Goal: Task Accomplishment & Management: Complete application form

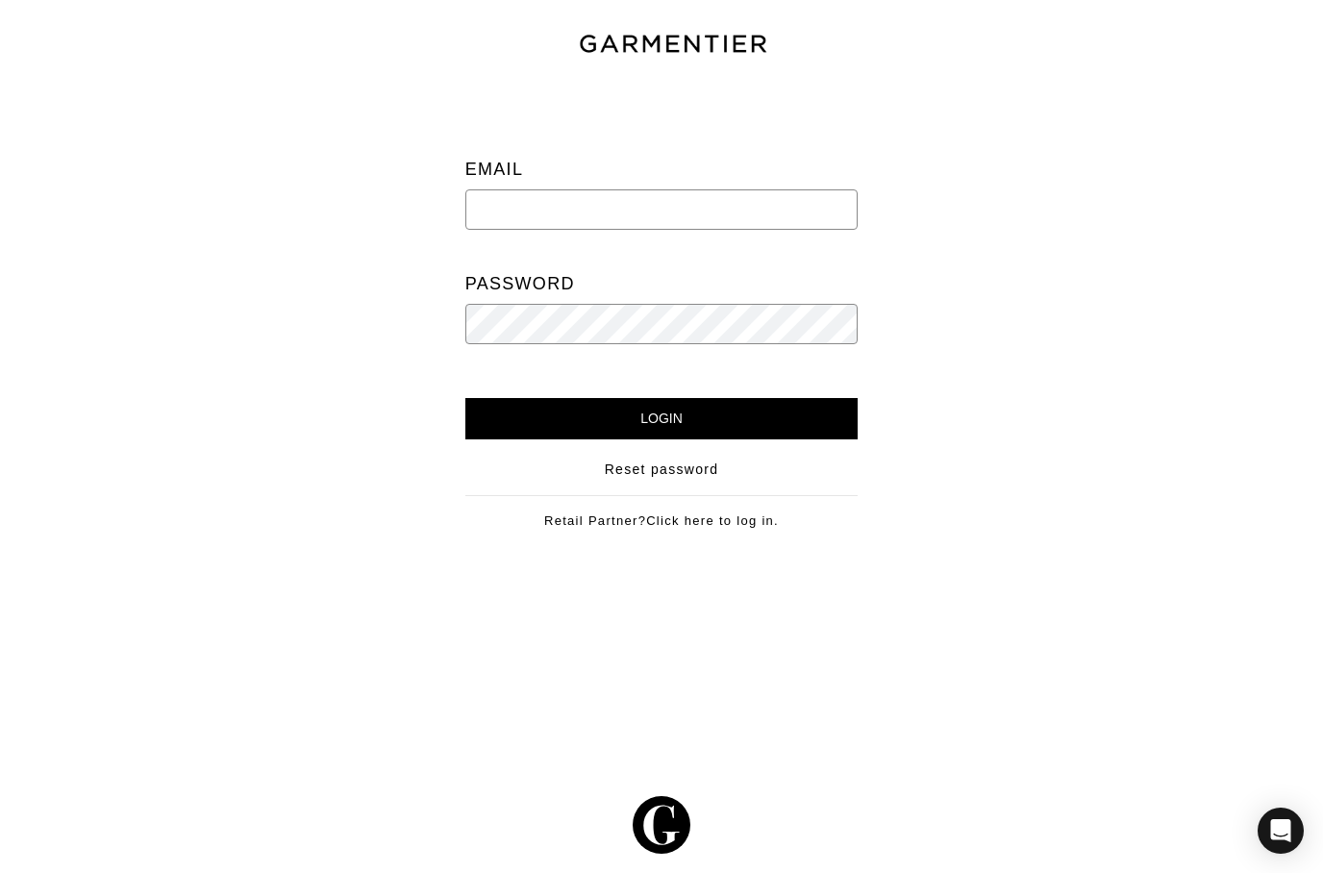
type input "Mike@mikedawkins.com"
click at [511, 418] on input "Login" at bounding box center [661, 418] width 393 height 41
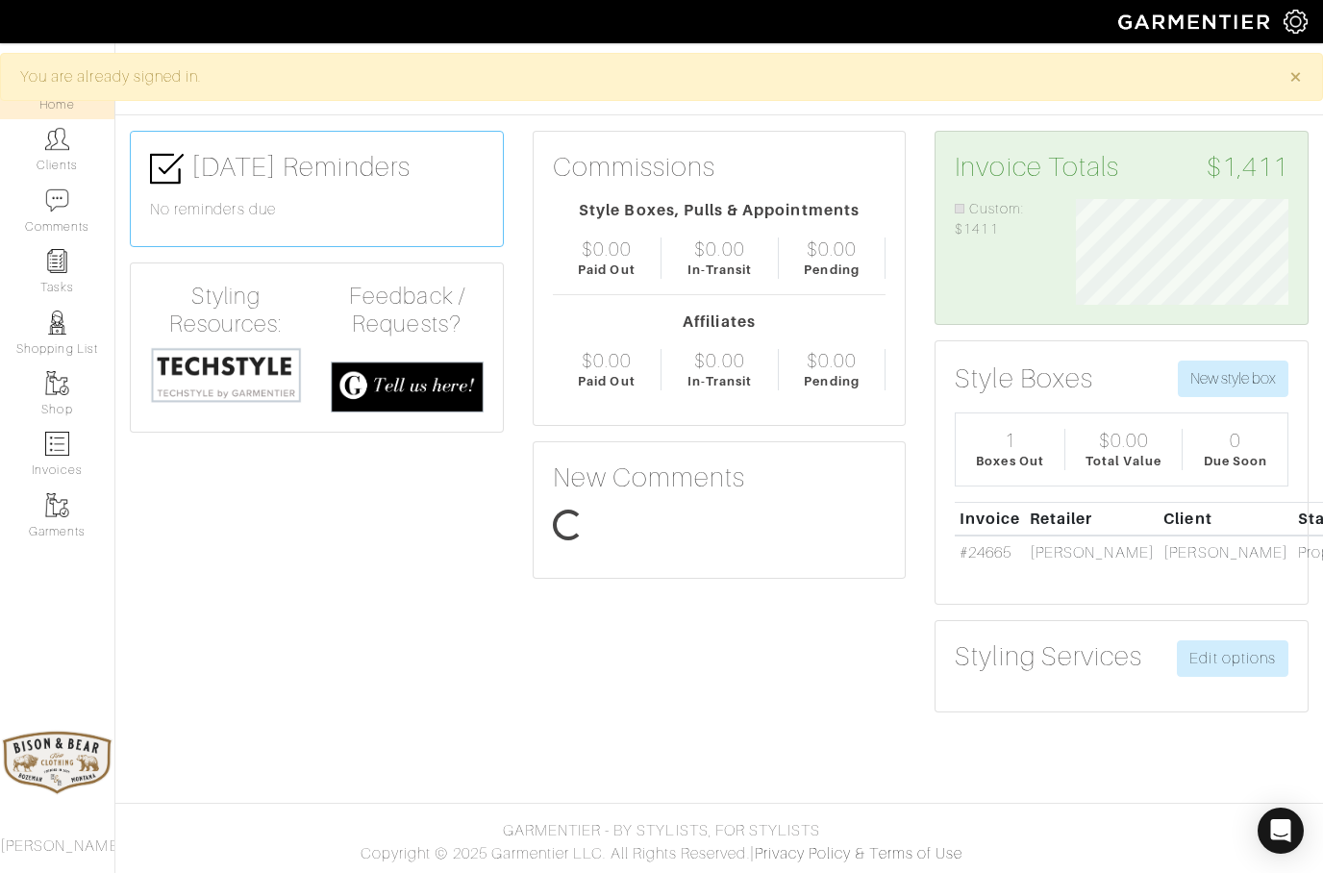
scroll to position [106, 241]
click at [60, 161] on link "Clients" at bounding box center [57, 149] width 114 height 61
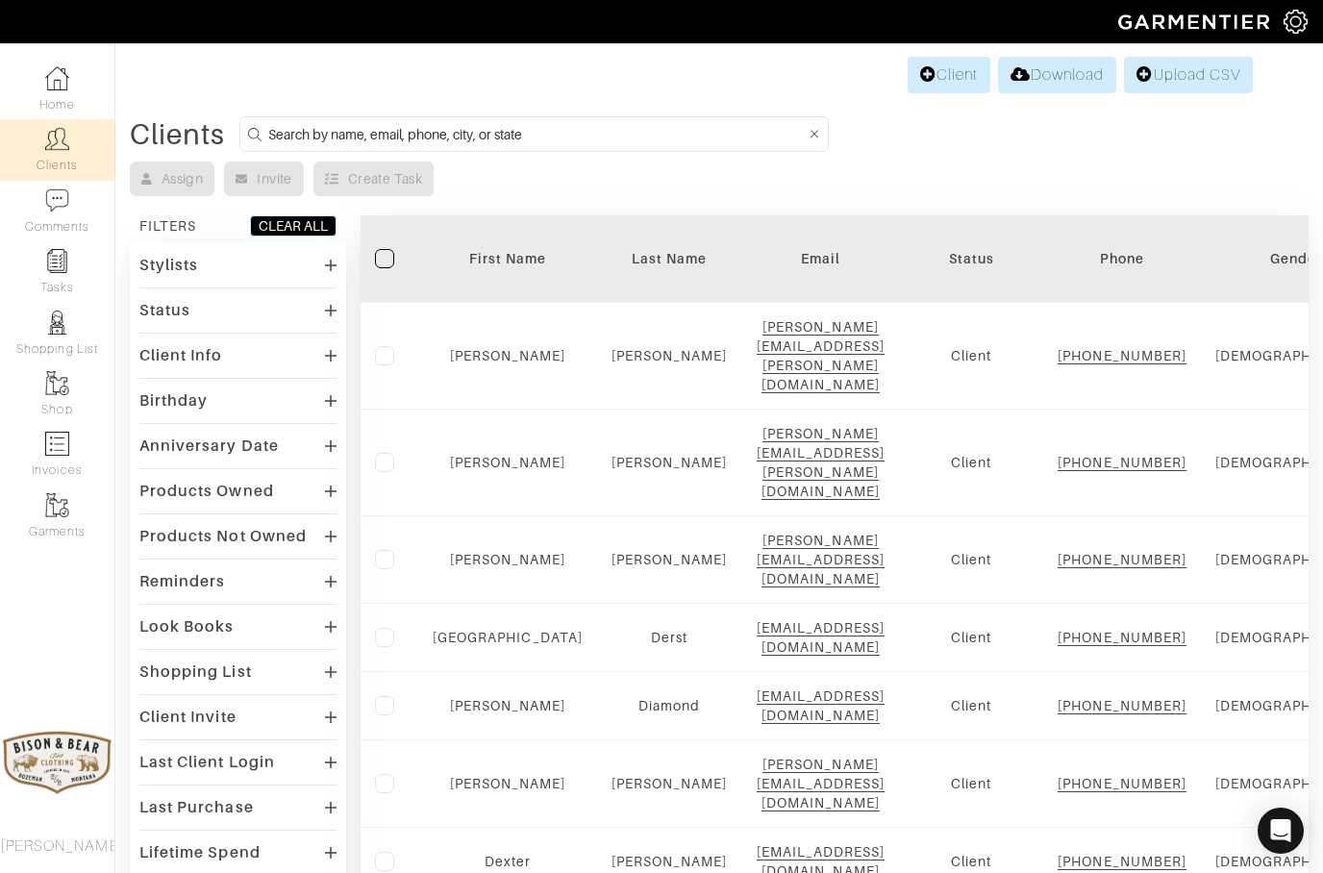
click at [376, 132] on input at bounding box center [536, 134] width 537 height 24
type input "Danny"
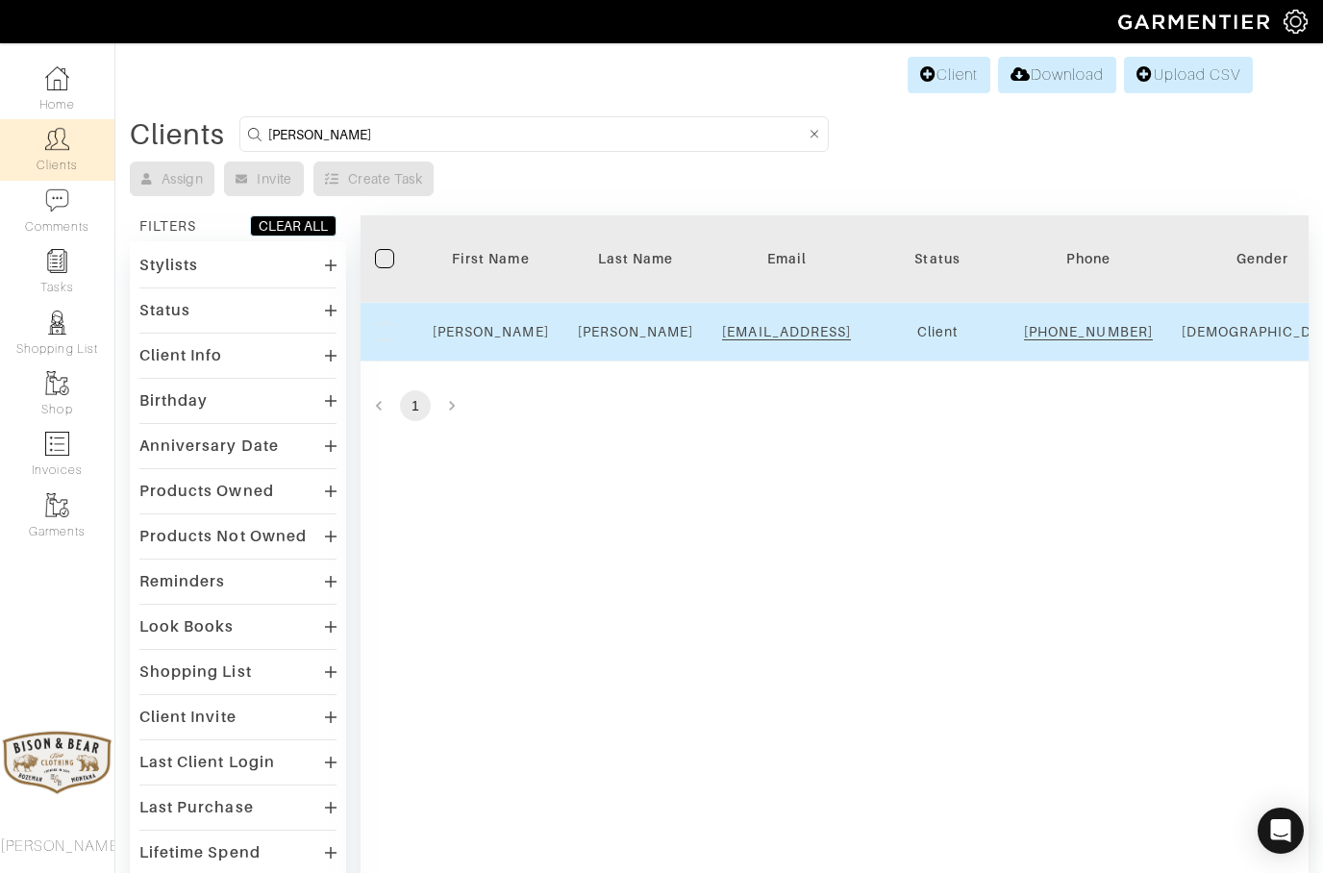
click at [496, 361] on td "Danny" at bounding box center [490, 332] width 145 height 59
click at [493, 339] on link "Danny" at bounding box center [491, 331] width 116 height 15
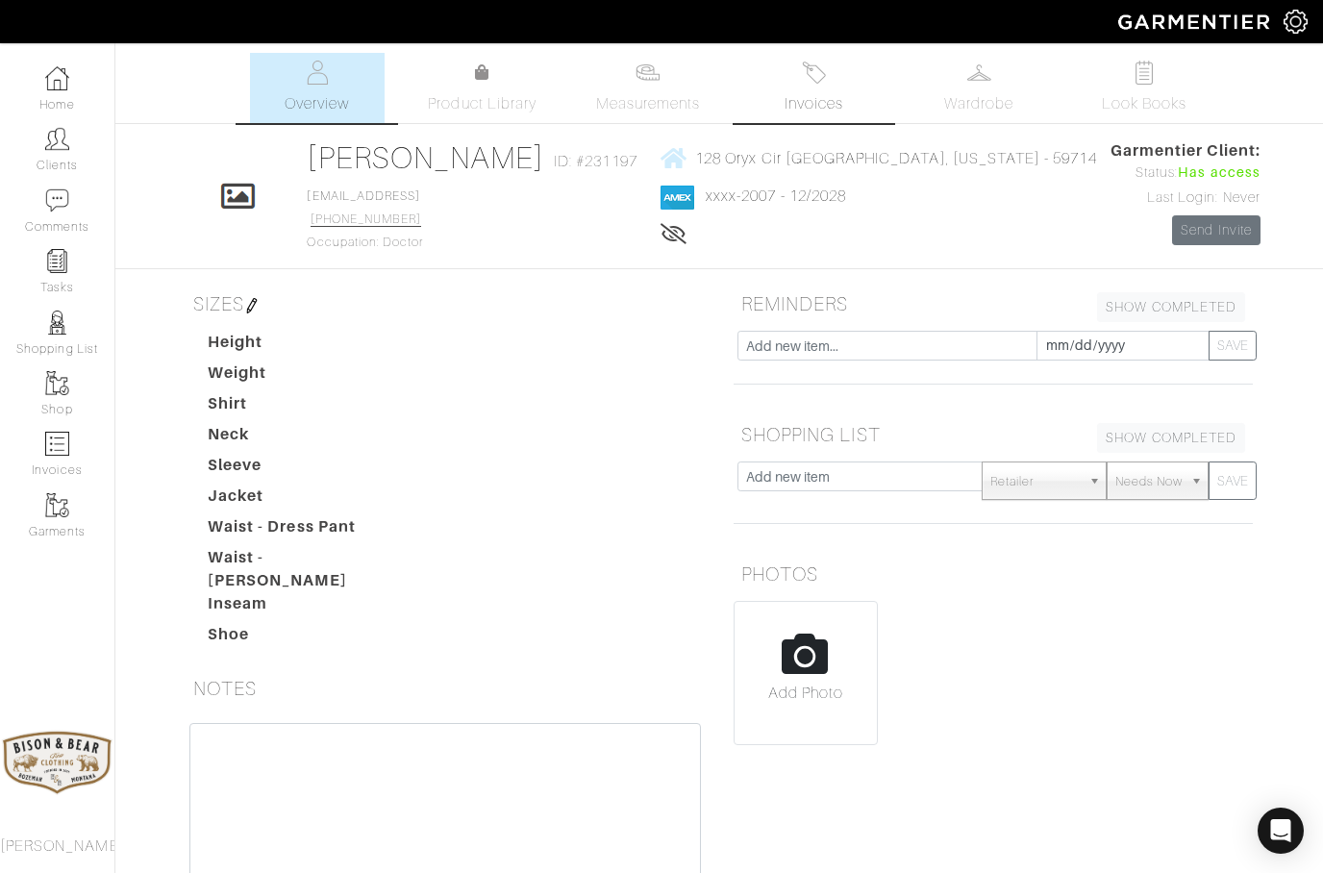
click at [813, 94] on span "Invoices" at bounding box center [813, 103] width 59 height 23
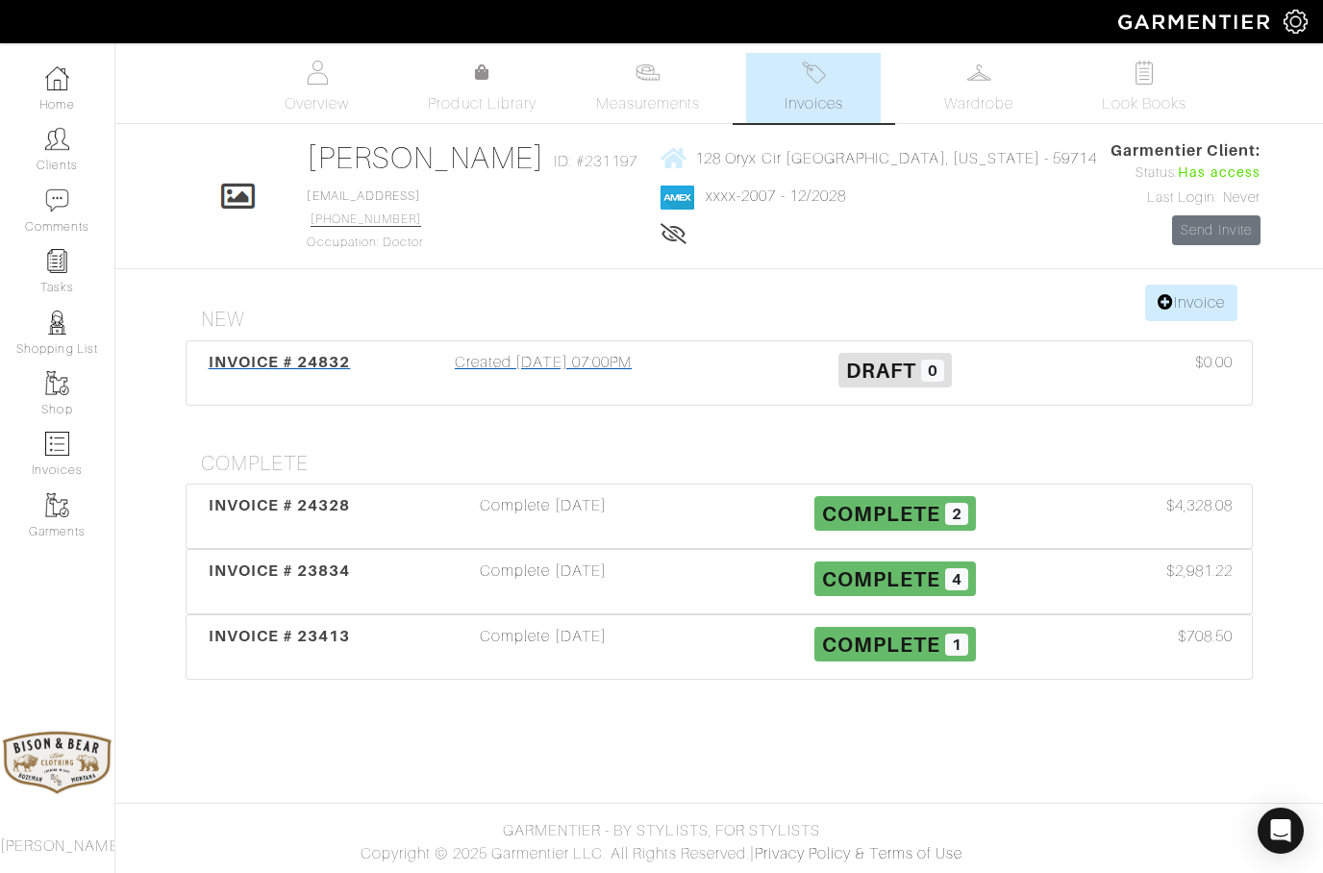
click at [545, 369] on div "Created 10/09/25 07:00PM" at bounding box center [543, 373] width 352 height 44
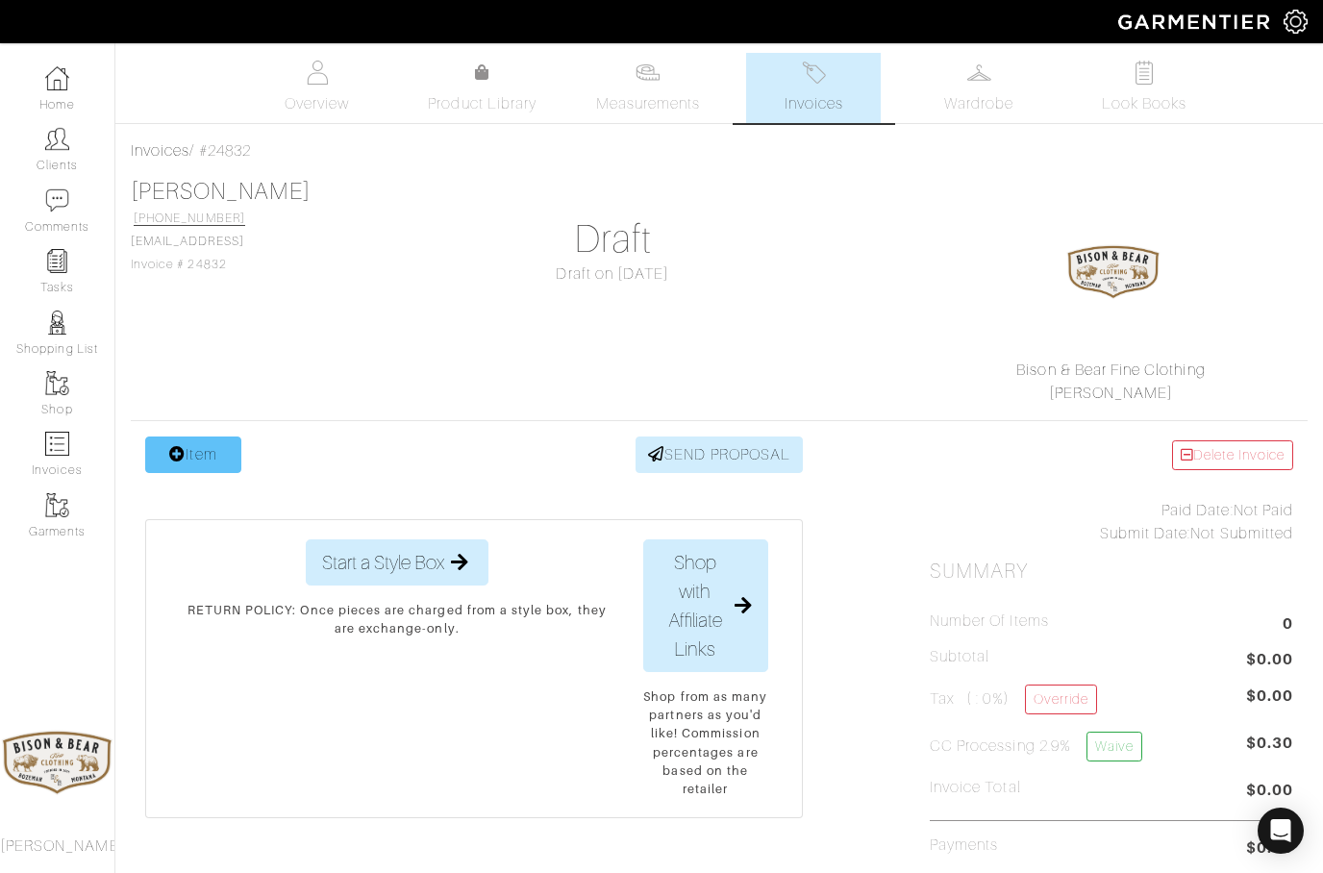
click at [206, 461] on link "Item" at bounding box center [193, 454] width 96 height 37
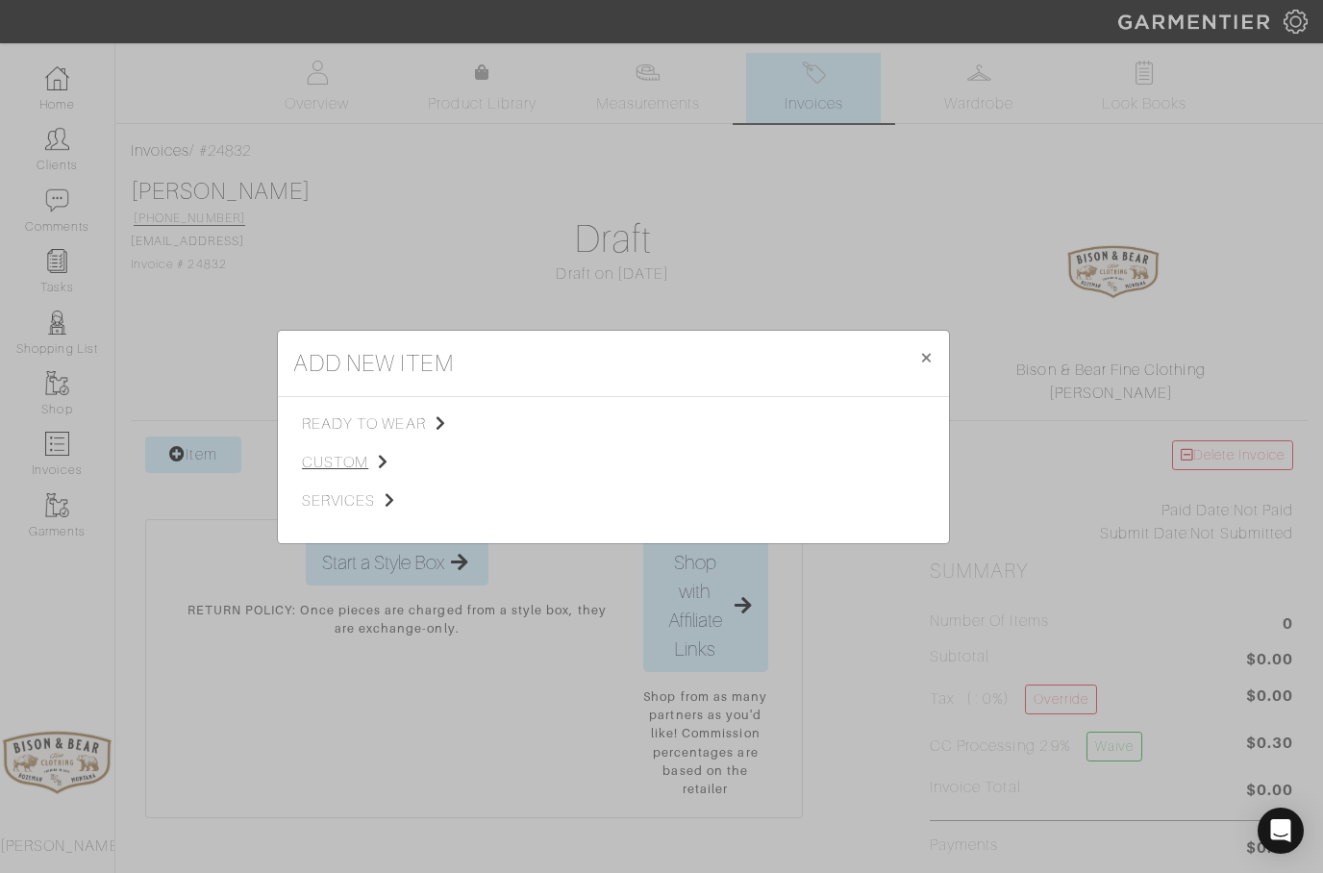
click at [328, 464] on span "custom" at bounding box center [398, 462] width 193 height 23
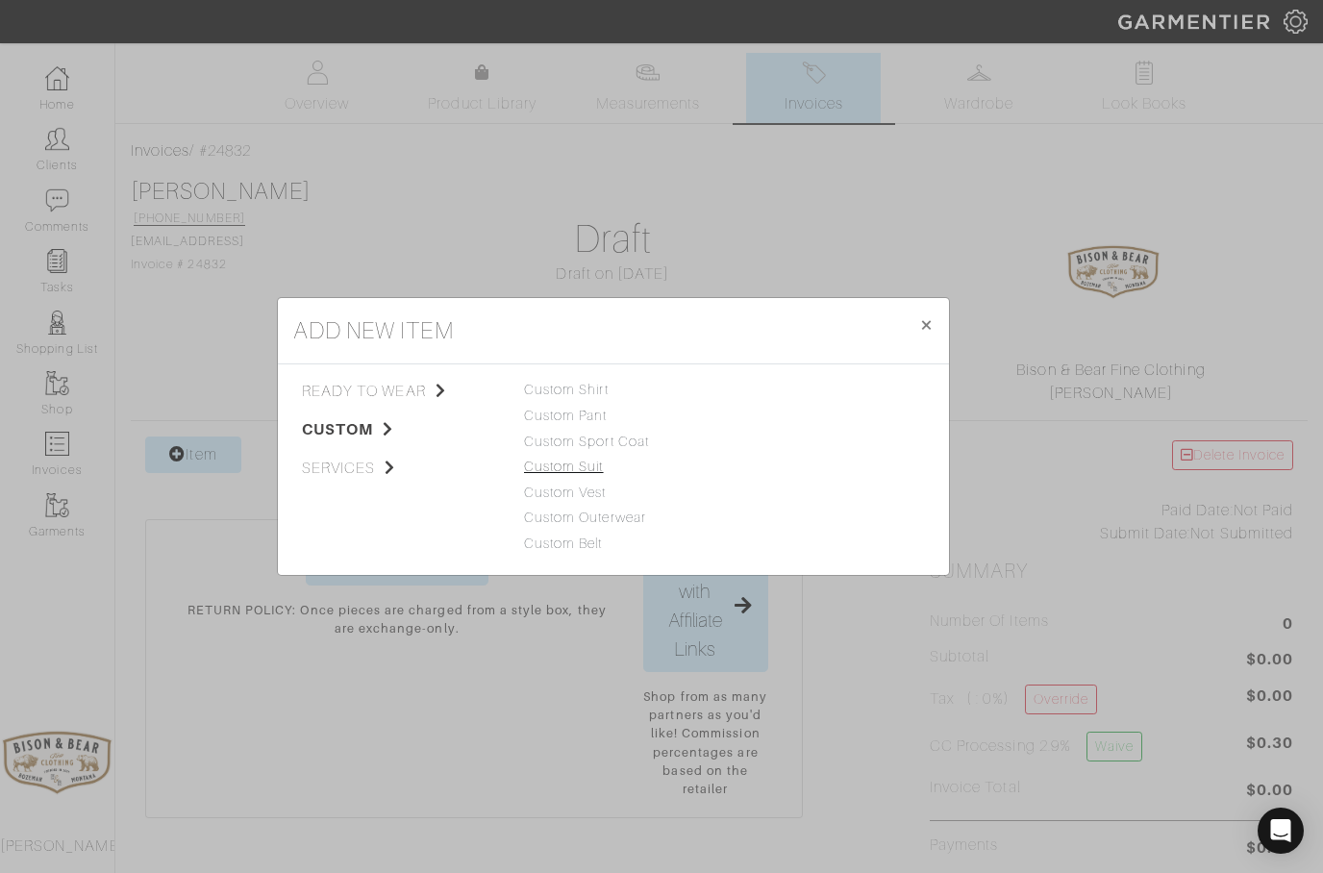
click at [553, 460] on link "Custom Suit" at bounding box center [564, 466] width 80 height 15
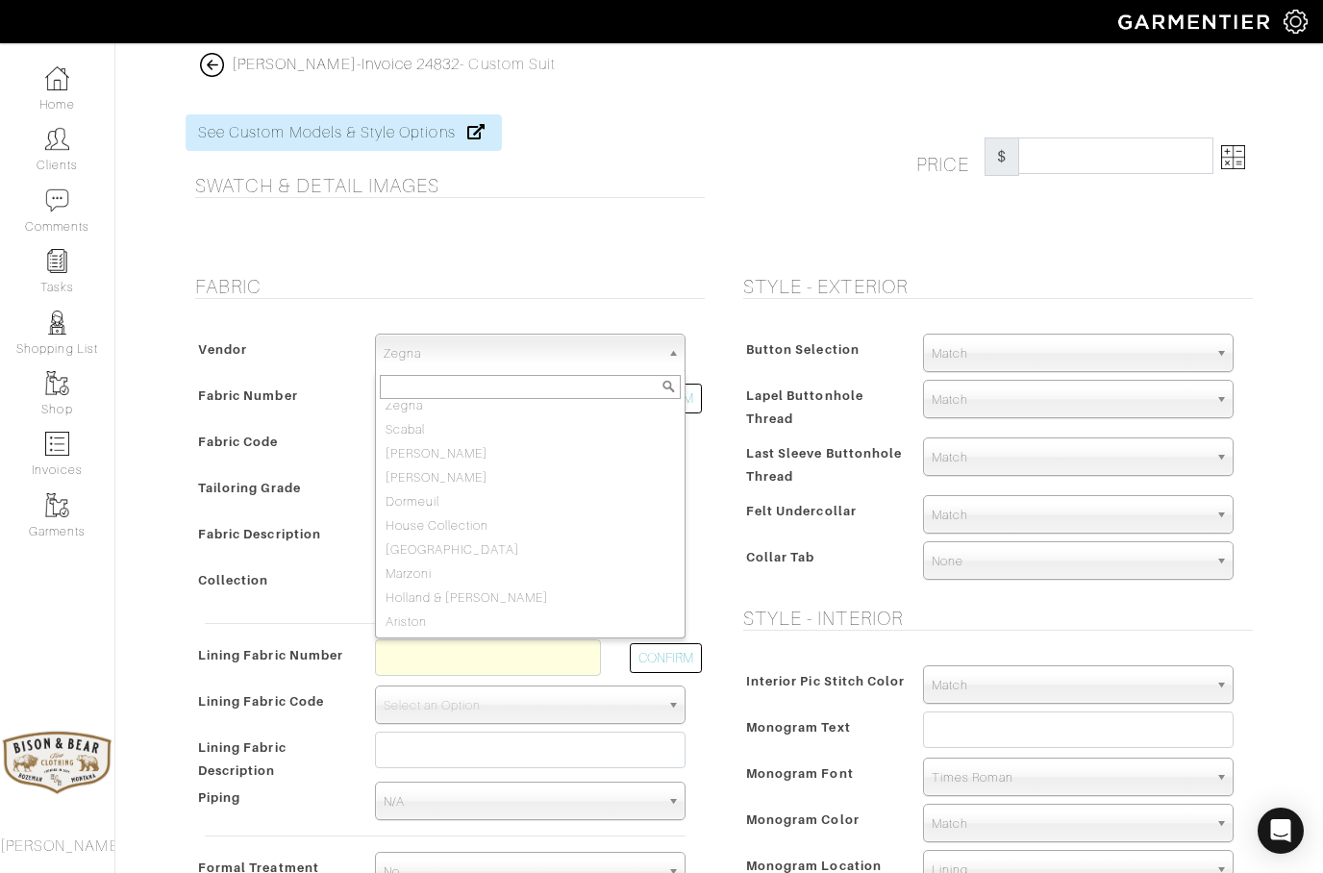
scroll to position [10, 0]
select select "78"
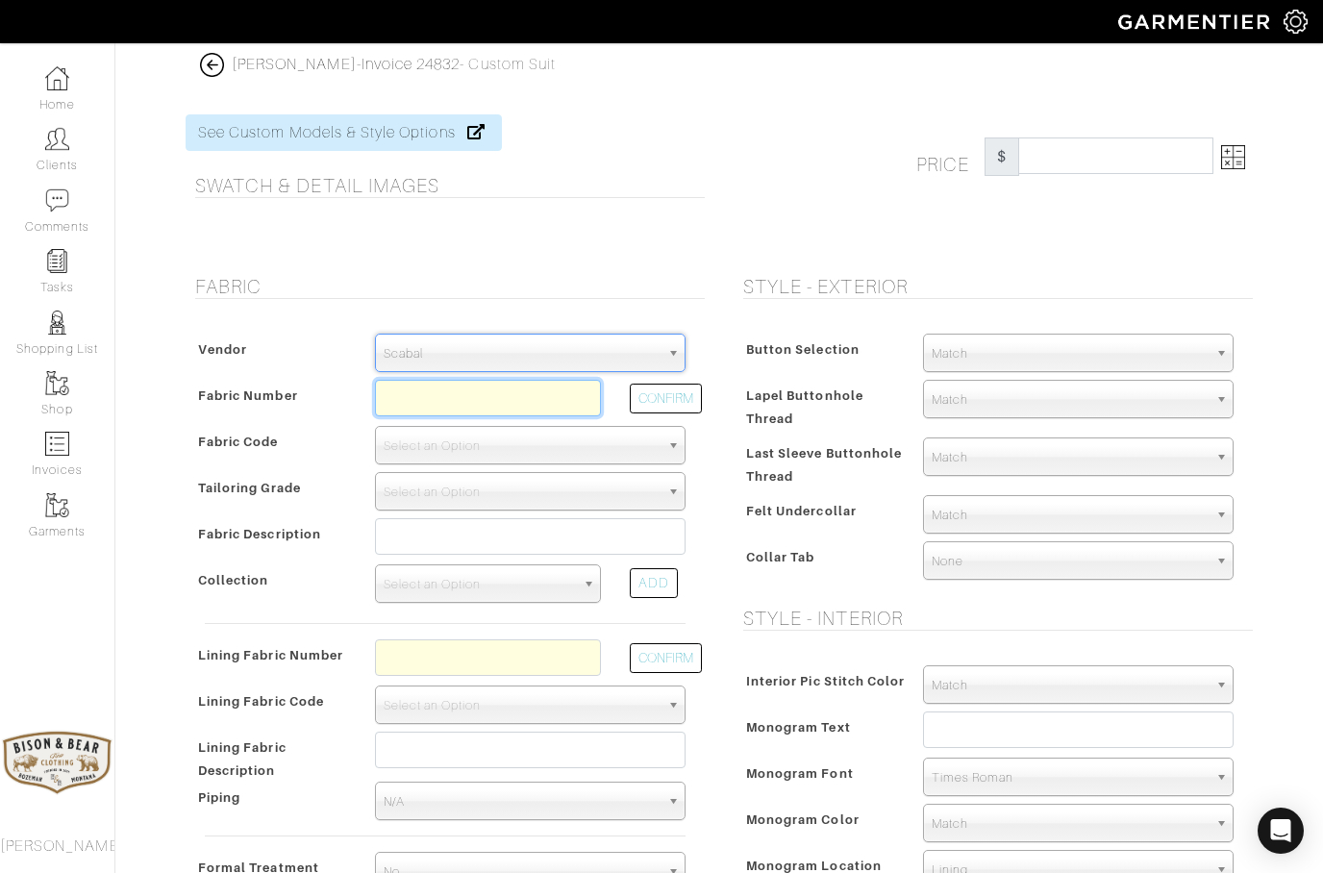
click at [425, 387] on input "text" at bounding box center [488, 398] width 226 height 37
click at [680, 410] on button "CONFIRM" at bounding box center [666, 399] width 72 height 30
type input "XS8-51185265"
select select "1159"
type input "BLUE HERRINGBONE STRIPE - C2696 VISION"
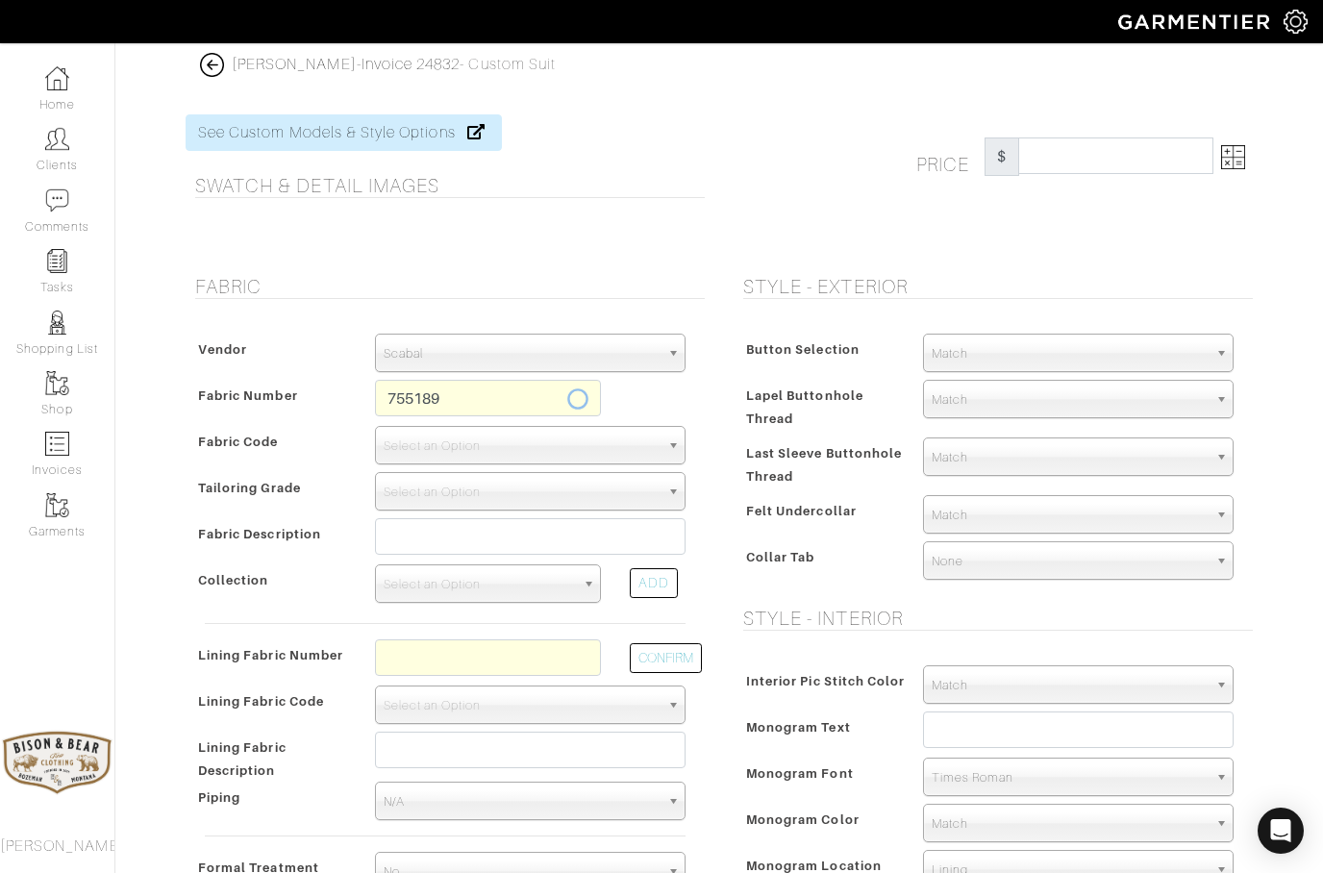
select select
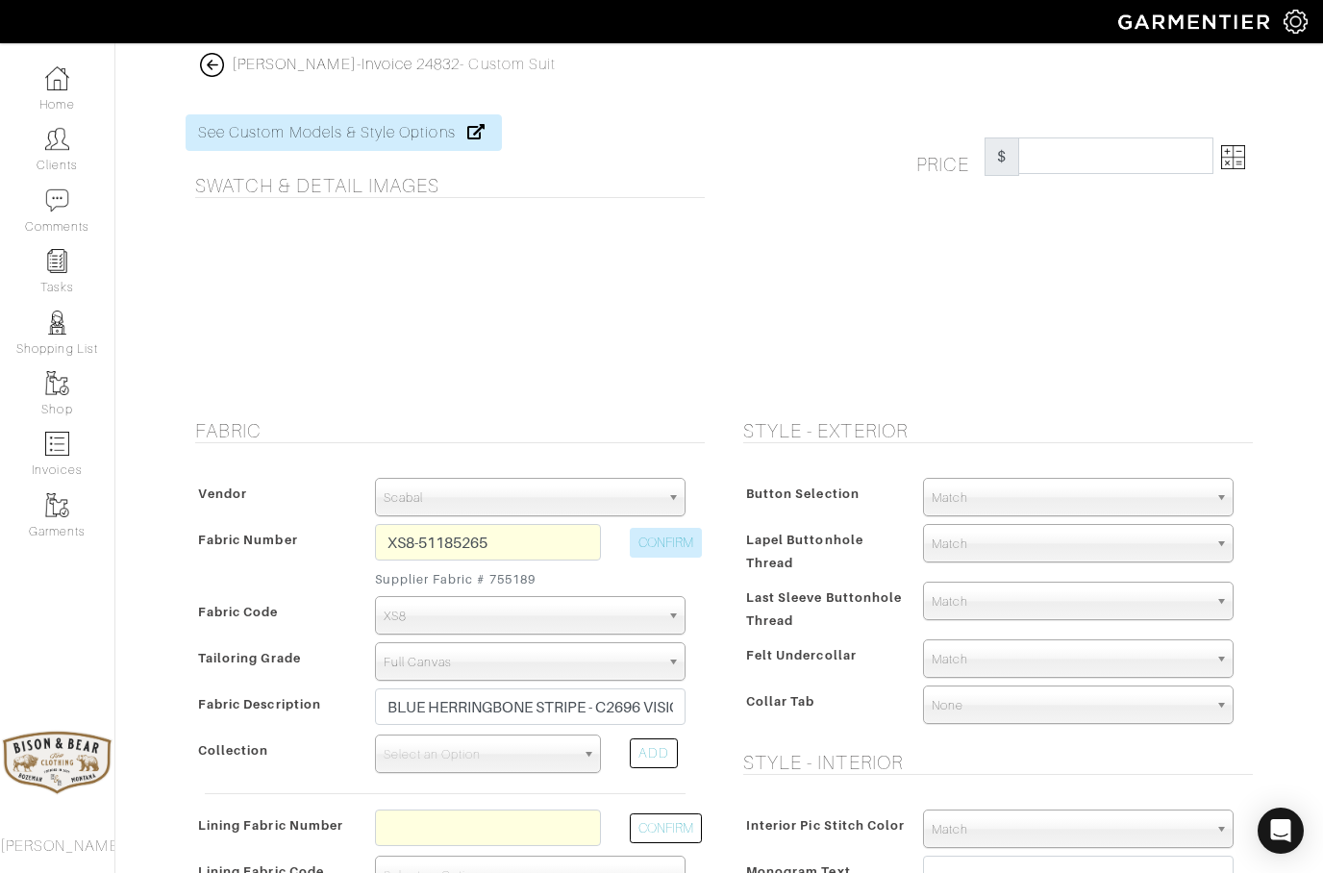
type input "5975.52"
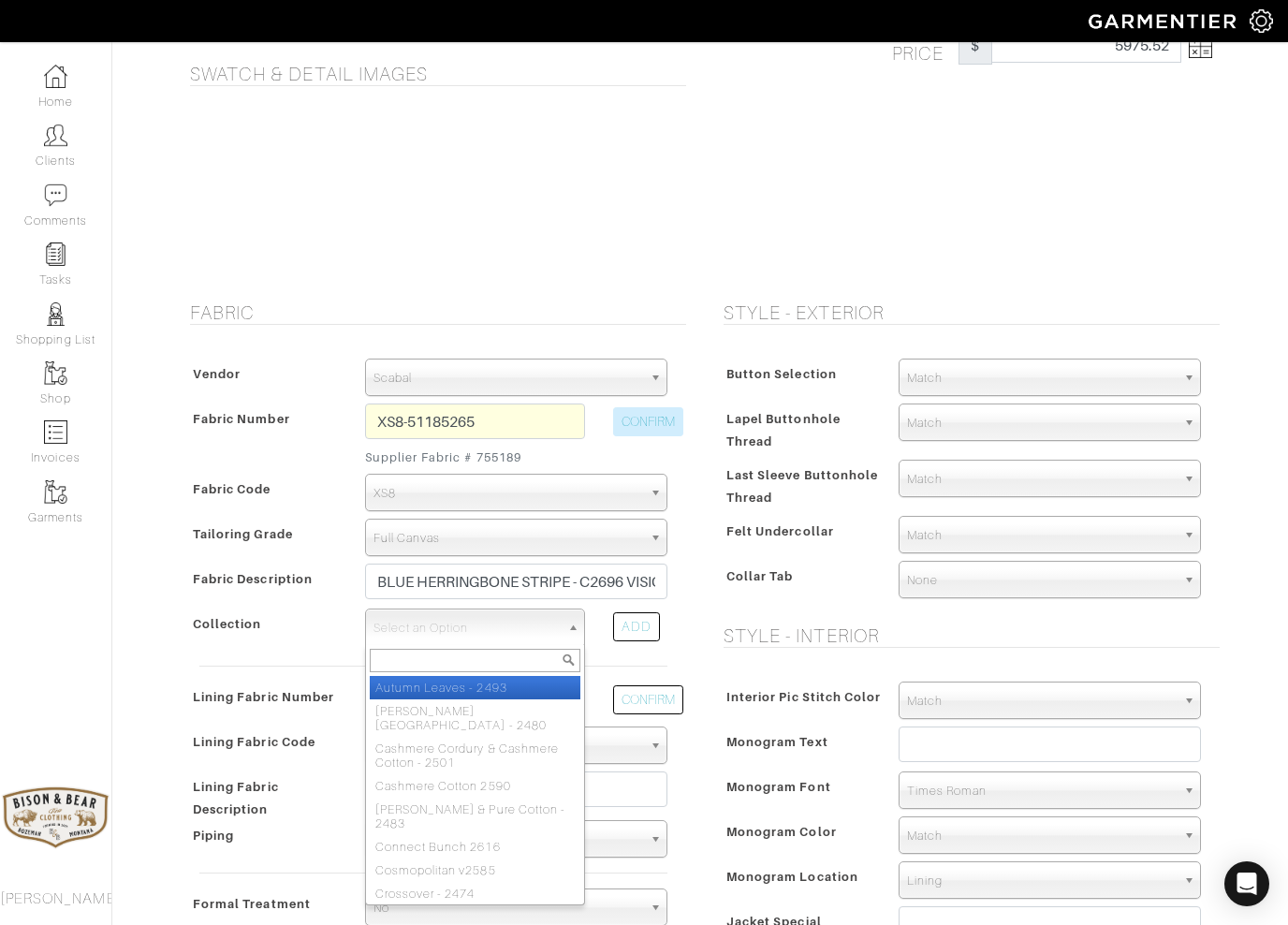
scroll to position [106, 0]
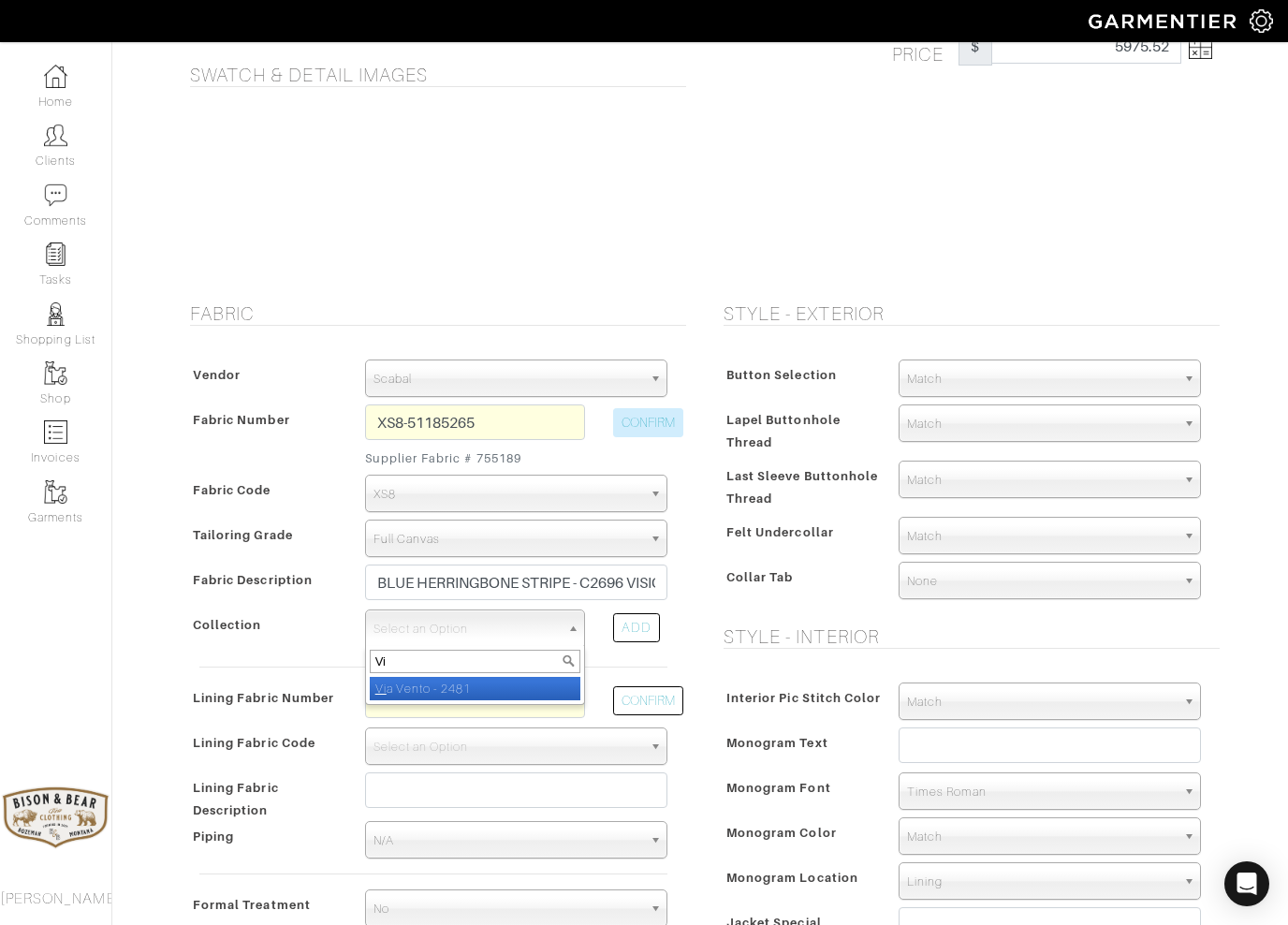
type input "V"
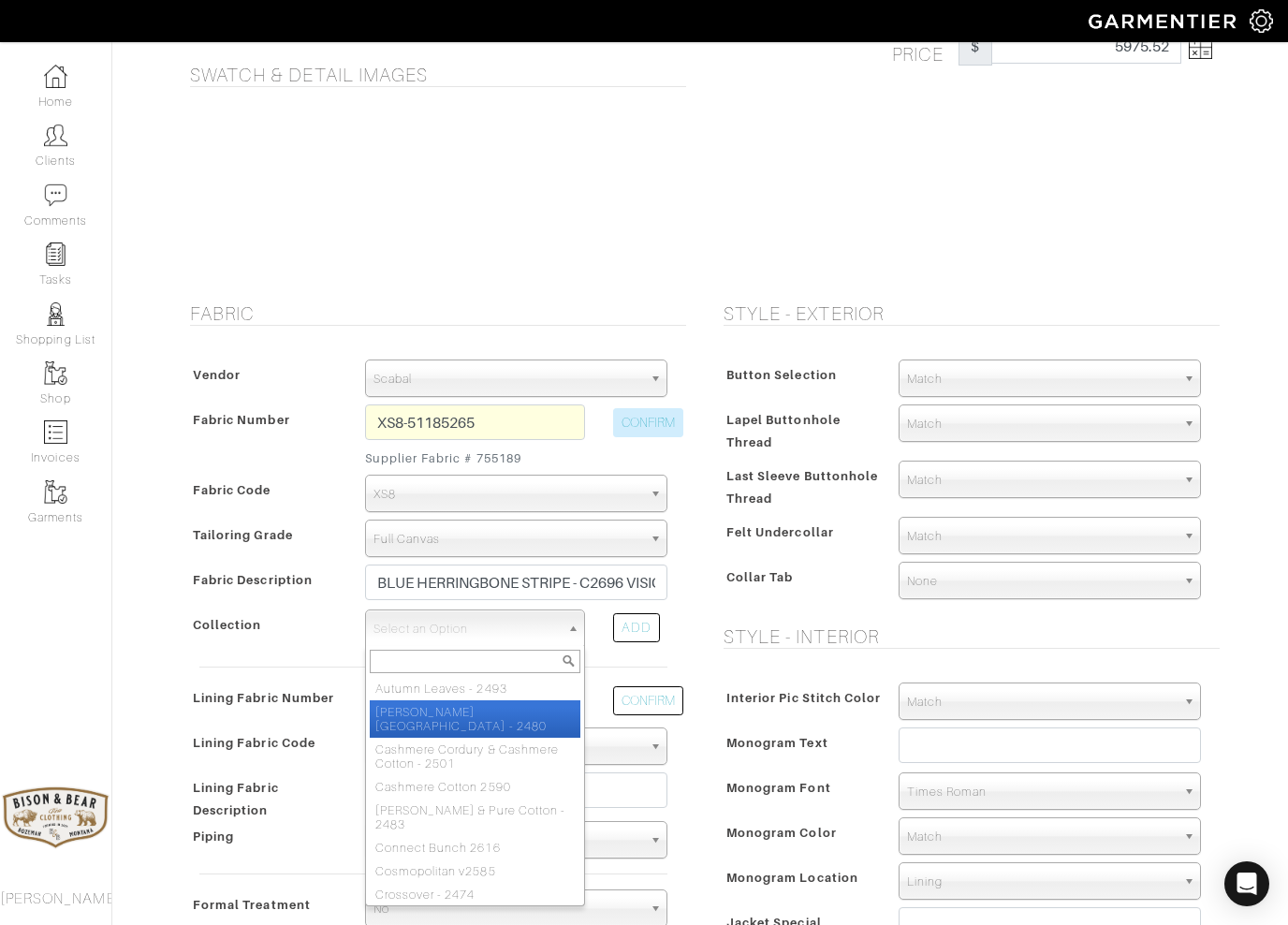
select select "368"
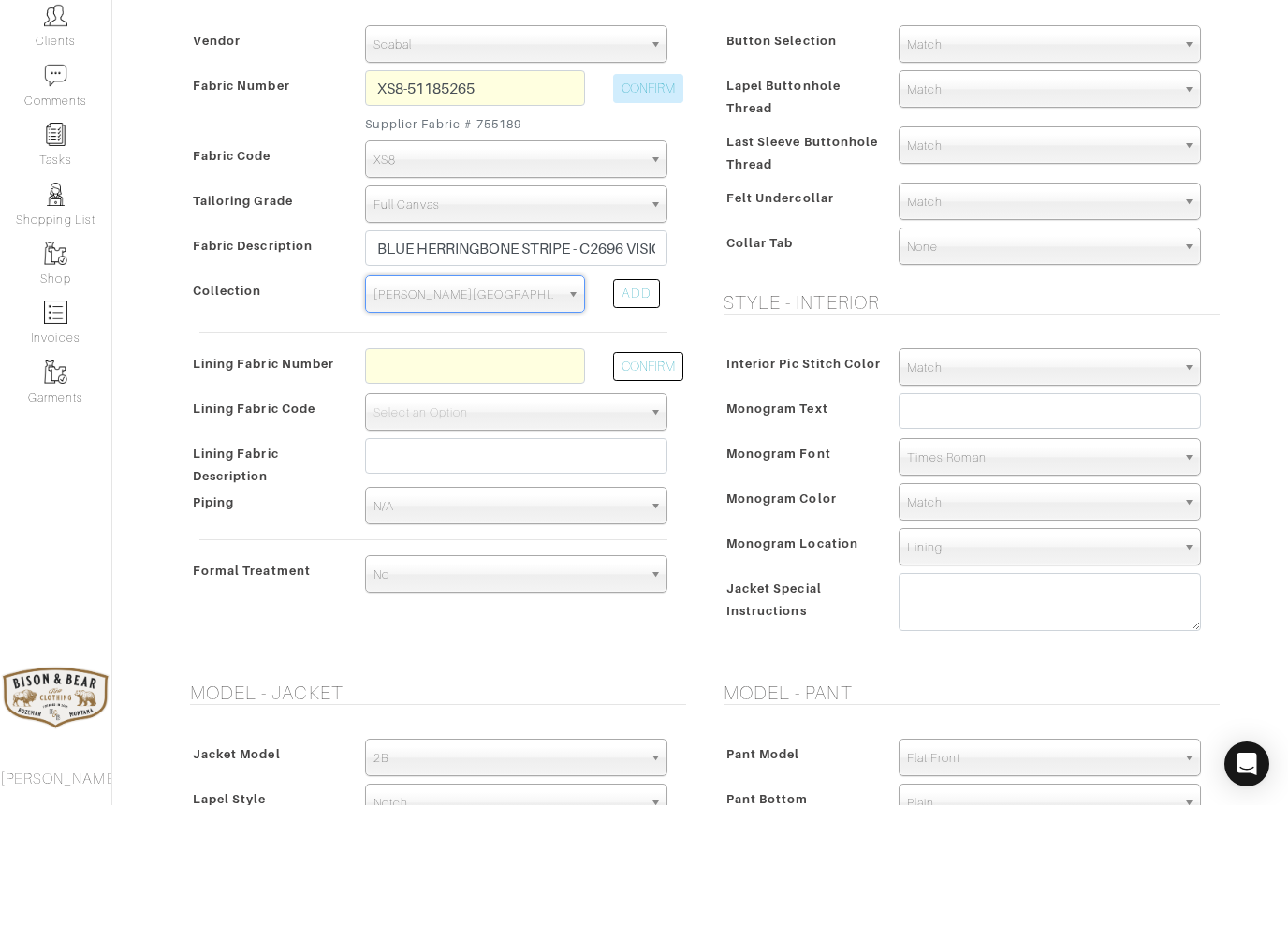
scroll to position [326, 0]
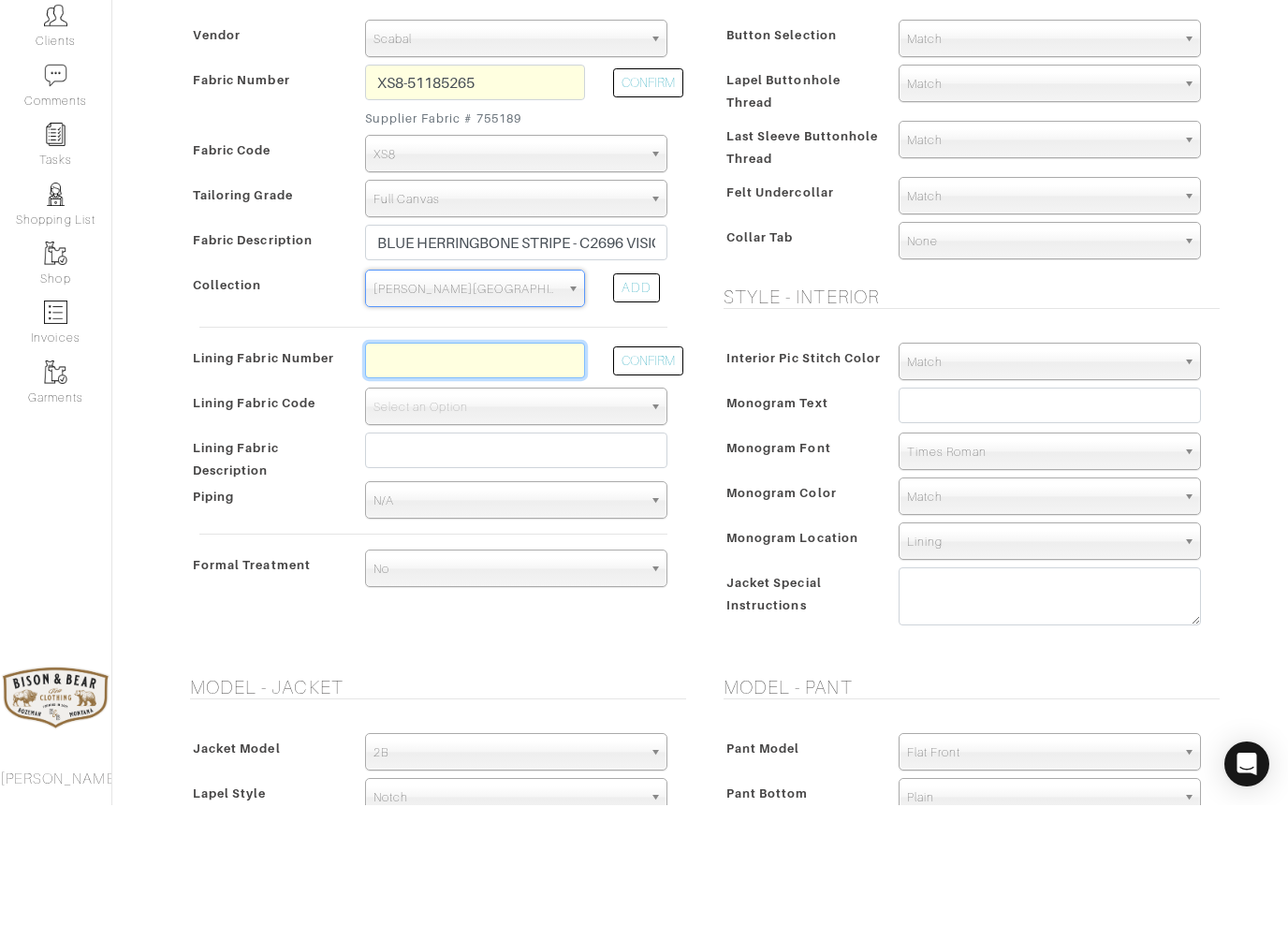
click at [423, 462] on input "text" at bounding box center [475, 480] width 220 height 36
type input "l6-4072642"
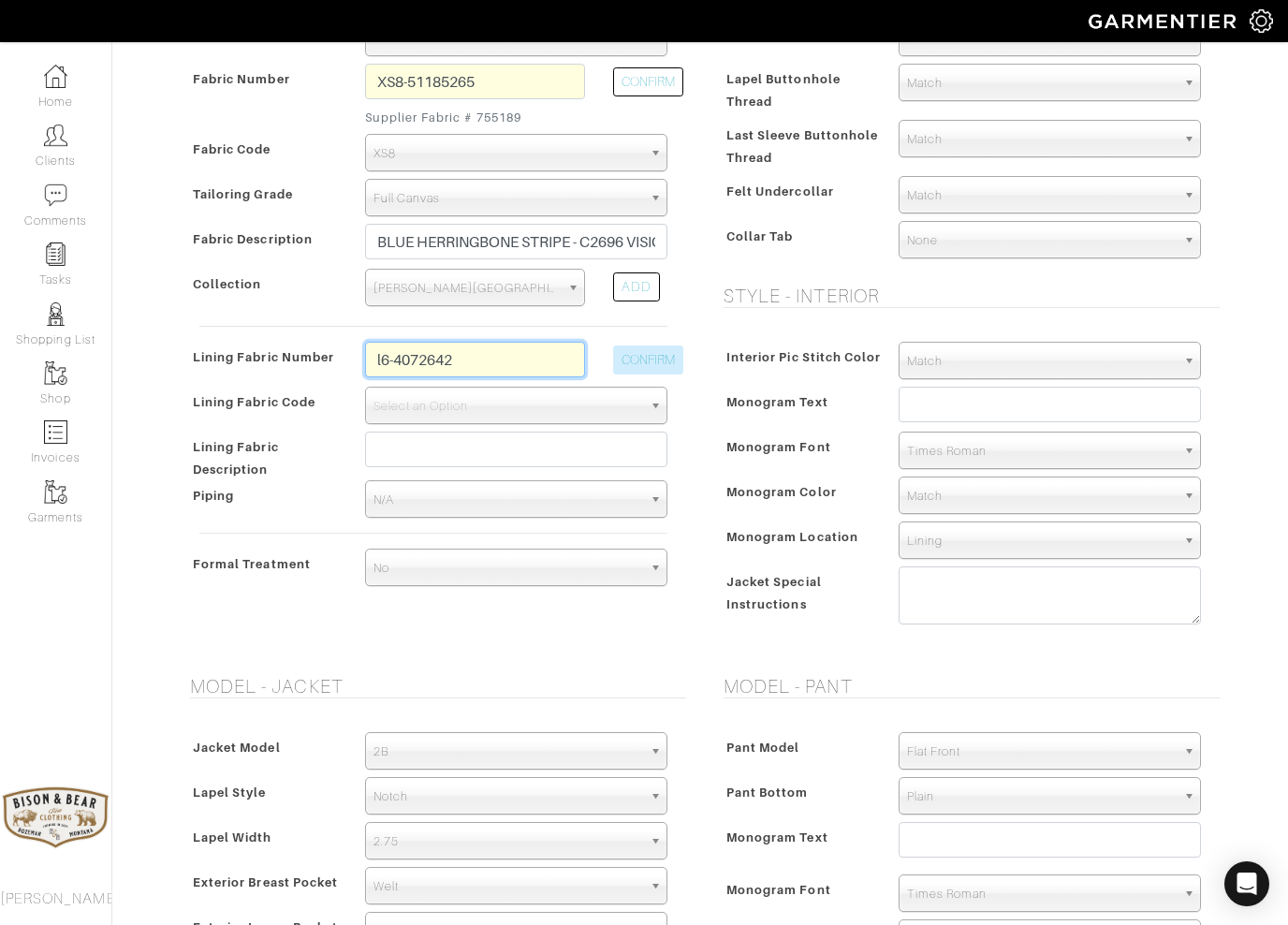
click at [655, 346] on button "CONFIRM" at bounding box center [648, 360] width 70 height 29
select select "6296"
type input "PIN UP"
type input "6075.52"
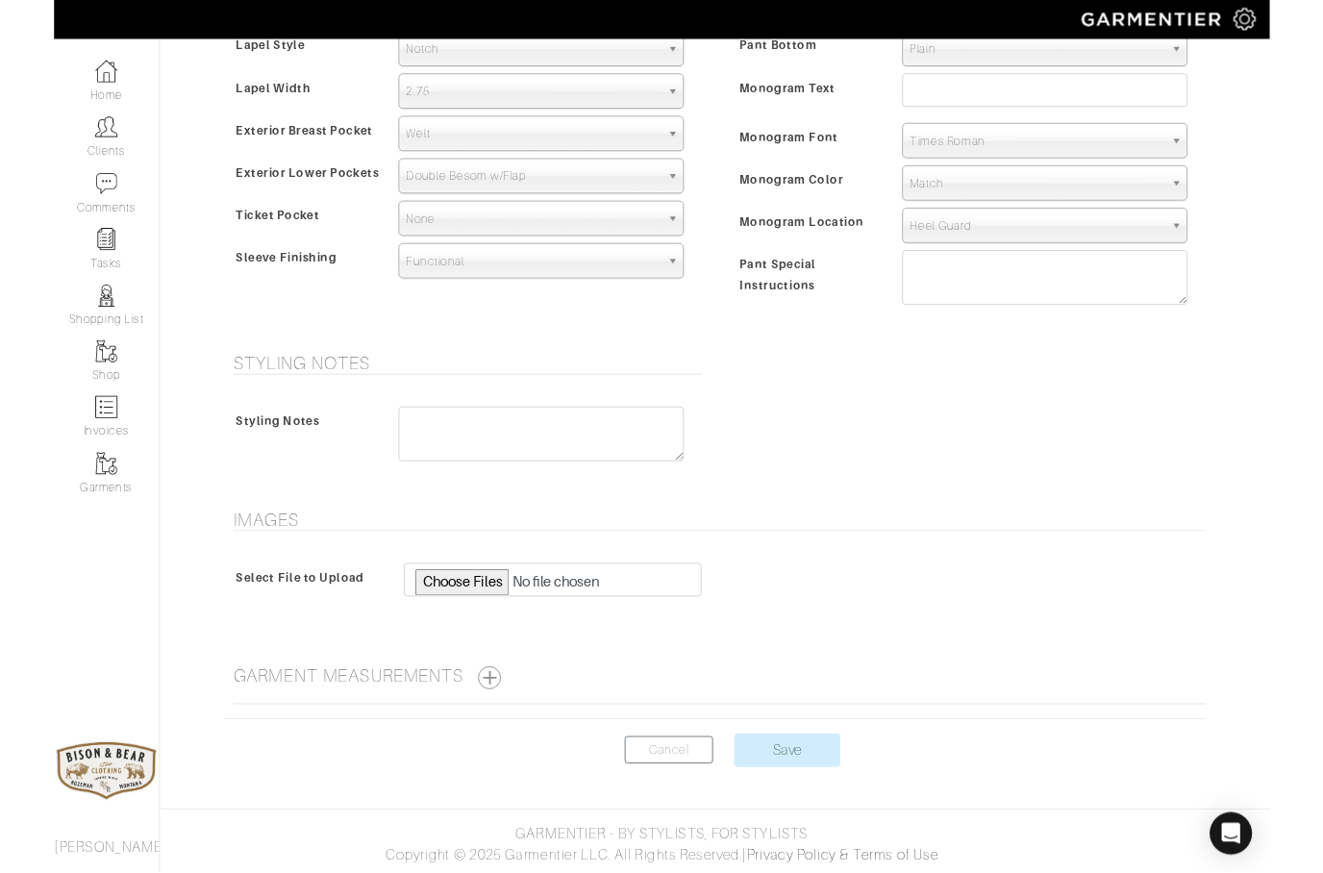
scroll to position [1299, 0]
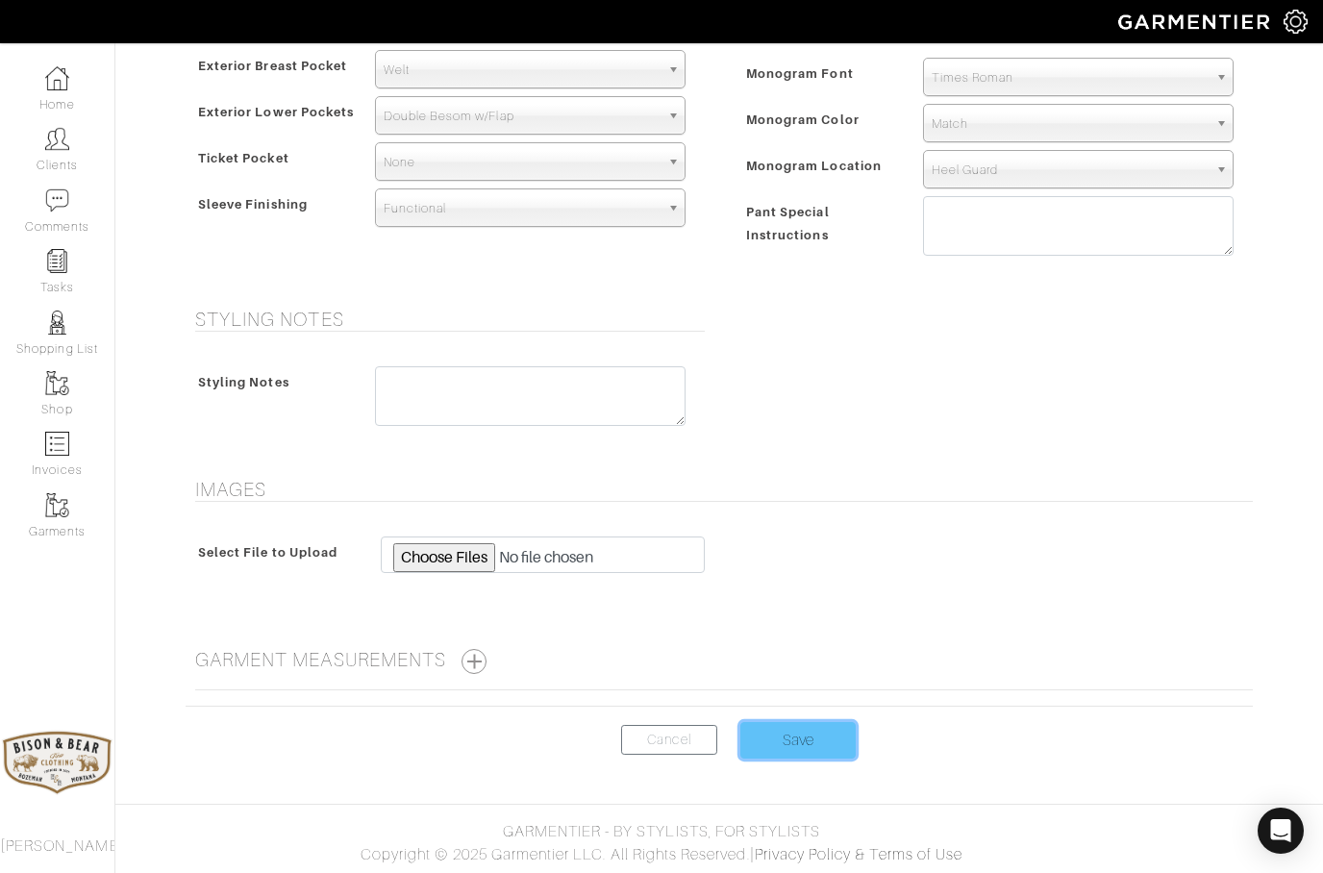
click at [789, 745] on input "Save" at bounding box center [797, 740] width 115 height 37
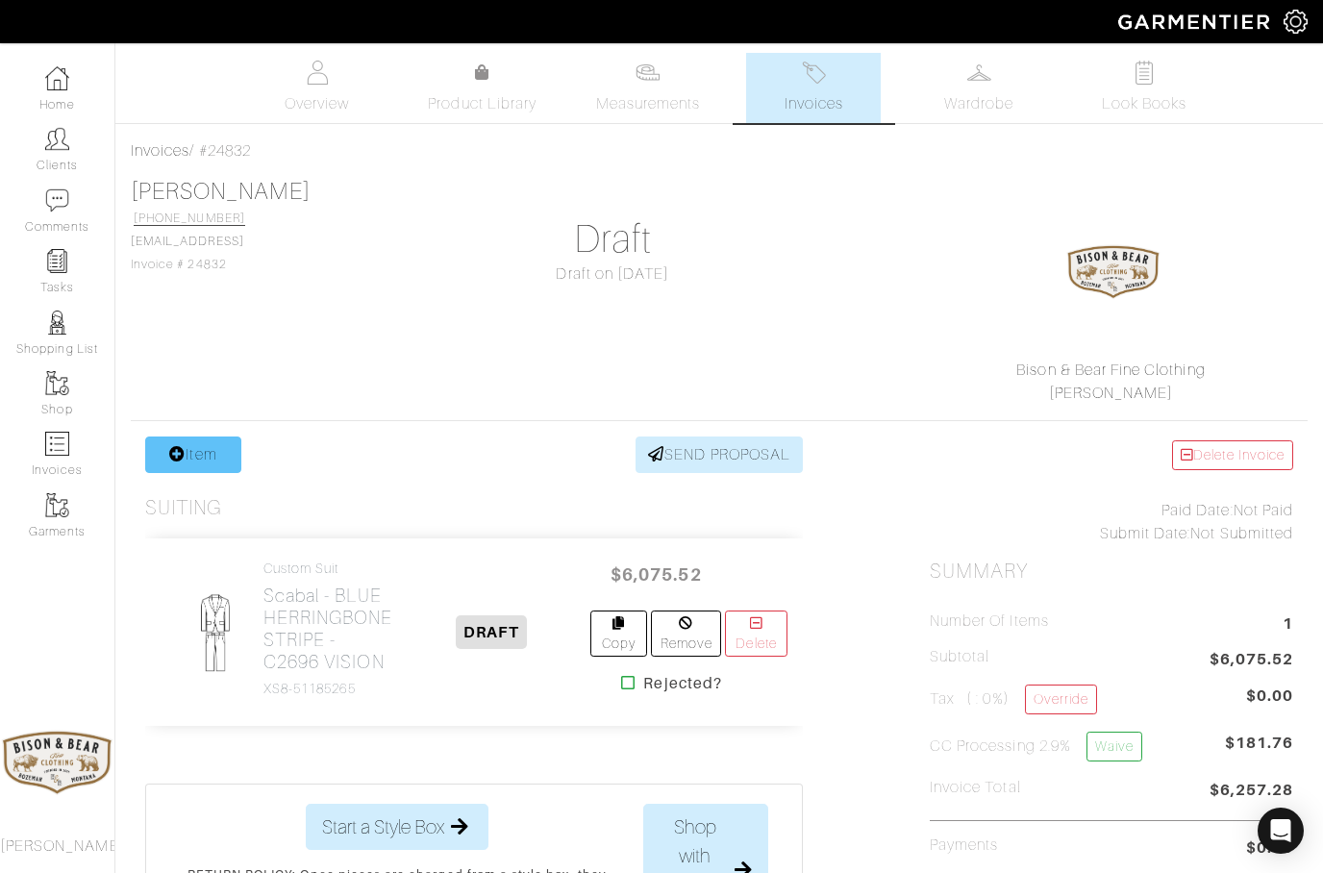
click at [187, 459] on link "Item" at bounding box center [193, 454] width 96 height 37
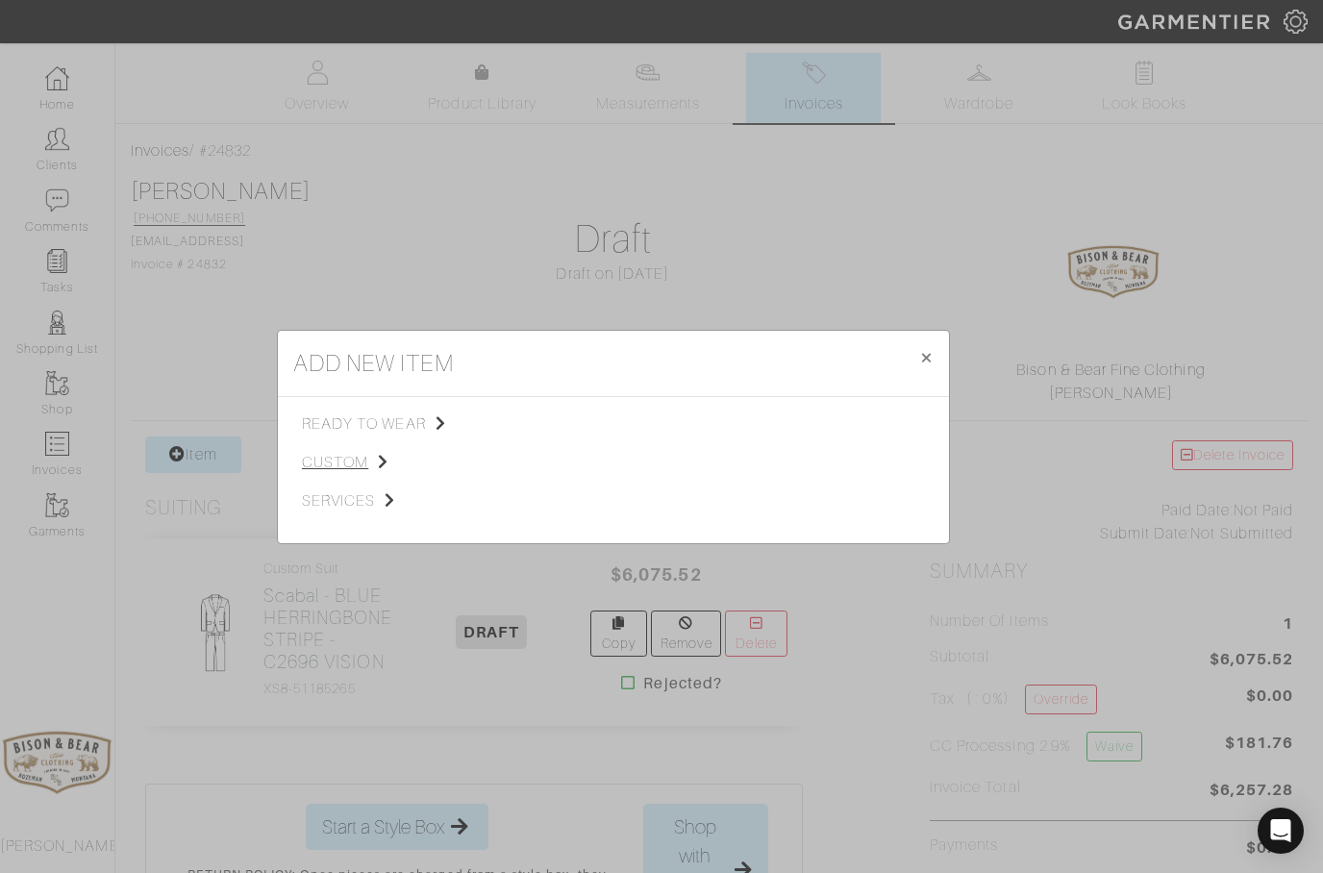
click at [325, 468] on span "custom" at bounding box center [398, 462] width 193 height 23
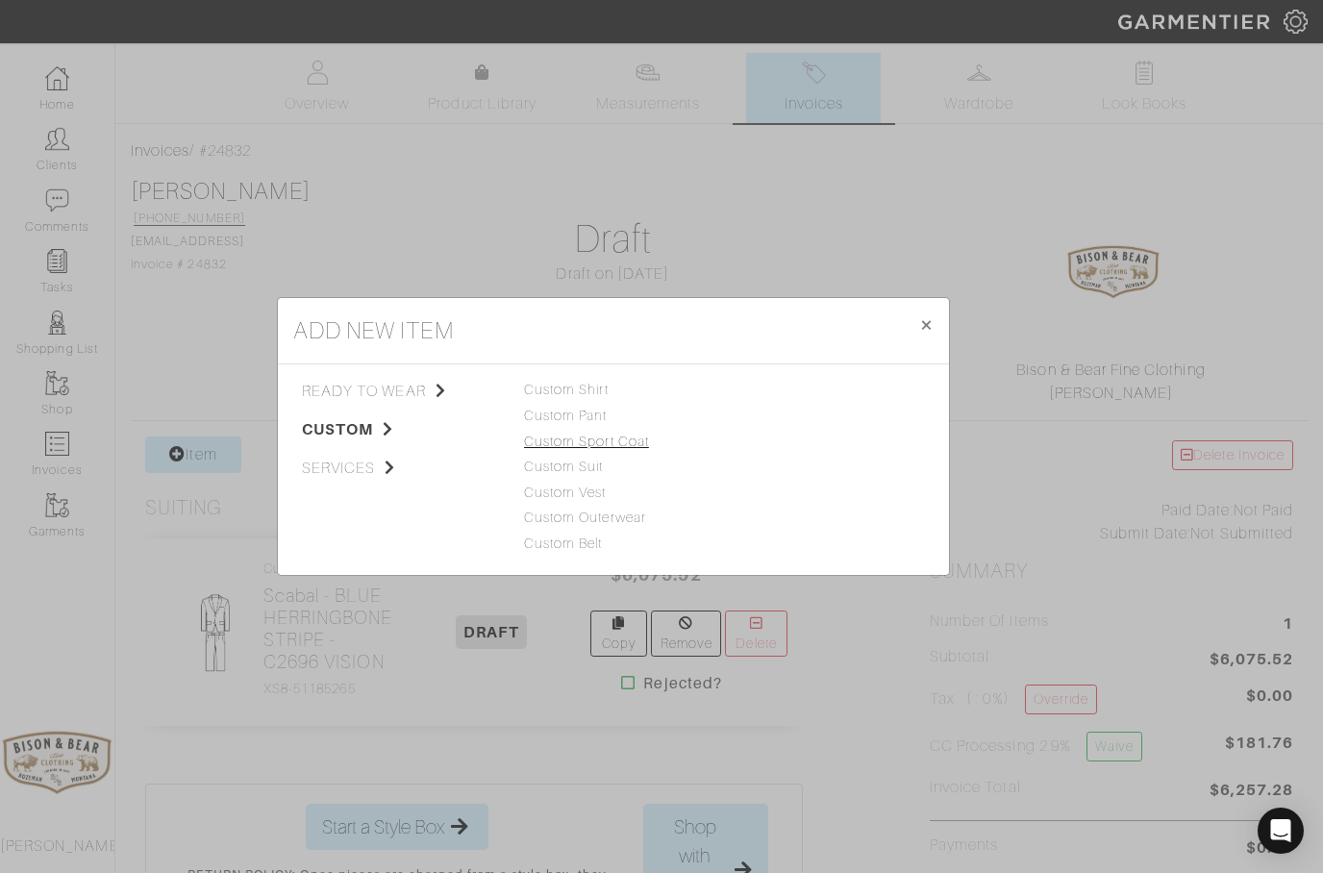
click at [563, 447] on link "Custom Sport Coat" at bounding box center [586, 441] width 125 height 15
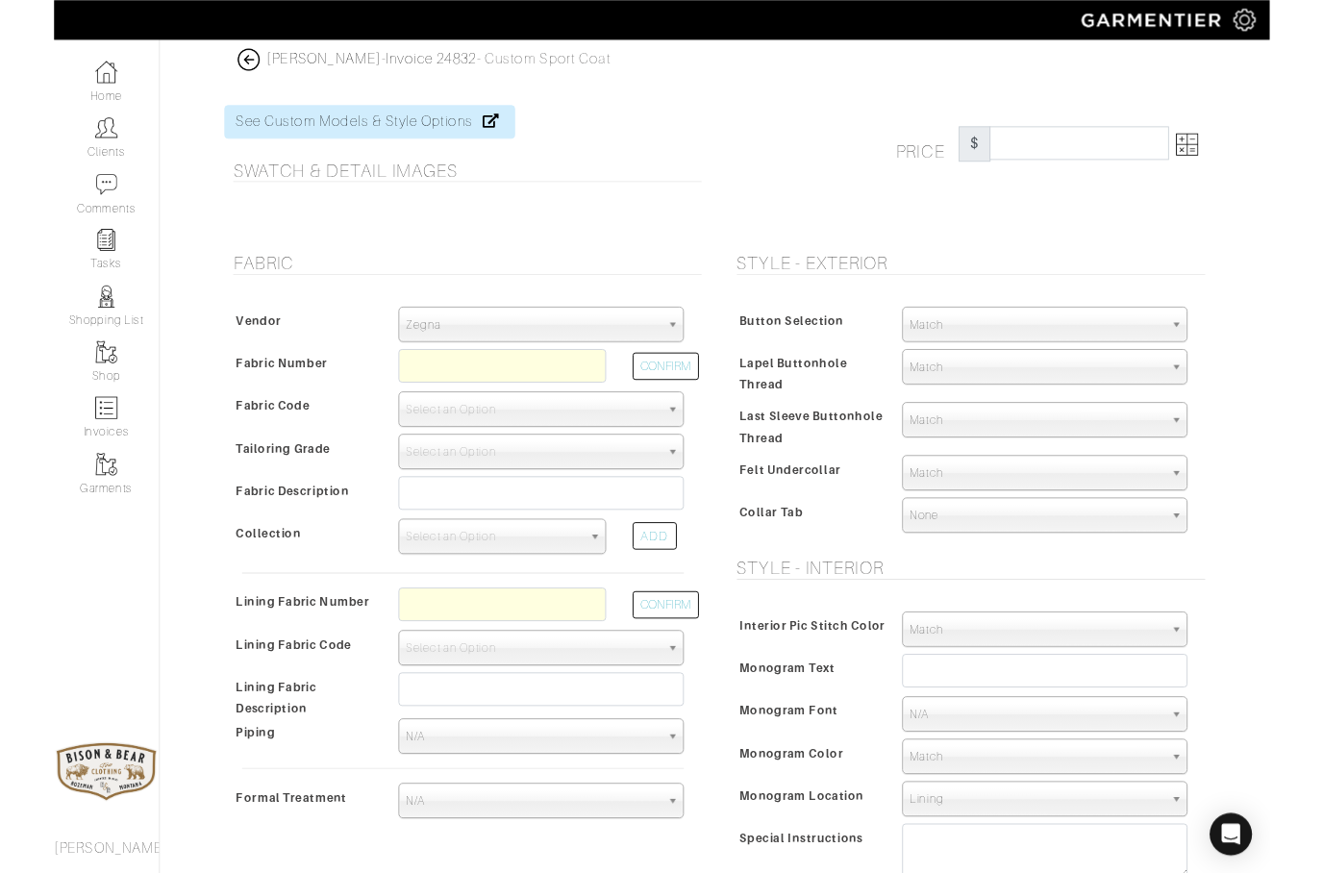
scroll to position [77, 0]
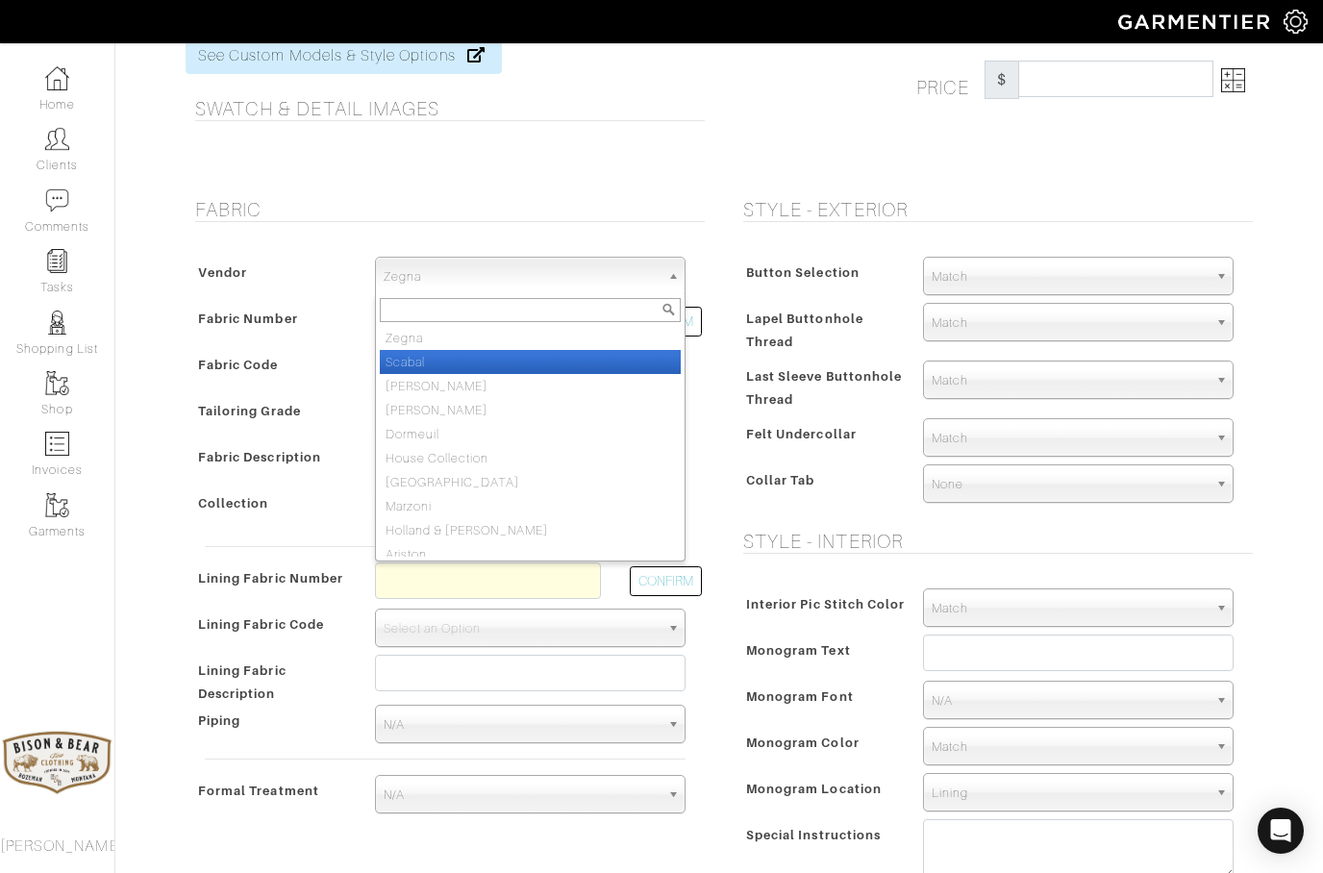
select select "78"
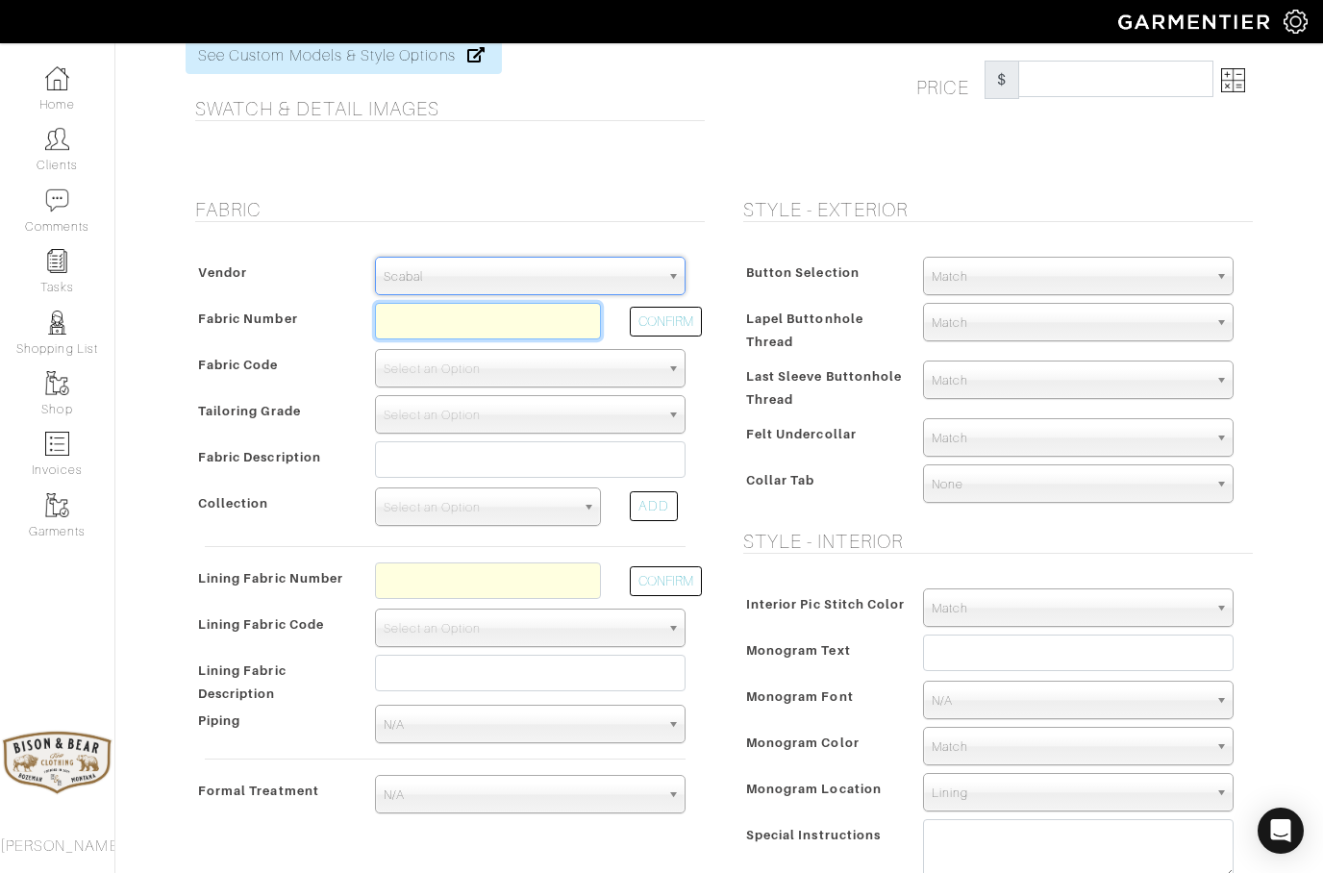
click at [432, 323] on input "text" at bounding box center [488, 321] width 226 height 37
type input "803081"
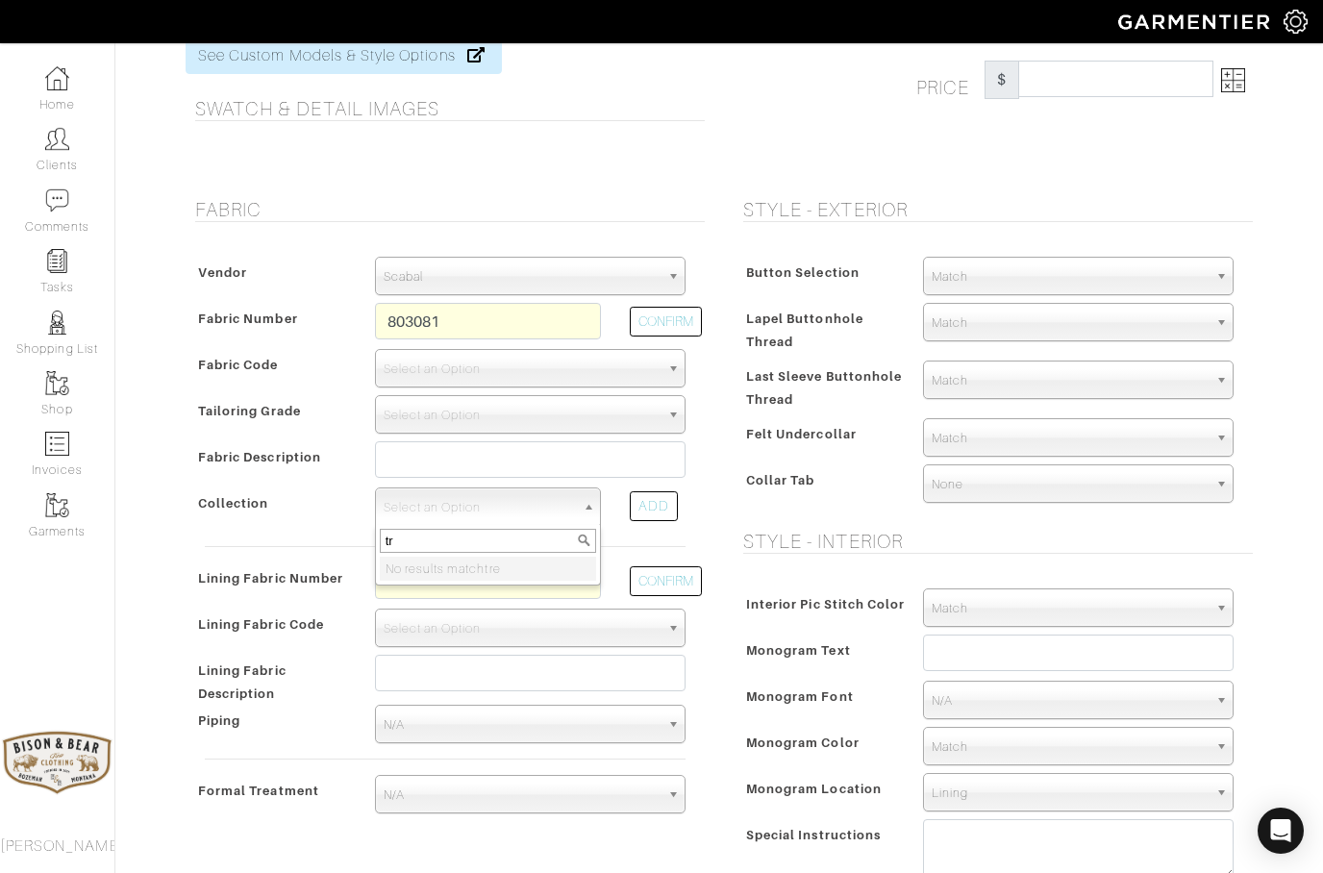
type input "t"
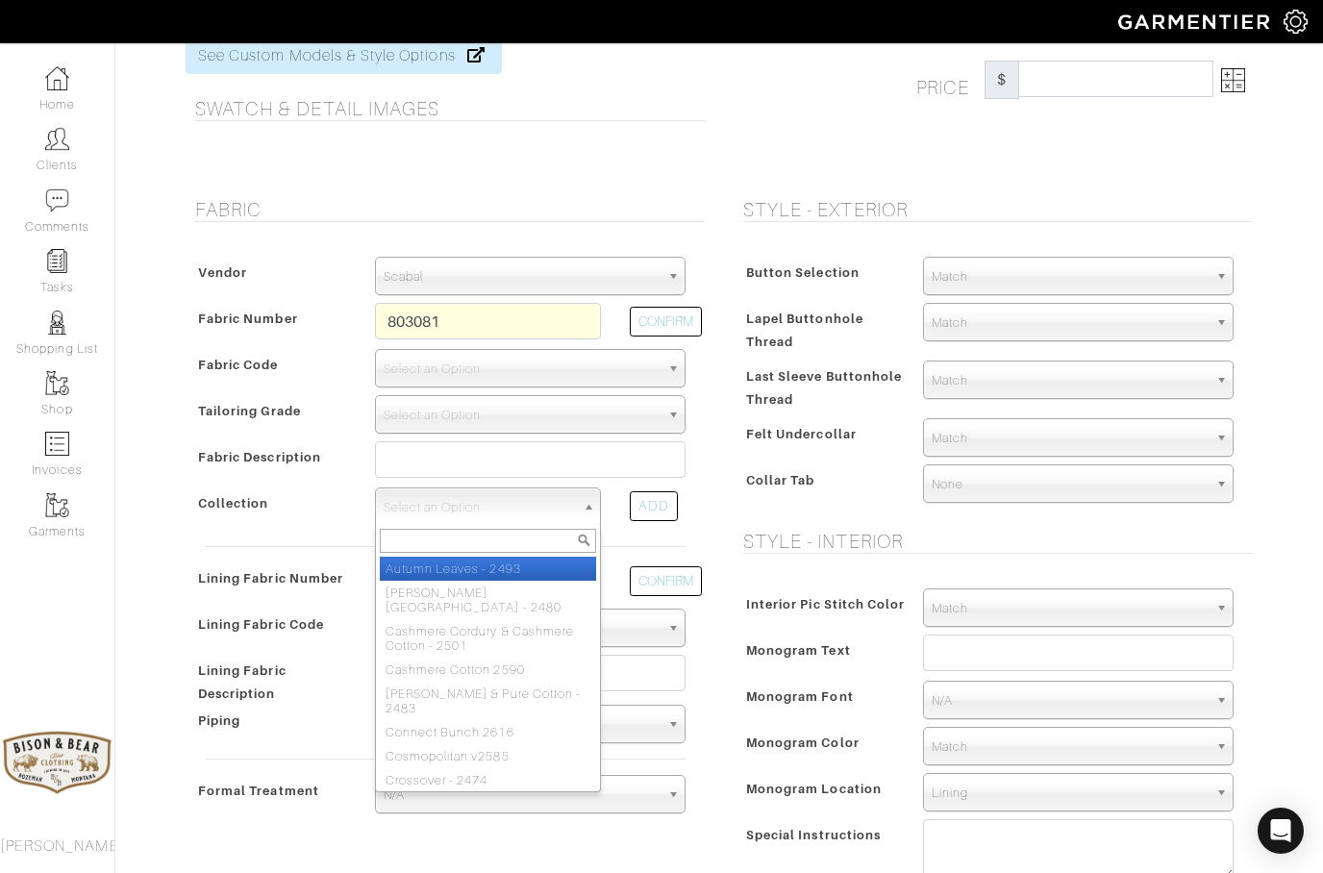
select select "367"
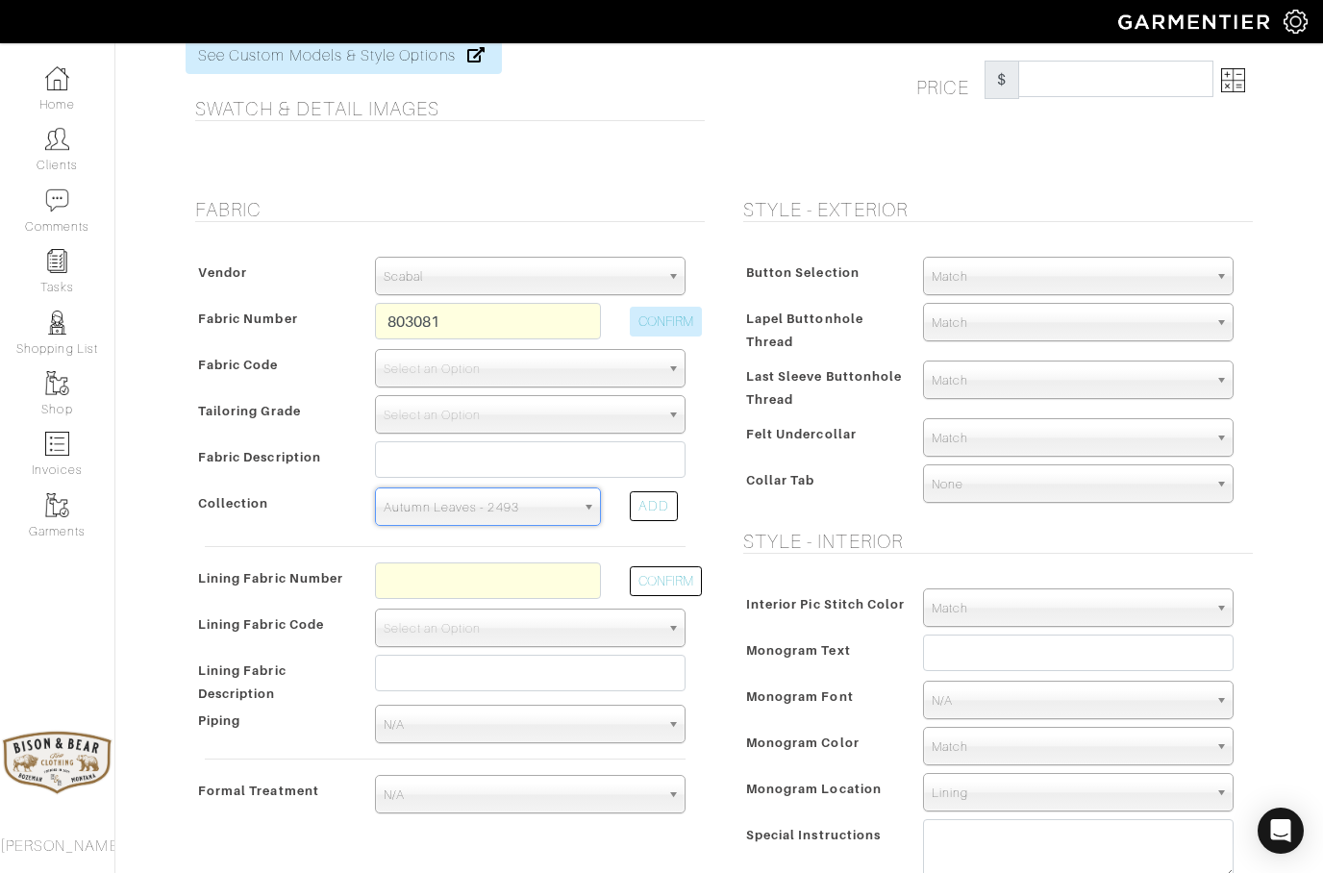
click at [657, 317] on button "CONFIRM" at bounding box center [666, 322] width 72 height 30
type input "XS9-51185376"
select select "1163"
type input "BROWN TWILL CHECK - C2690 TREND"
select select
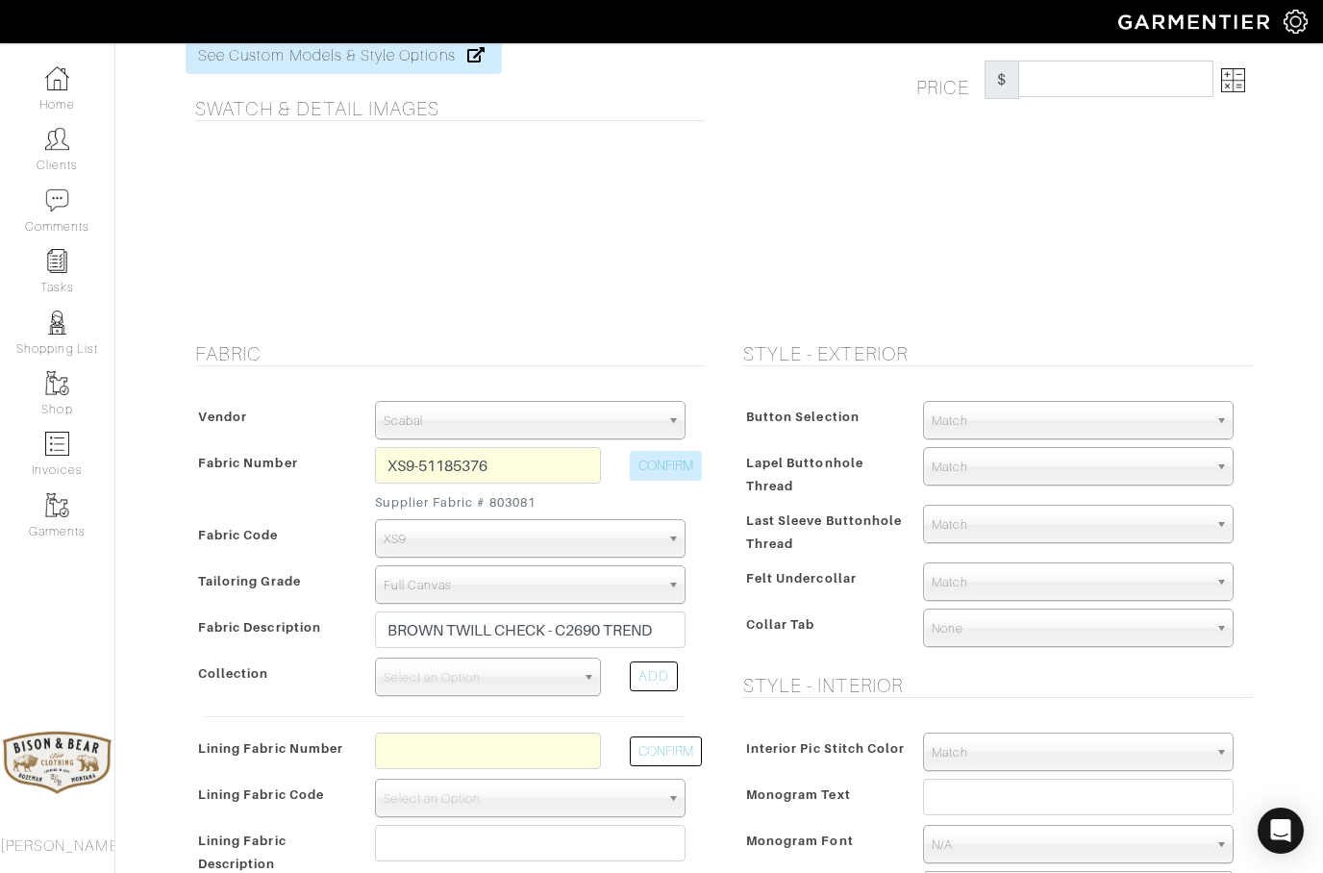
type input "5031.47"
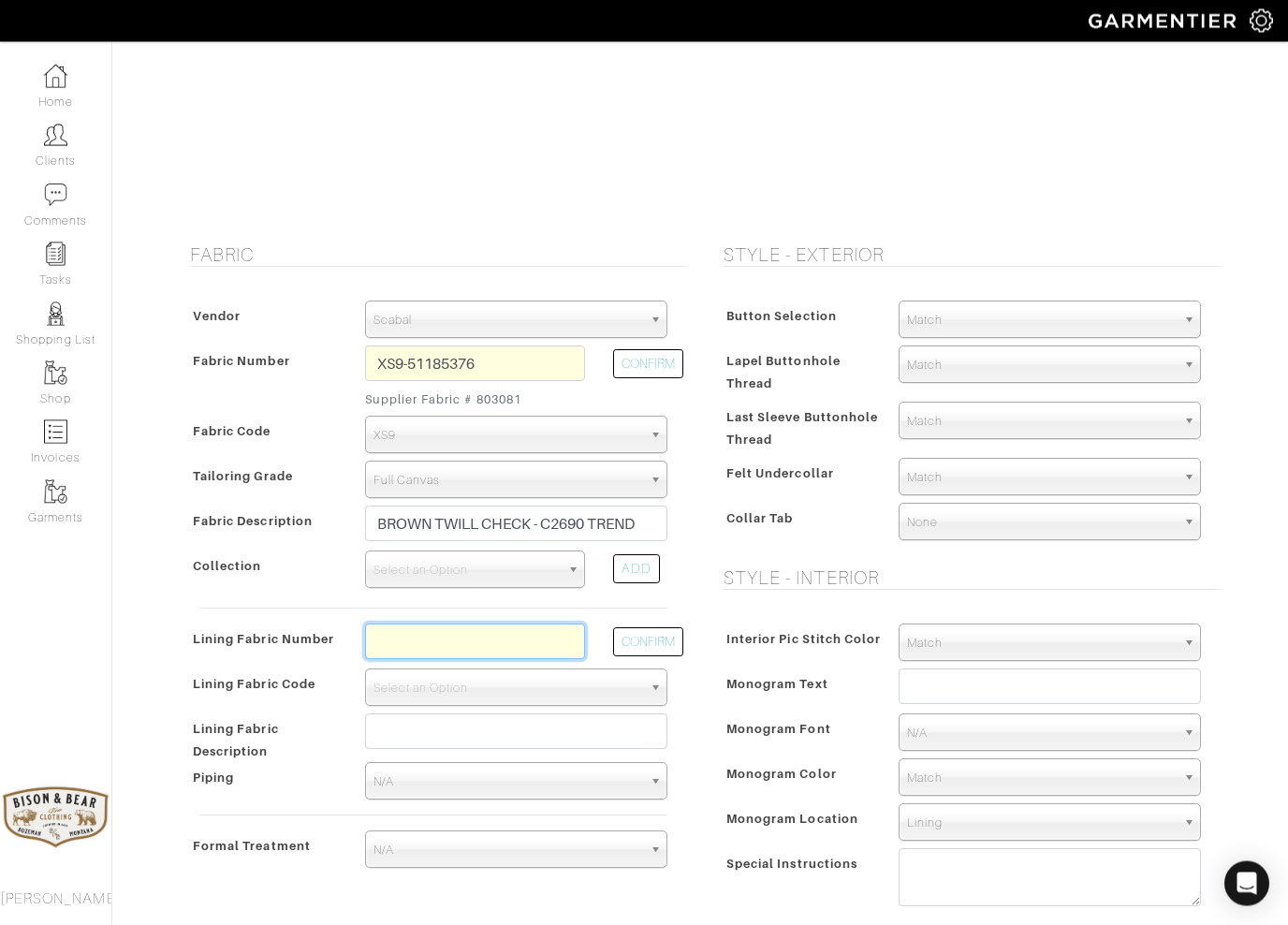
click at [384, 637] on input "text" at bounding box center [475, 642] width 220 height 36
type input "L7-48135277"
click at [647, 644] on button "CONFIRM" at bounding box center [648, 643] width 70 height 29
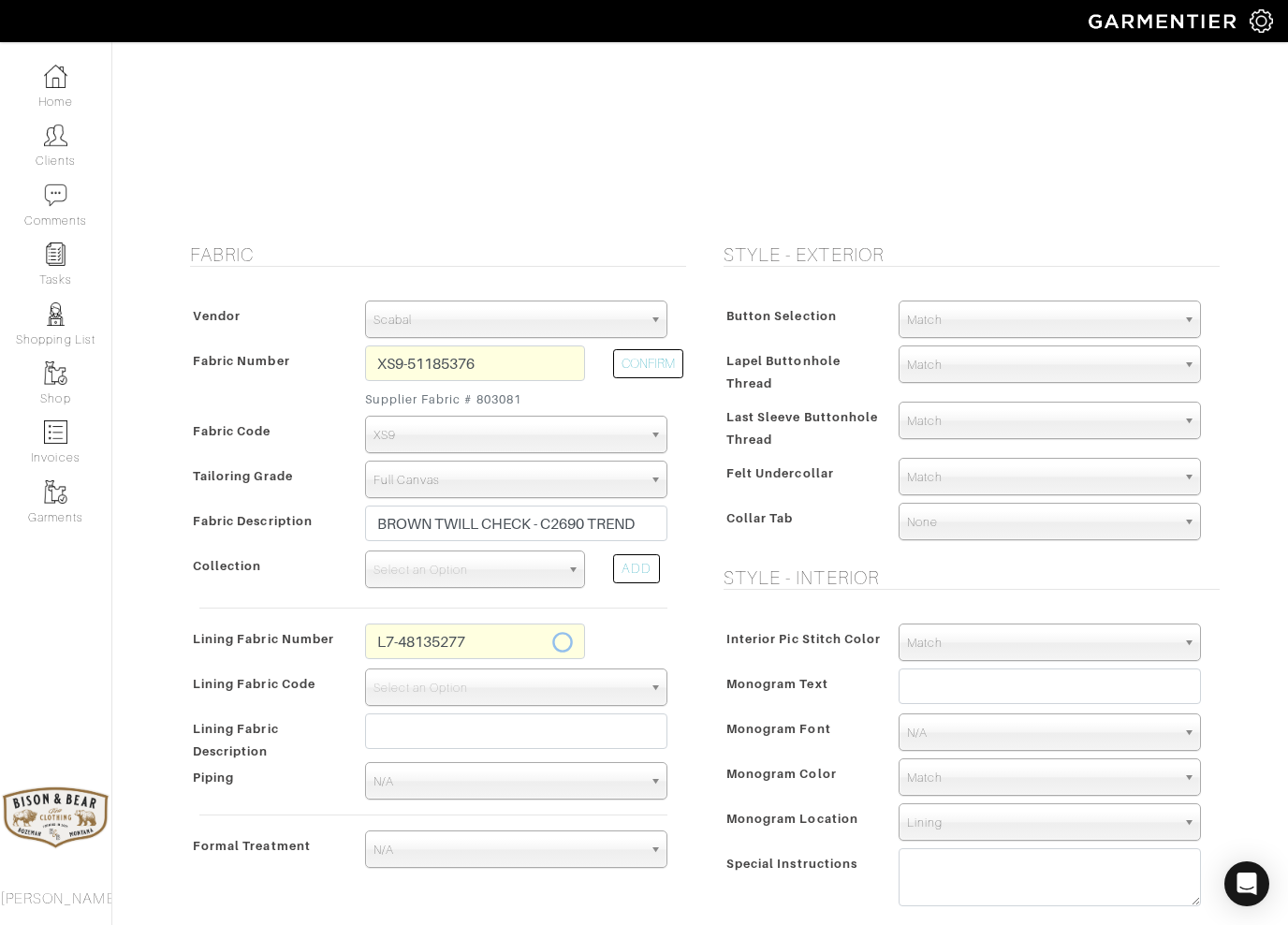
select select "939"
type input "Ivory Full Paisley"
type input "5116.47"
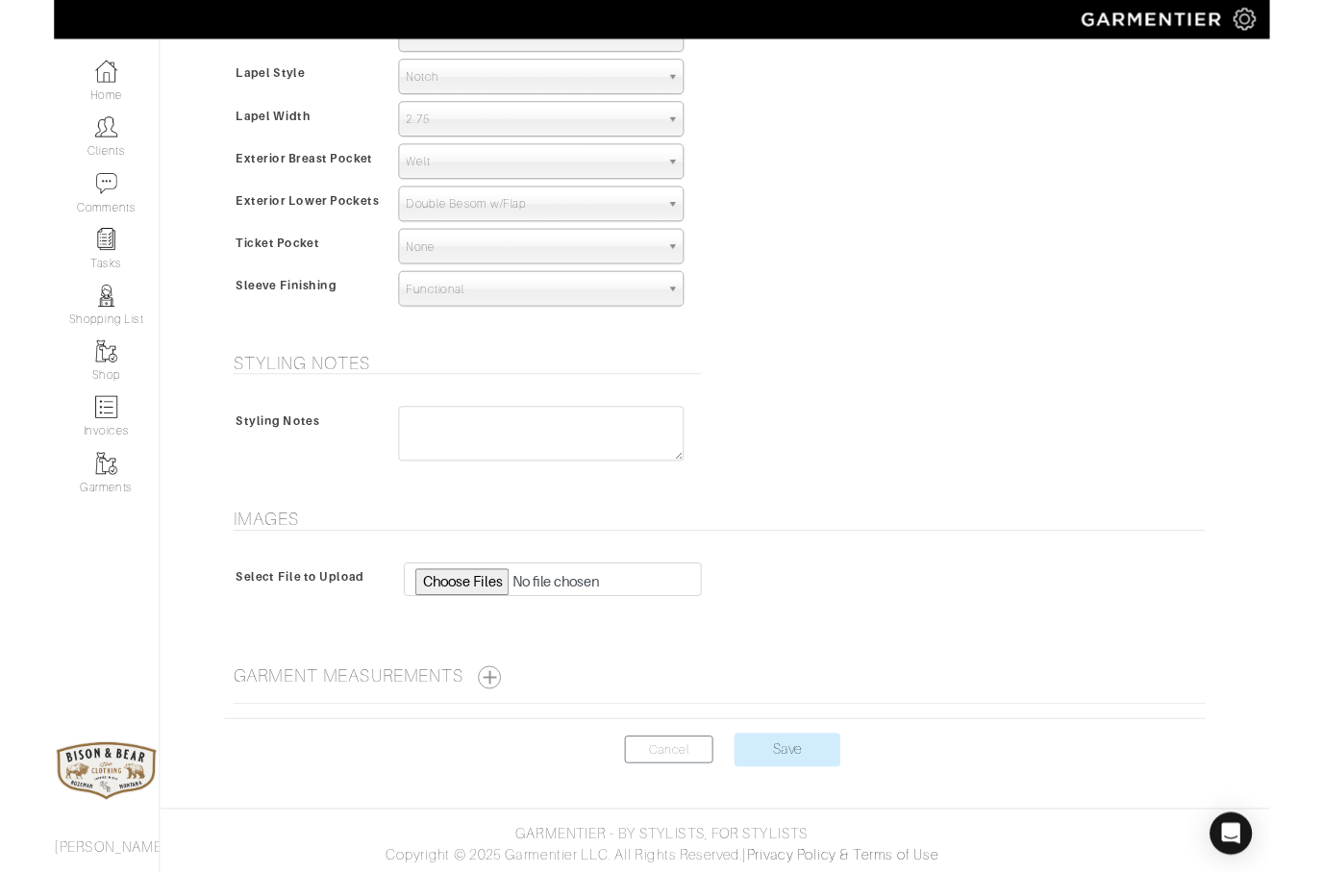
scroll to position [1268, 0]
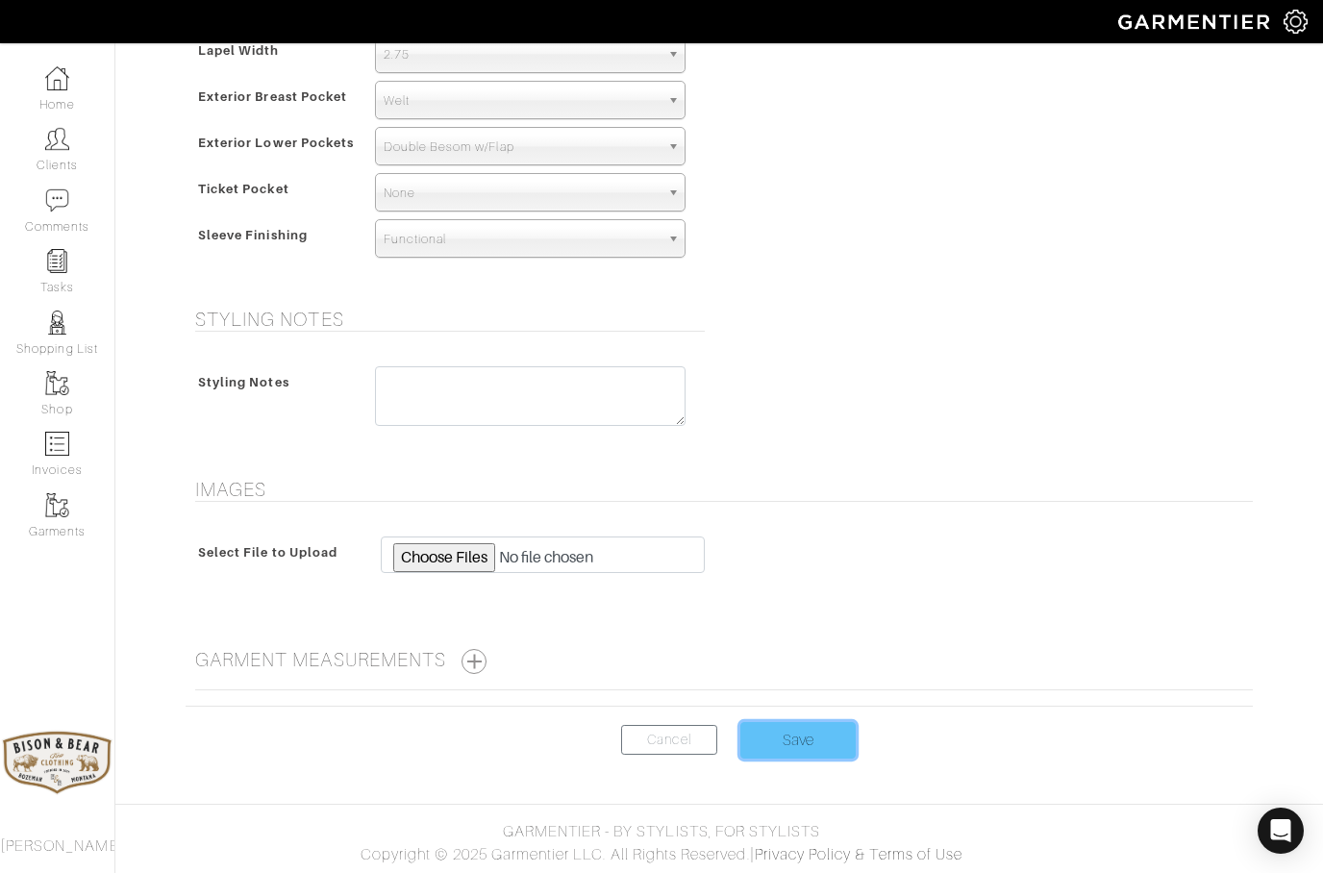
click at [807, 742] on input "Save" at bounding box center [797, 740] width 115 height 37
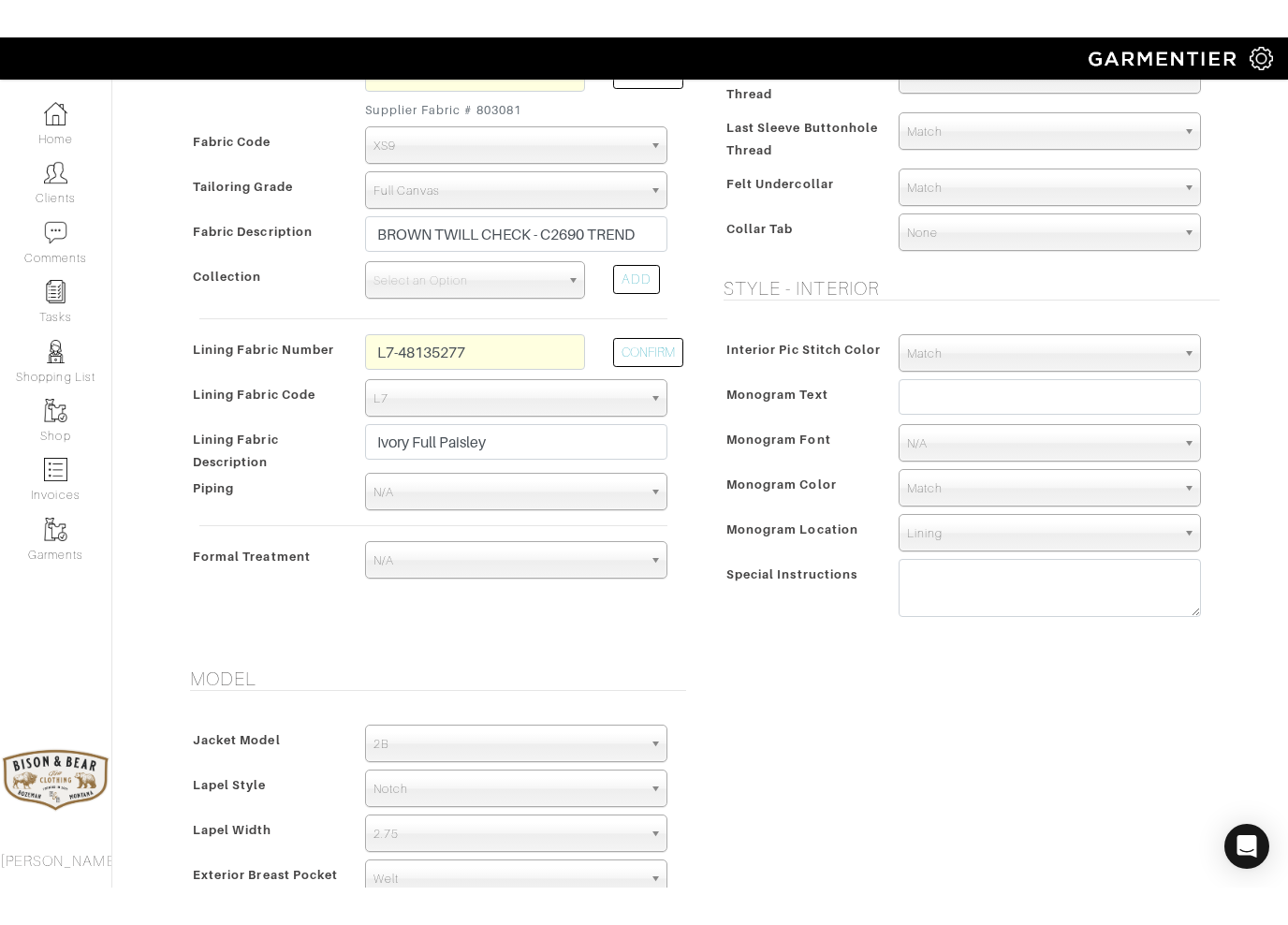
scroll to position [483, 0]
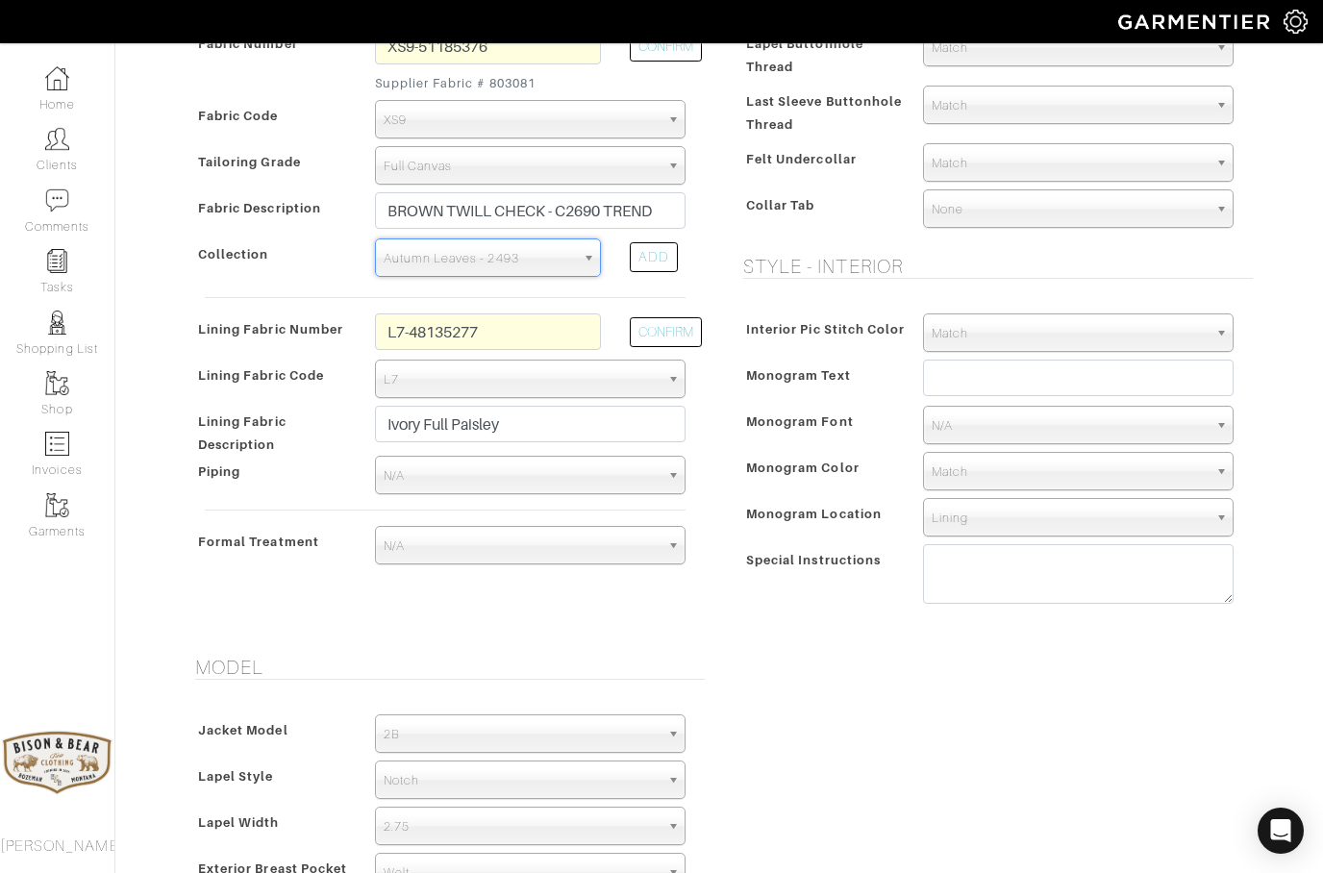
select select "367"
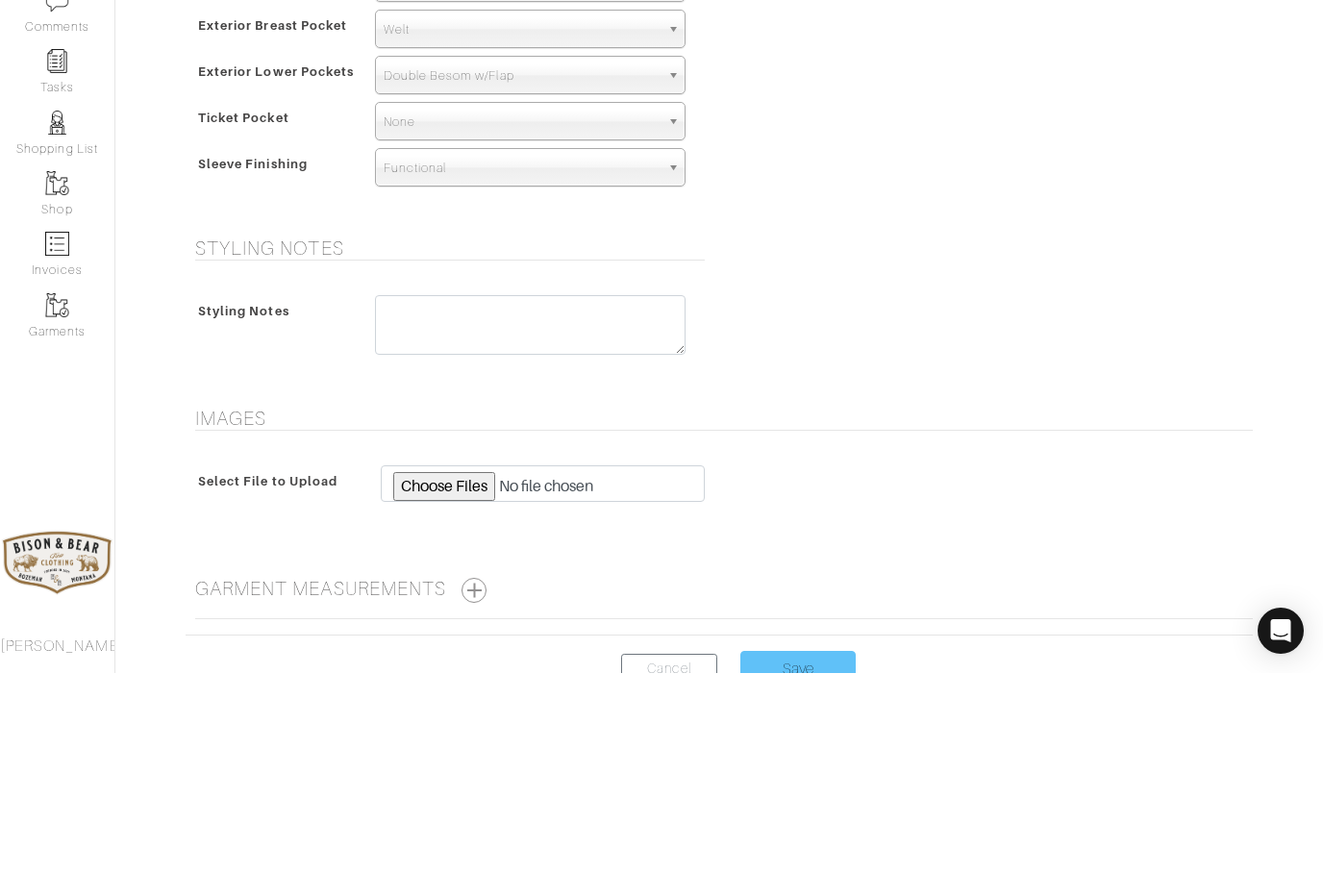
scroll to position [1216, 0]
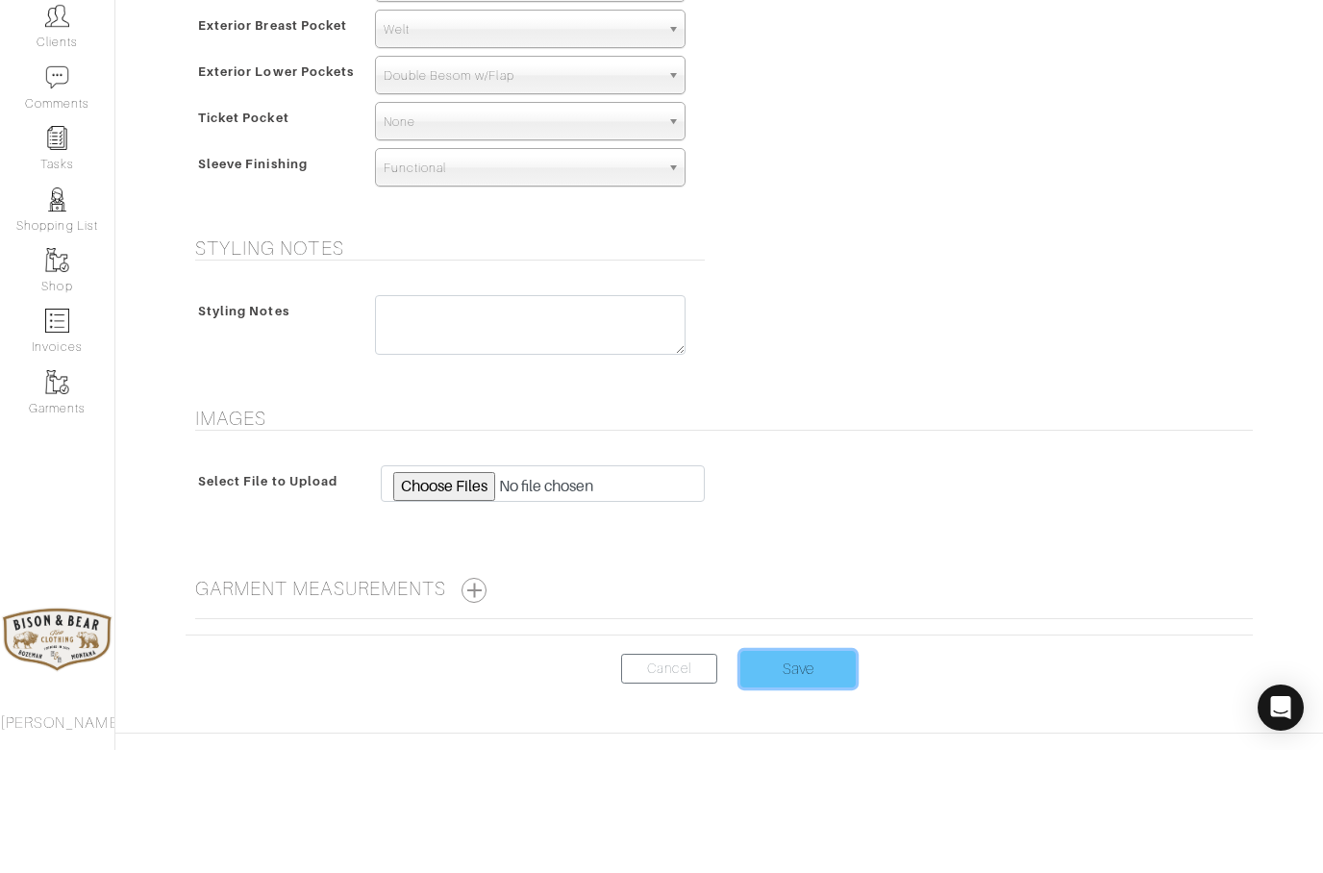
click at [805, 774] on input "Save" at bounding box center [797, 792] width 115 height 37
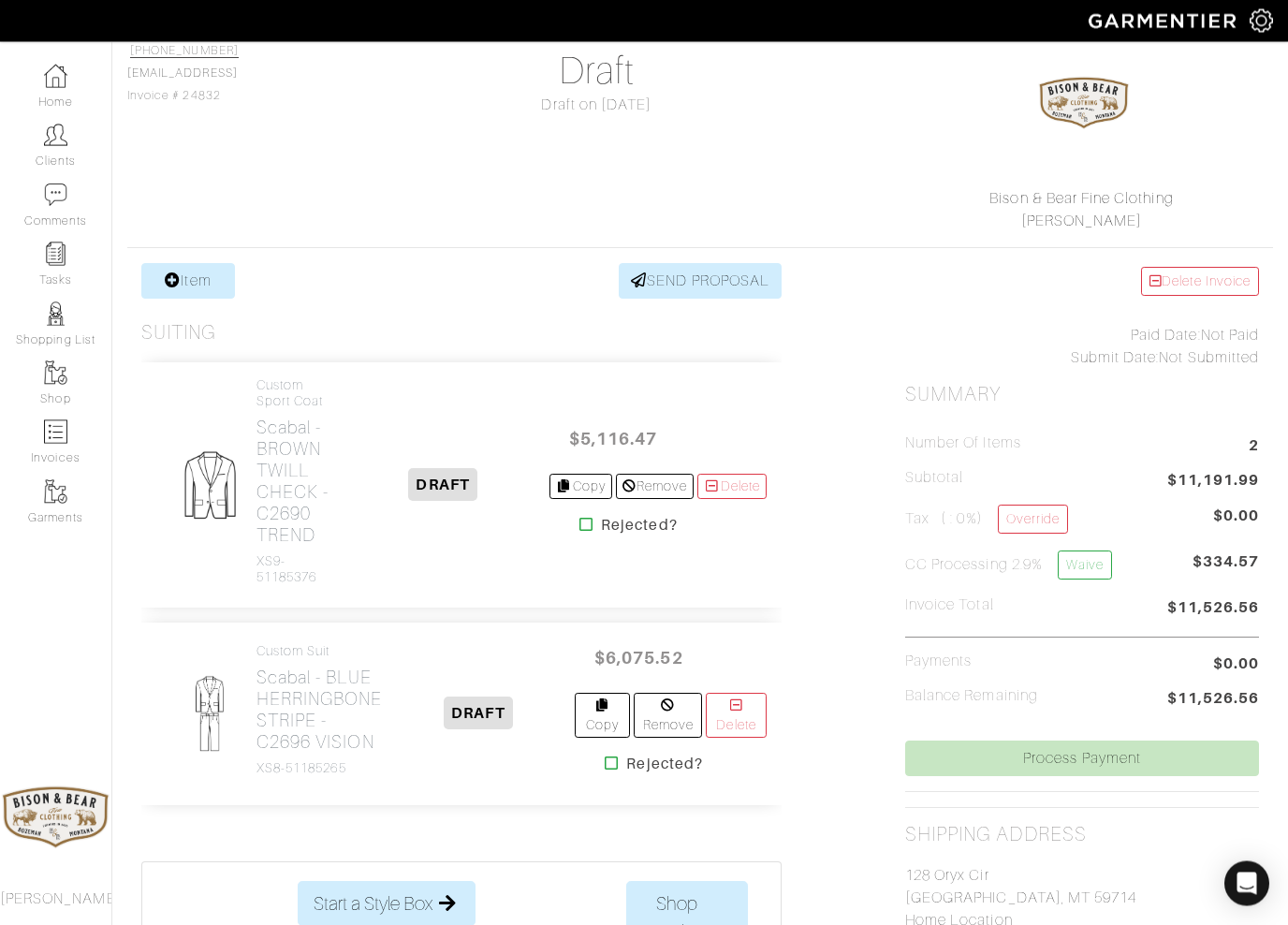
scroll to position [165, 0]
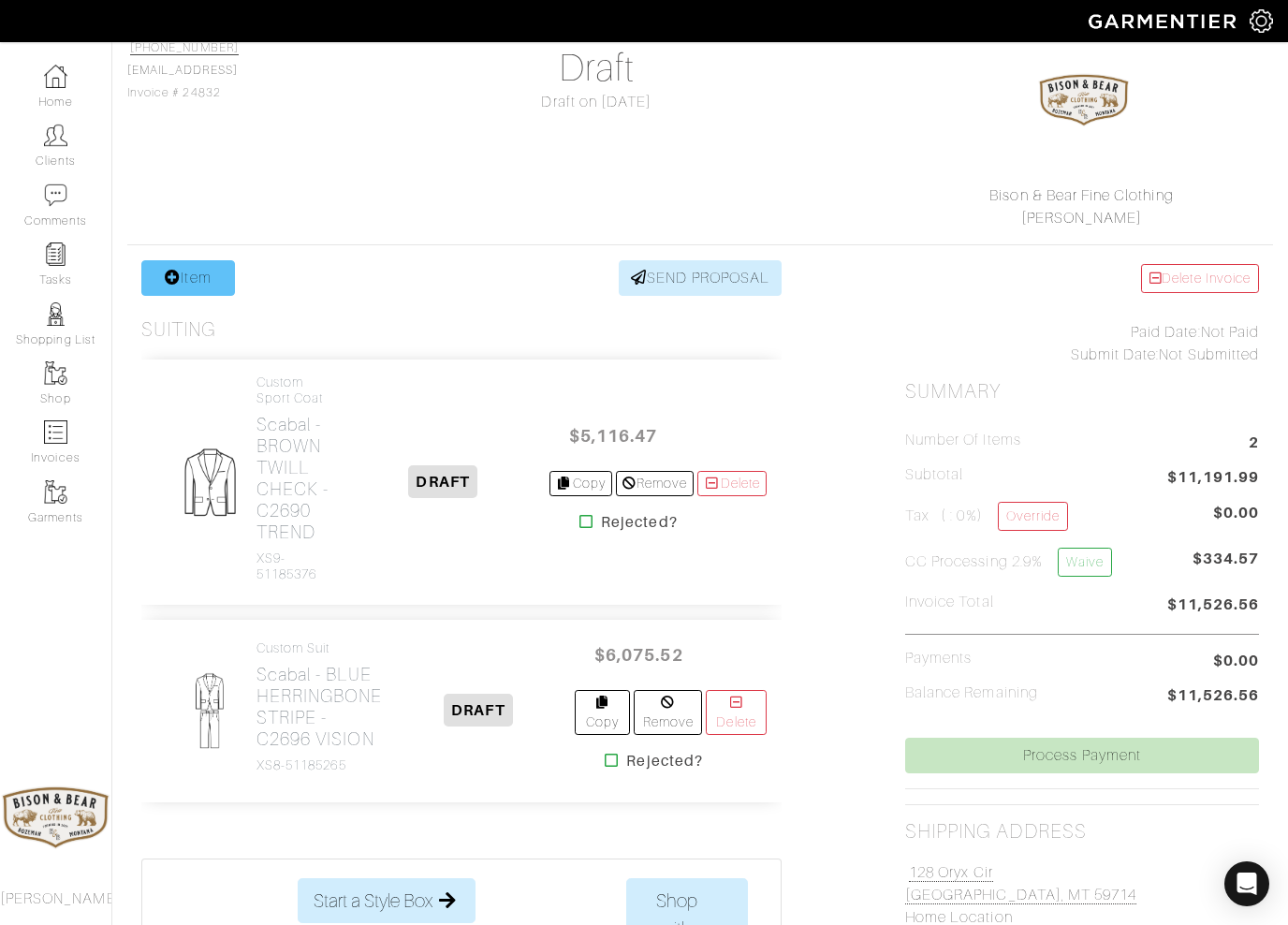
click at [177, 285] on link "Item" at bounding box center [188, 278] width 93 height 36
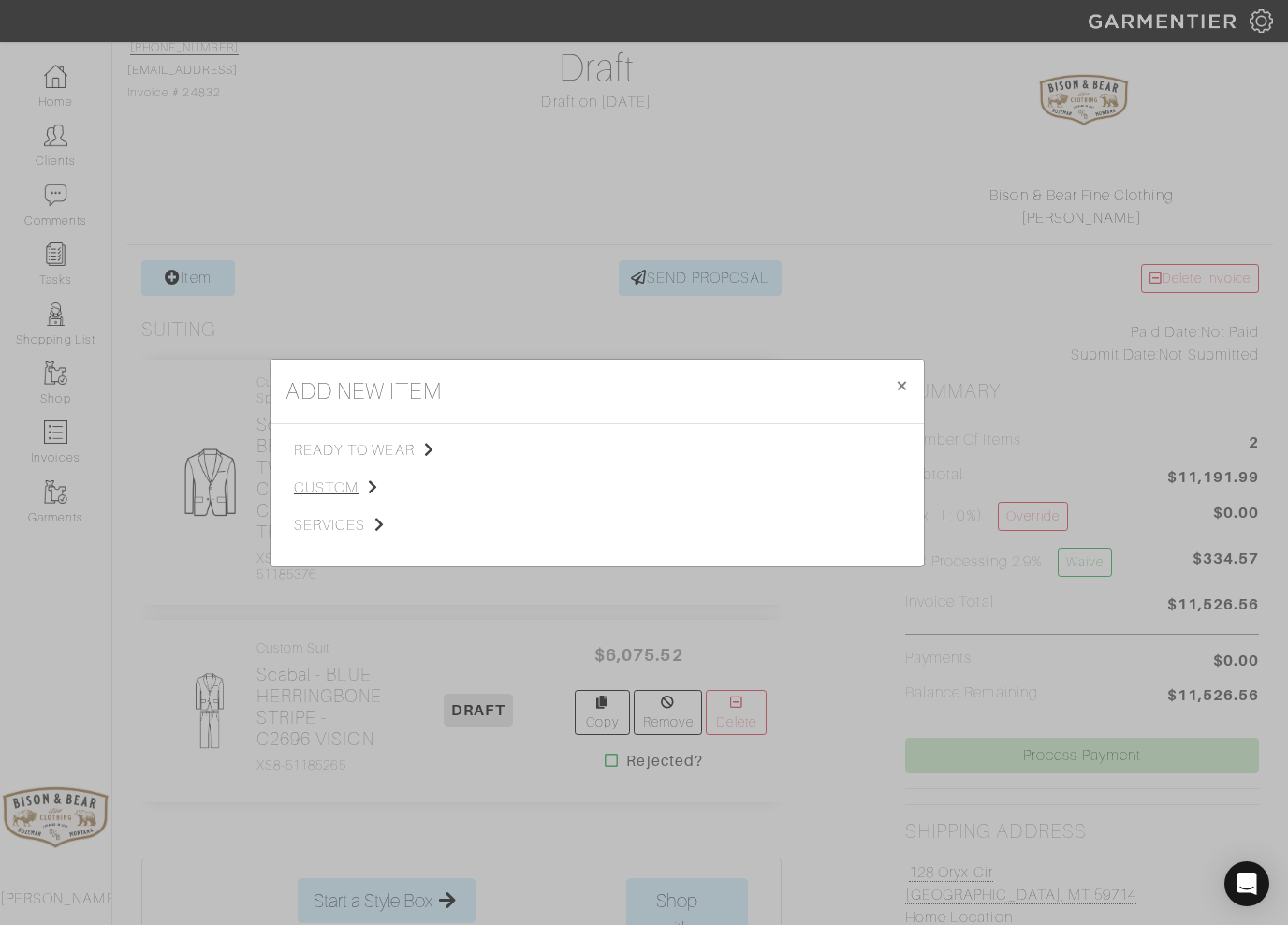
click at [325, 487] on span "custom" at bounding box center [387, 487] width 188 height 22
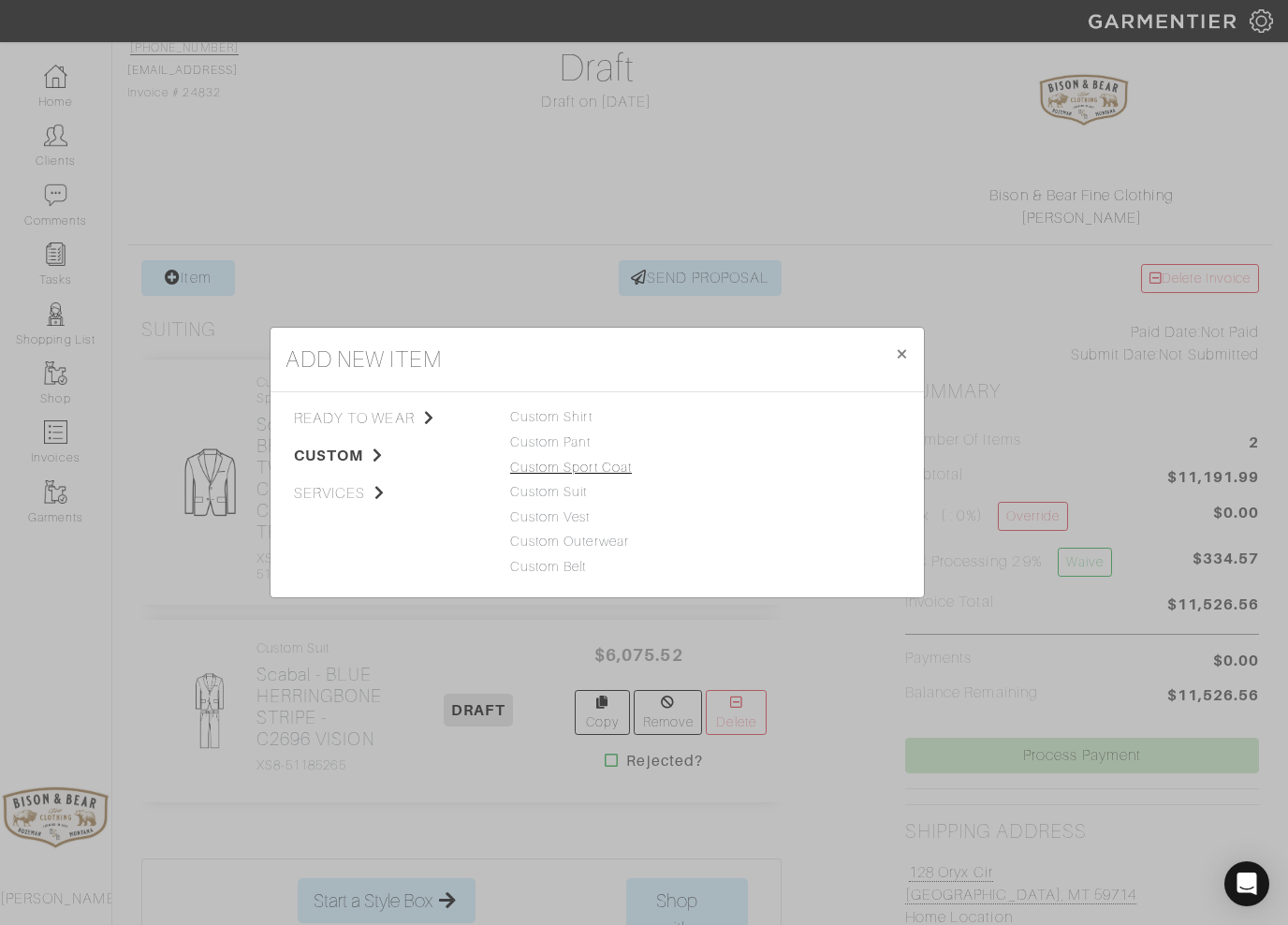
click at [540, 474] on link "Custom Sport Coat" at bounding box center [570, 466] width 122 height 15
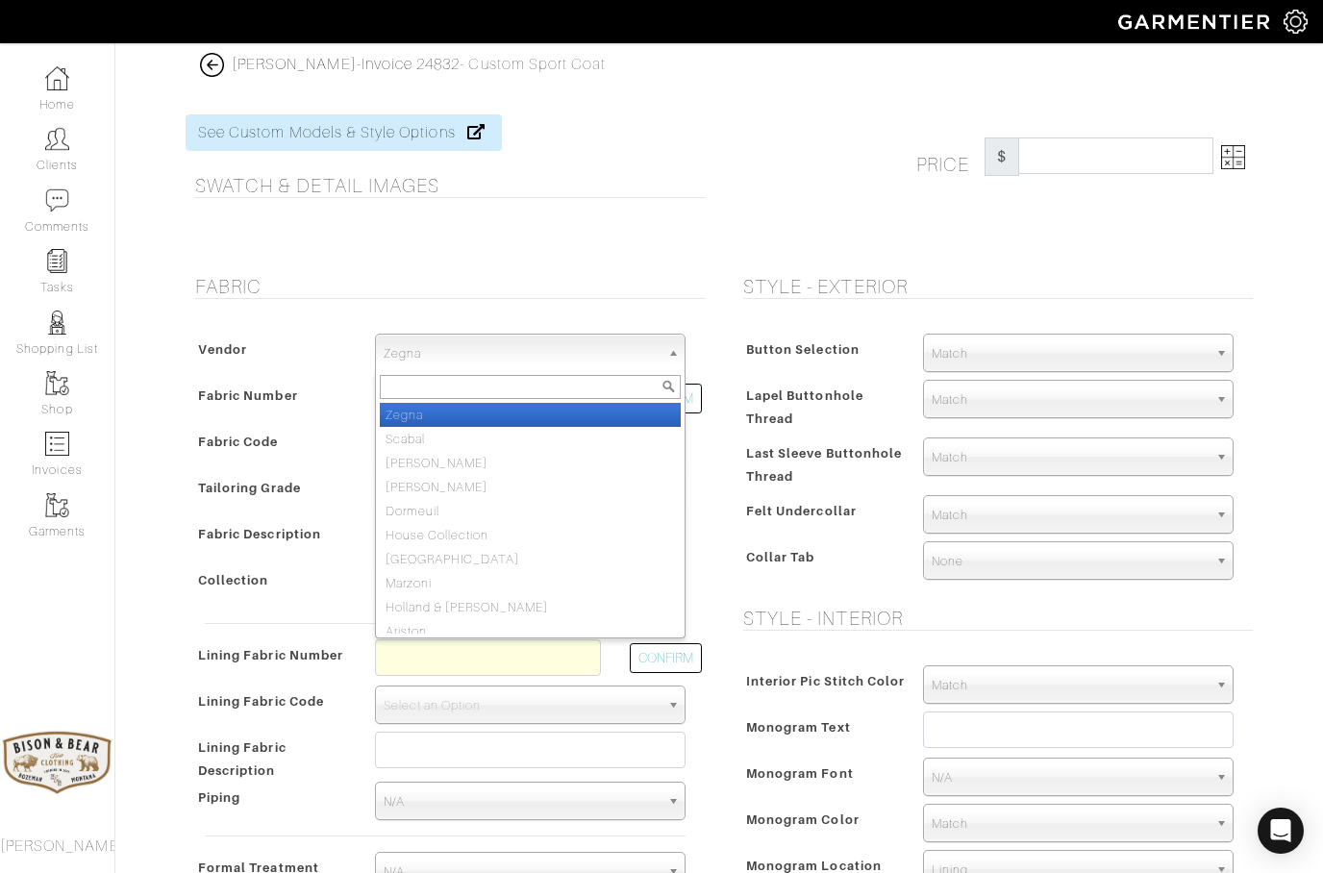
select select "78"
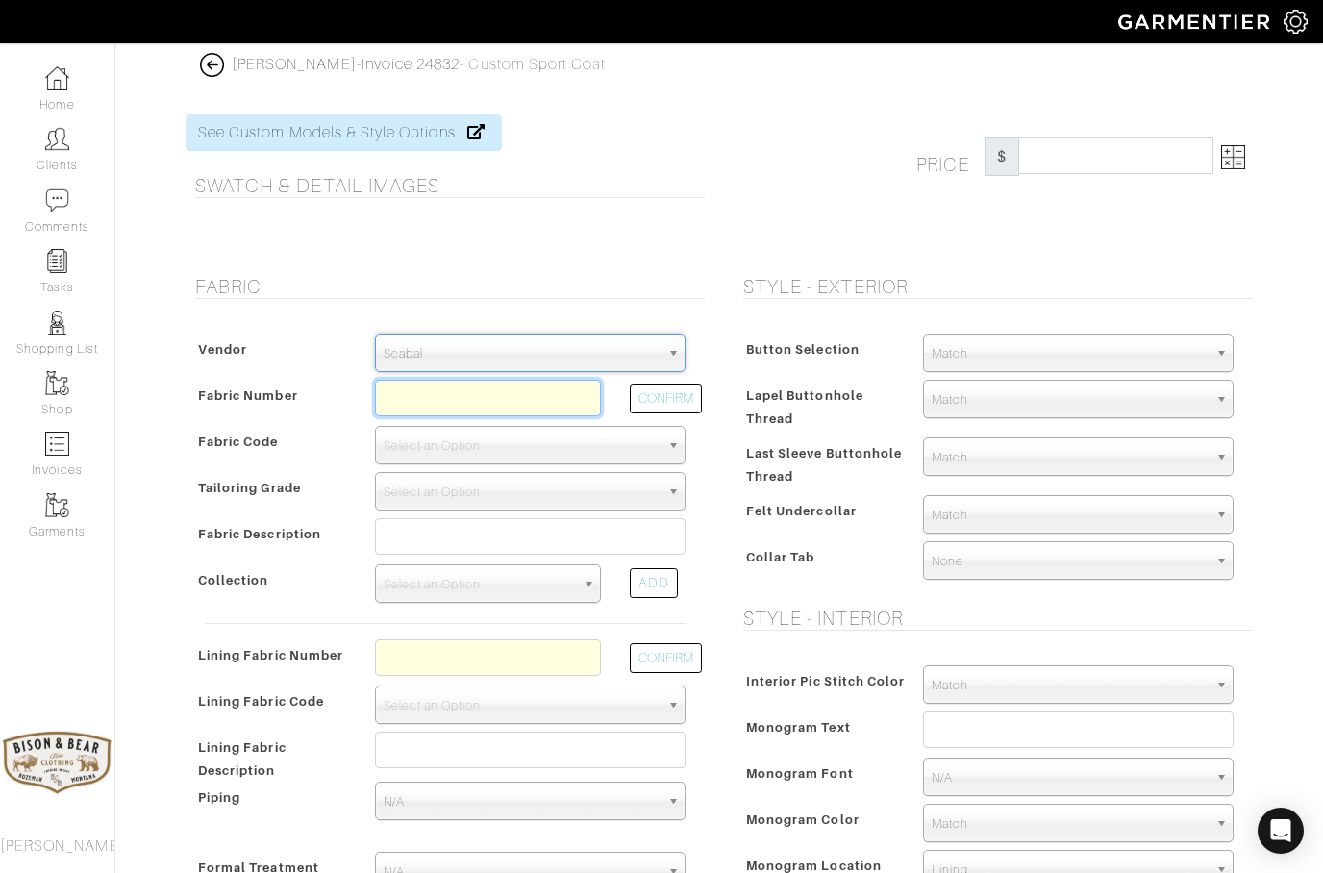
click at [401, 405] on input "text" at bounding box center [488, 398] width 226 height 37
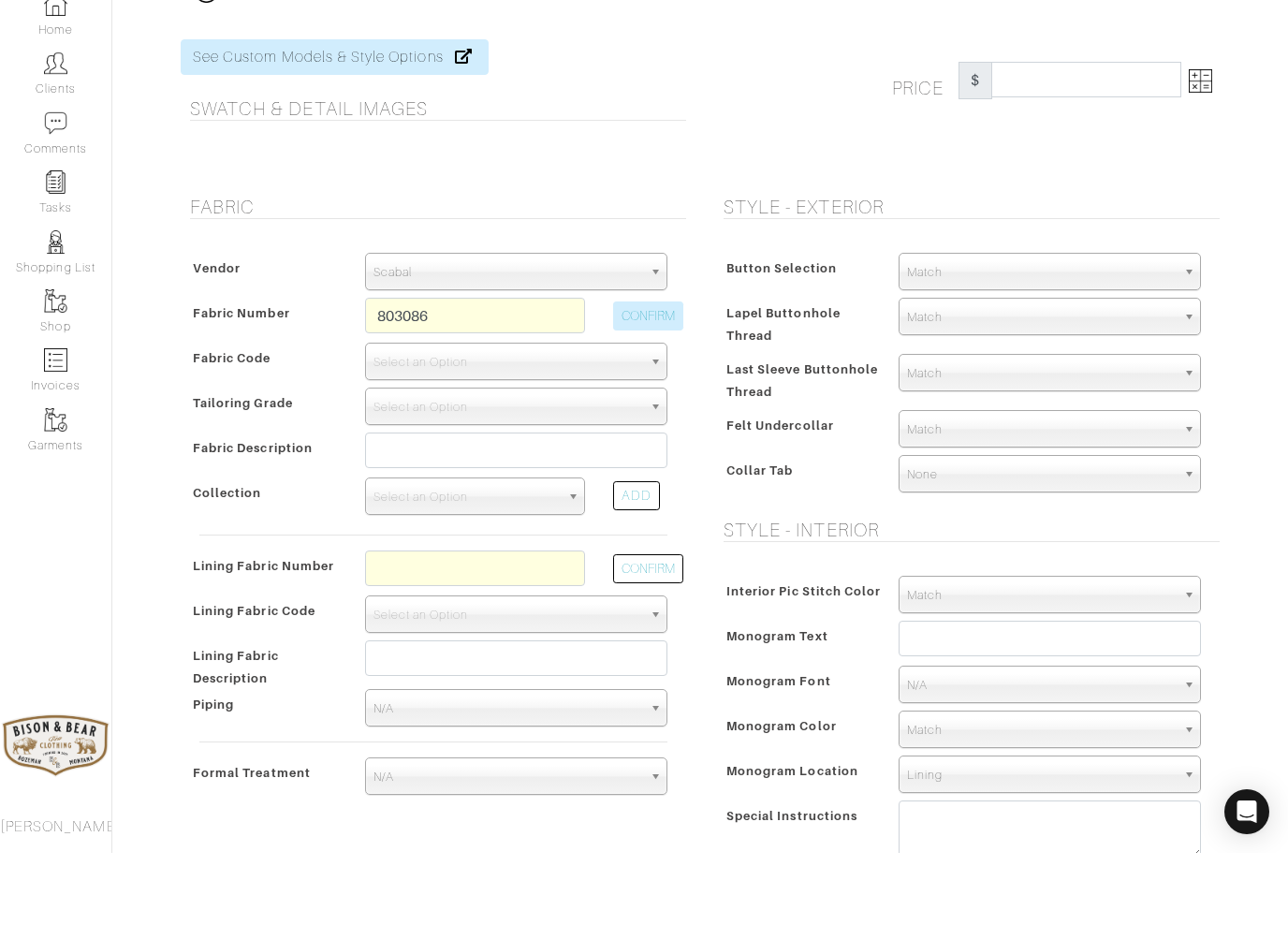
click at [649, 374] on button "CONFIRM" at bounding box center [648, 388] width 70 height 29
type input "XS6-51185381"
select select "1148"
type input "BEIGE TWILL CHECK - C2690 TREND"
select select
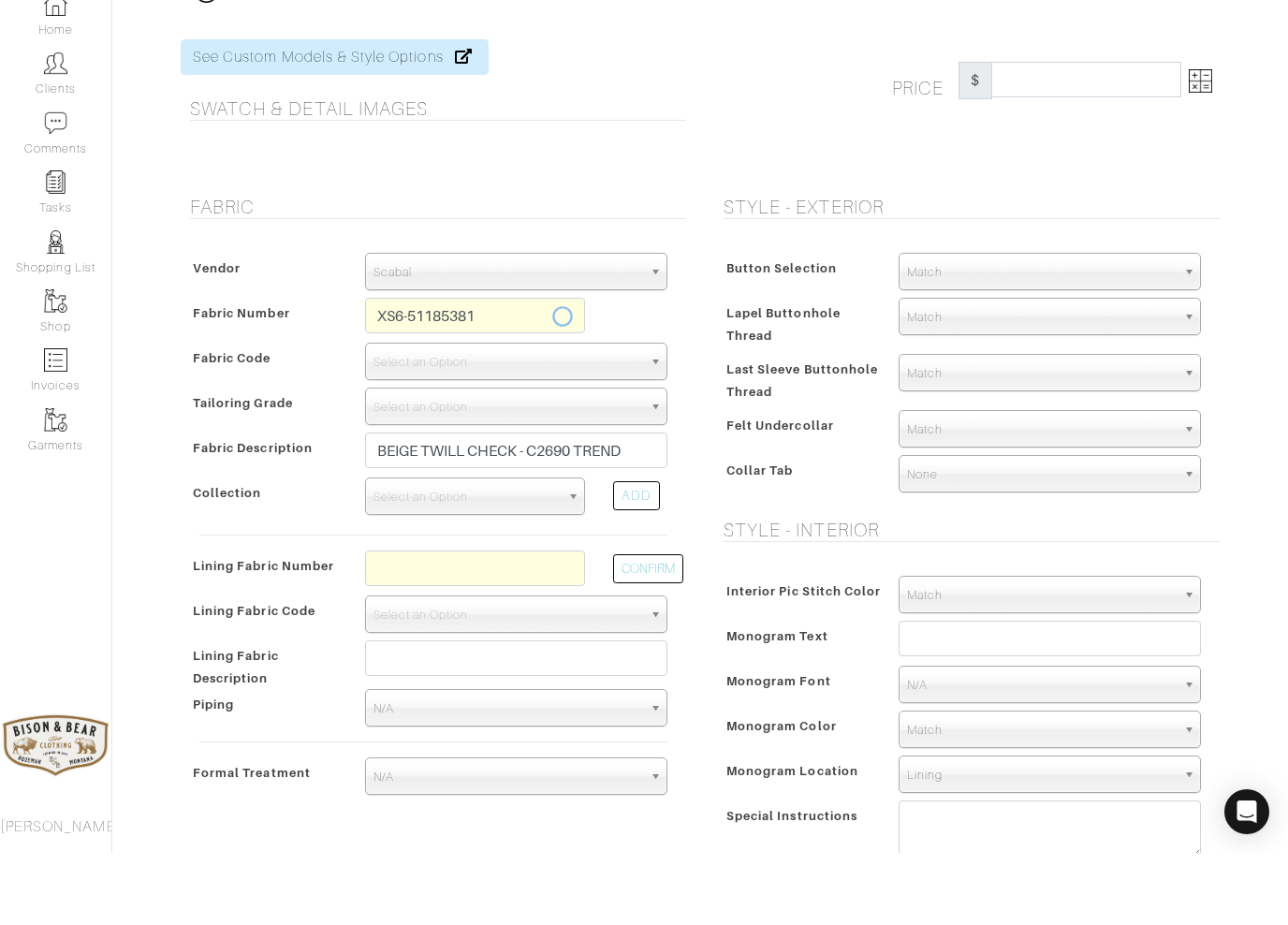
scroll to position [72, 0]
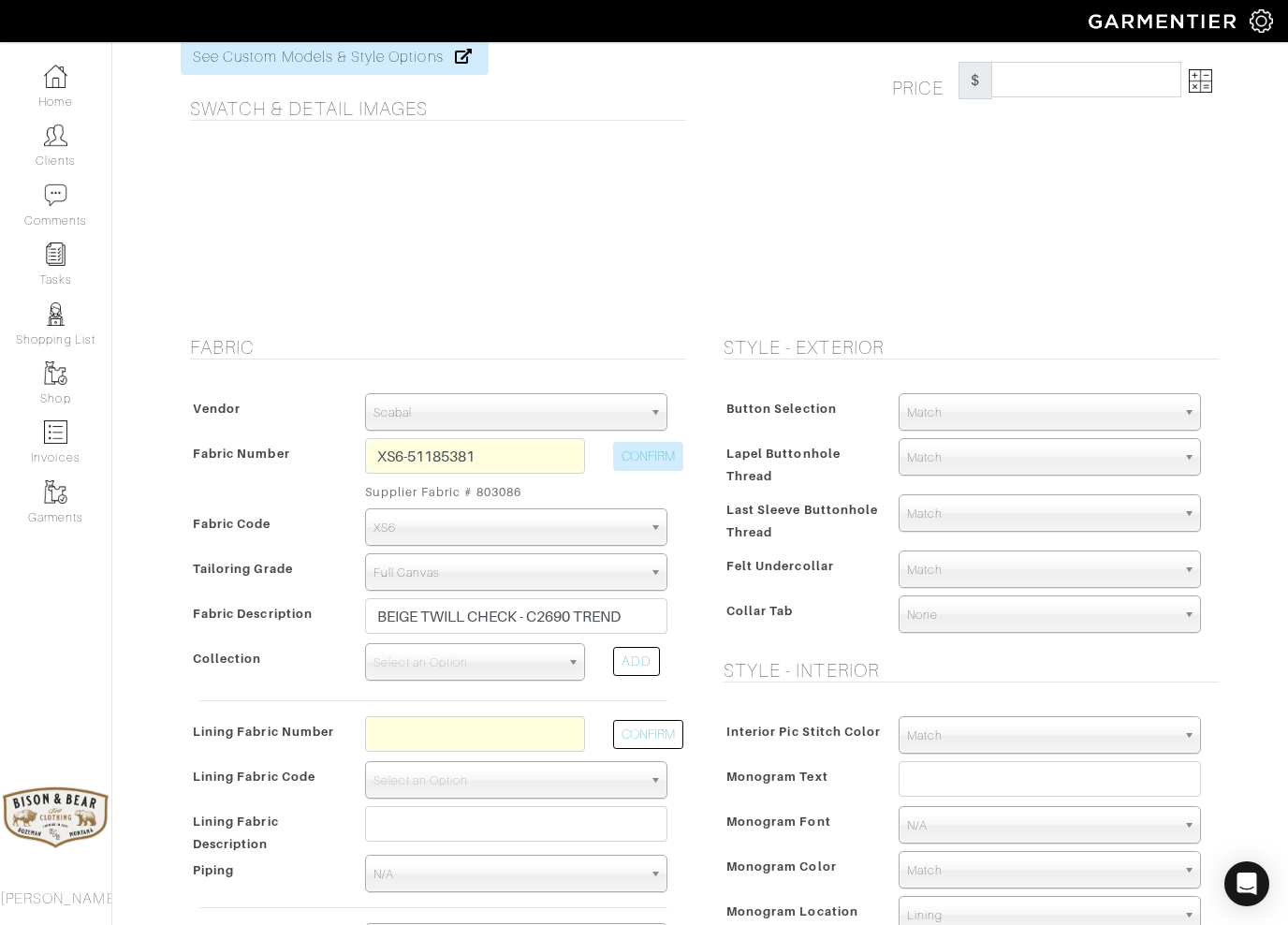
type input "3073.43"
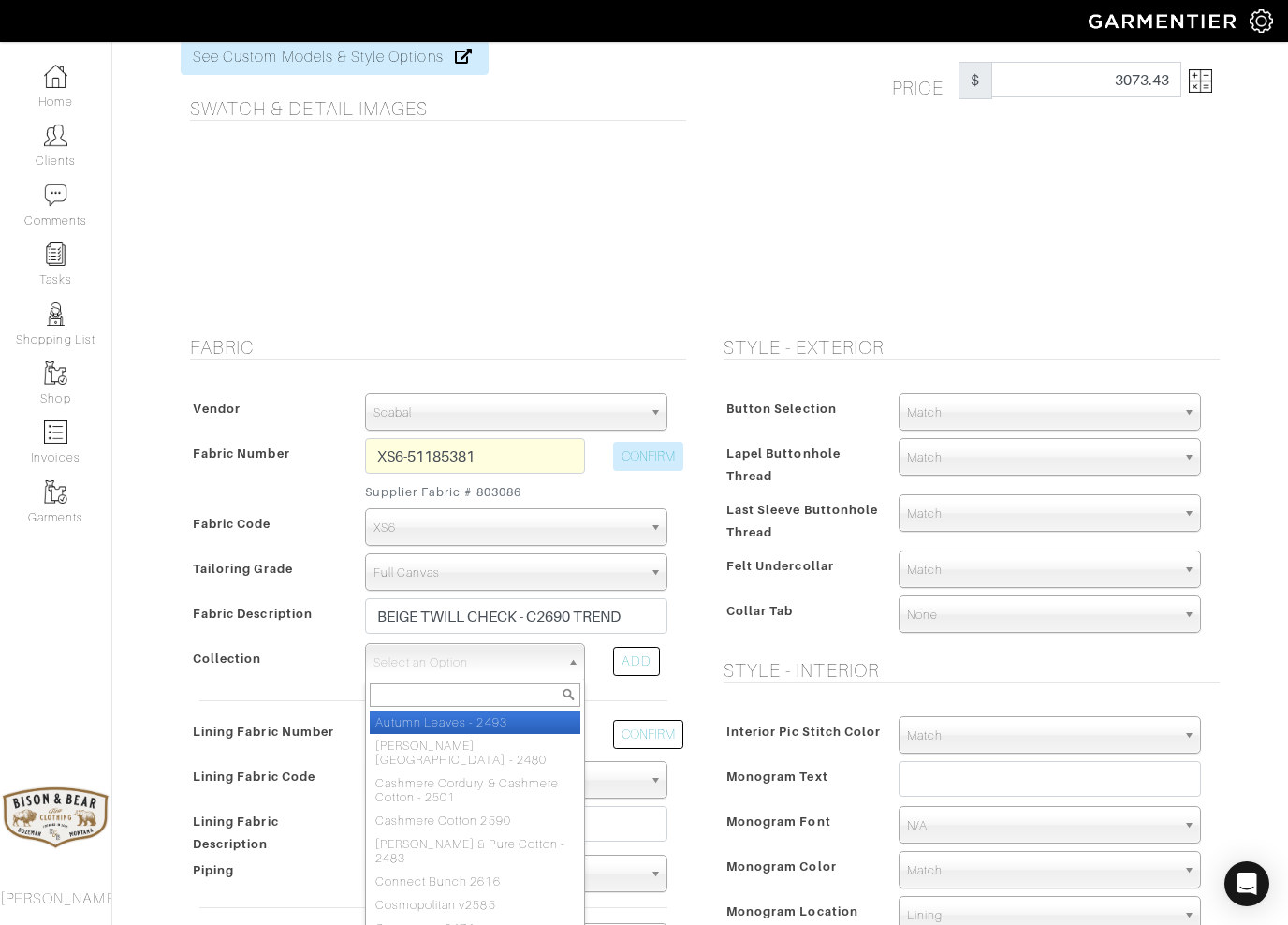
select select "367"
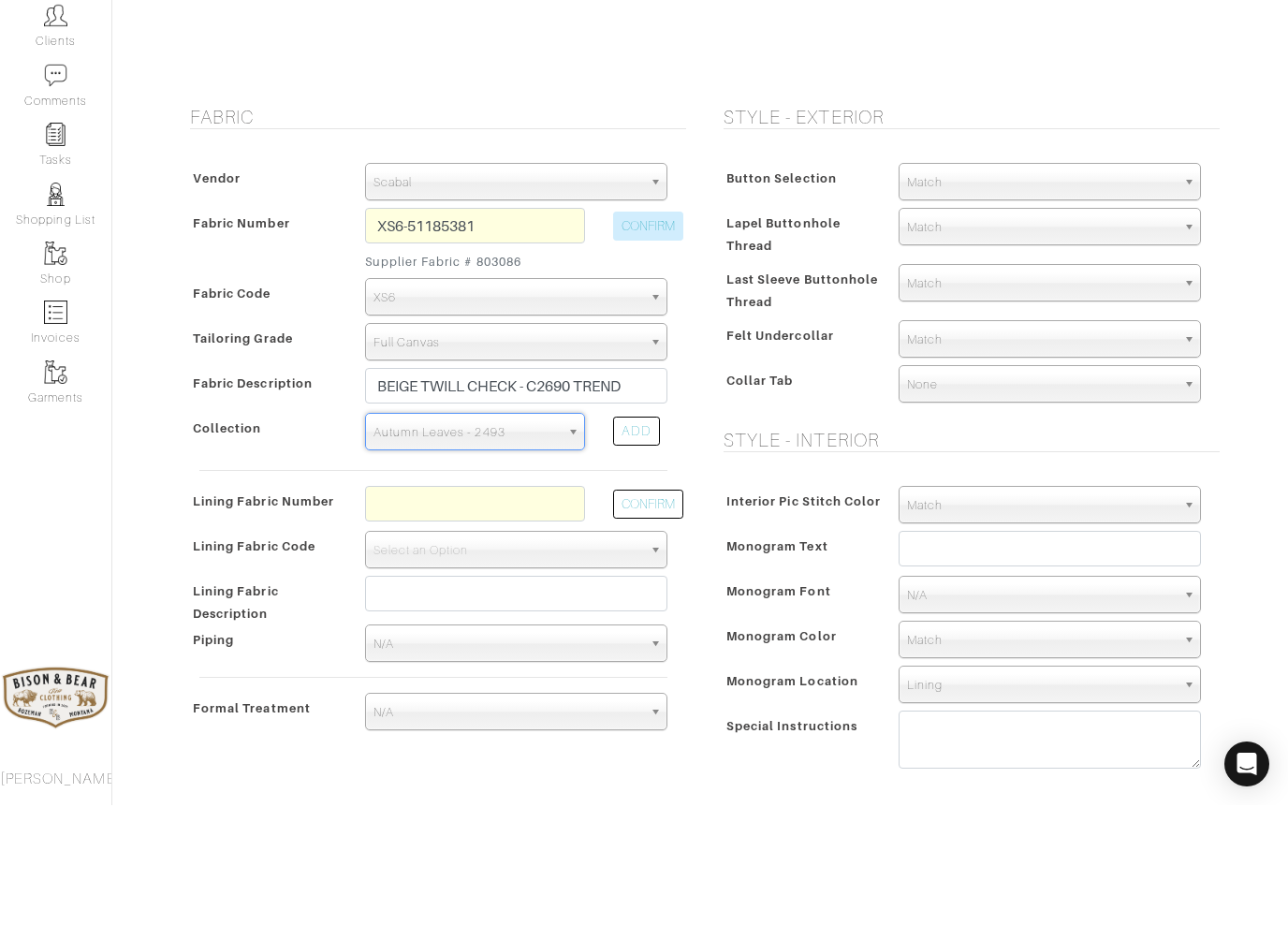
scroll to position [210, 0]
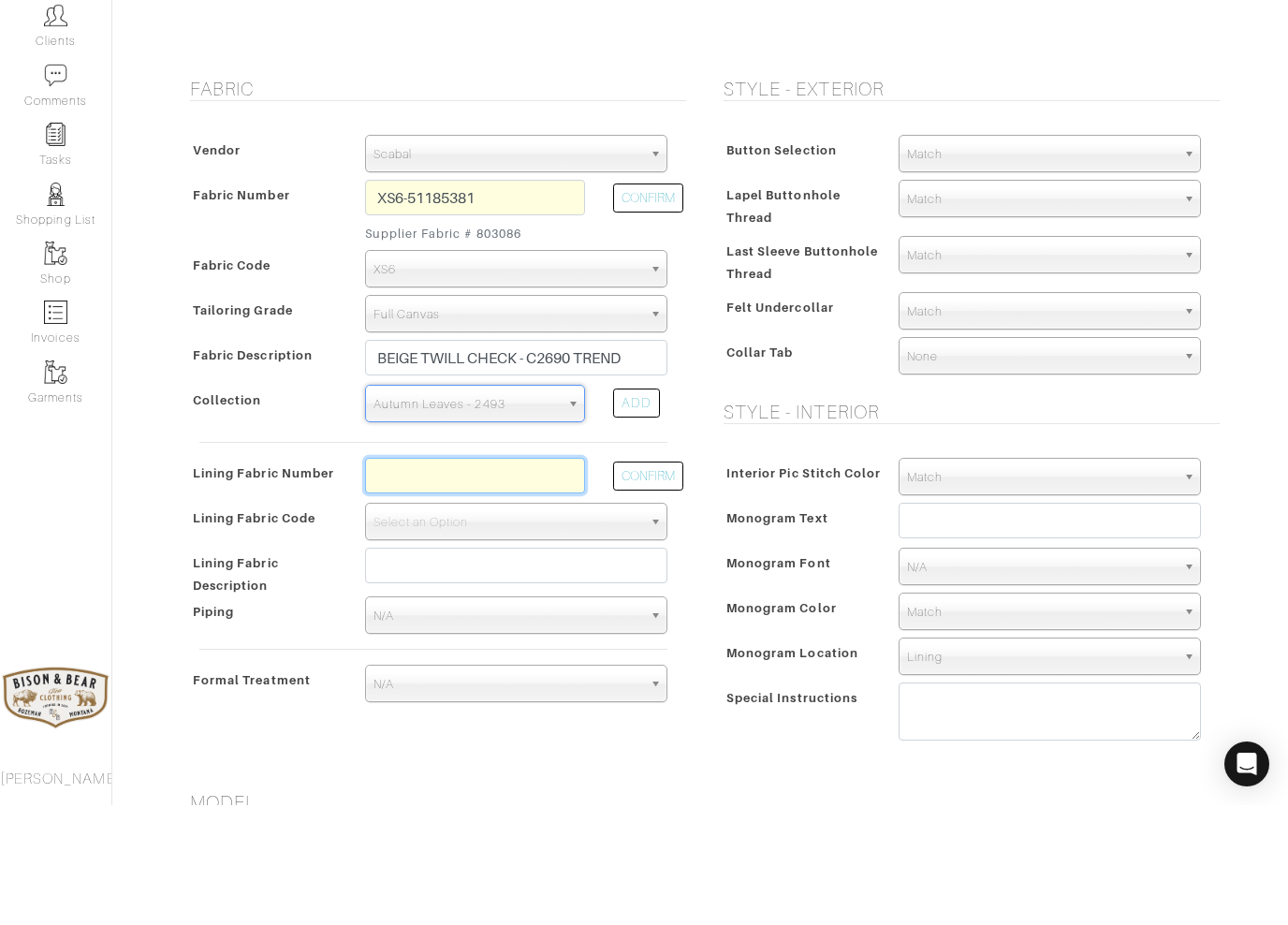
click at [403, 577] on input "text" at bounding box center [475, 595] width 220 height 36
type input "L7-48135277"
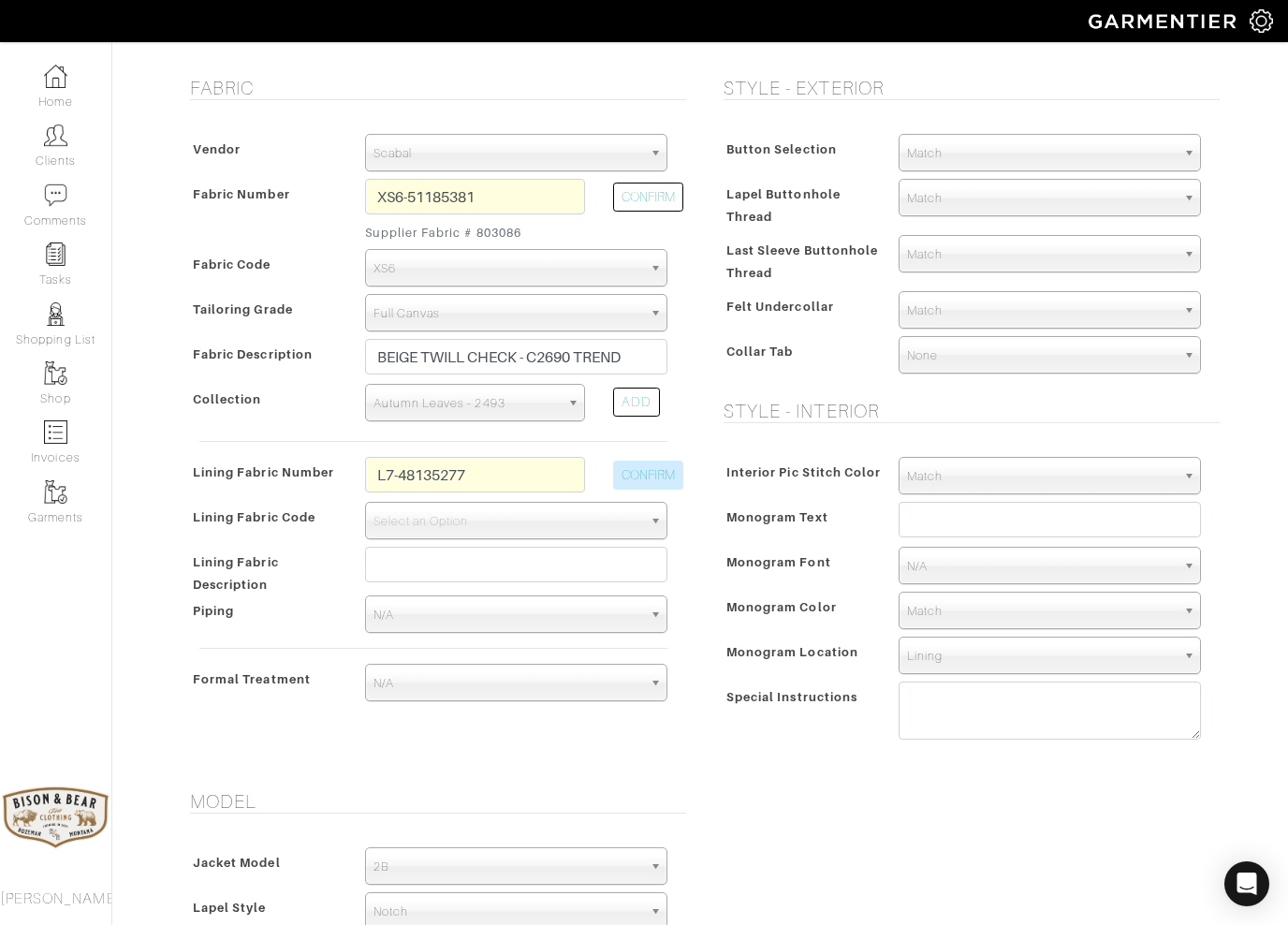
click at [642, 481] on button "CONFIRM" at bounding box center [648, 475] width 70 height 29
select select "939"
type input "Ivory Full Paisley"
type input "3158.43"
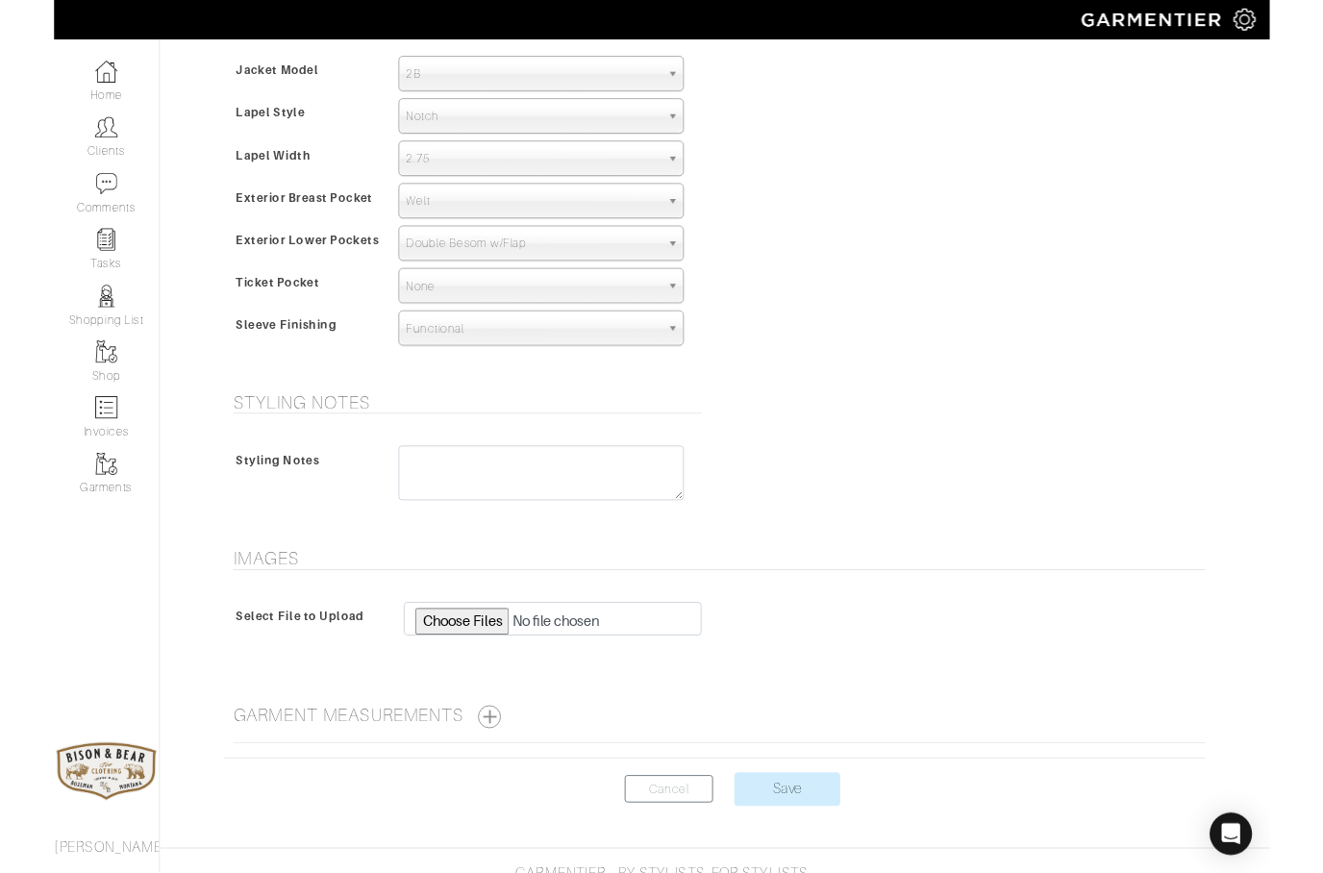
scroll to position [1233, 0]
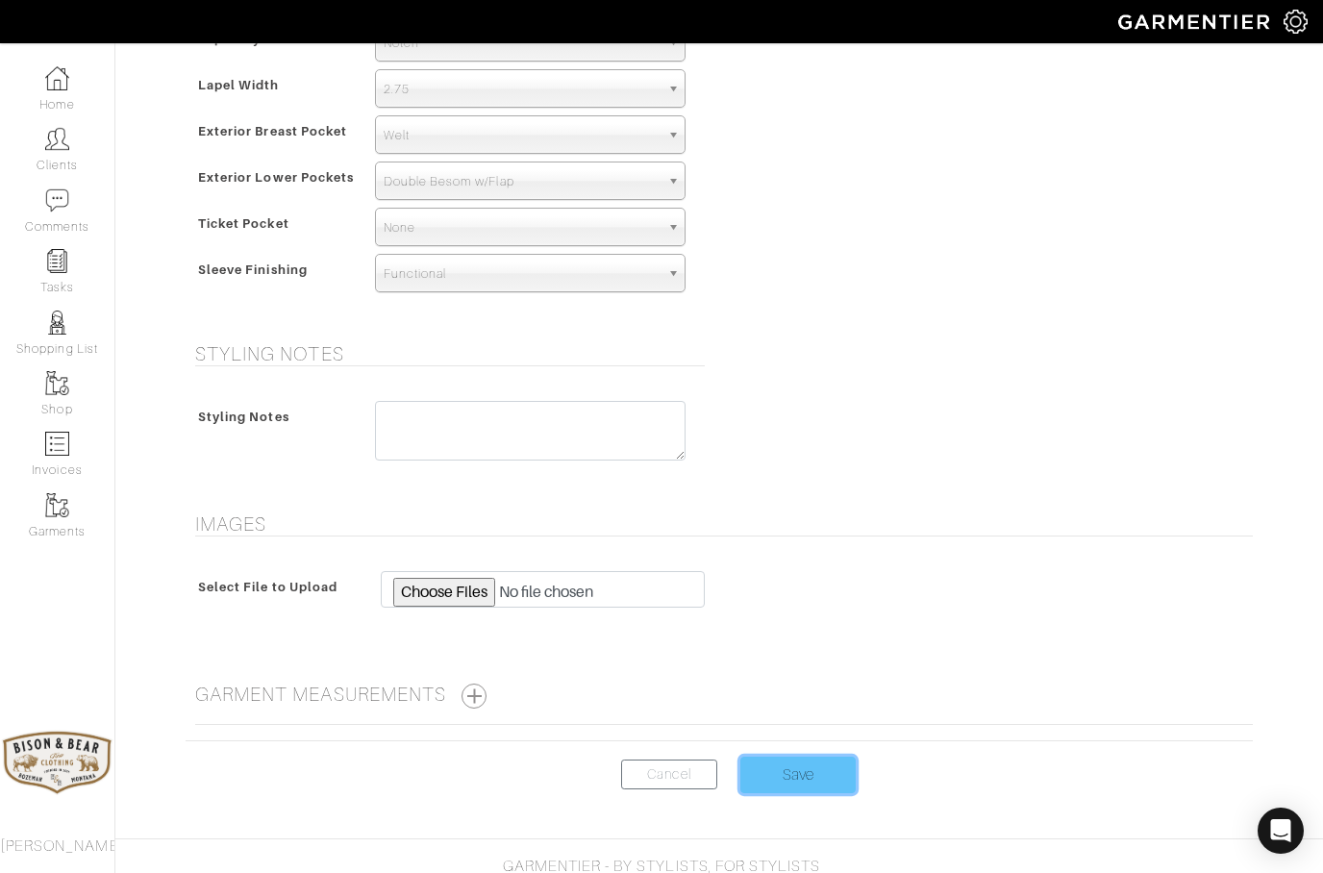
click at [801, 778] on input "Save" at bounding box center [797, 775] width 115 height 37
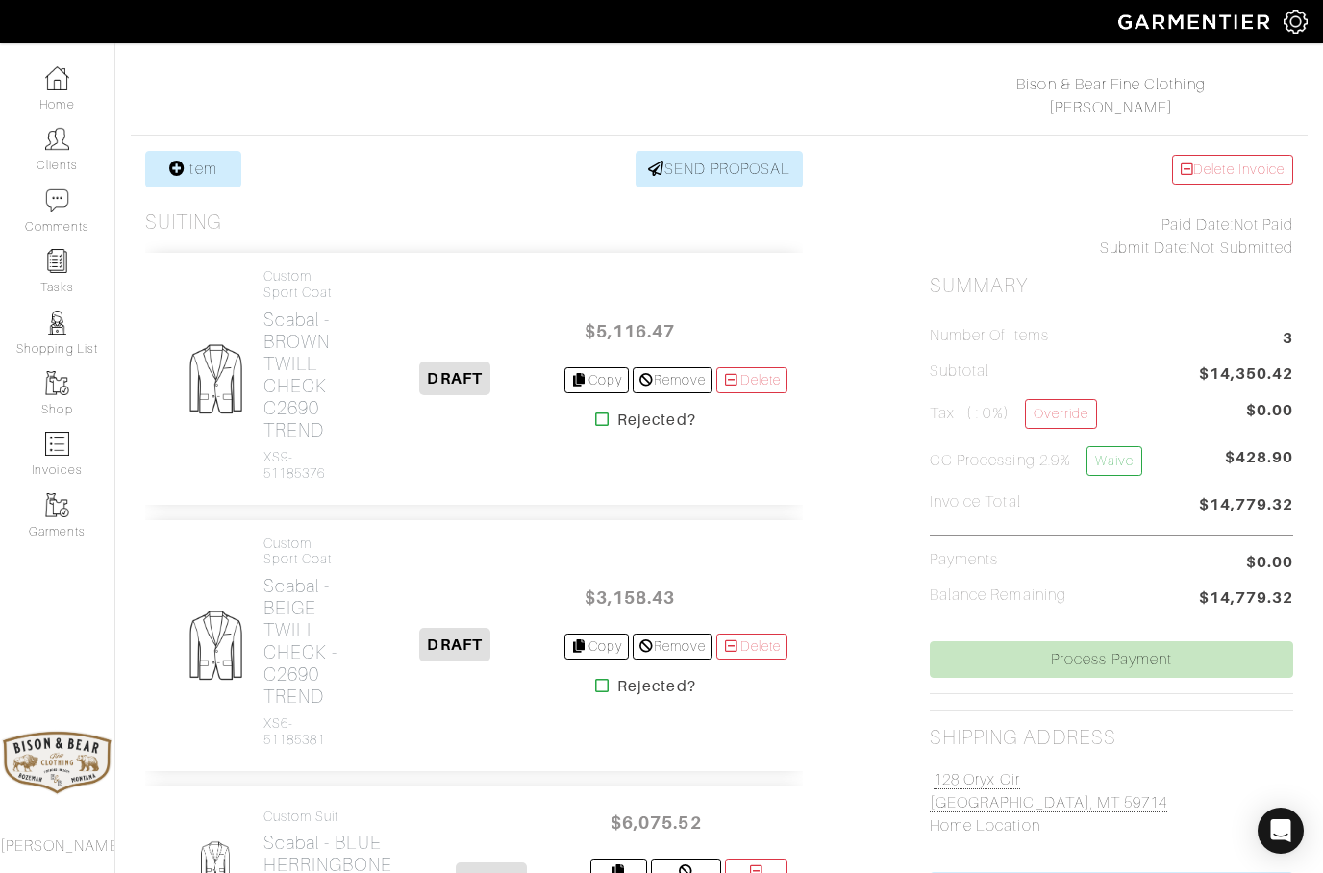
scroll to position [282, 0]
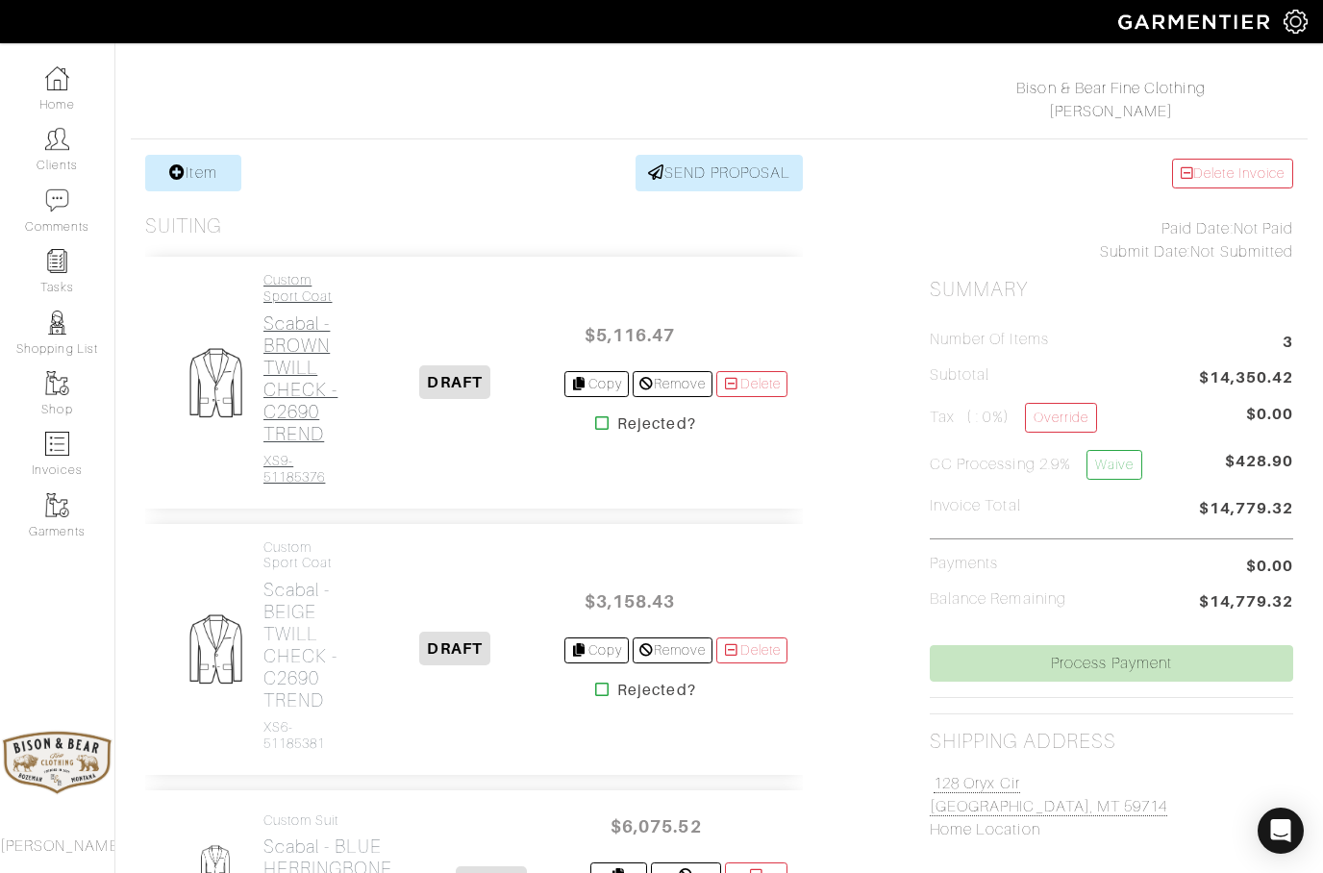
click at [288, 374] on h2 "Scabal - BROWN TWILL CHECK - C2690 TREND" at bounding box center [304, 378] width 83 height 133
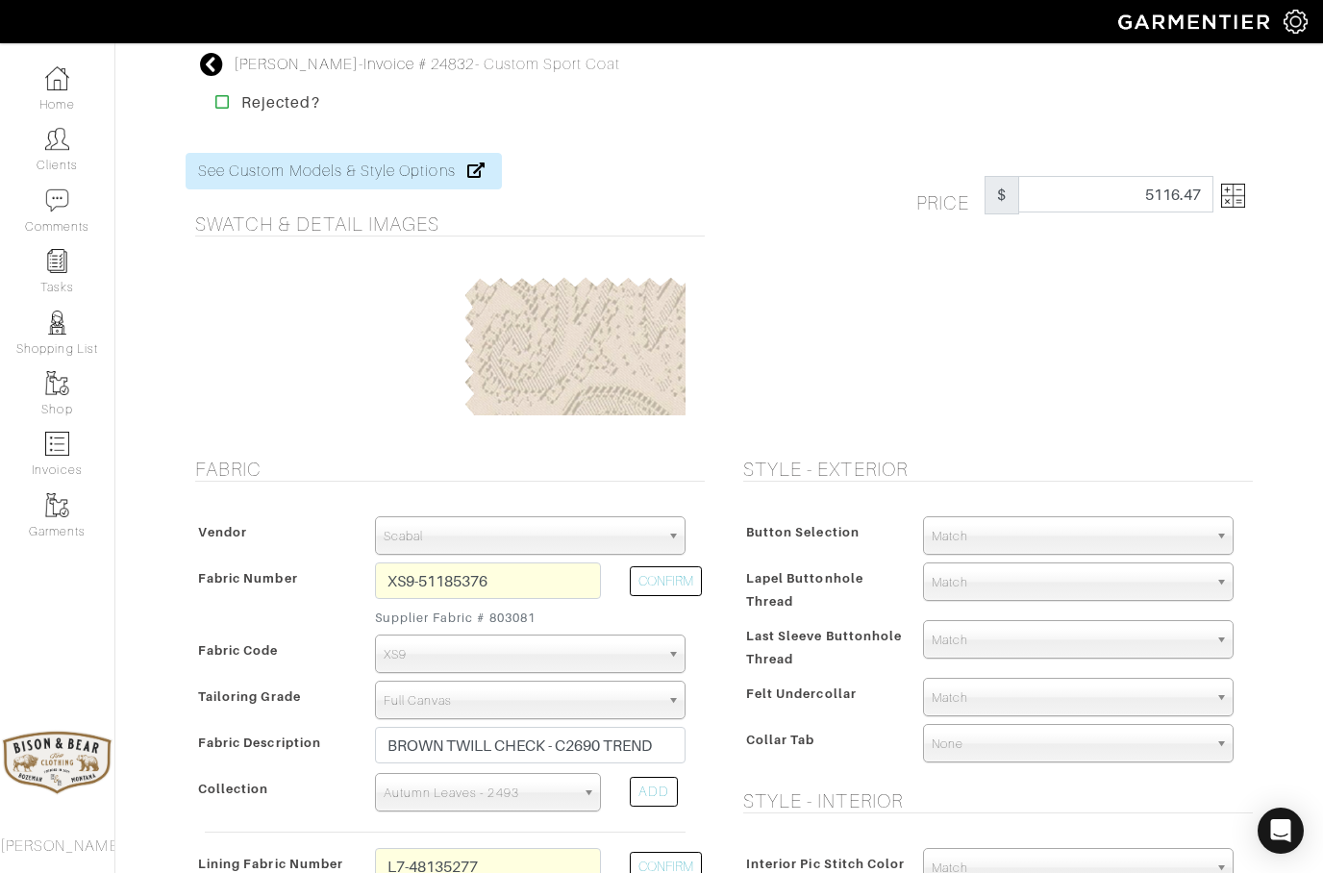
click at [213, 65] on icon at bounding box center [212, 64] width 24 height 23
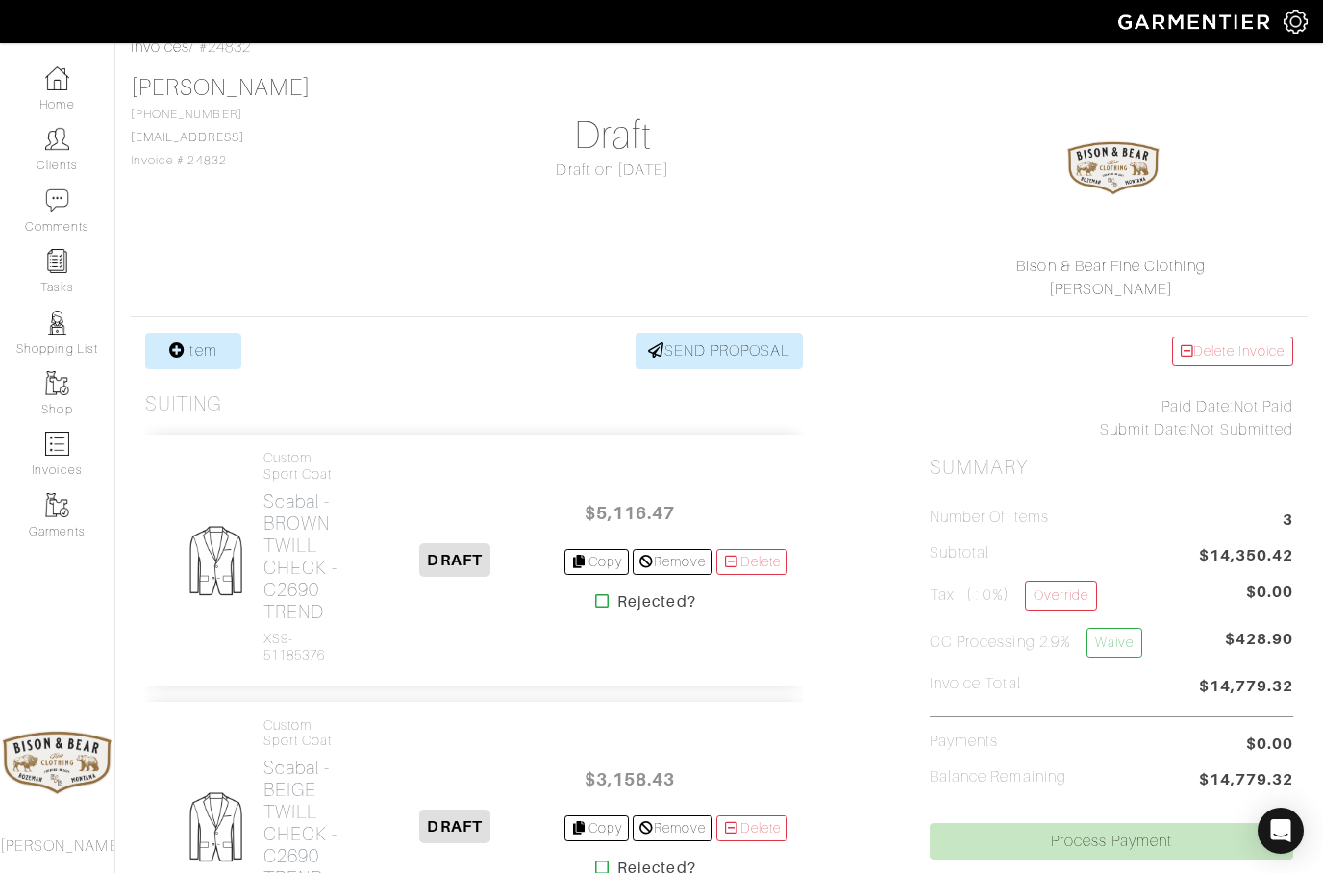
scroll to position [102, 0]
click at [197, 346] on link "Item" at bounding box center [193, 353] width 96 height 37
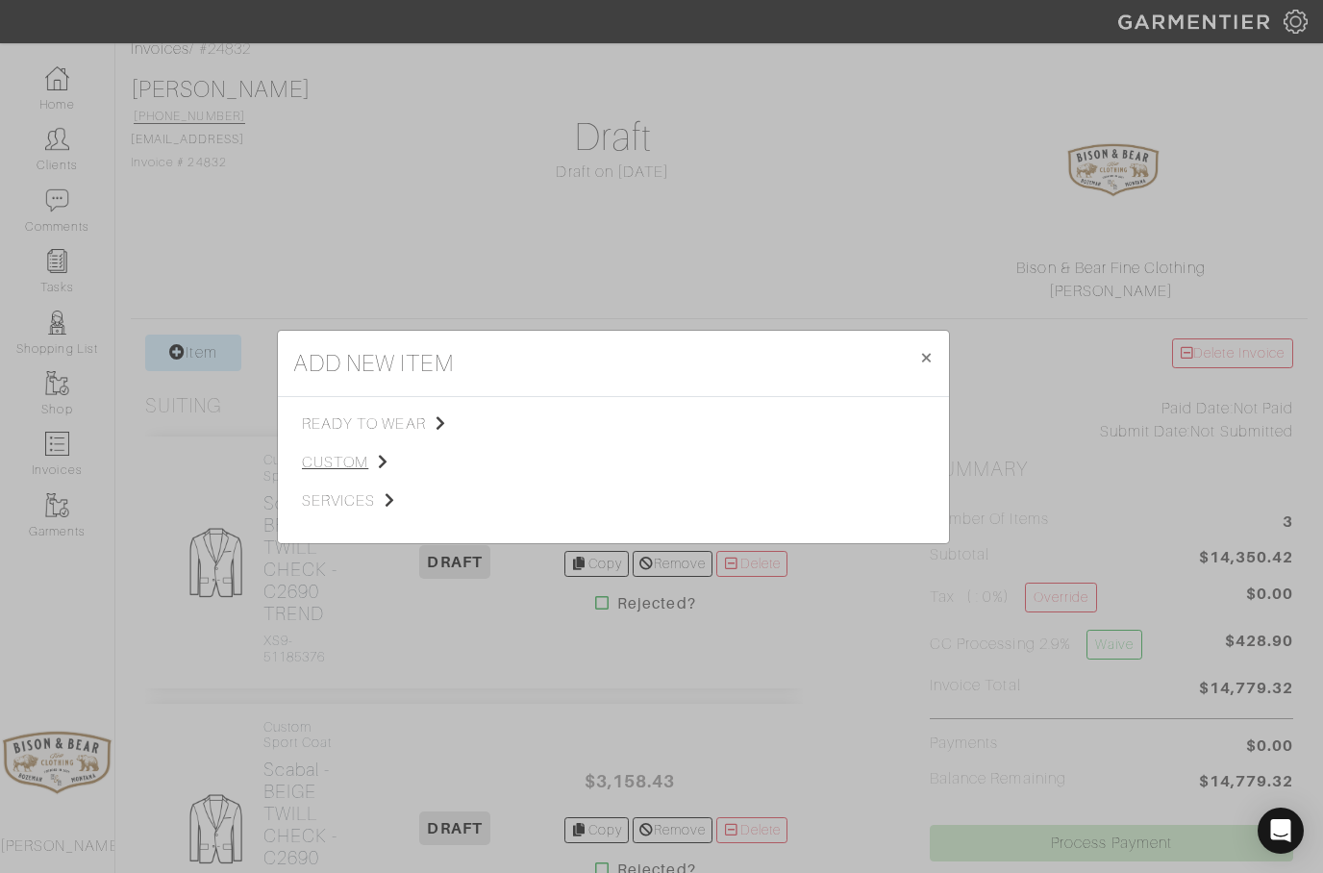
click at [333, 451] on span "custom" at bounding box center [398, 462] width 193 height 23
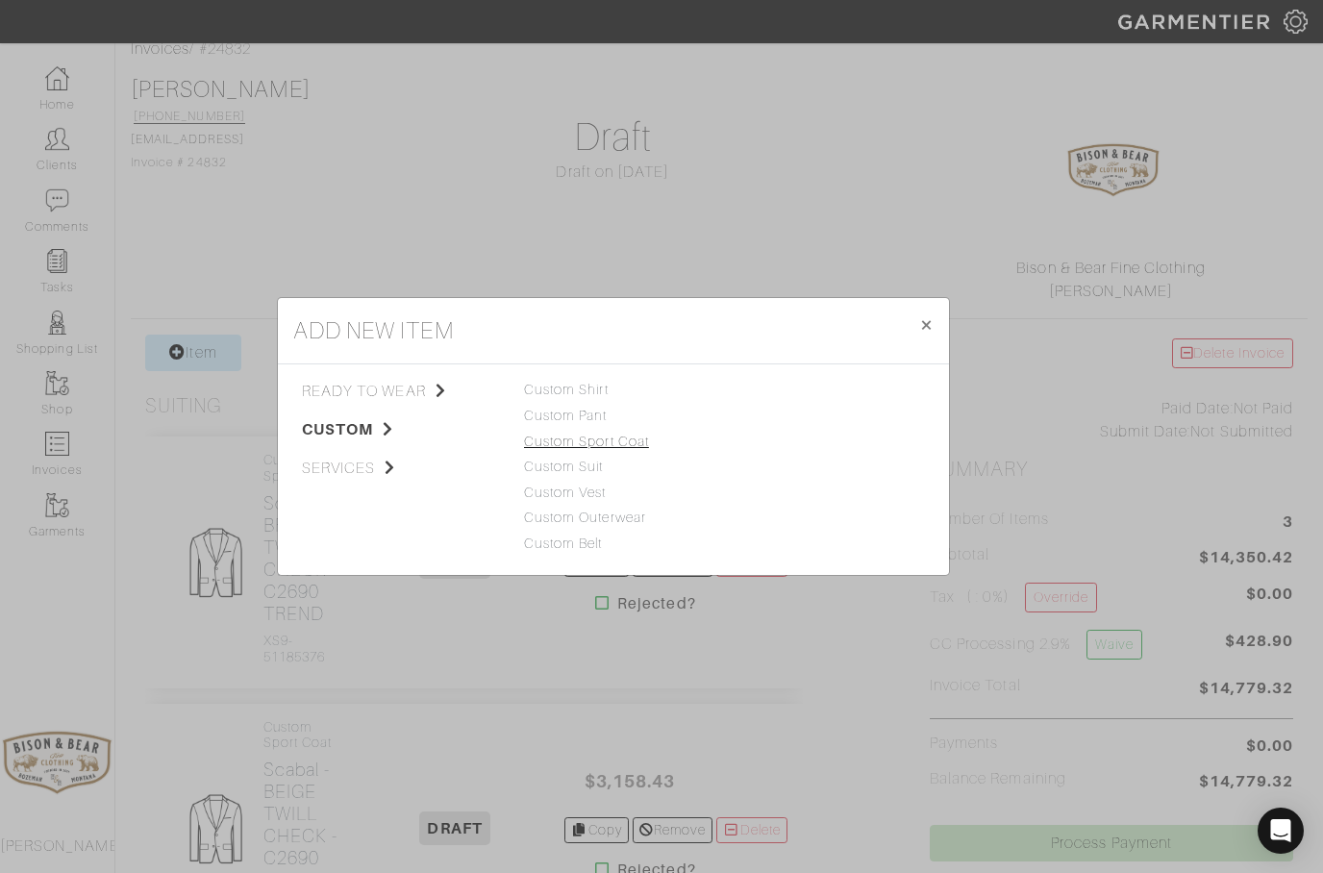
click at [559, 441] on link "Custom Sport Coat" at bounding box center [586, 441] width 125 height 15
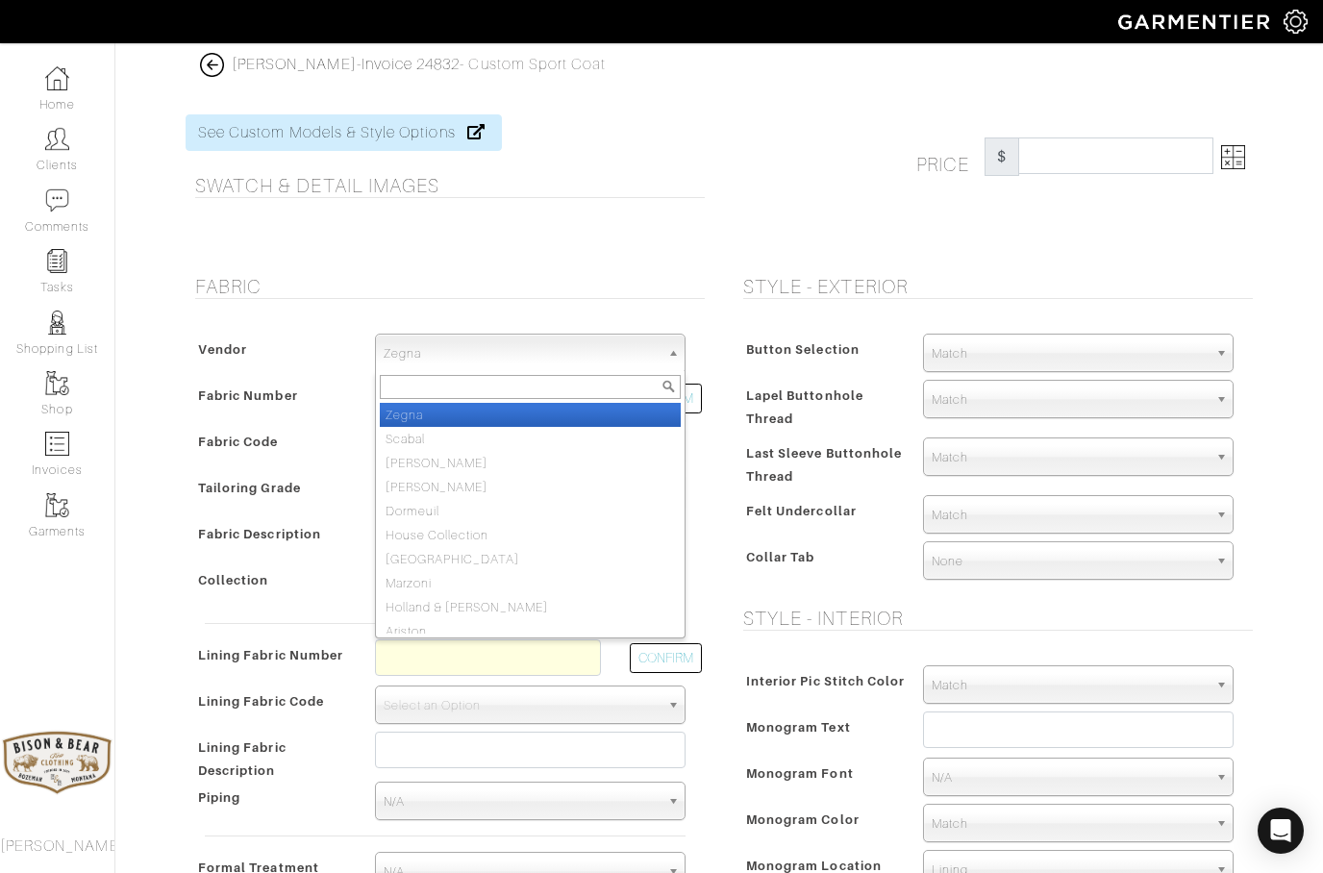
select select "78"
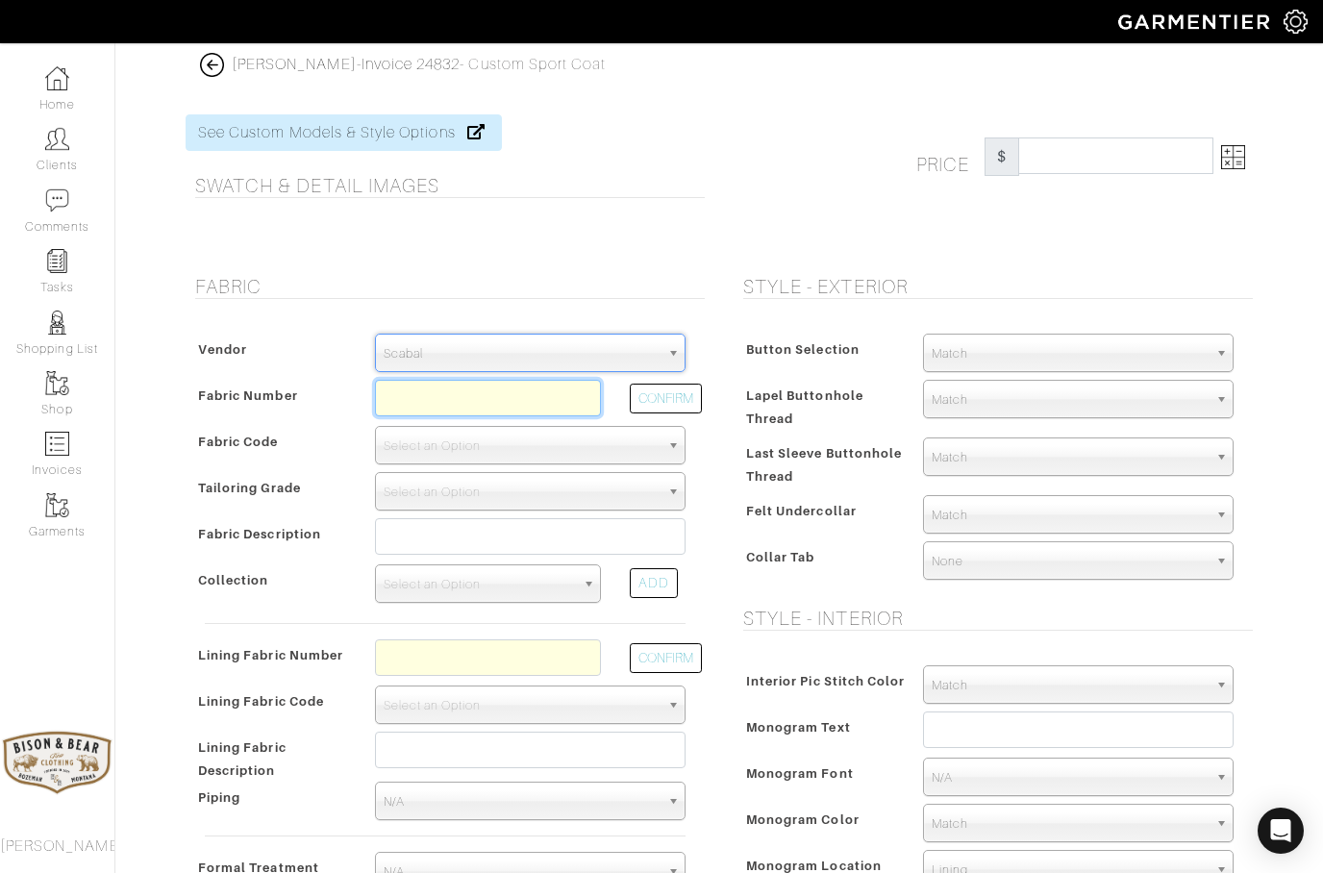
click at [409, 396] on input "text" at bounding box center [488, 398] width 226 height 37
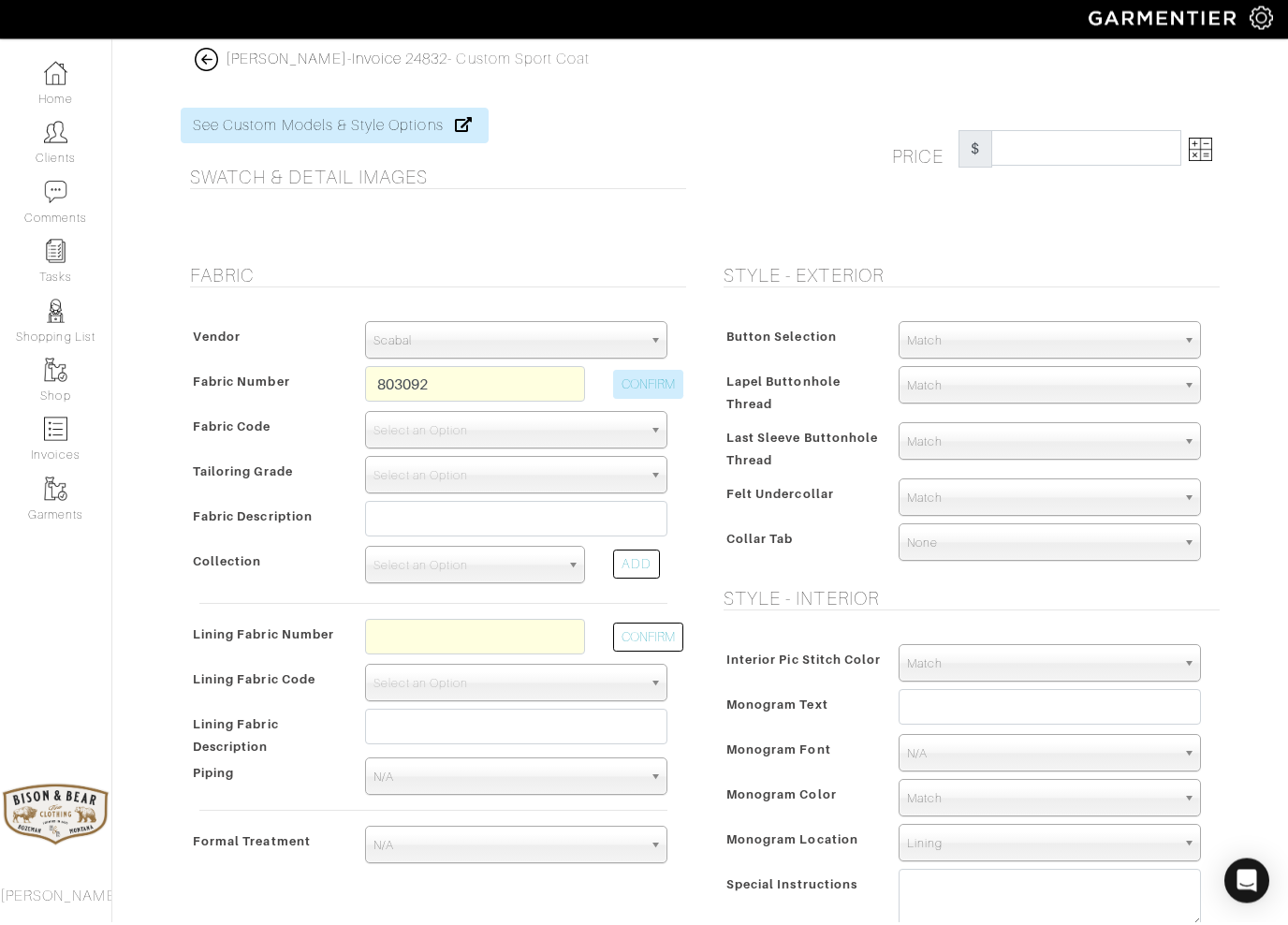
click at [650, 388] on button "CONFIRM" at bounding box center [648, 388] width 70 height 29
type input "XS6-51185387"
select select "1148"
type input "BROWN SEMI-PLAIN CHECK - C2690 TREND"
select select
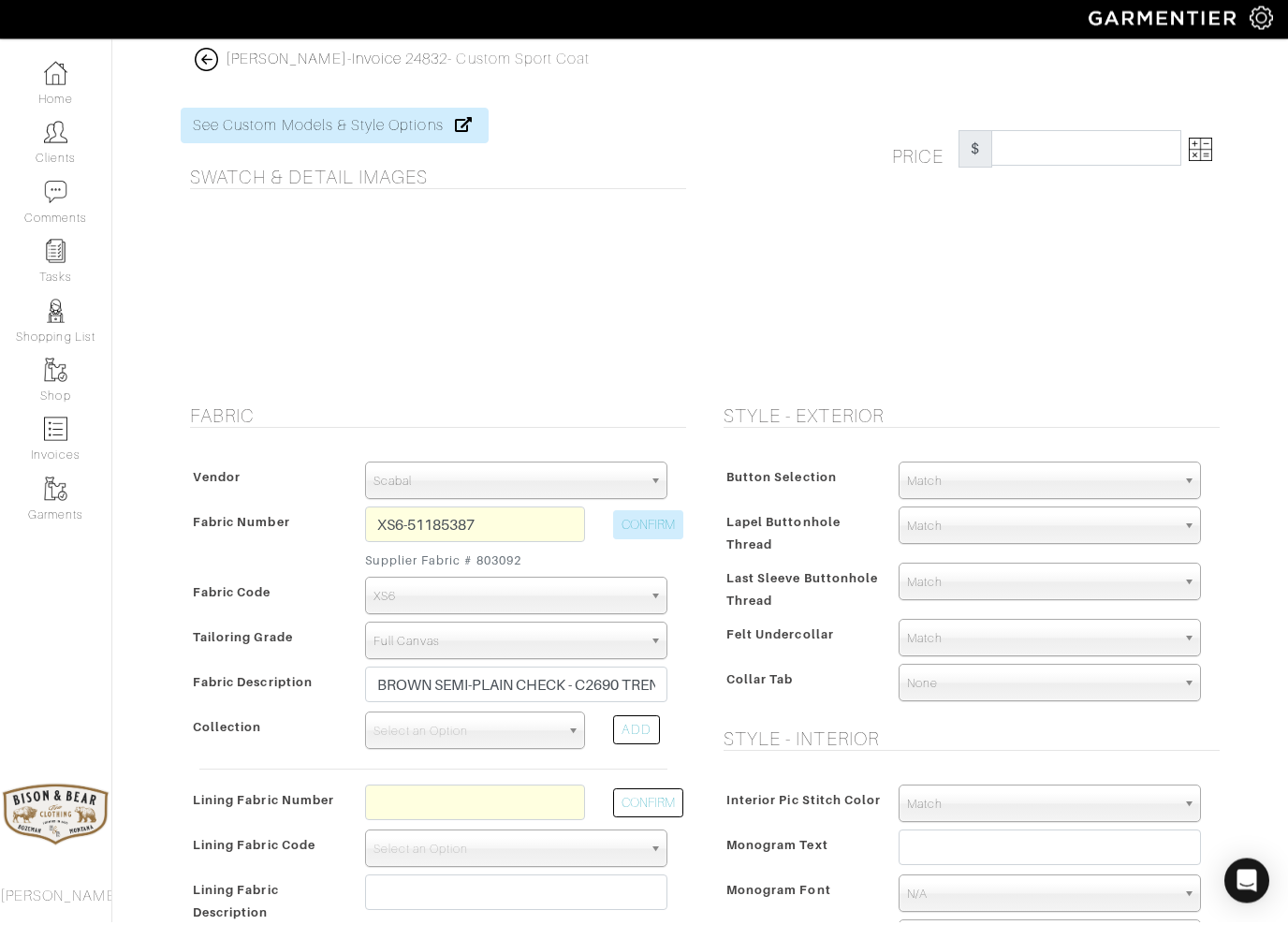
scroll to position [4, 0]
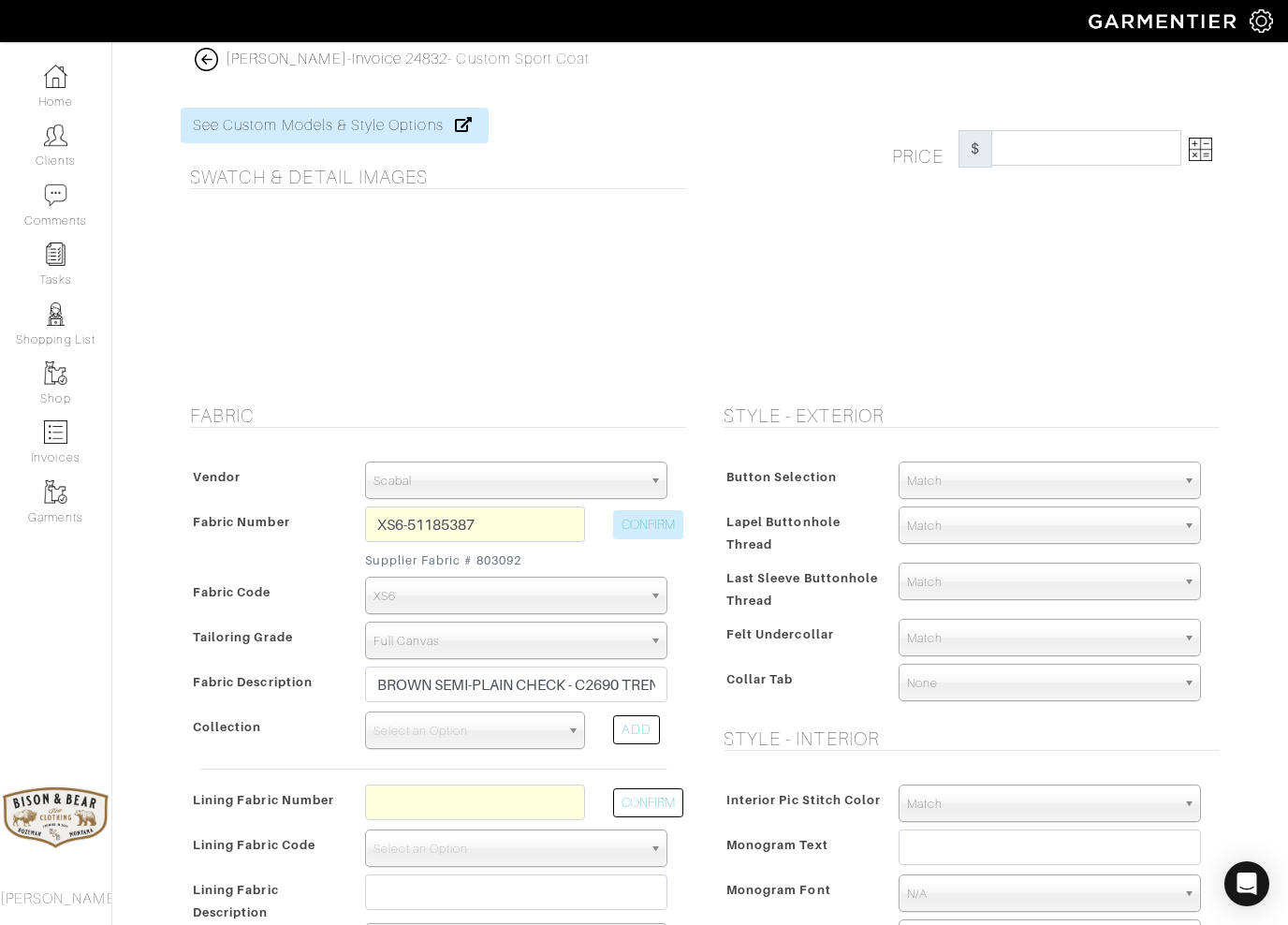
type input "3073.43"
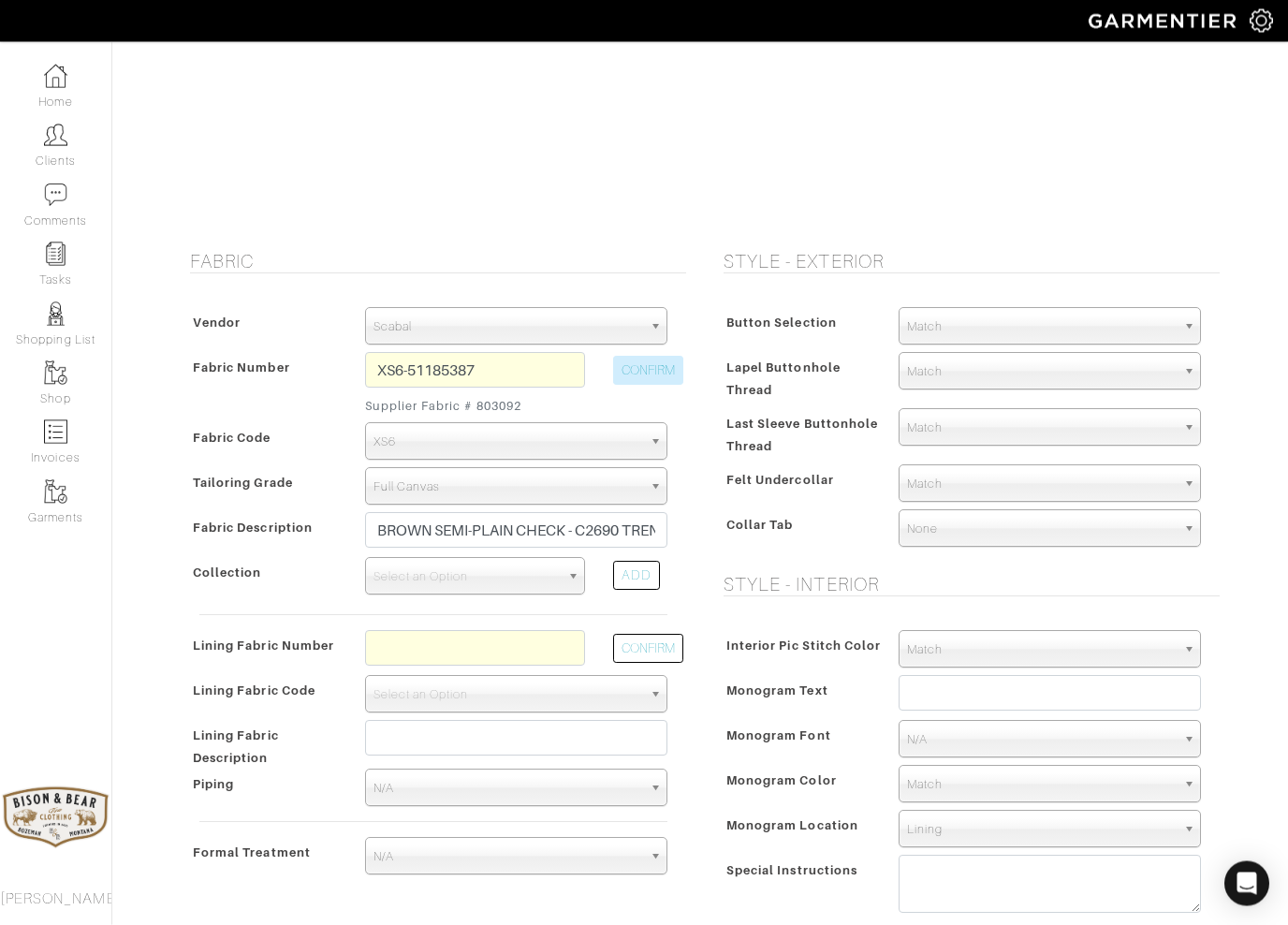
scroll to position [232, 0]
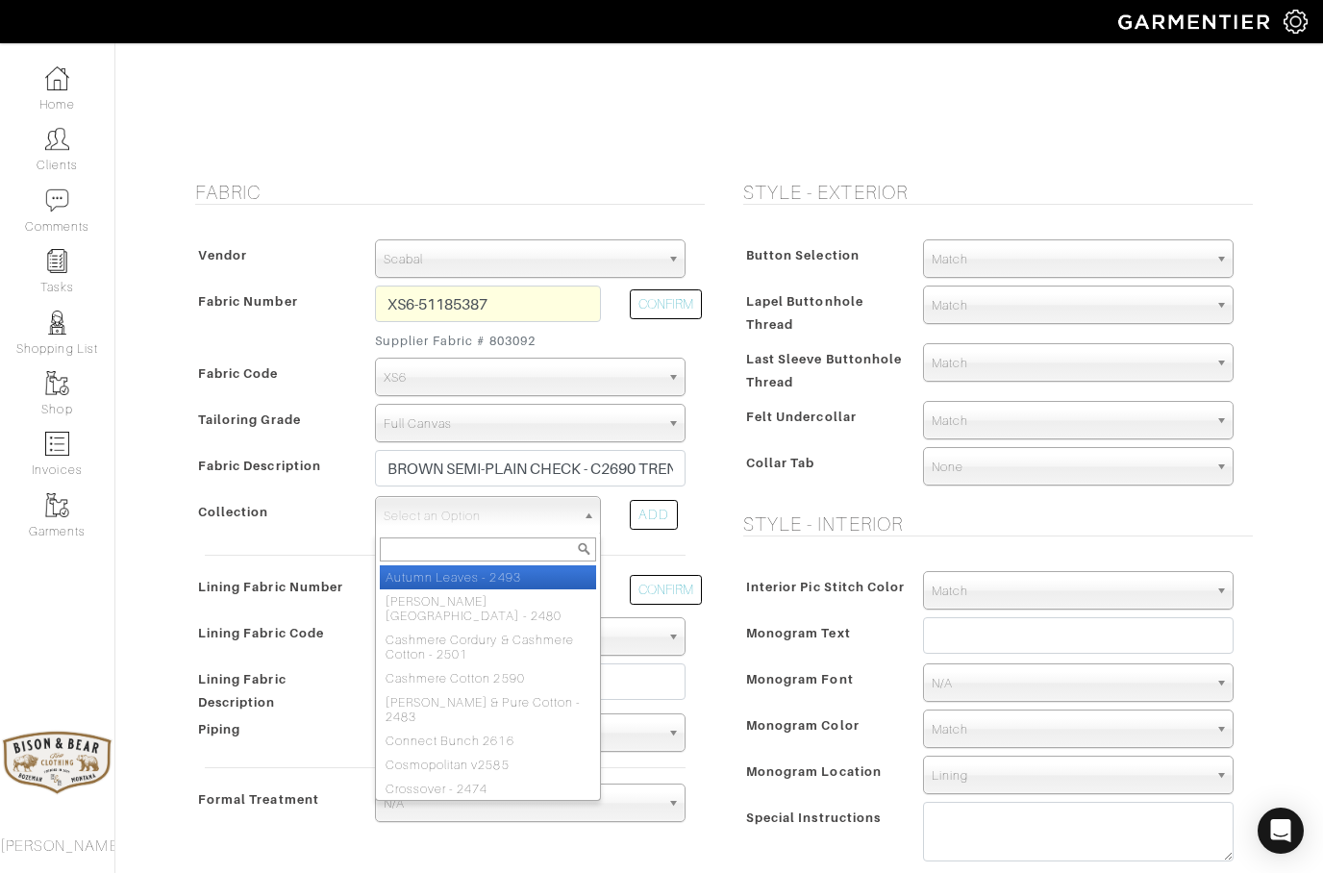
click at [423, 567] on li "Autumn Leaves - 2493" at bounding box center [488, 577] width 216 height 24
select select "367"
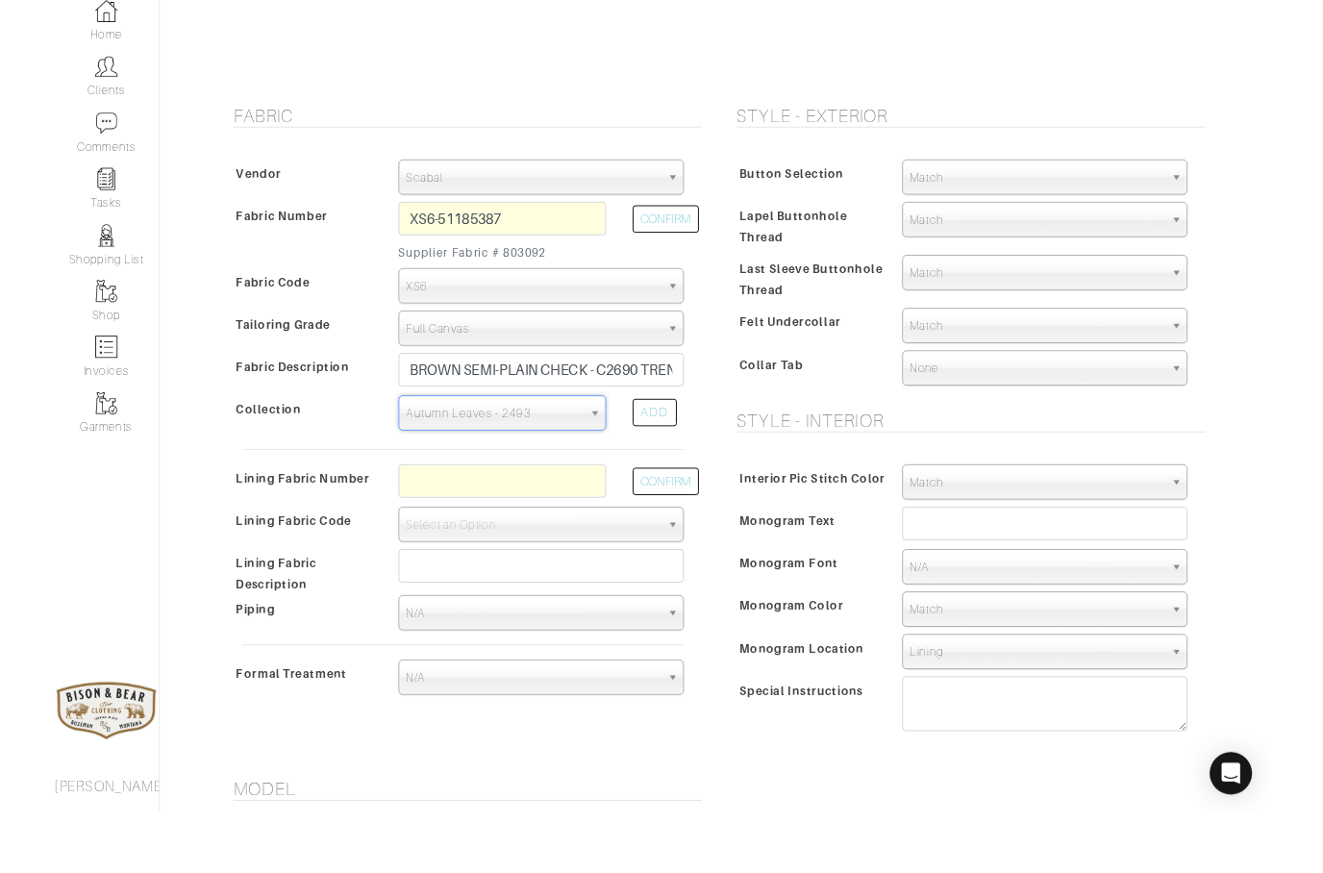
scroll to position [257, 0]
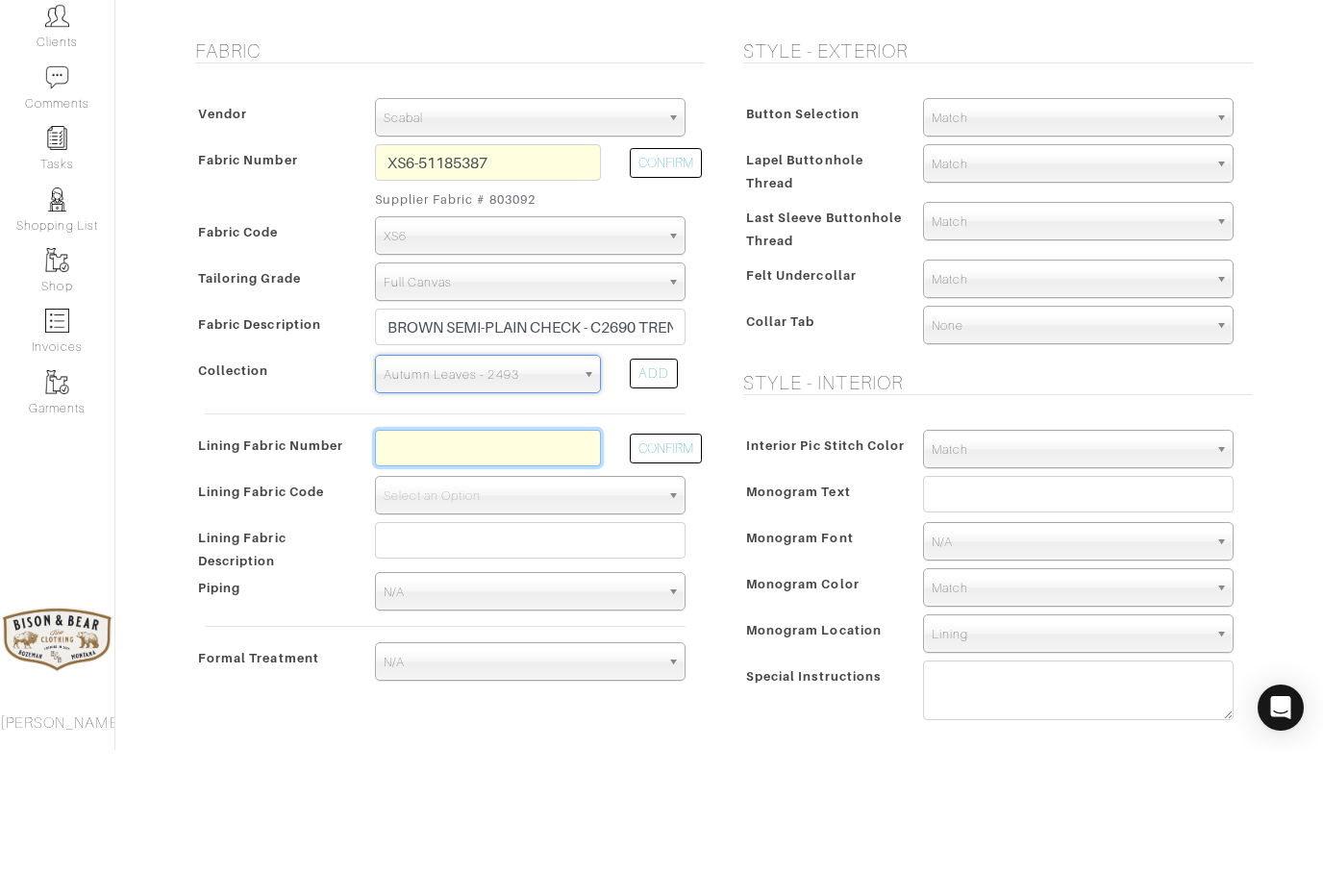
click at [415, 553] on input "text" at bounding box center [488, 571] width 226 height 37
type input "L7-48135277"
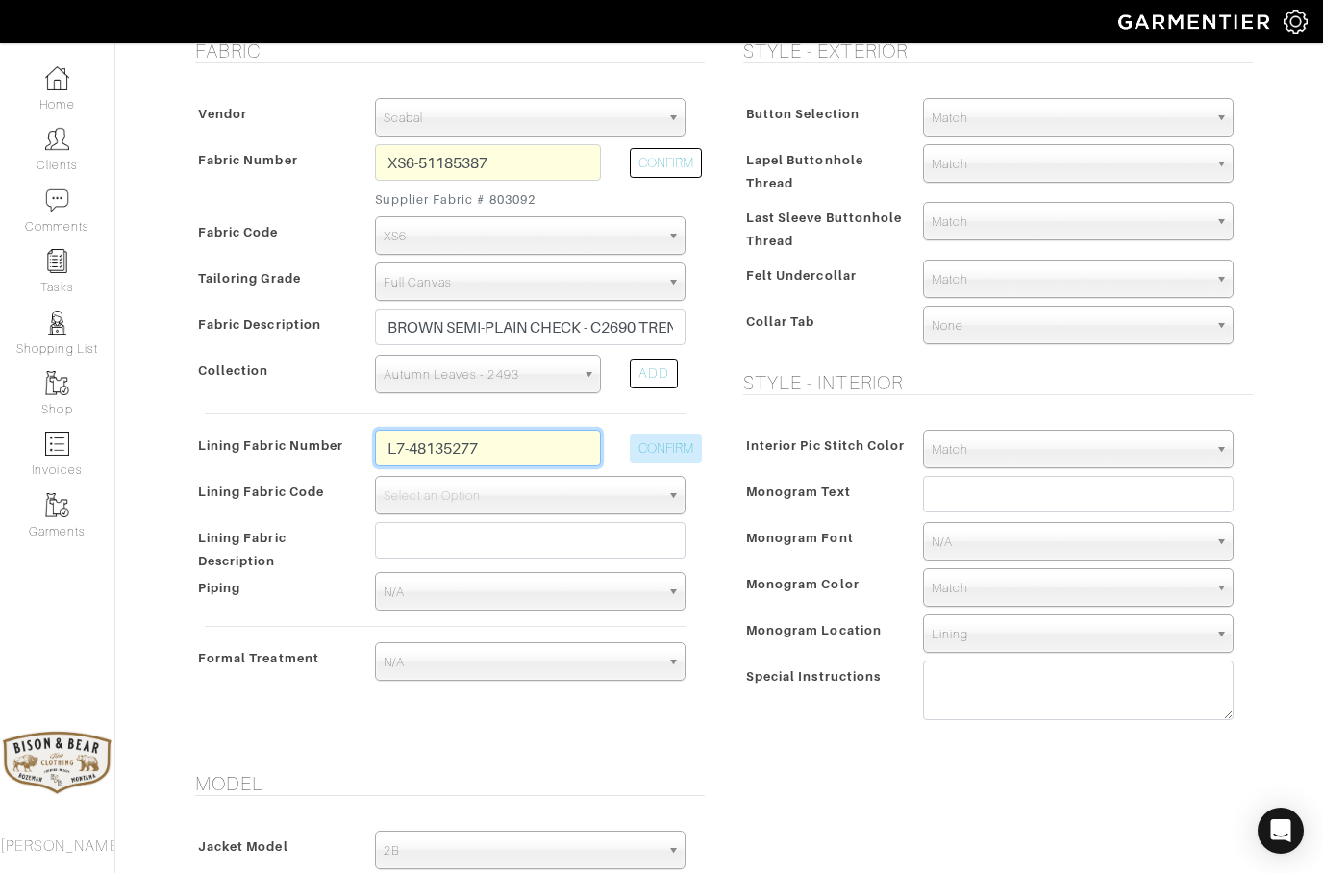
click at [663, 452] on button "CONFIRM" at bounding box center [666, 449] width 72 height 30
select select "939"
type input "Ivory Full Paisley"
type input "3158.43"
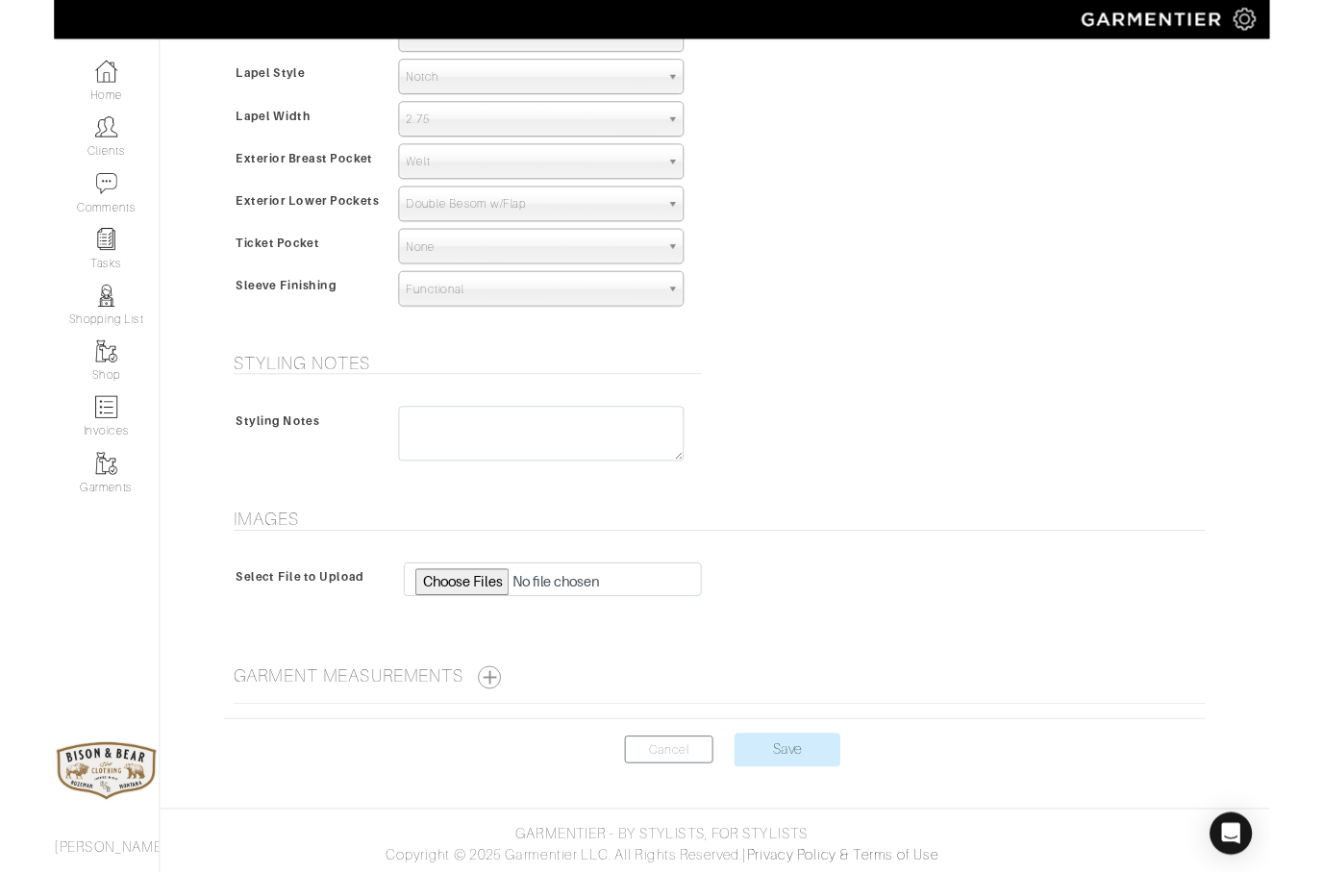
scroll to position [1268, 0]
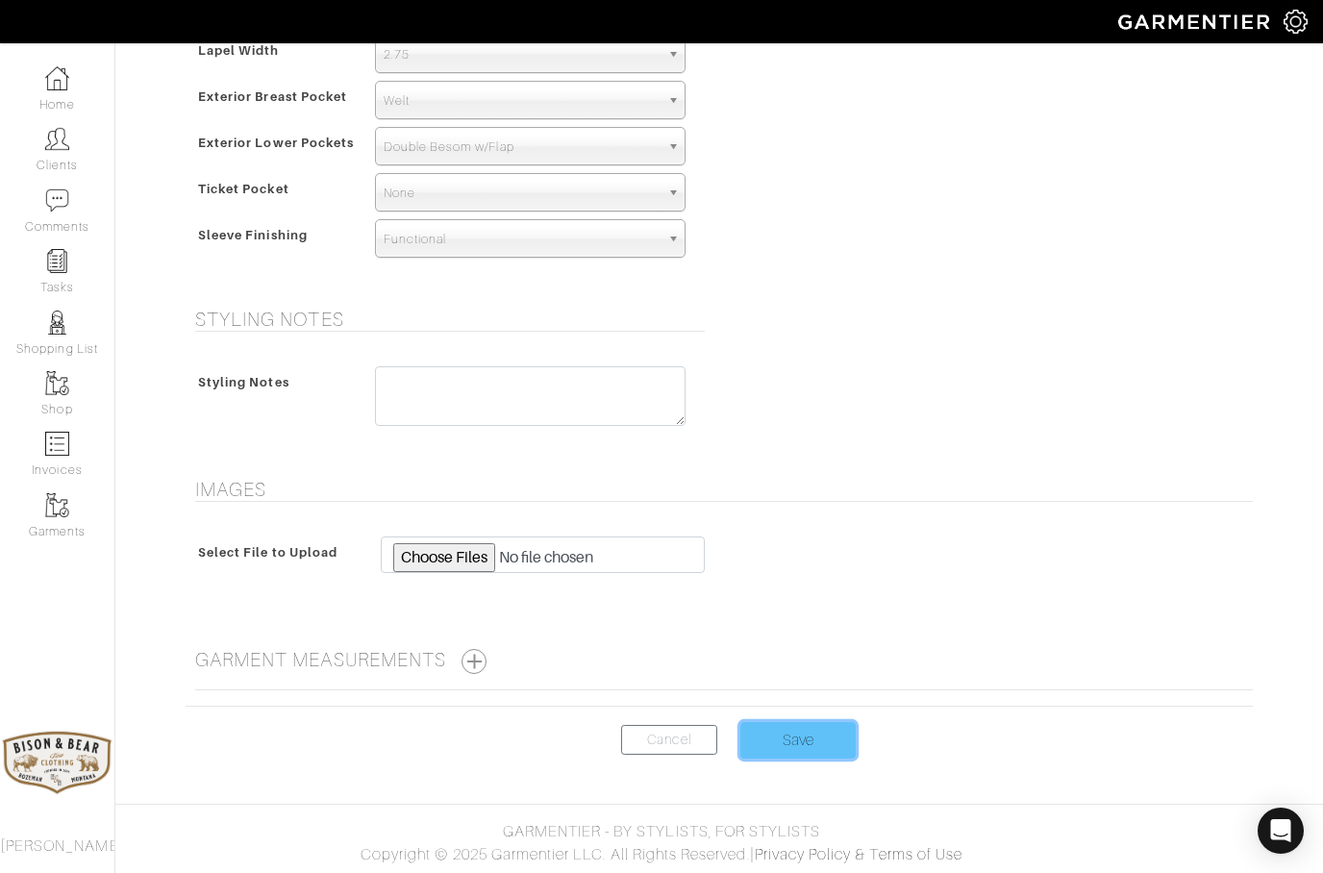
click at [798, 740] on input "Save" at bounding box center [797, 740] width 115 height 37
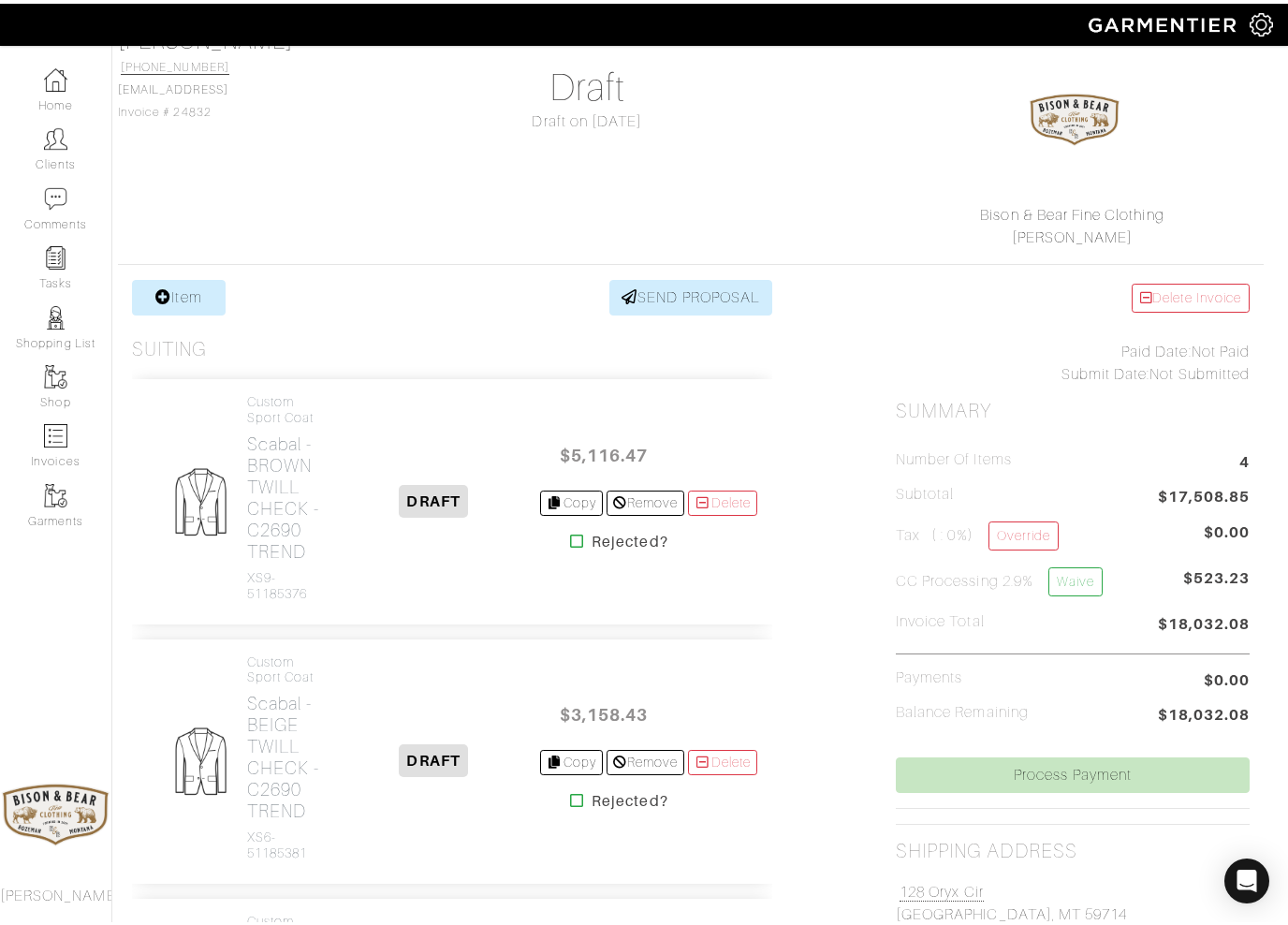
scroll to position [146, 9]
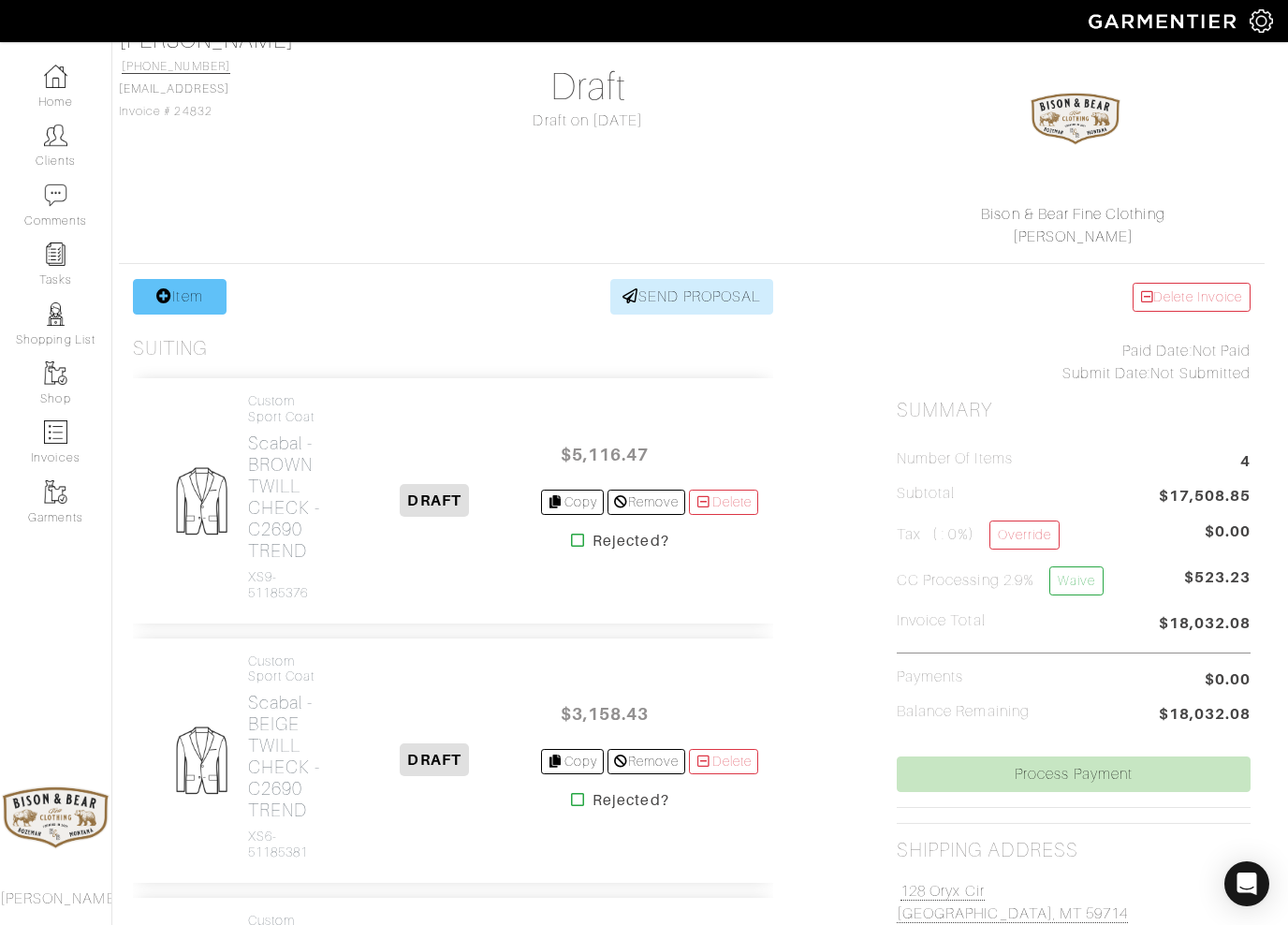
click at [173, 300] on link "Item" at bounding box center [180, 296] width 93 height 36
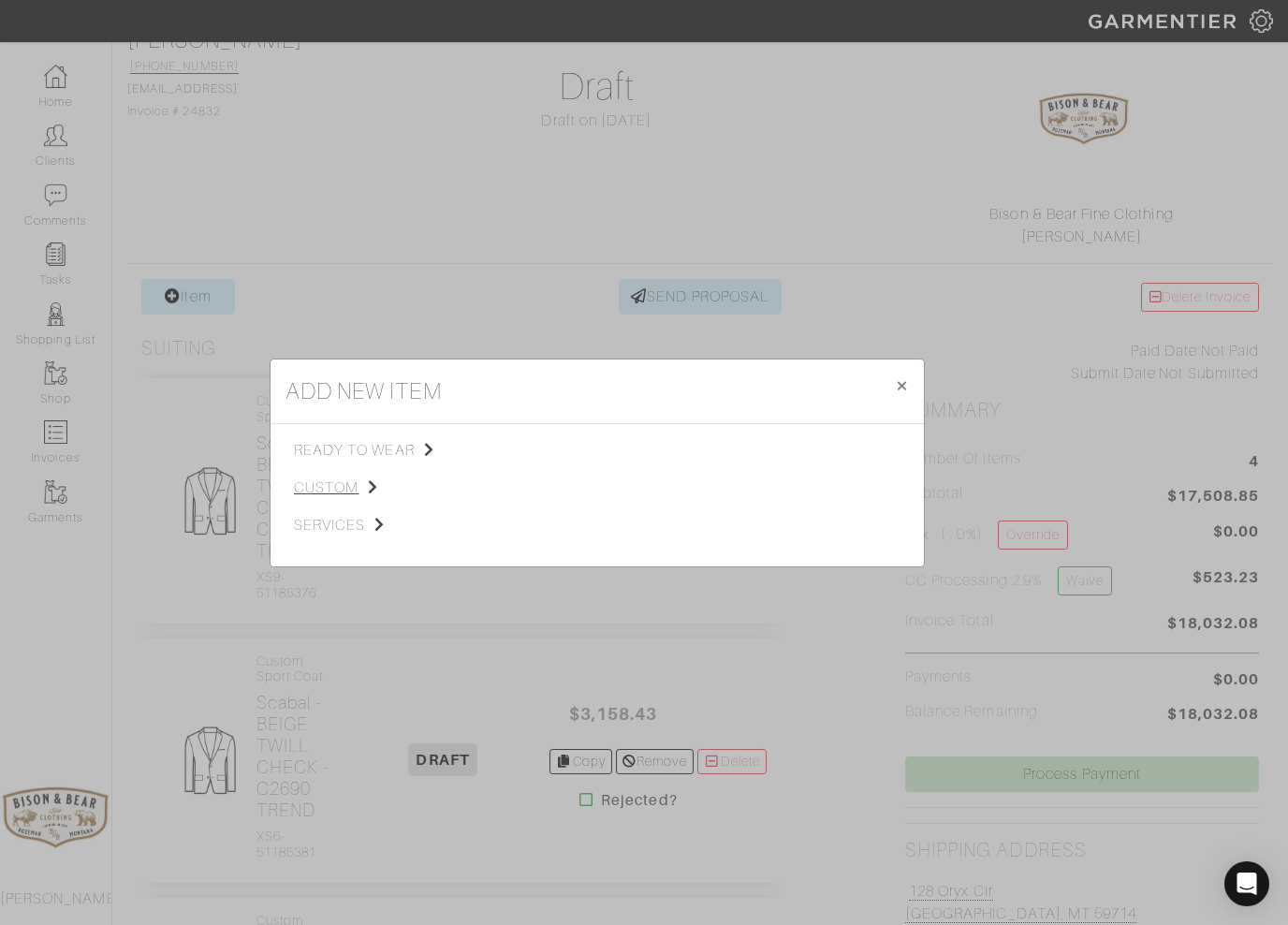
click at [326, 488] on span "custom" at bounding box center [387, 487] width 188 height 22
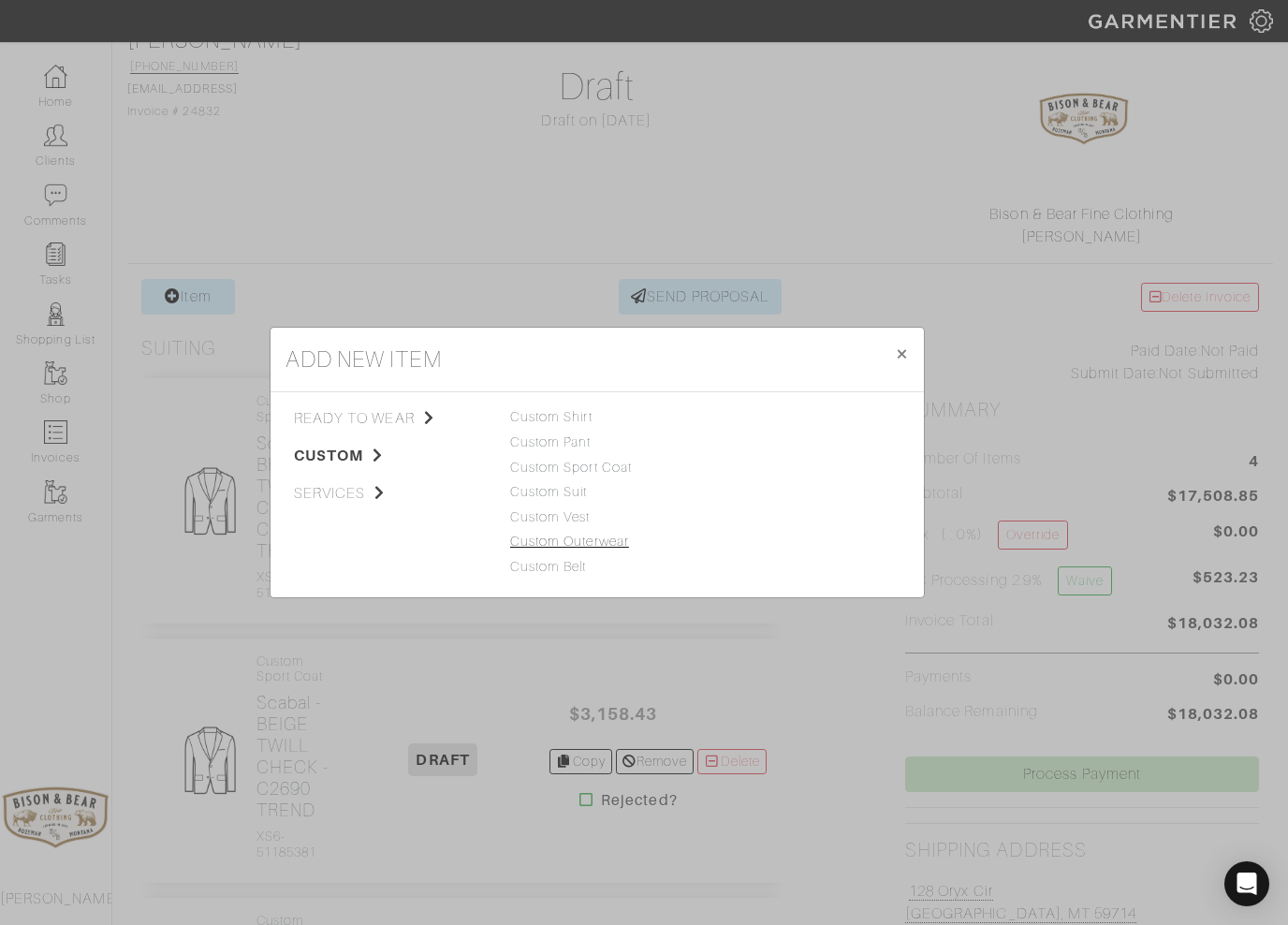
click at [542, 547] on link "Custom Outerwear" at bounding box center [570, 540] width 119 height 15
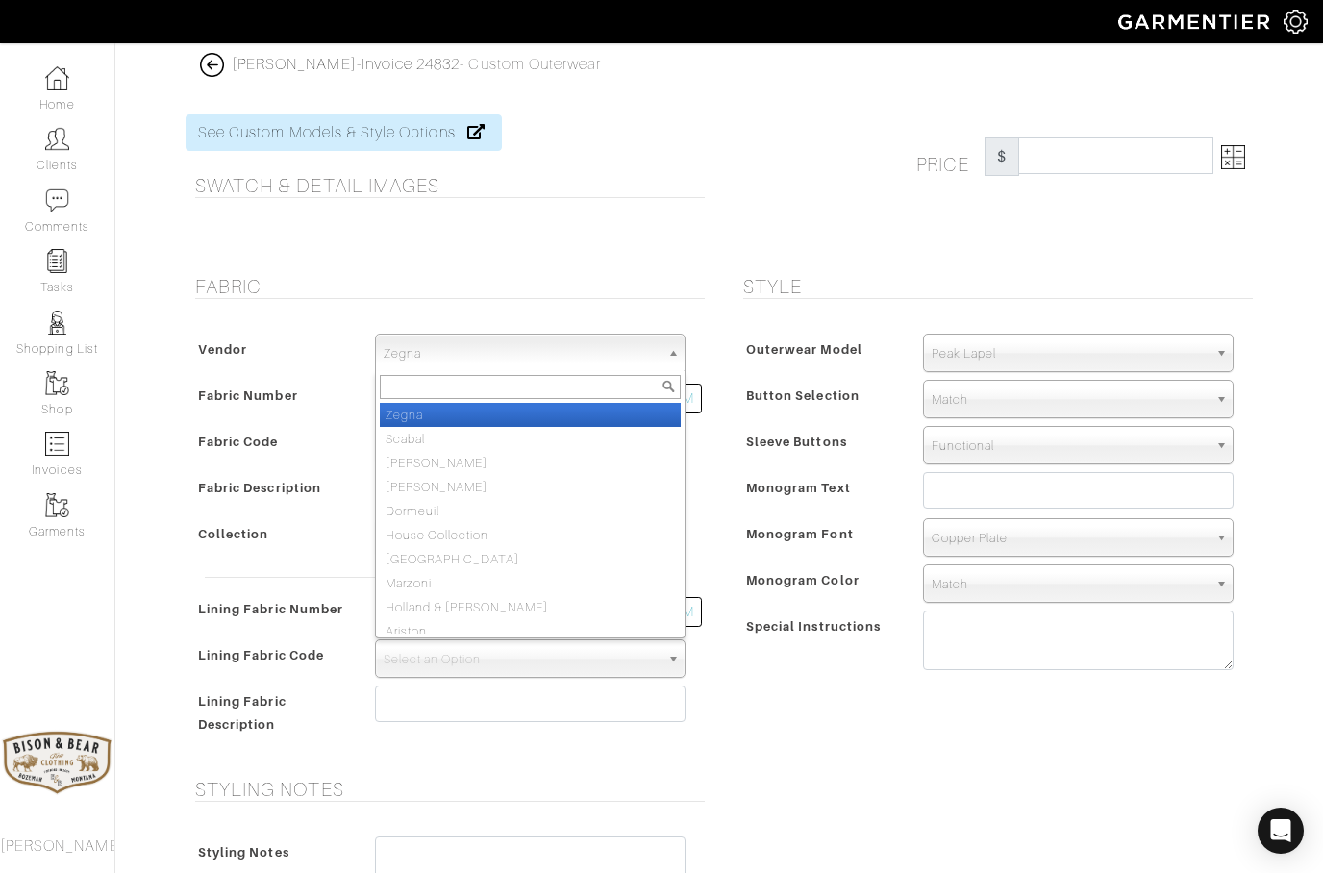
select select "76"
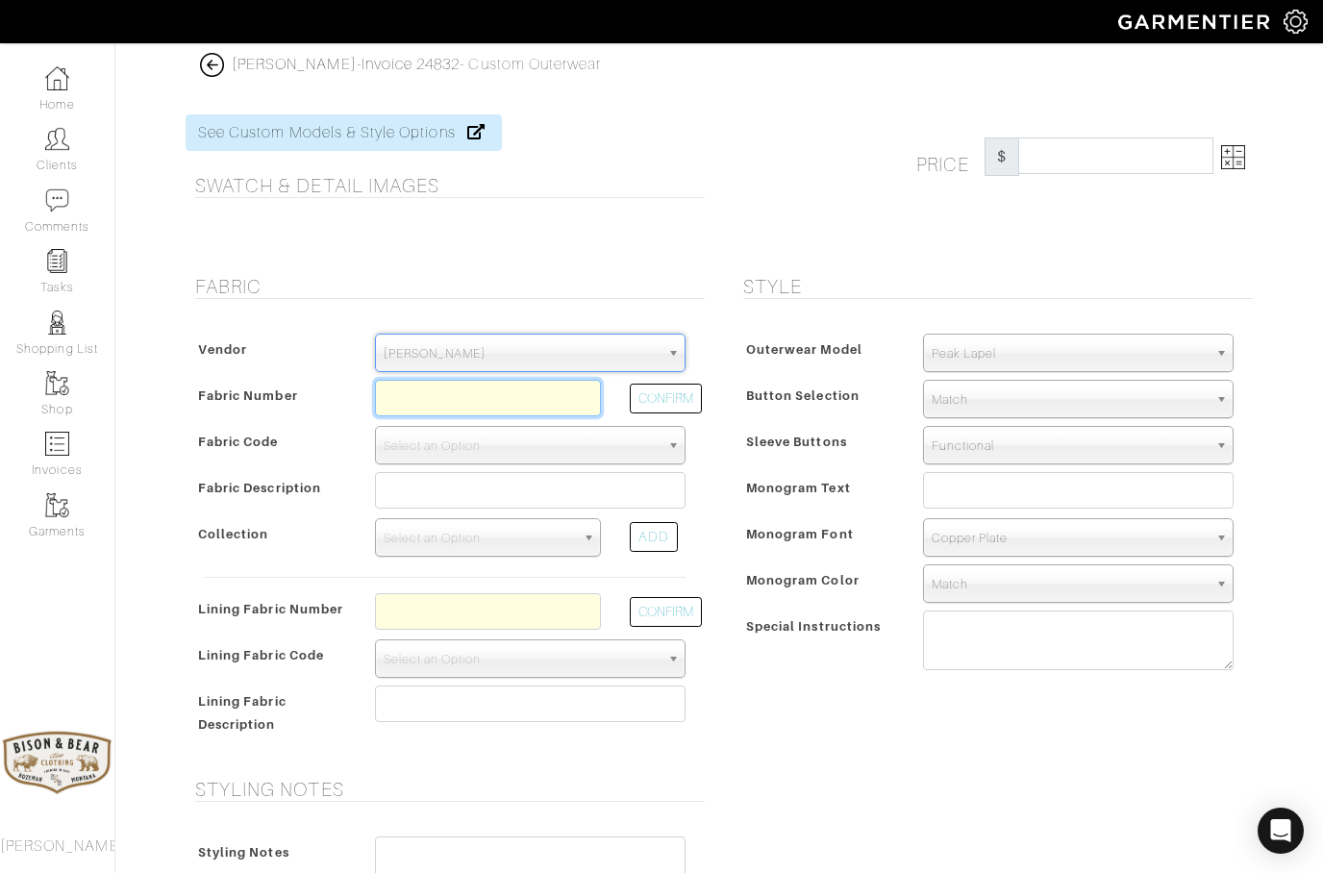
click at [434, 400] on input "text" at bounding box center [488, 398] width 226 height 37
type input "F"
click at [673, 404] on button "CONFIRM" at bounding box center [666, 399] width 72 height 30
type input "XL6-51173233"
select select "992"
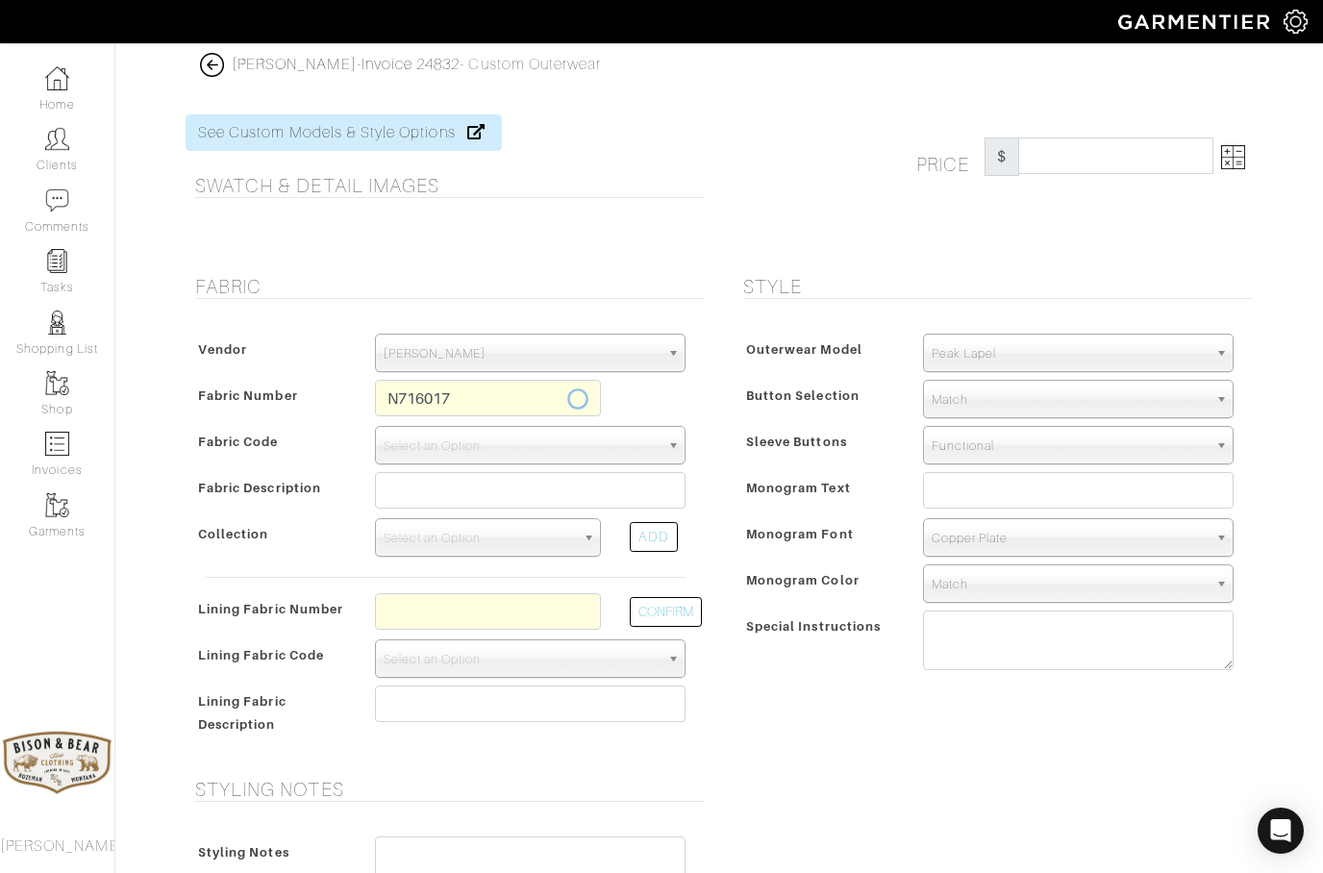
type input "- 716 LP SYSTEM STANDARD"
select select
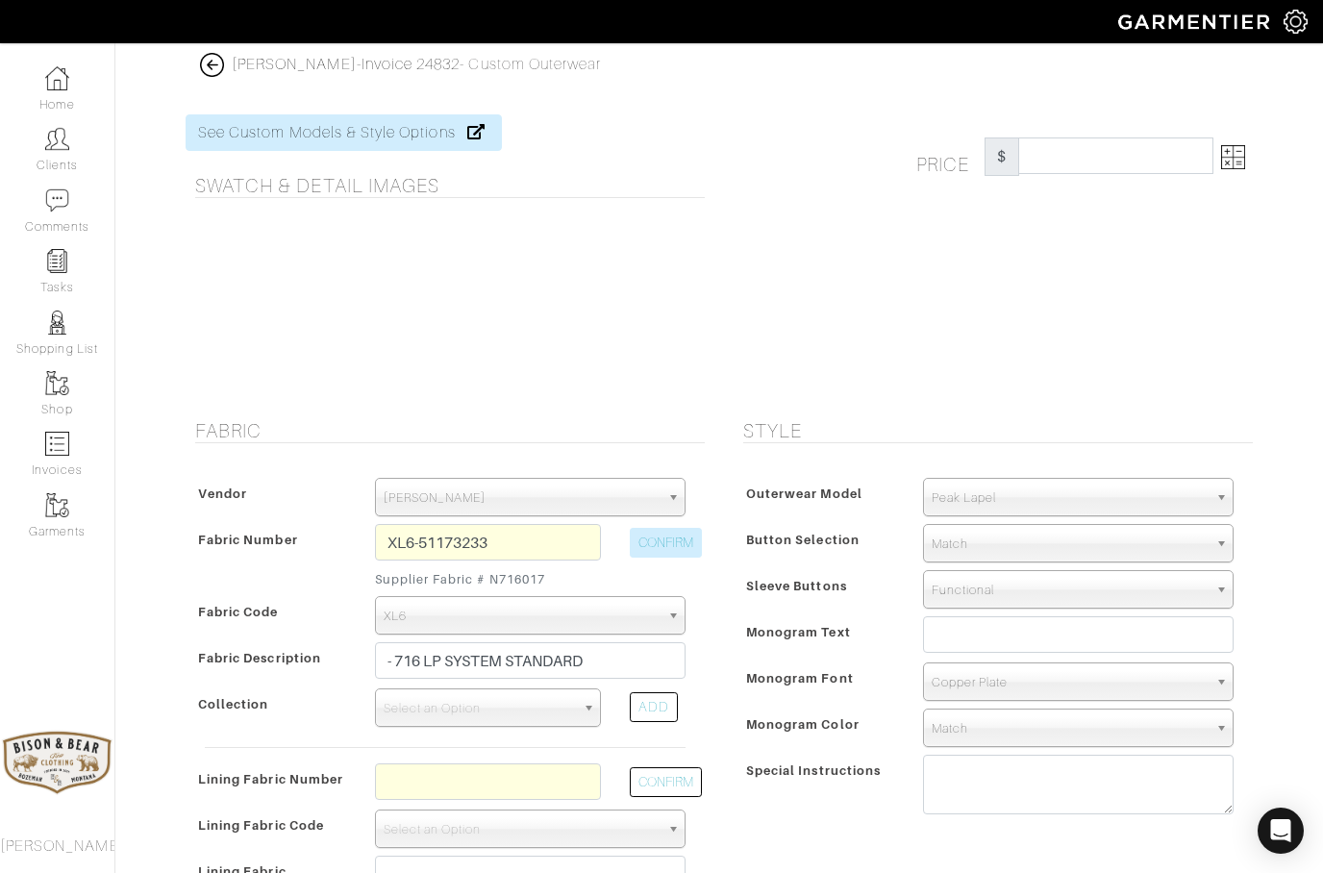
type input "3562.94"
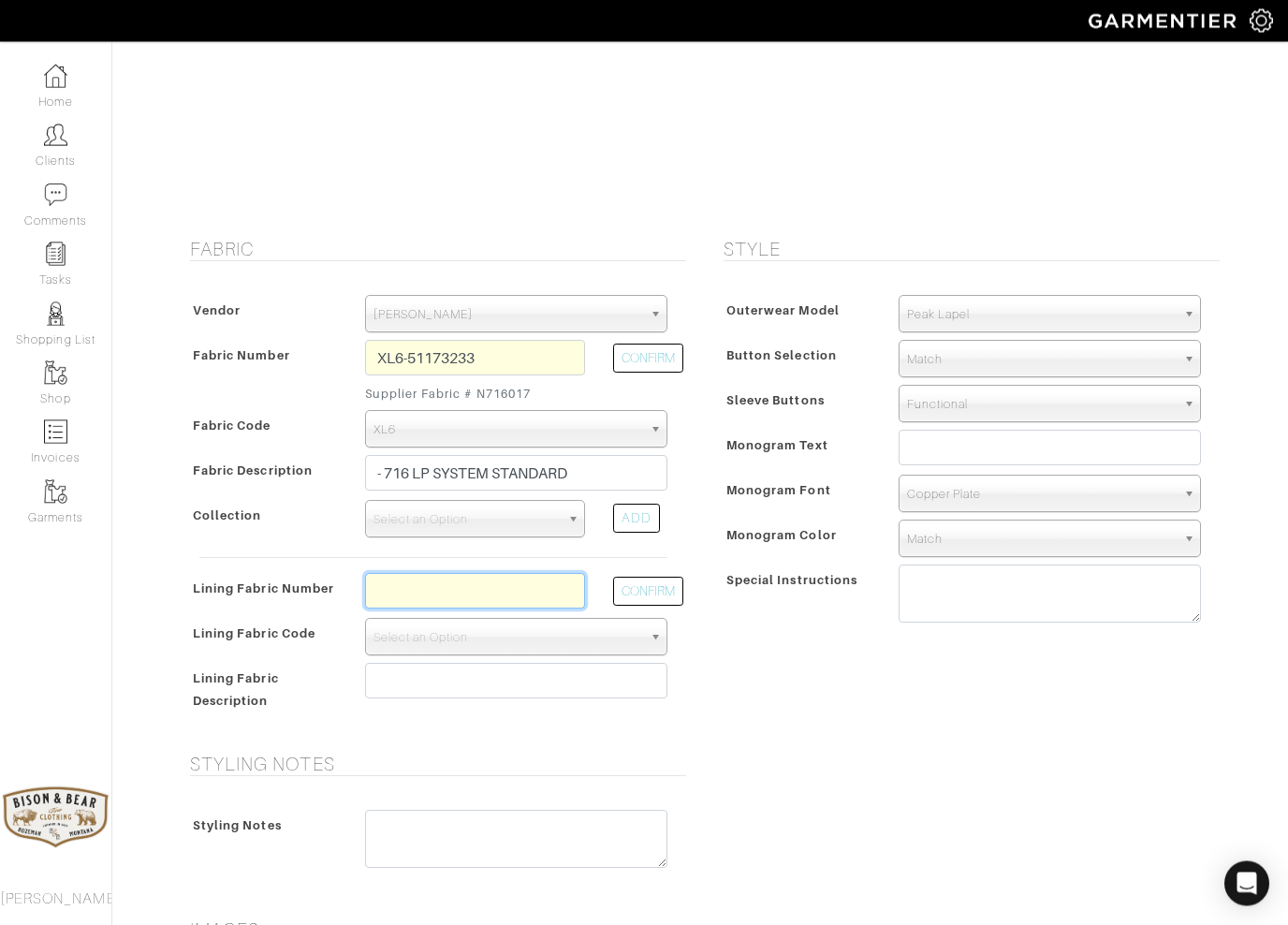
click at [434, 584] on input "text" at bounding box center [475, 591] width 220 height 36
type input "L7-48135277"
click at [643, 584] on button "CONFIRM" at bounding box center [648, 592] width 70 height 29
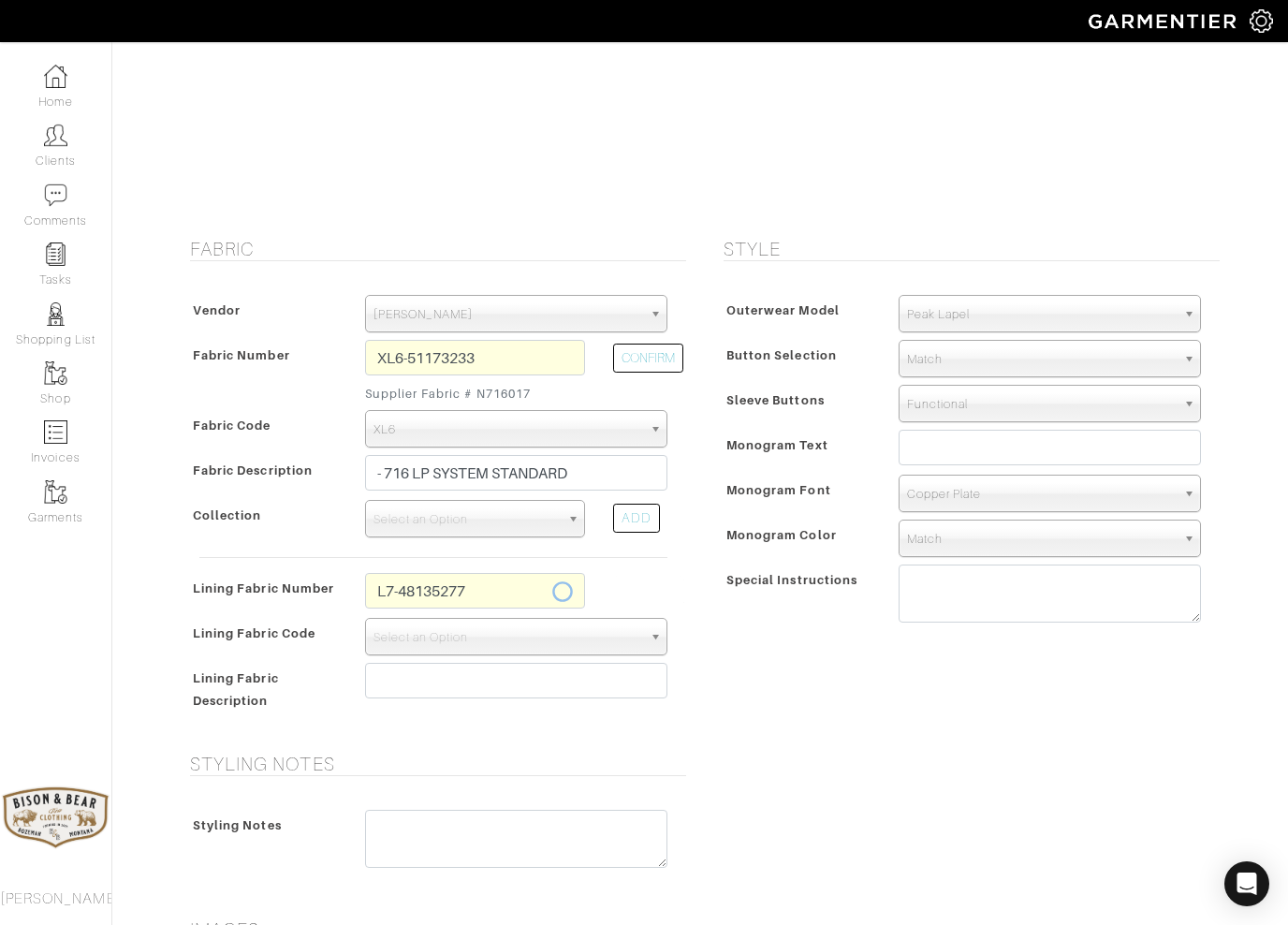
select select "939"
type input "Ivory Full Paisley"
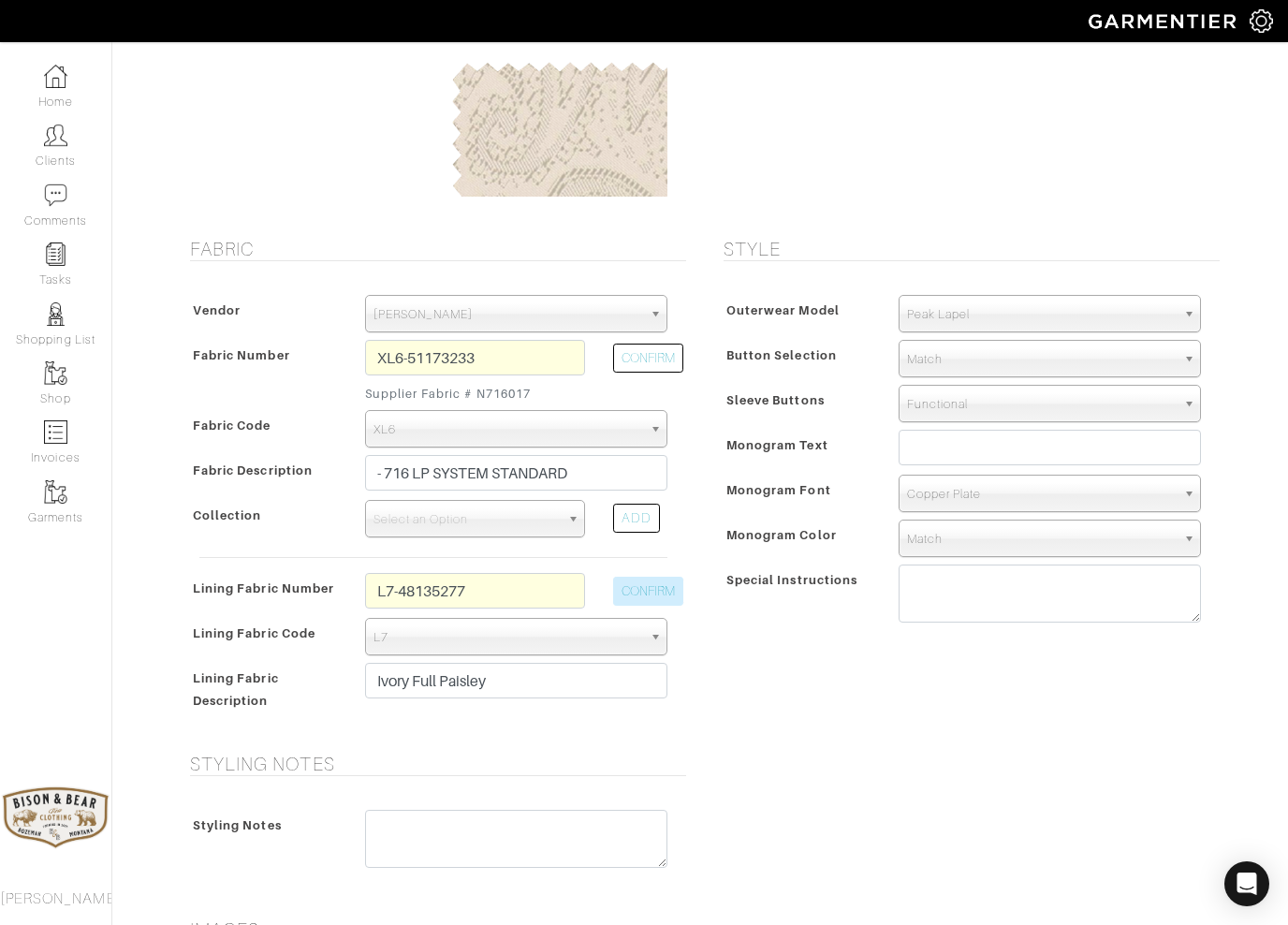
type input "3647.94"
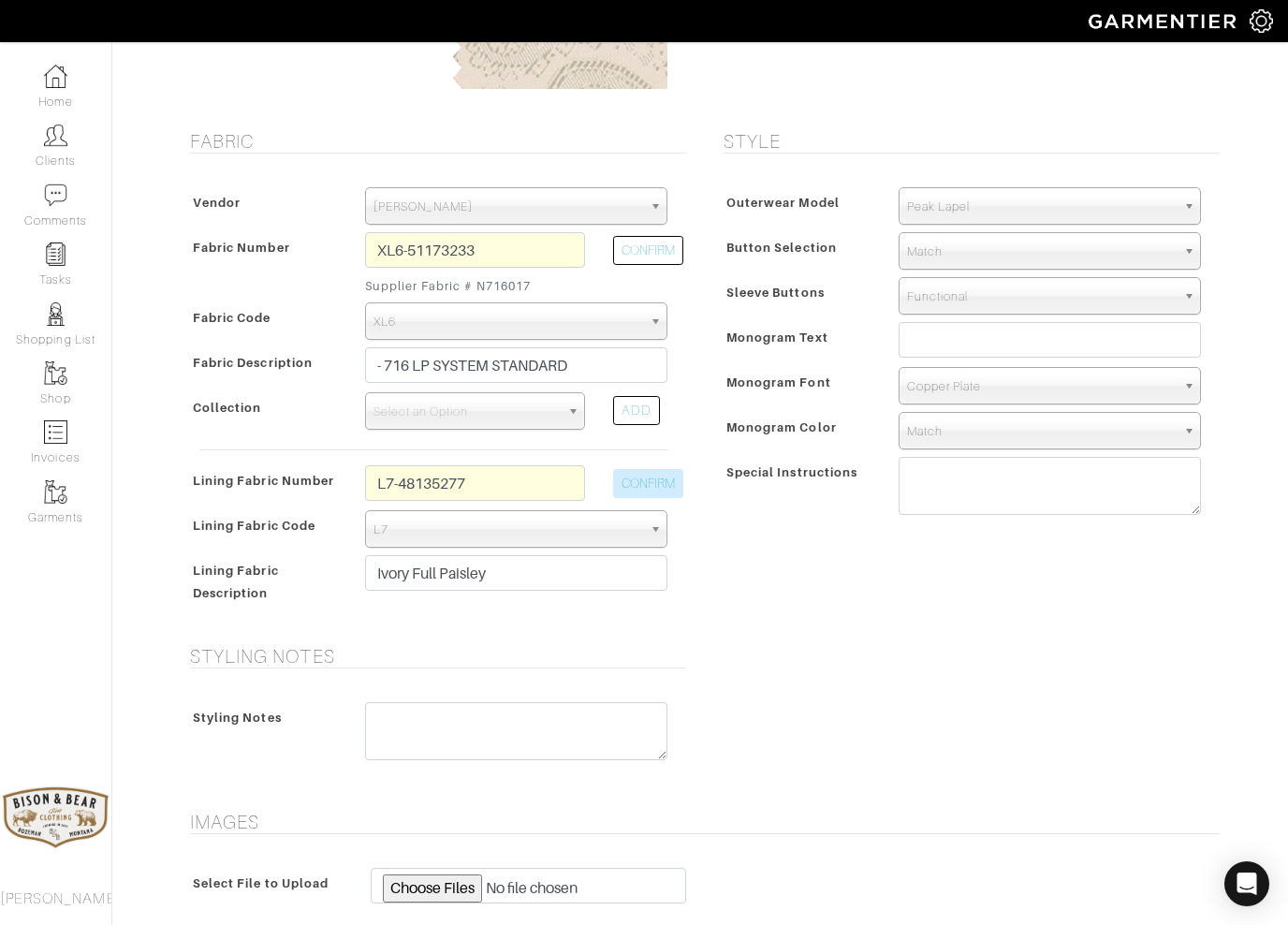
scroll to position [287, 0]
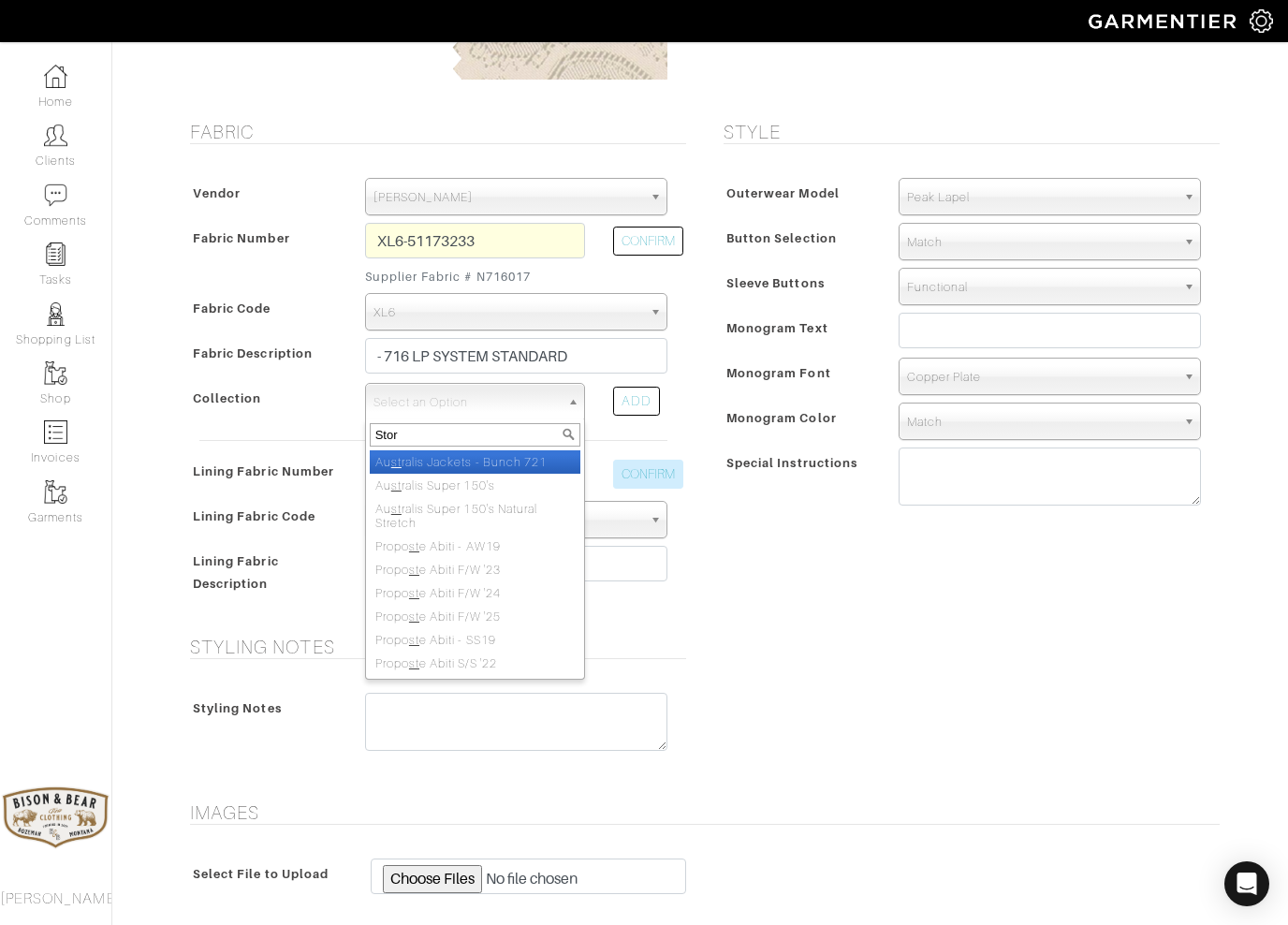
type input "Storm"
select select "333"
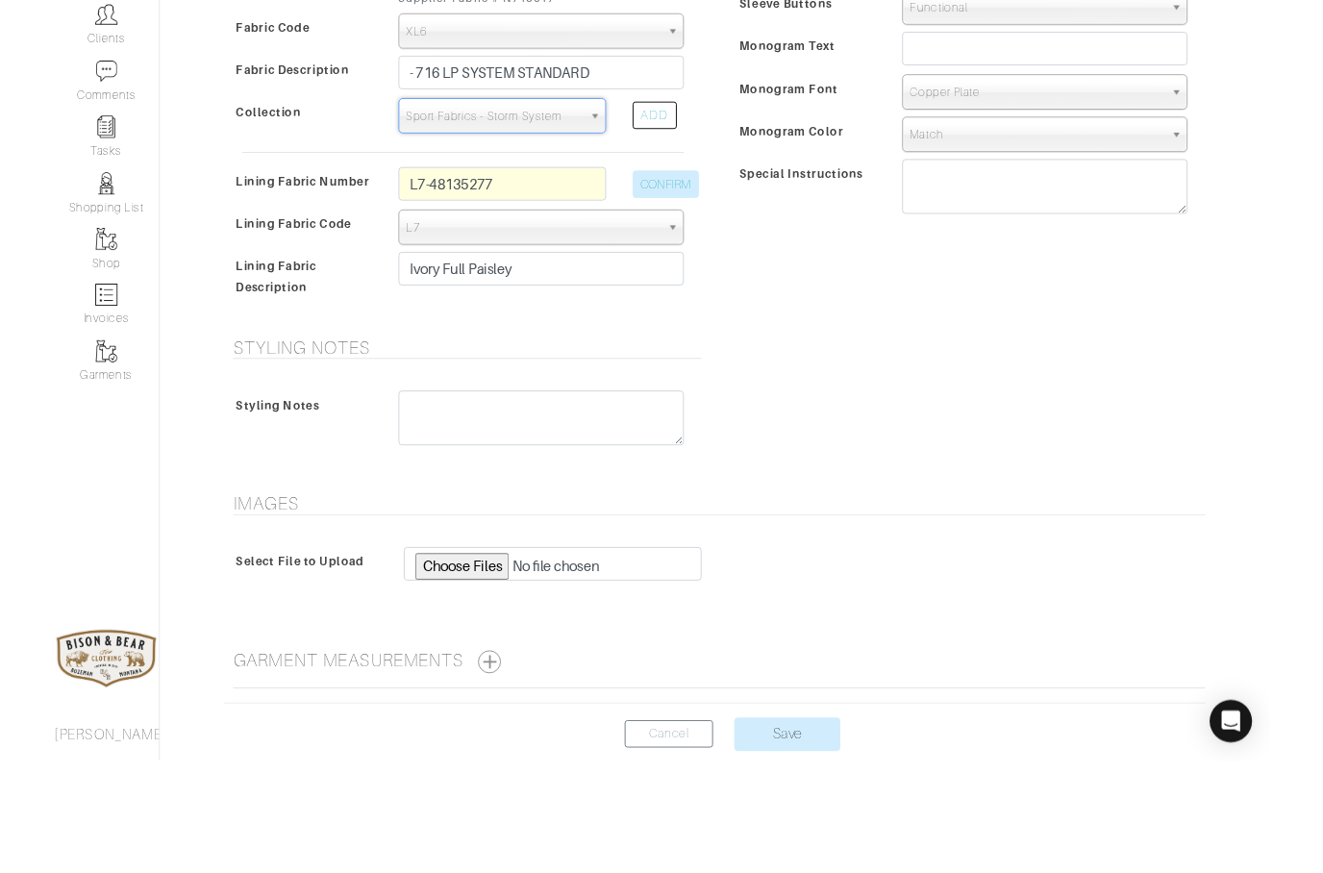
scroll to position [535, 0]
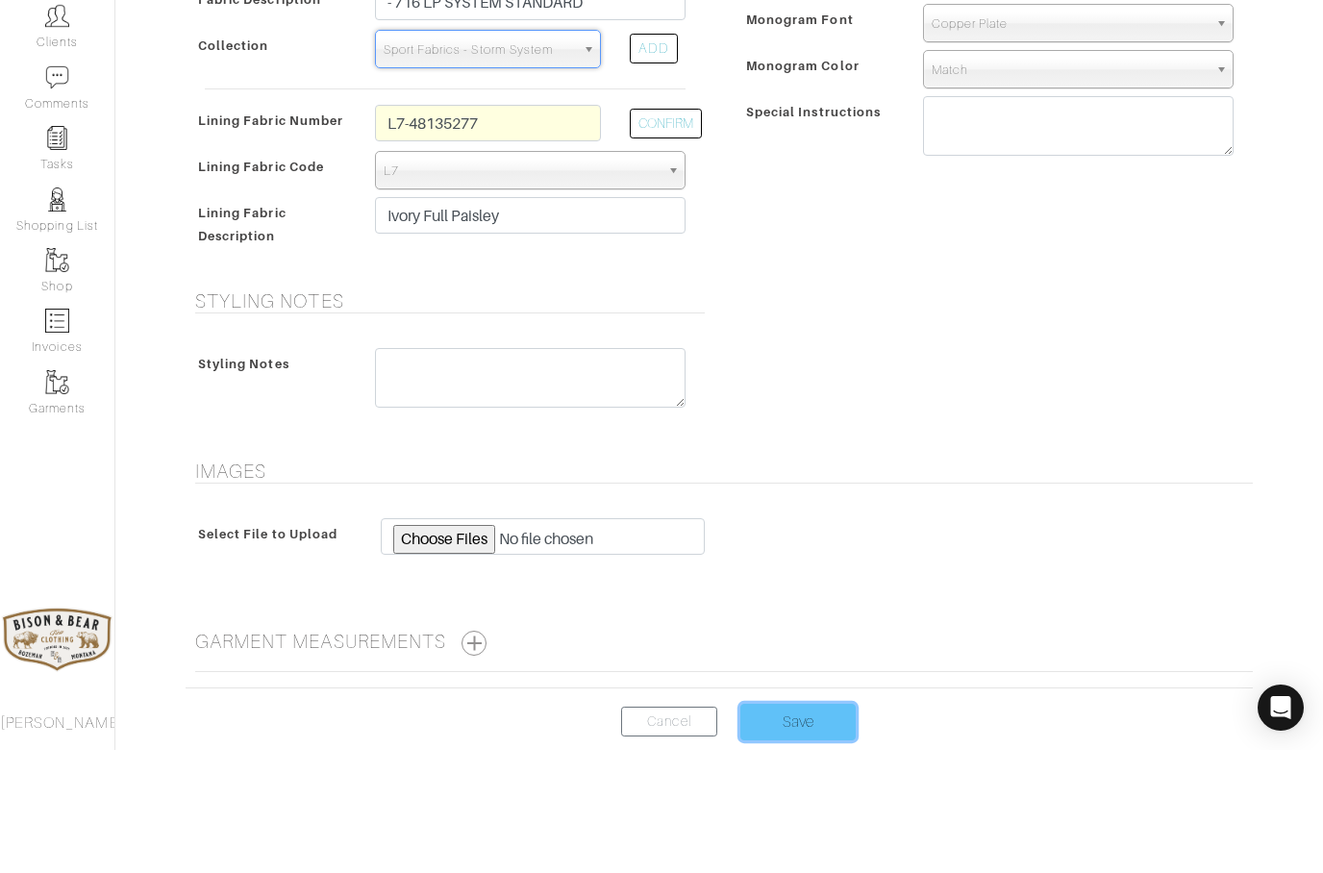
click at [812, 827] on input "Save" at bounding box center [797, 845] width 115 height 37
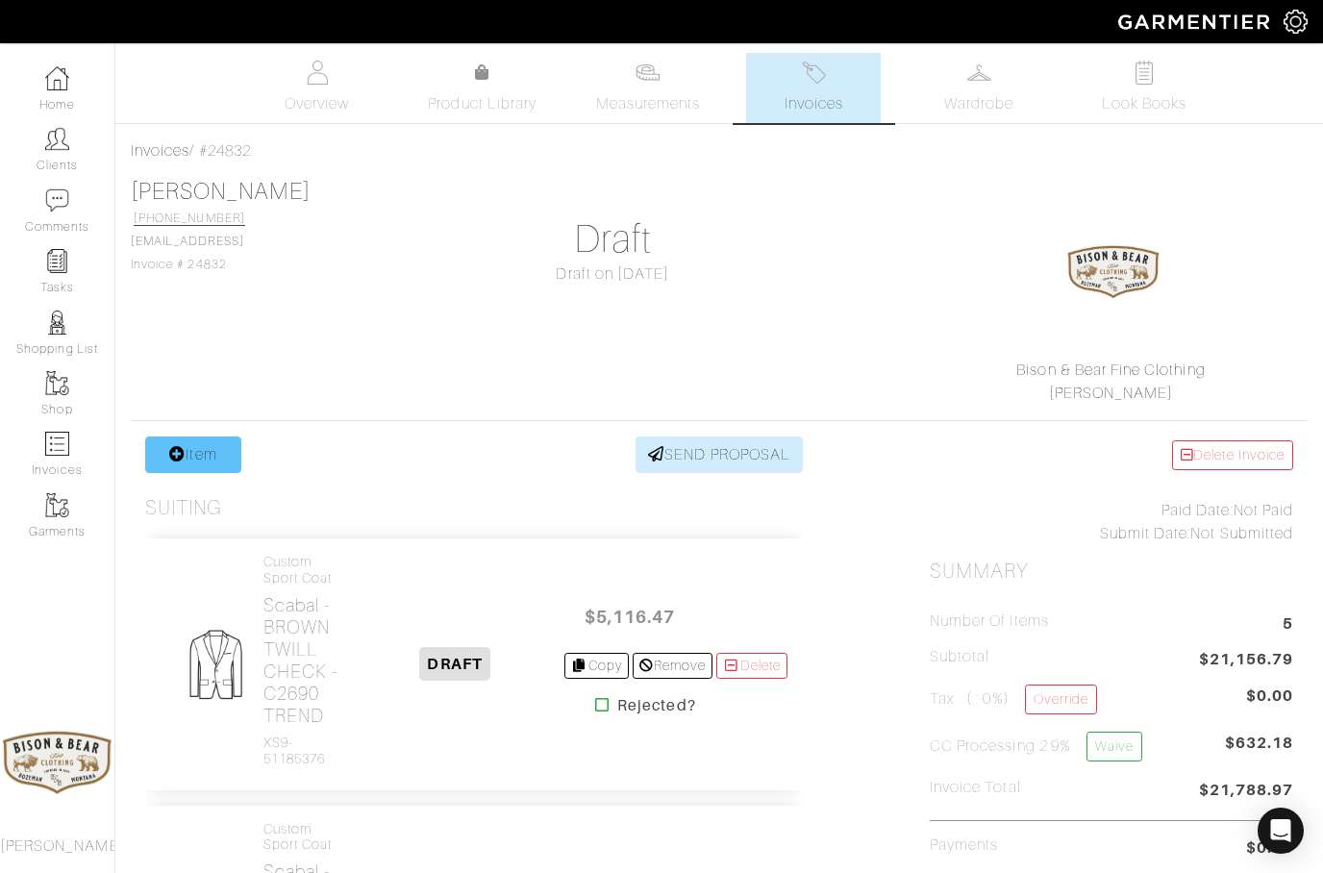
click at [210, 455] on link "Item" at bounding box center [193, 454] width 96 height 37
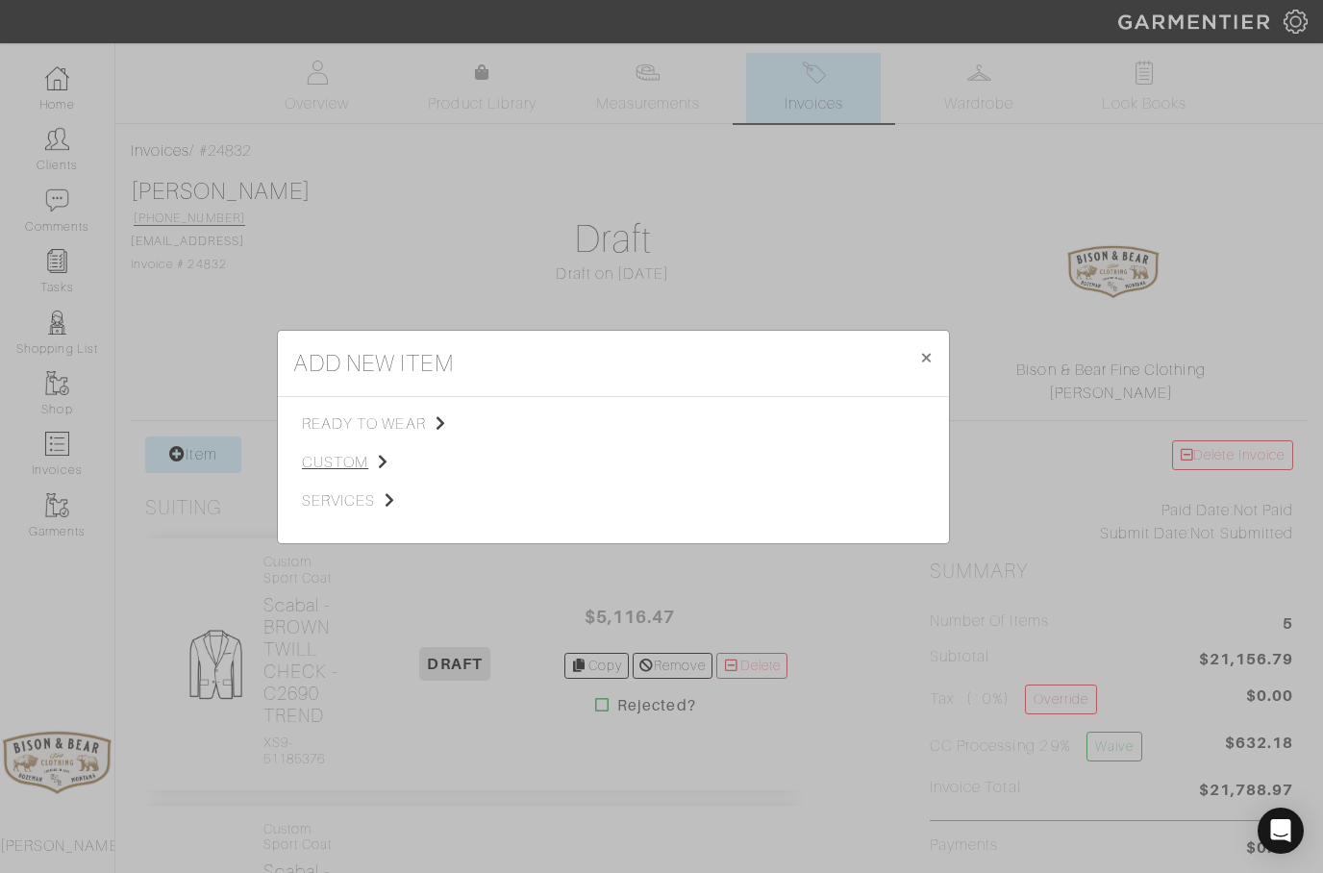
click at [336, 459] on span "custom" at bounding box center [398, 462] width 193 height 23
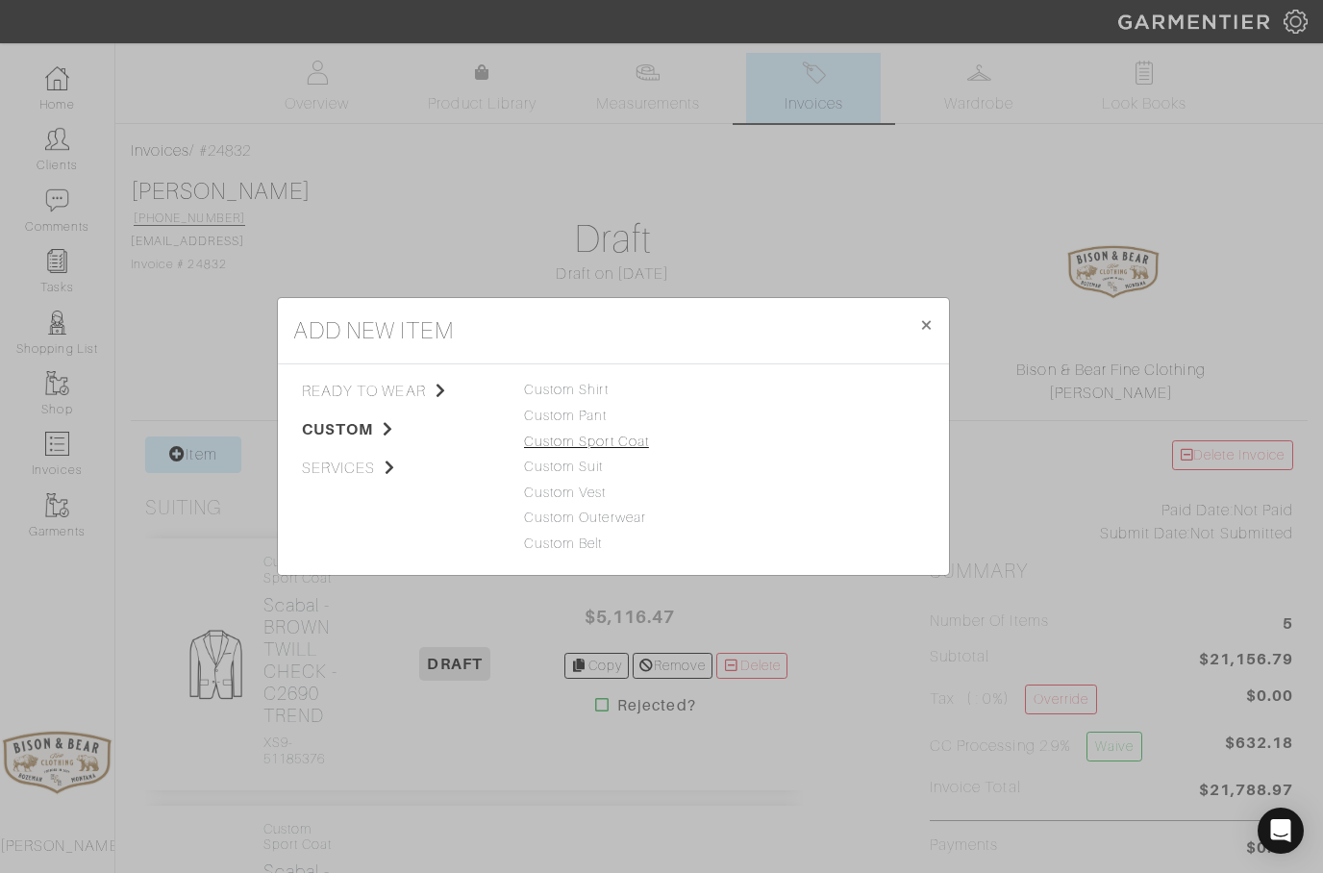
click at [563, 445] on link "Custom Sport Coat" at bounding box center [586, 441] width 125 height 15
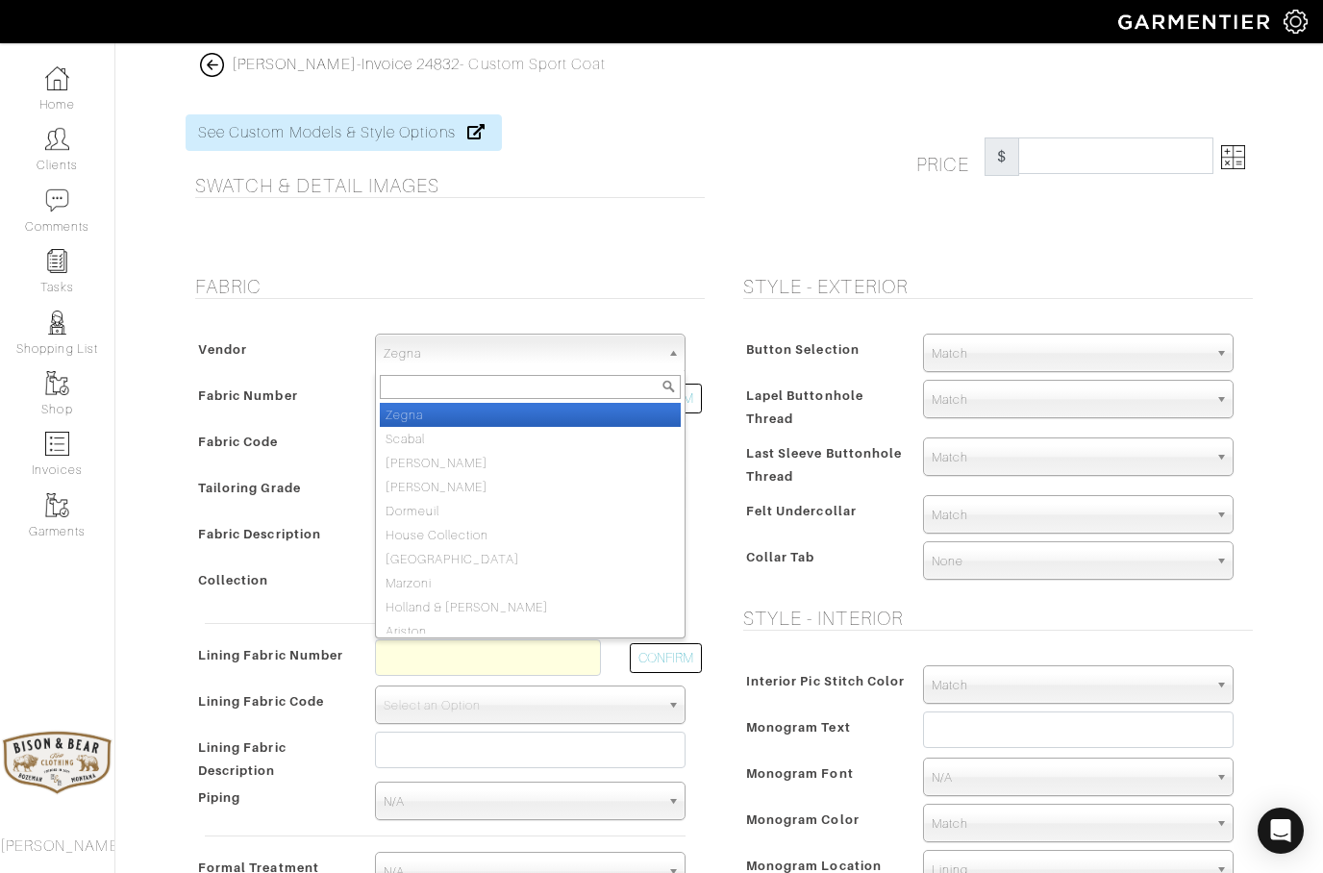
select select "78"
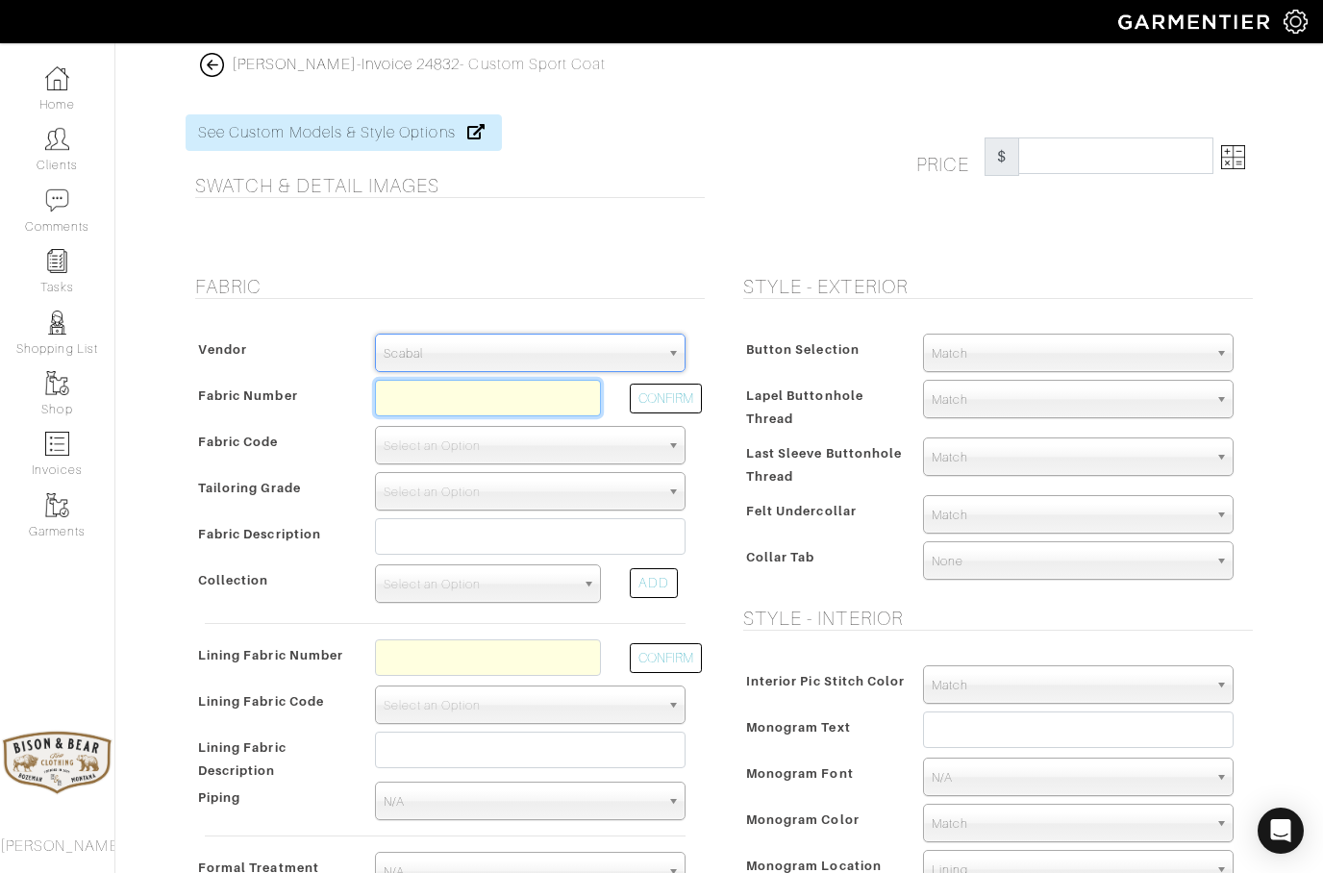
click at [413, 398] on input "text" at bounding box center [488, 398] width 226 height 37
click at [648, 400] on button "CONFIRM" at bounding box center [666, 399] width 72 height 30
type input "XS8-51185581"
select select "1158"
type input "BROWN 2/2 TWILL GLENCHECK - C2614 AUTUMN LEAVES"
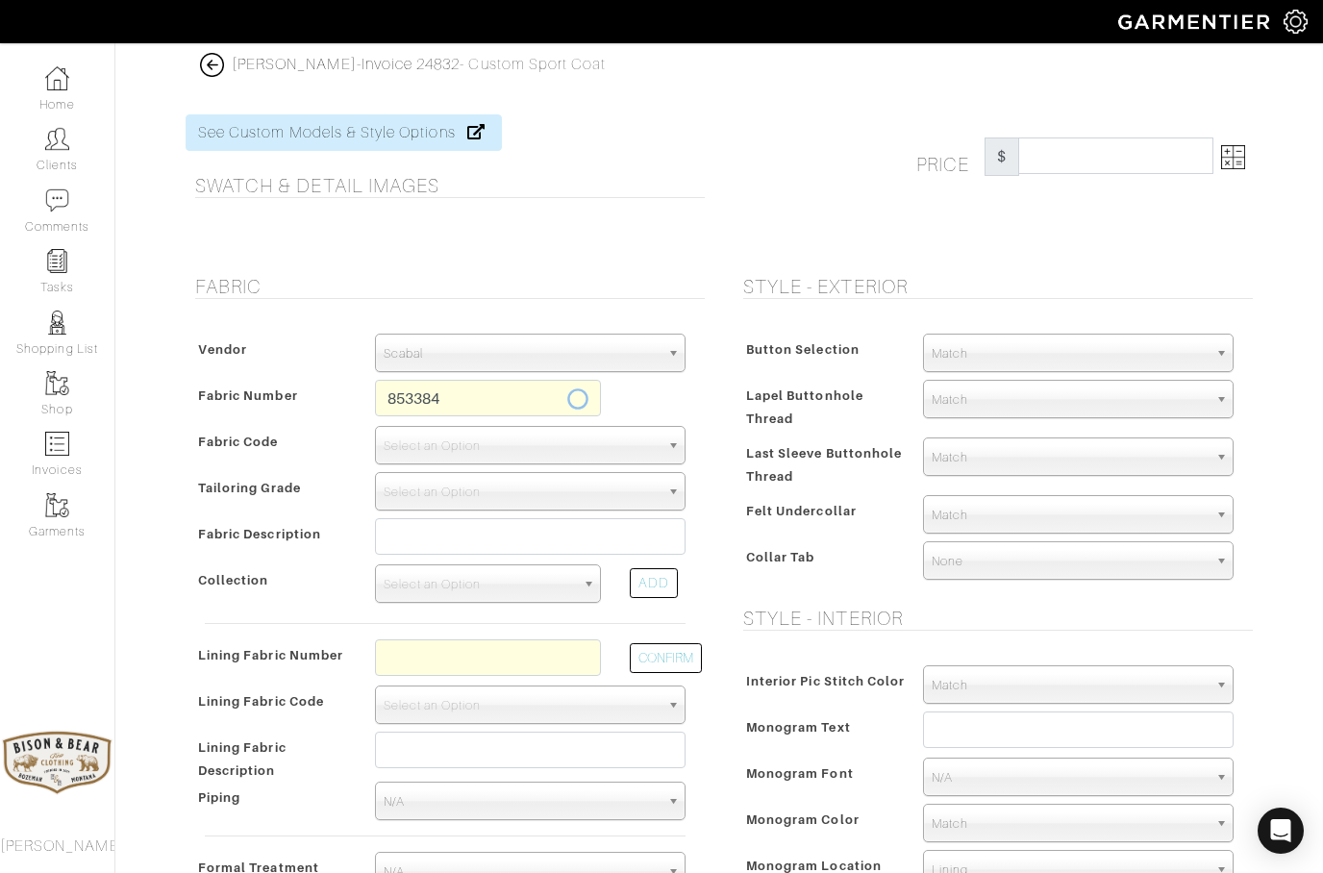
select select
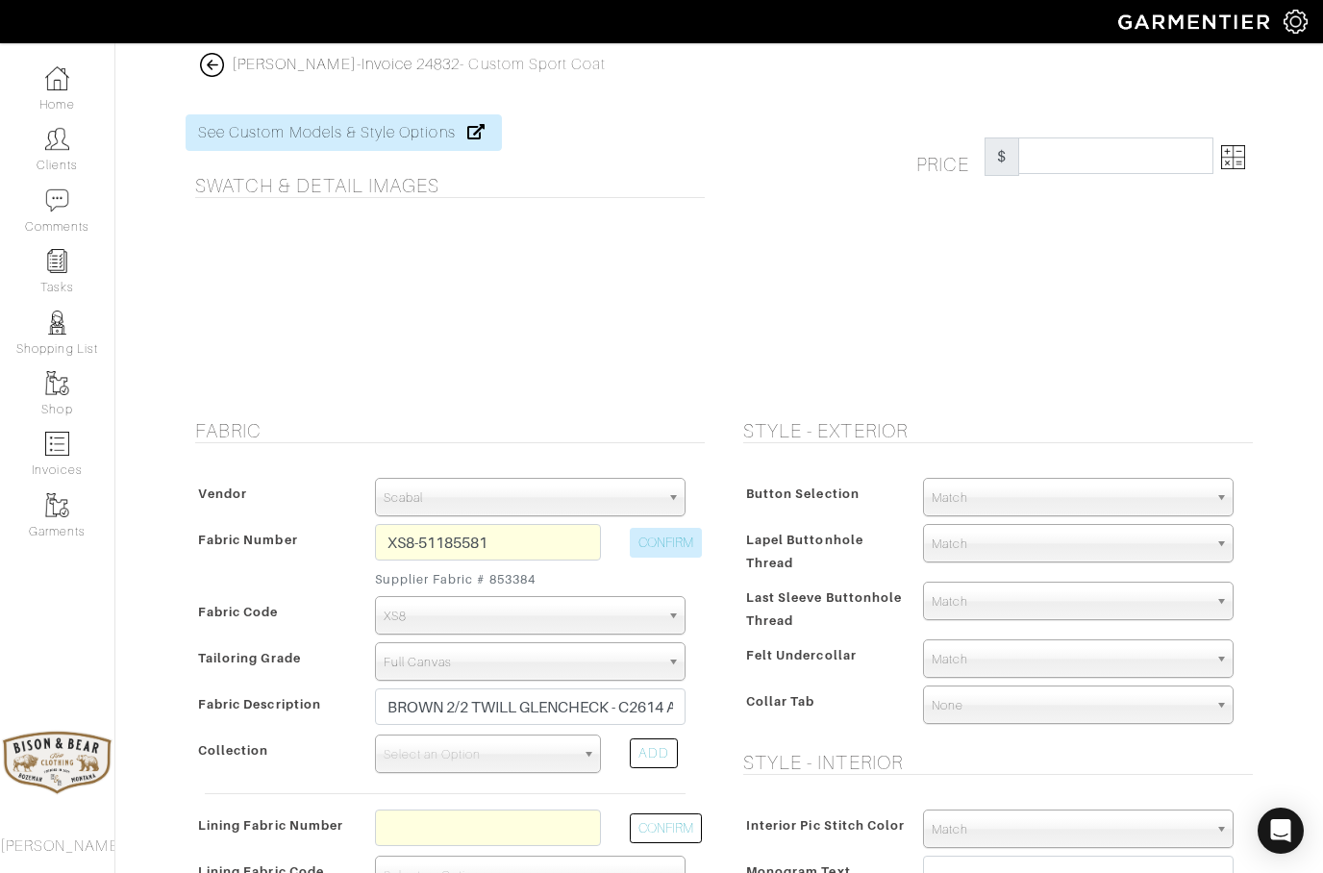
type input "4402.10"
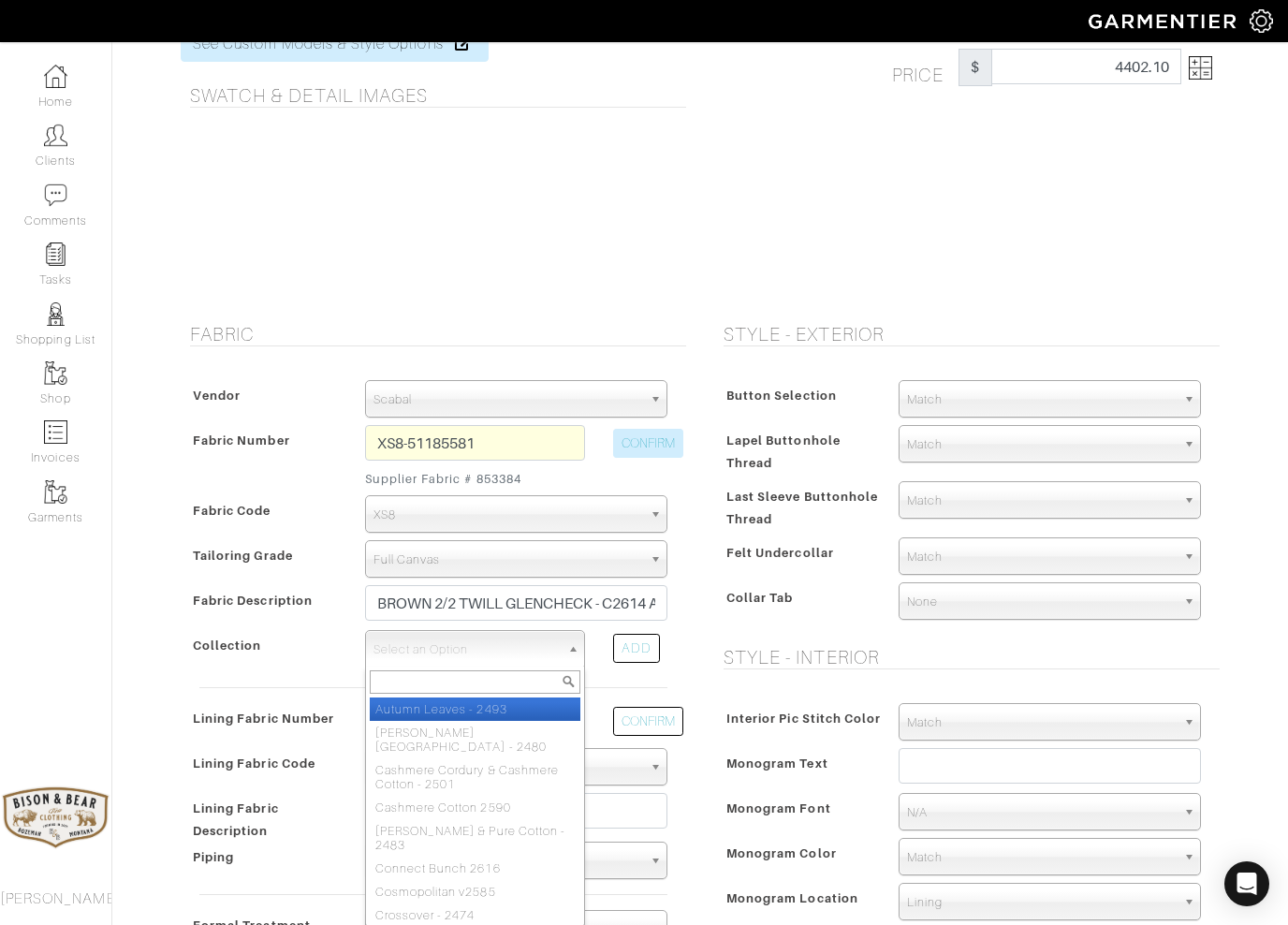
scroll to position [85, 0]
select select "367"
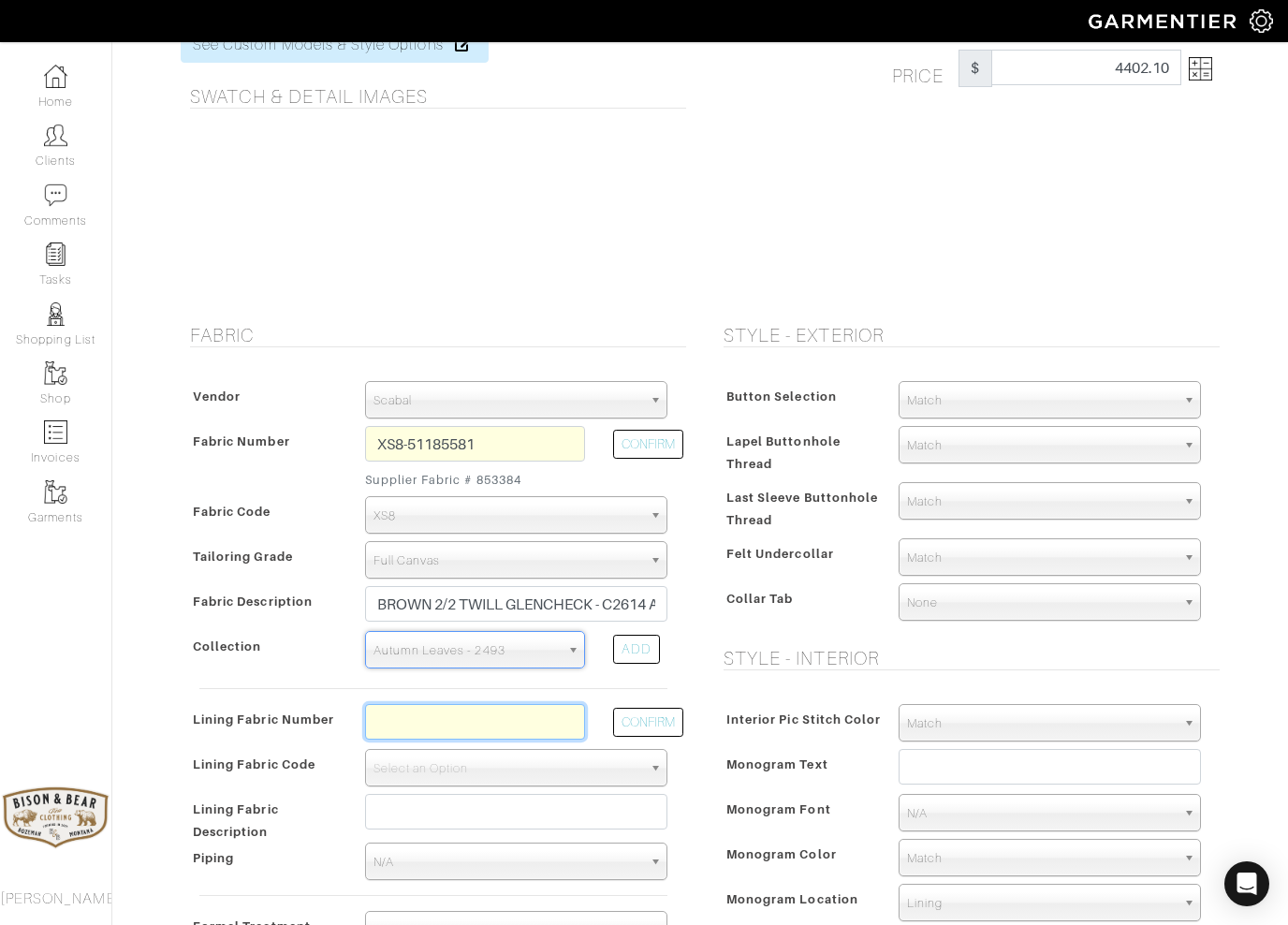
click at [415, 707] on input "text" at bounding box center [475, 722] width 220 height 36
type input "L7-48135277"
click at [666, 722] on button "CONFIRM" at bounding box center [648, 722] width 70 height 29
select select "939"
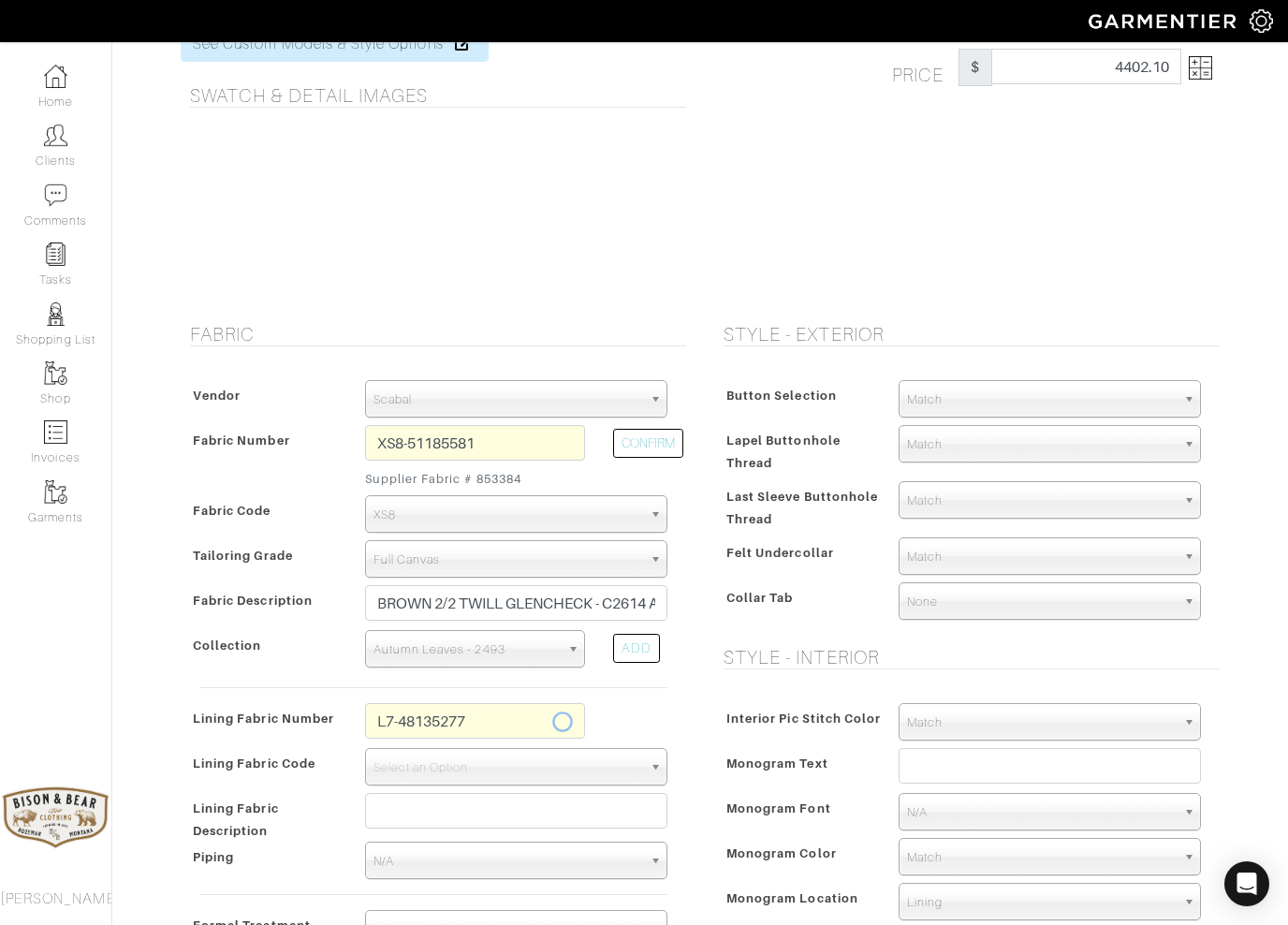
type input "Ivory Full Paisley"
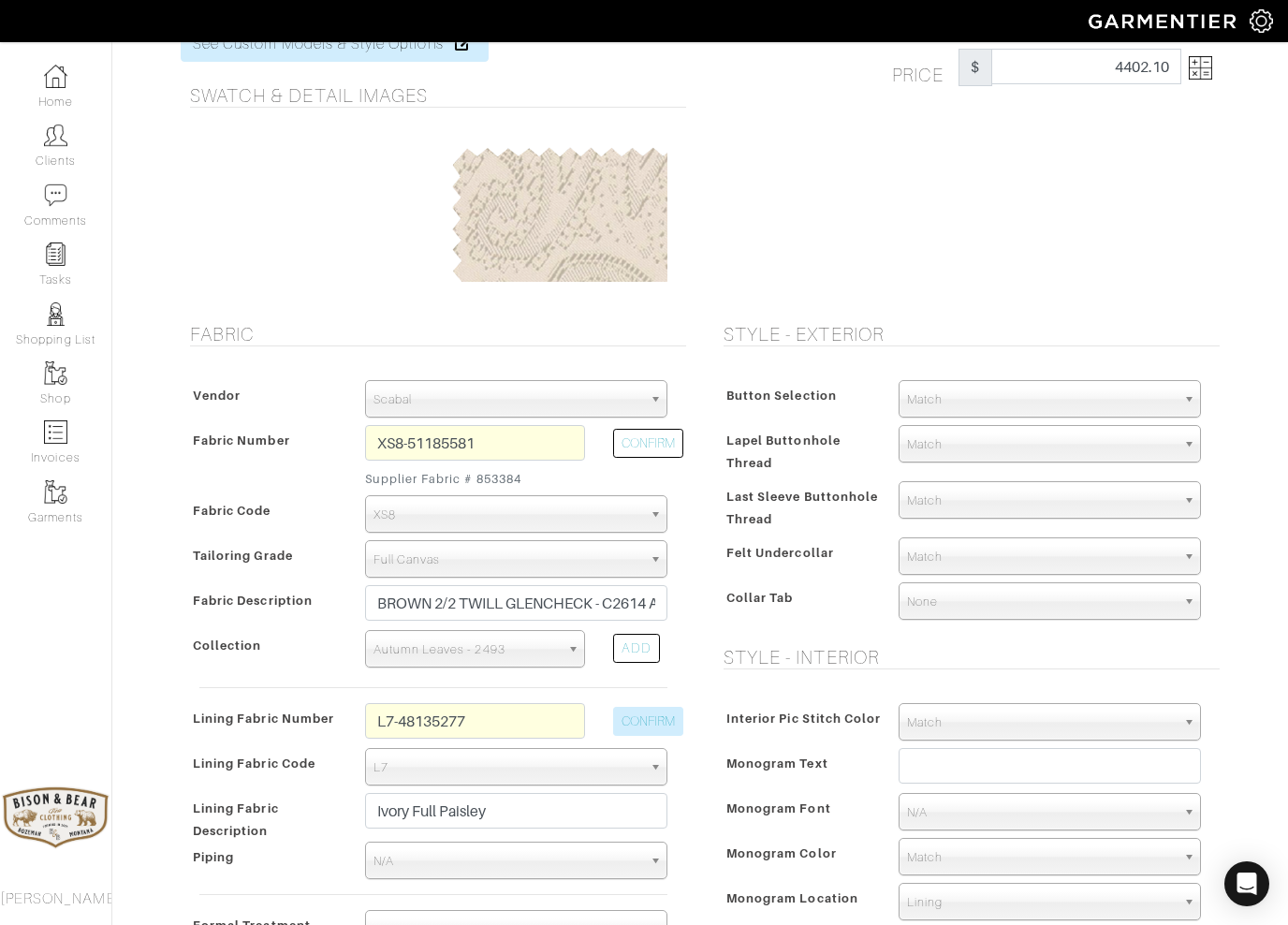
type input "4487.10"
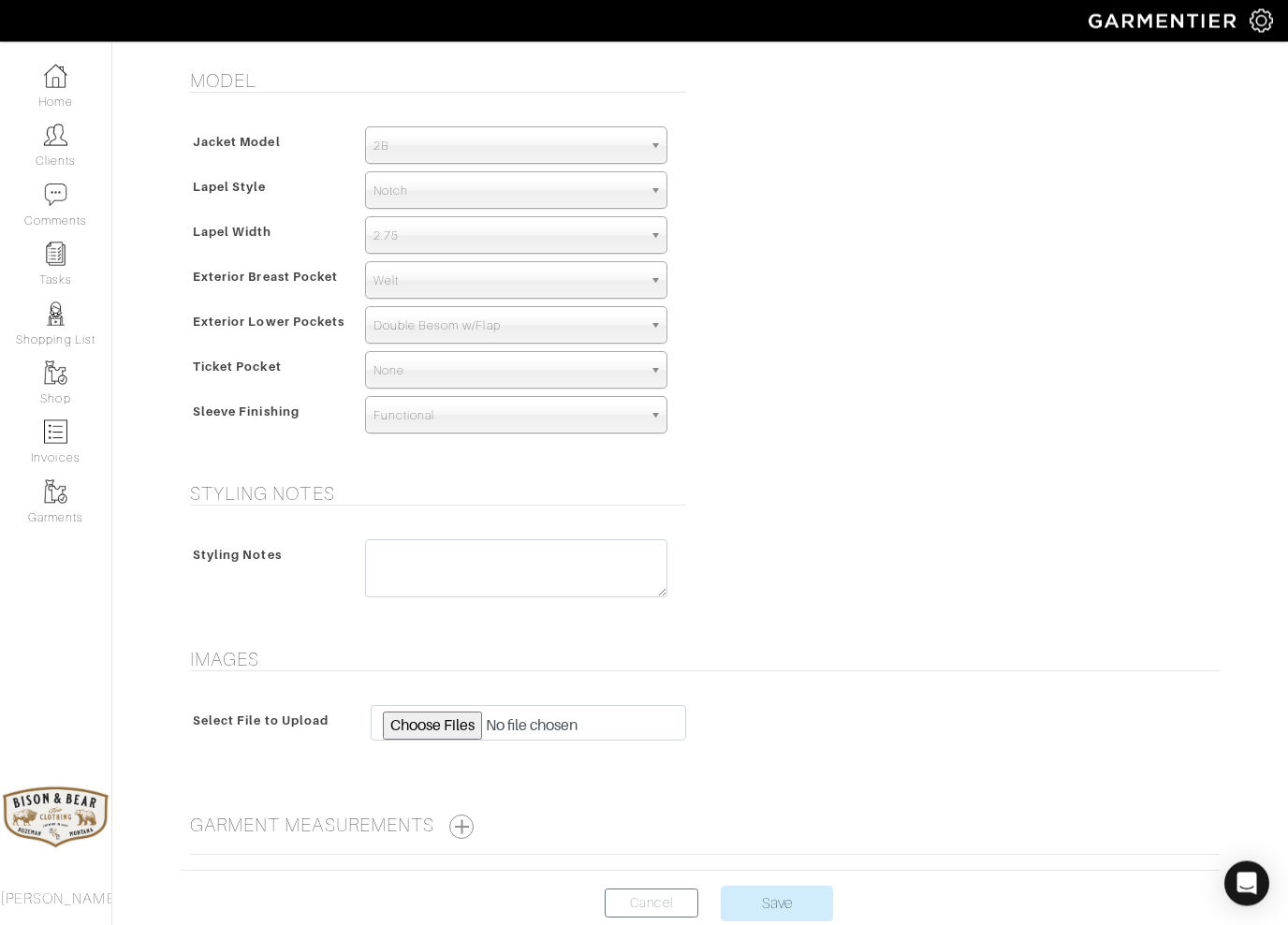
scroll to position [1057, 0]
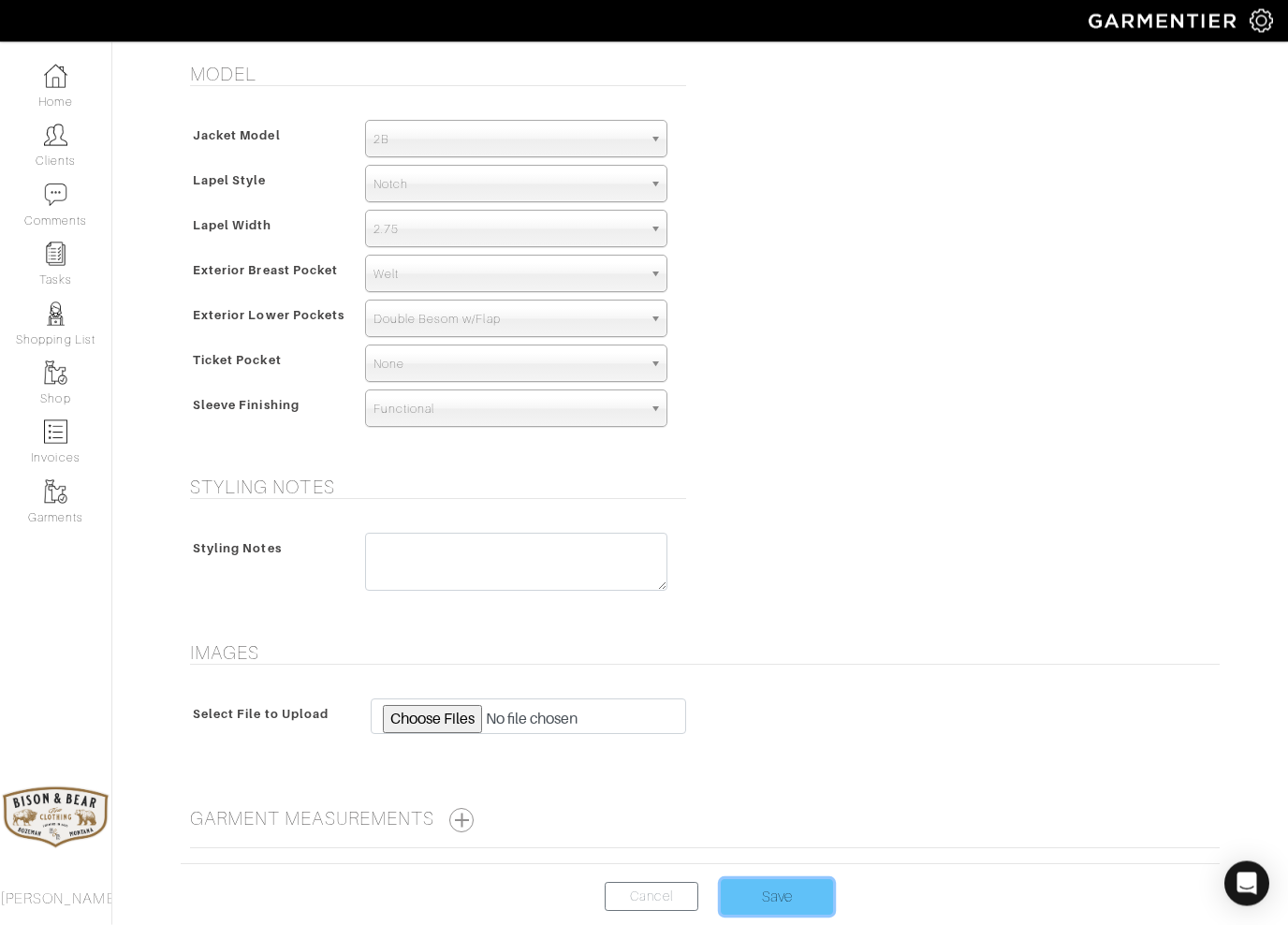
click at [786, 849] on input "Save" at bounding box center [776, 898] width 112 height 36
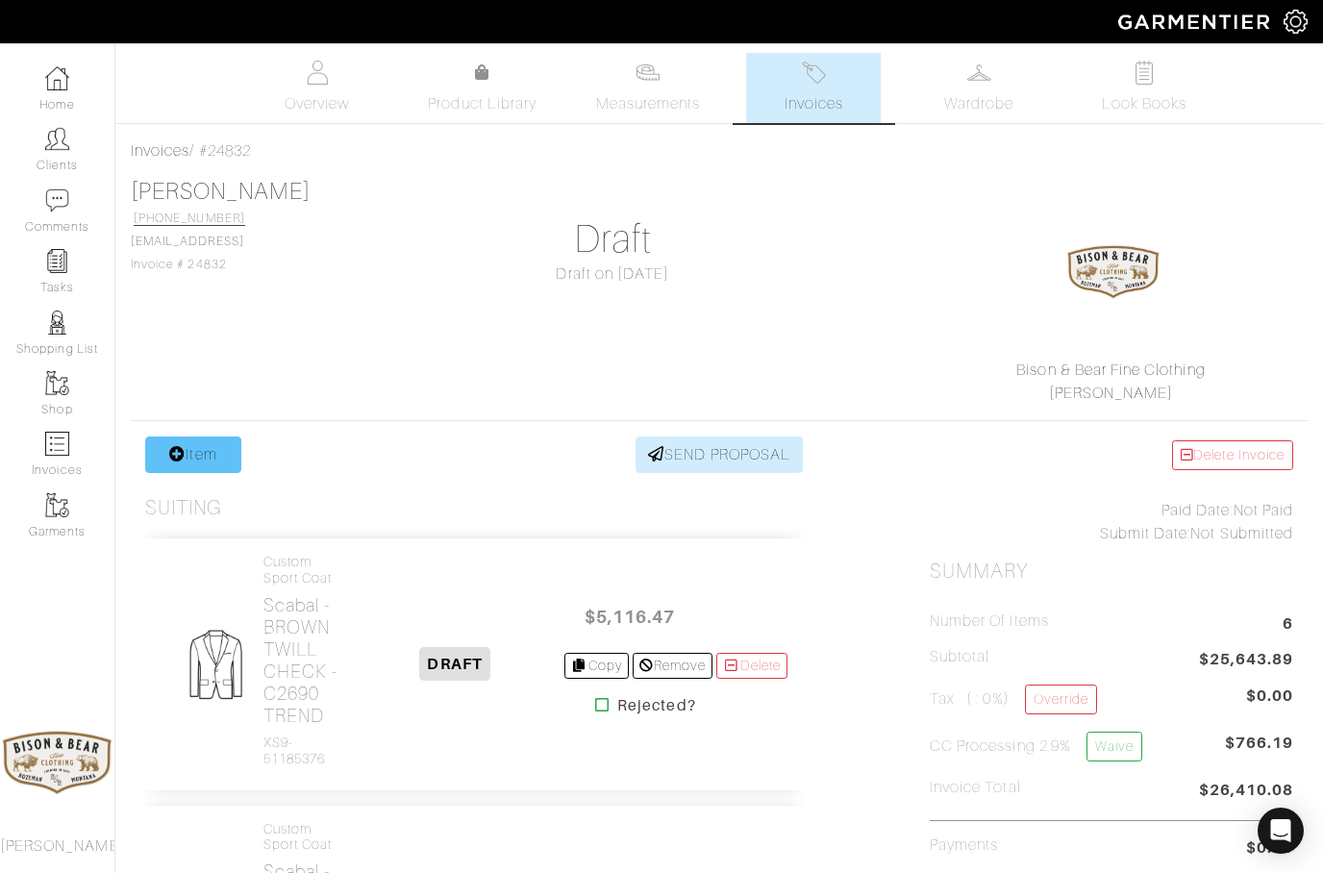
click at [190, 452] on link "Item" at bounding box center [193, 454] width 96 height 37
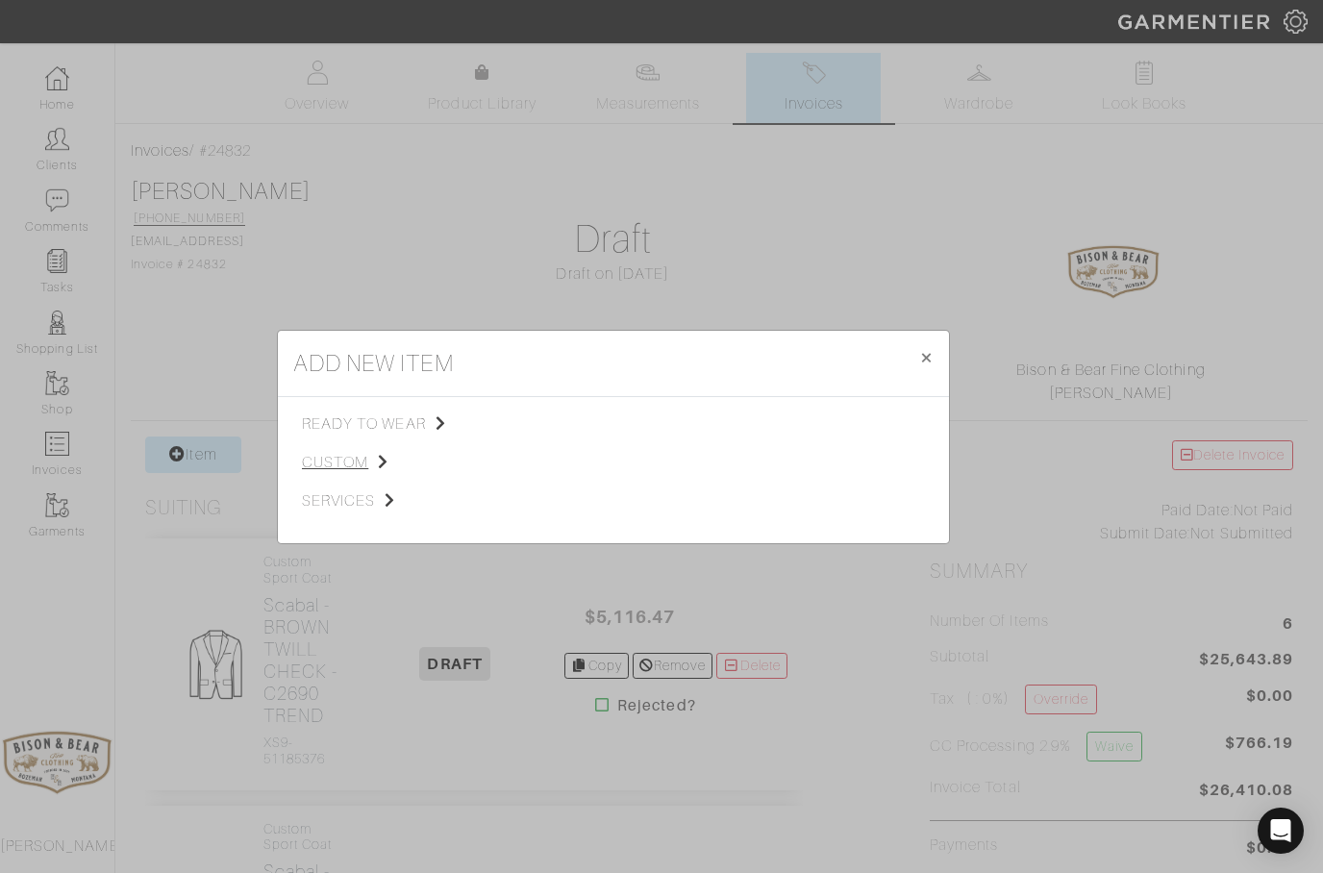
click at [333, 457] on span "custom" at bounding box center [398, 462] width 193 height 23
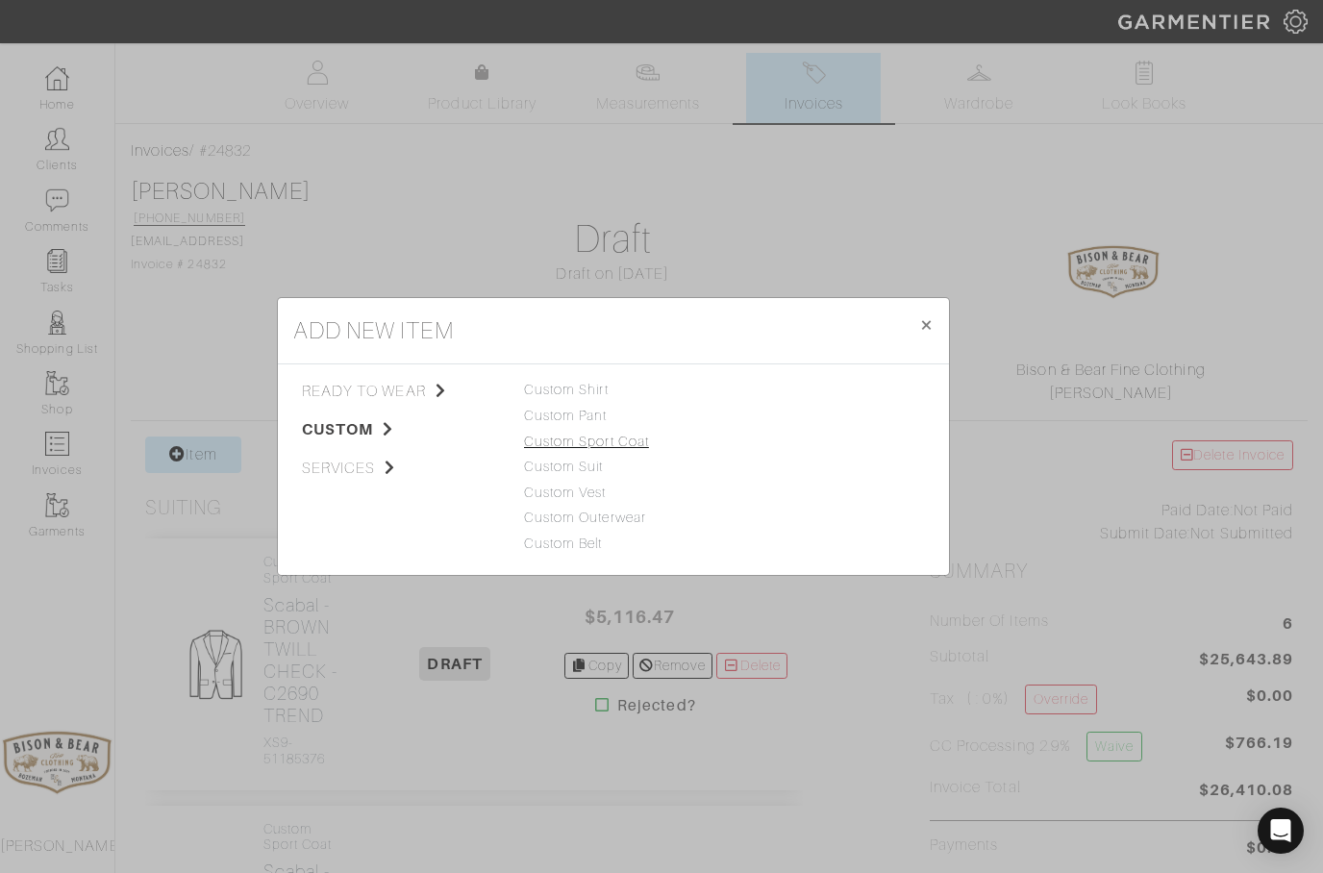
click at [569, 441] on link "Custom Sport Coat" at bounding box center [586, 441] width 125 height 15
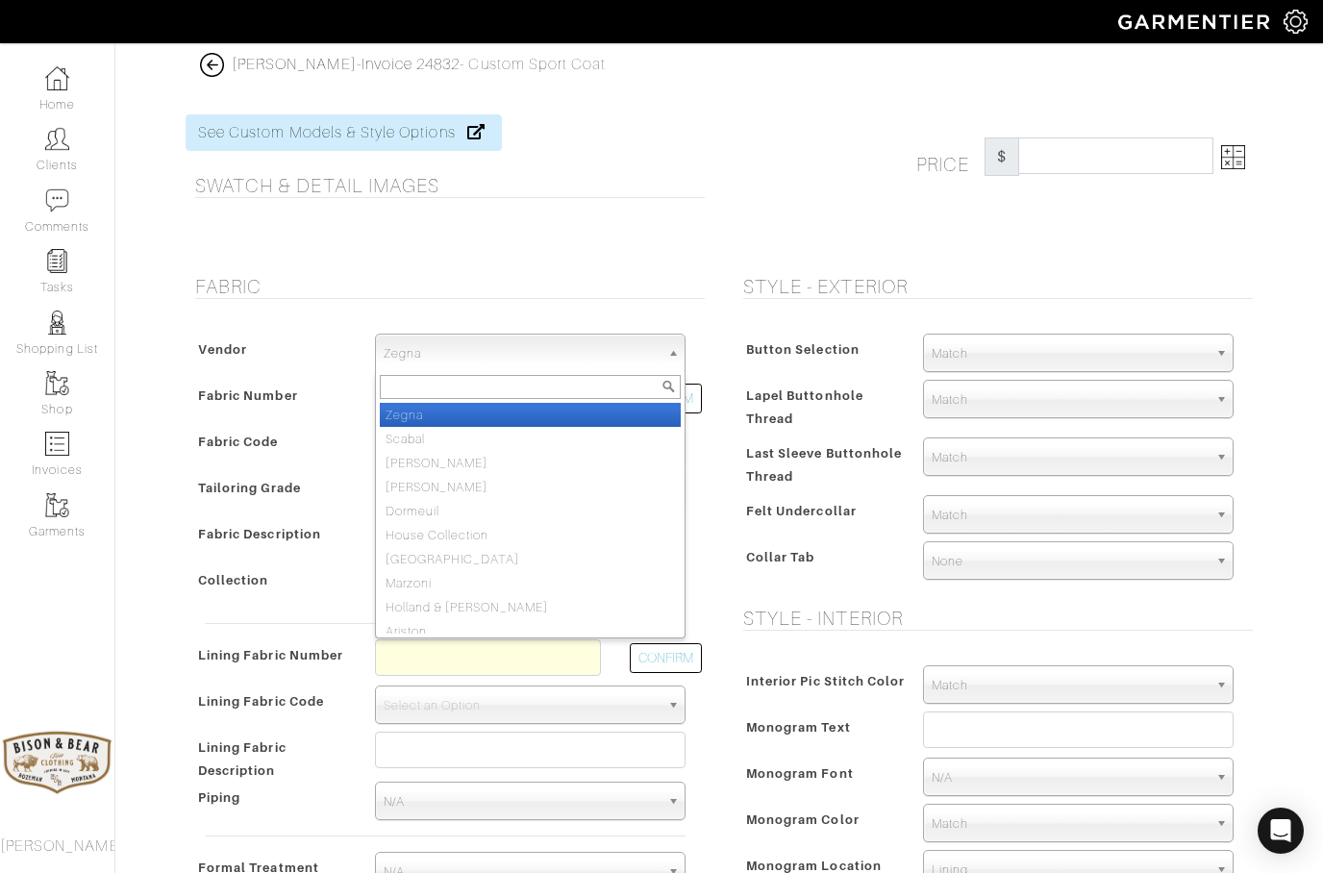
select select "78"
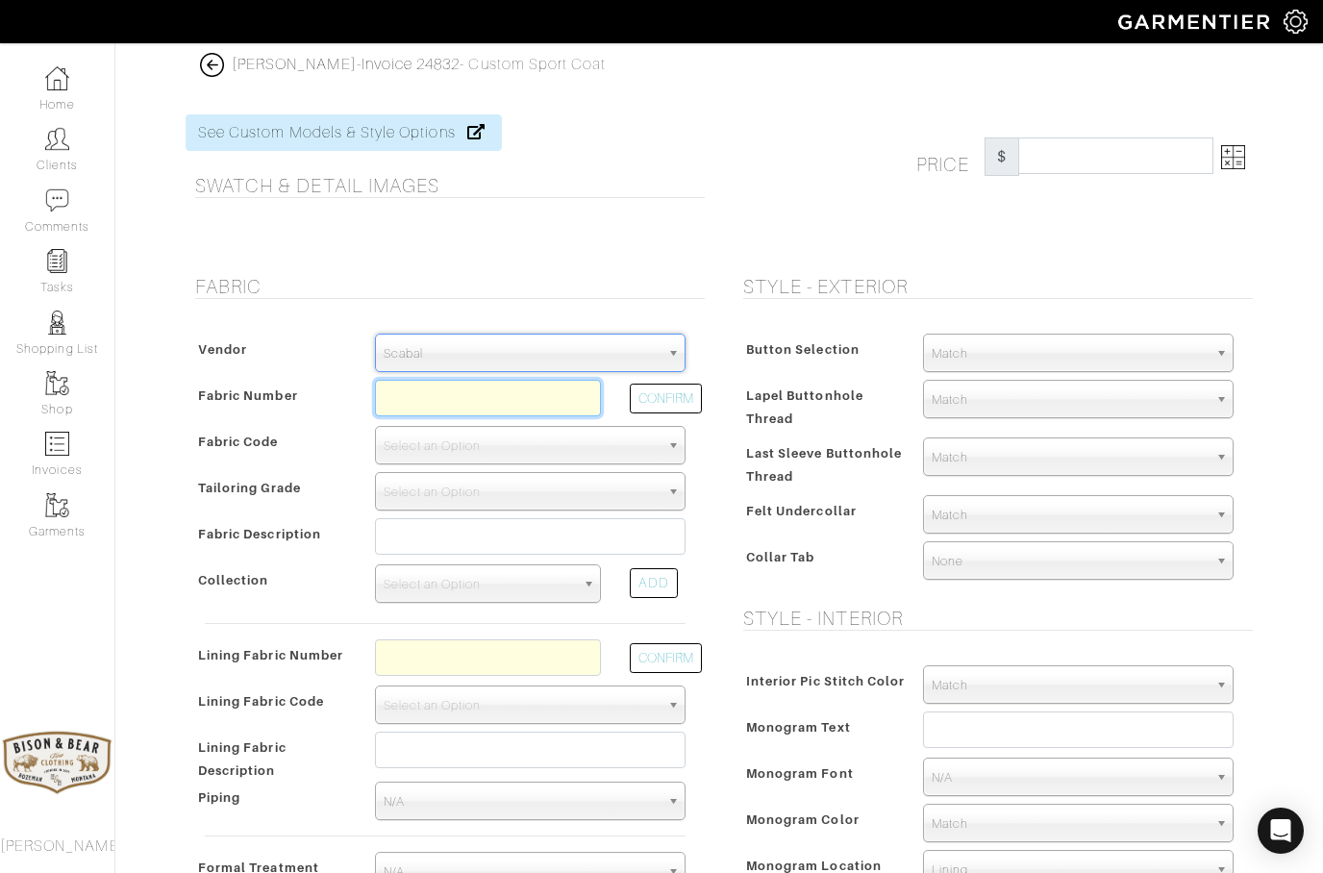
click at [415, 404] on input "text" at bounding box center [488, 398] width 226 height 37
click at [655, 412] on button "CONFIRM" at bounding box center [666, 399] width 72 height 30
type input "XS6-51185600"
select select "1148"
type input "OTHER 2/2 TWILL PLAIN DESIGN - C2614 AUTUMN LEAVES"
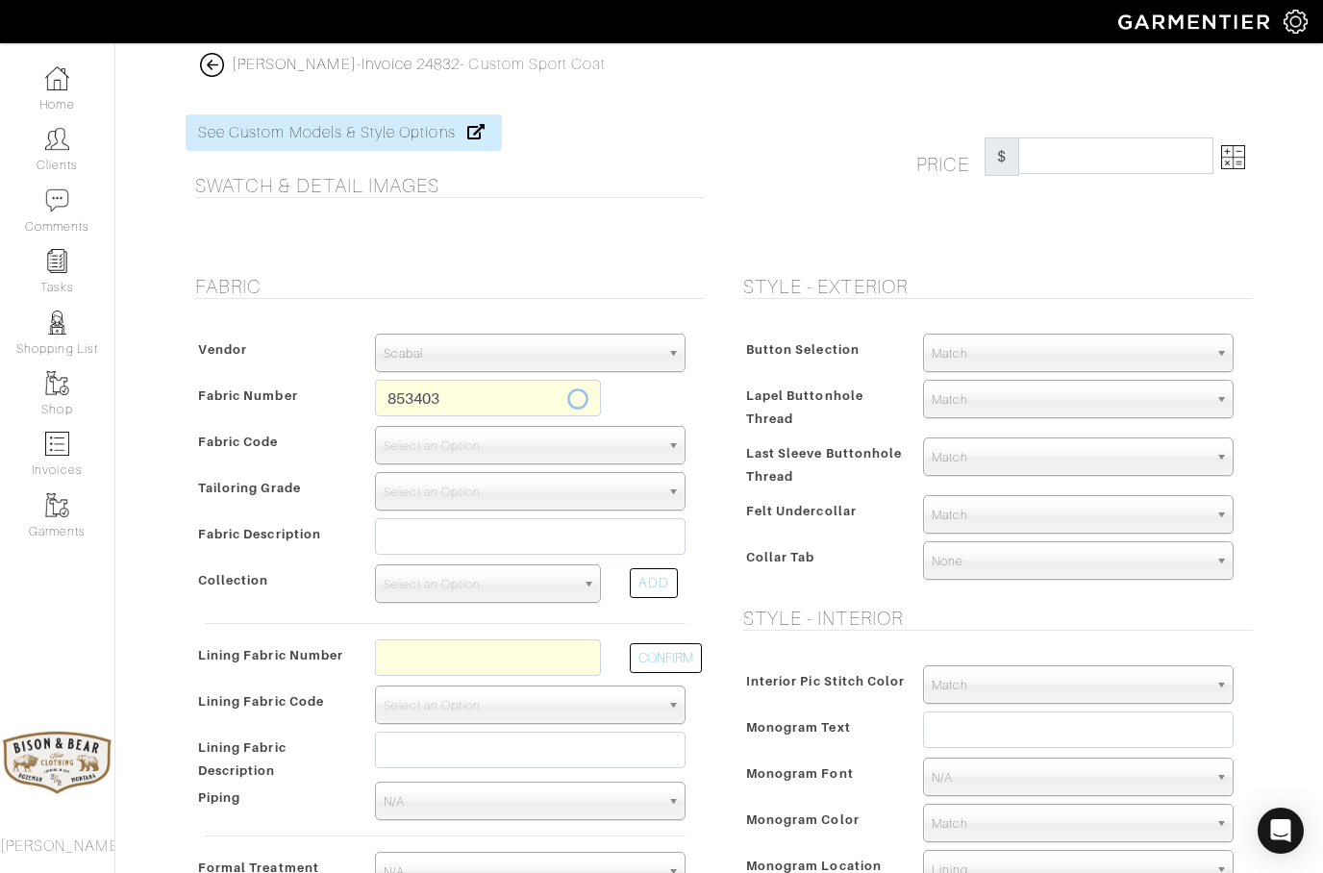
select select
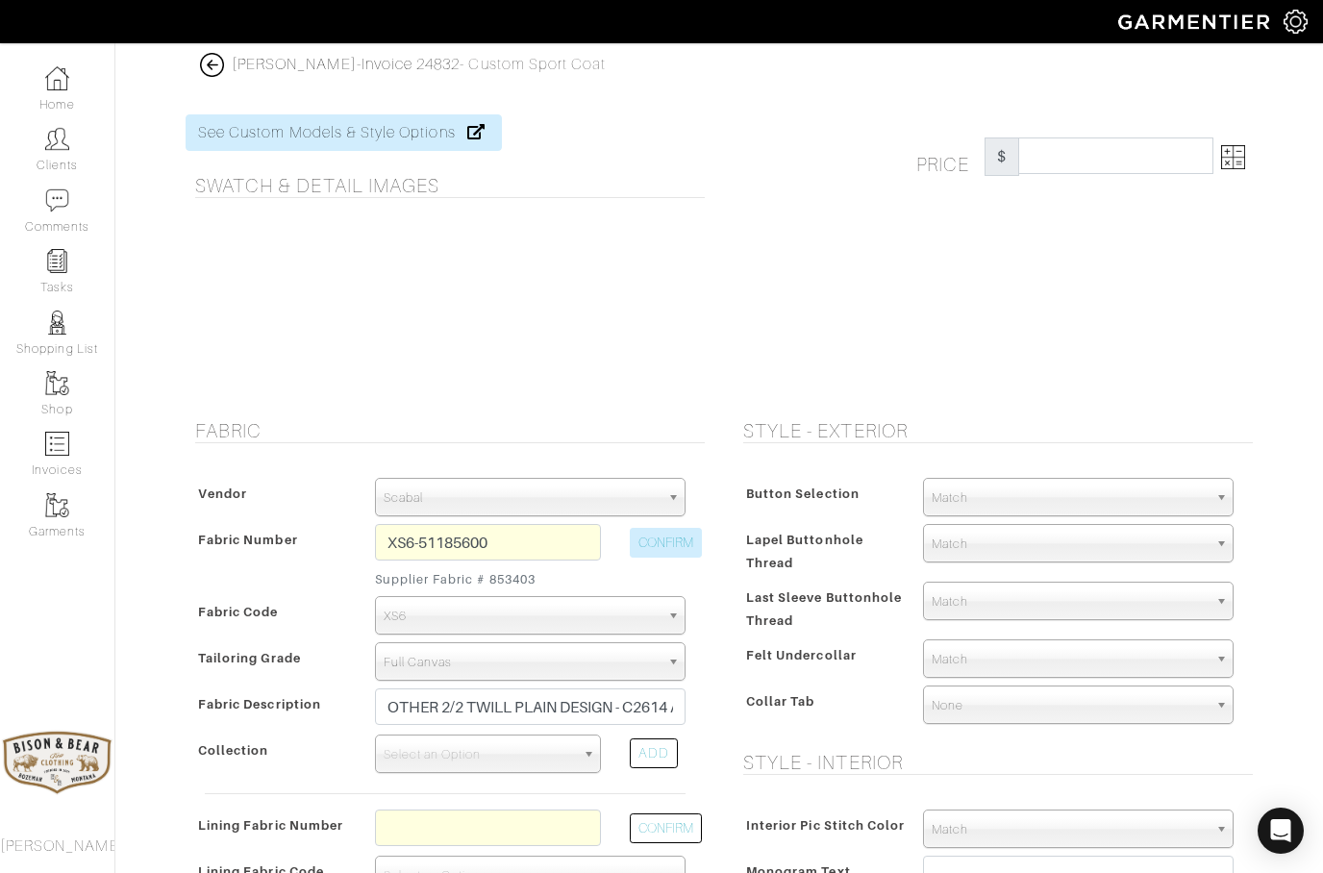
type input "3073.43"
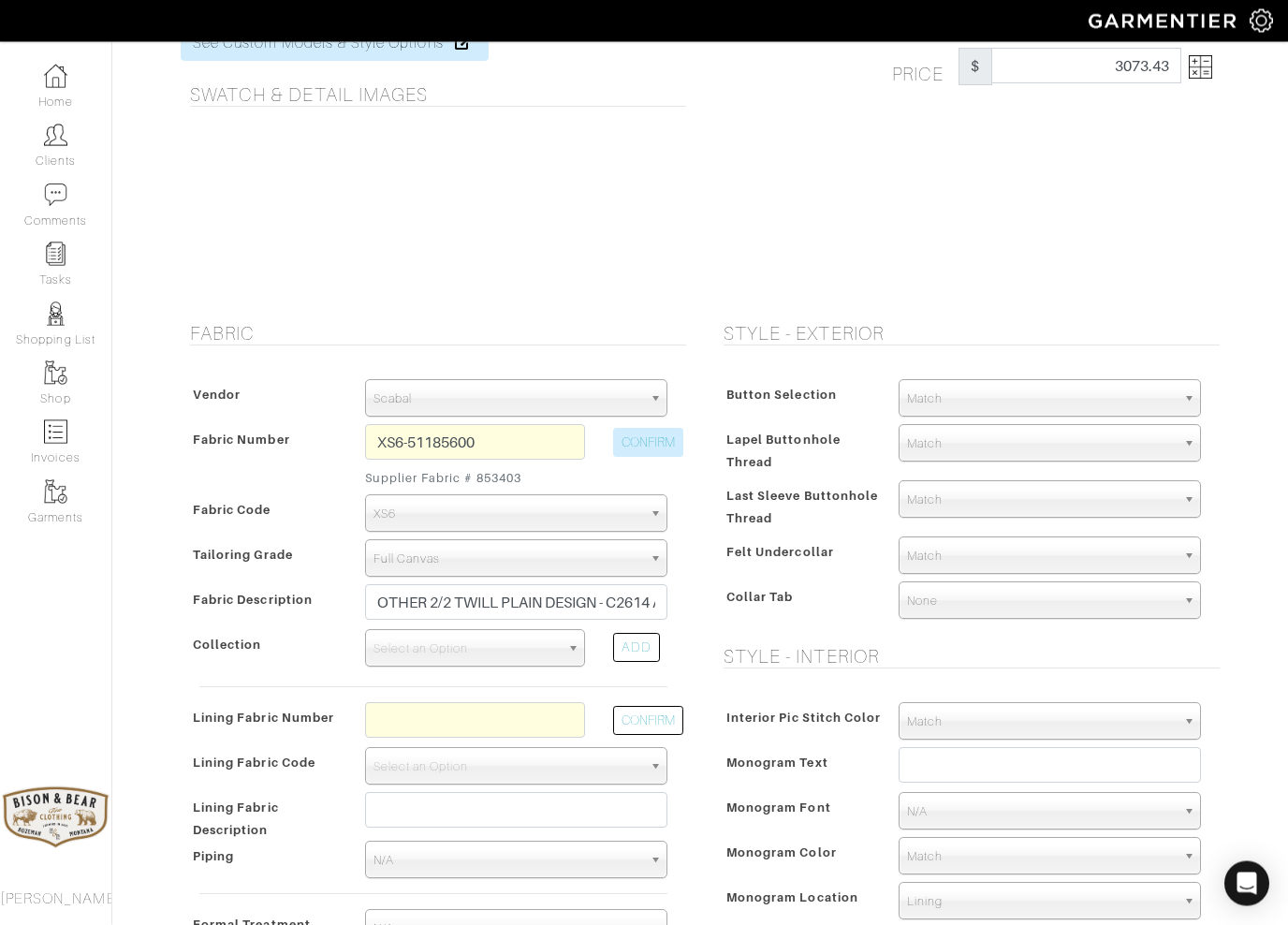
scroll to position [117, 0]
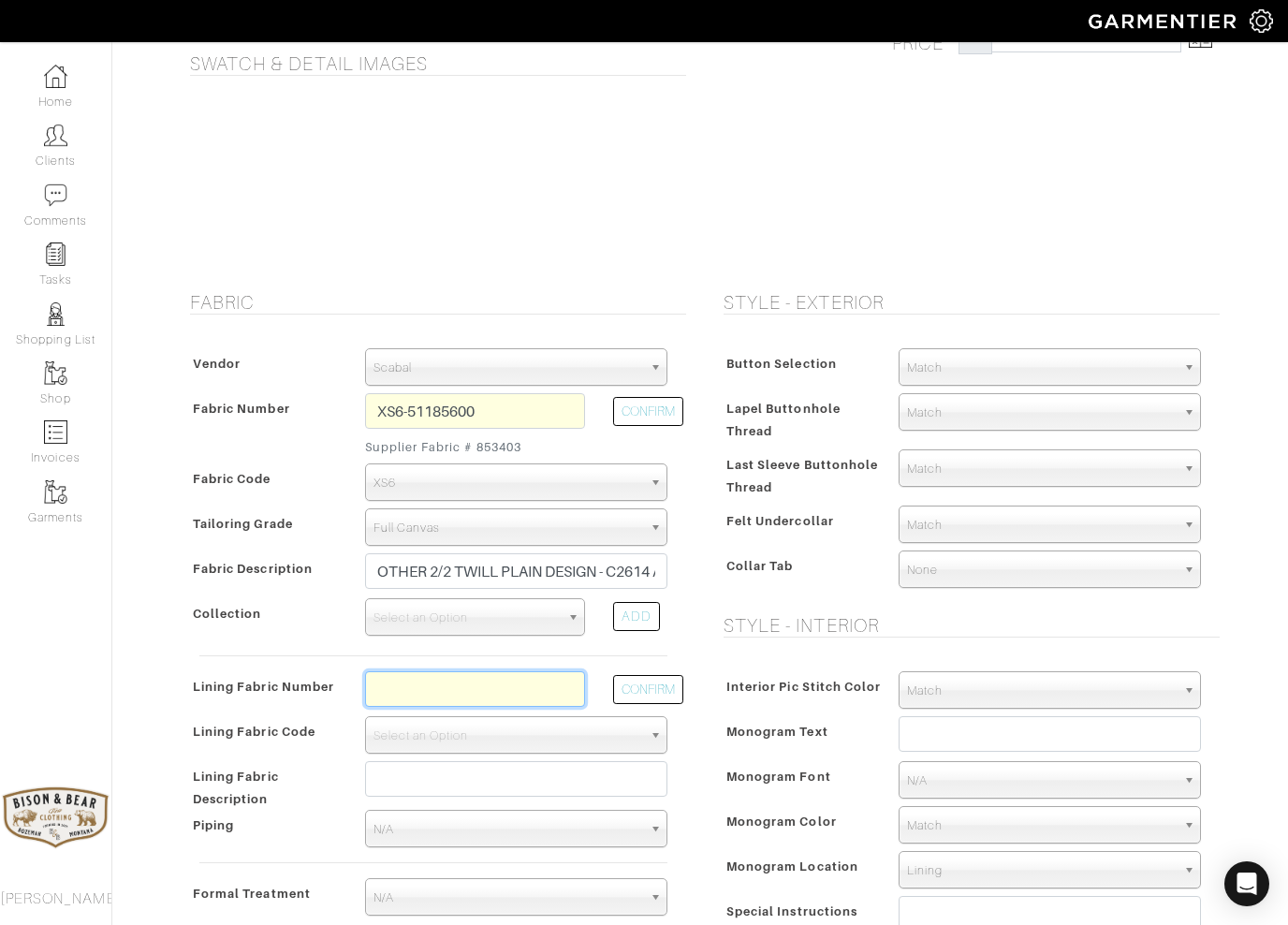
click at [413, 676] on input "text" at bounding box center [475, 688] width 220 height 36
type input "L7-48135277"
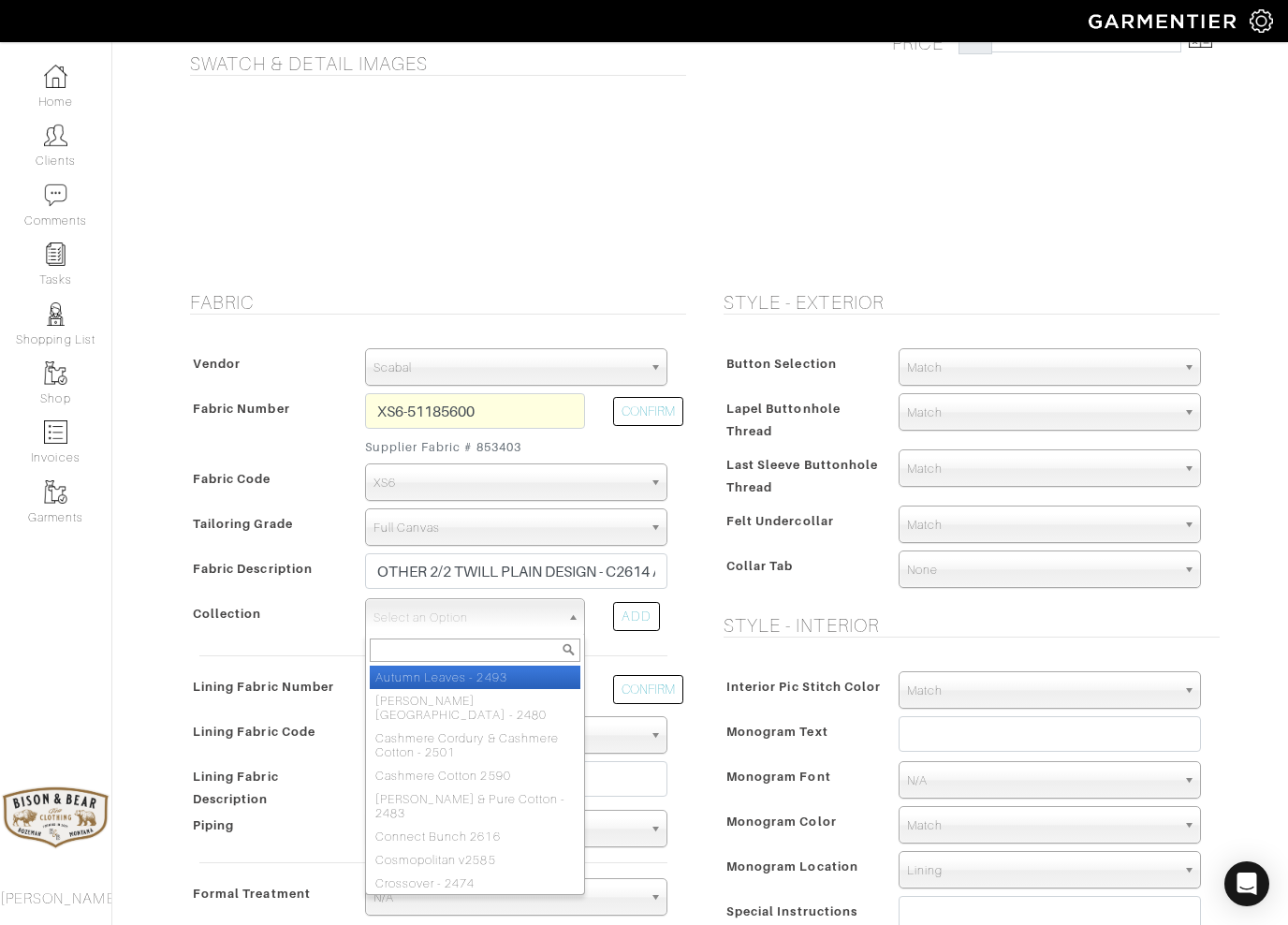
select select "367"
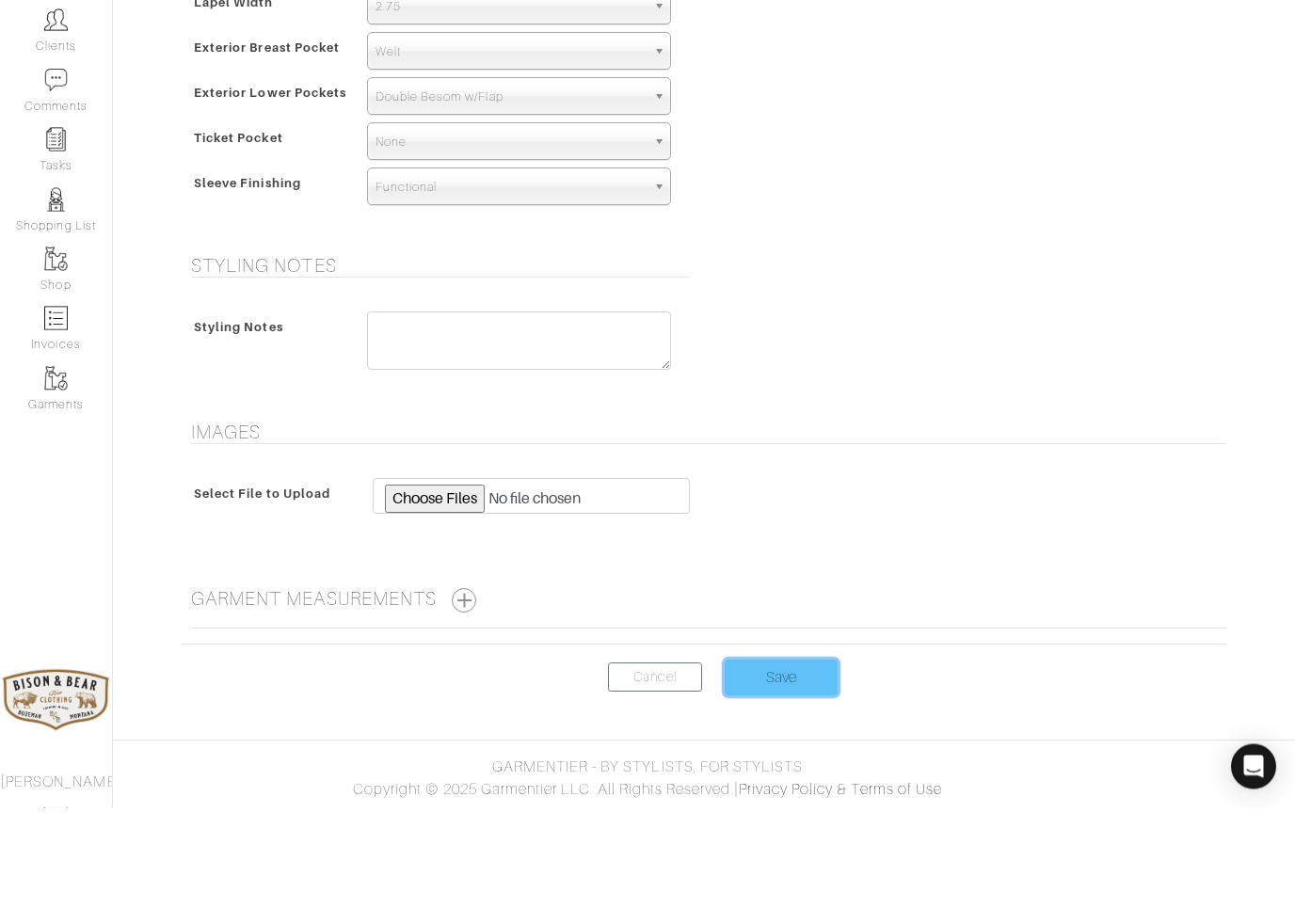
click at [785, 776] on input "Save" at bounding box center [780, 794] width 113 height 36
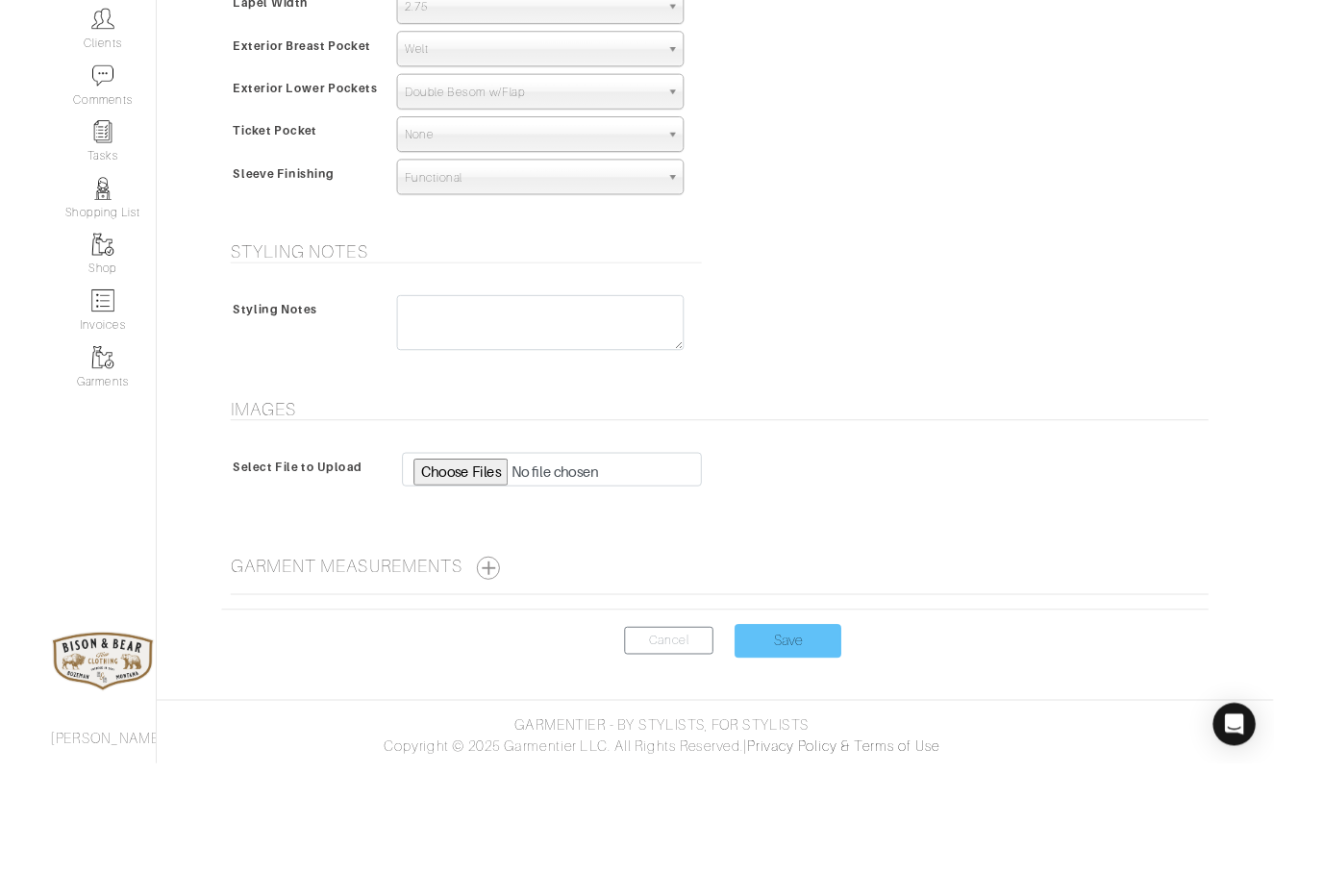
scroll to position [1268, 0]
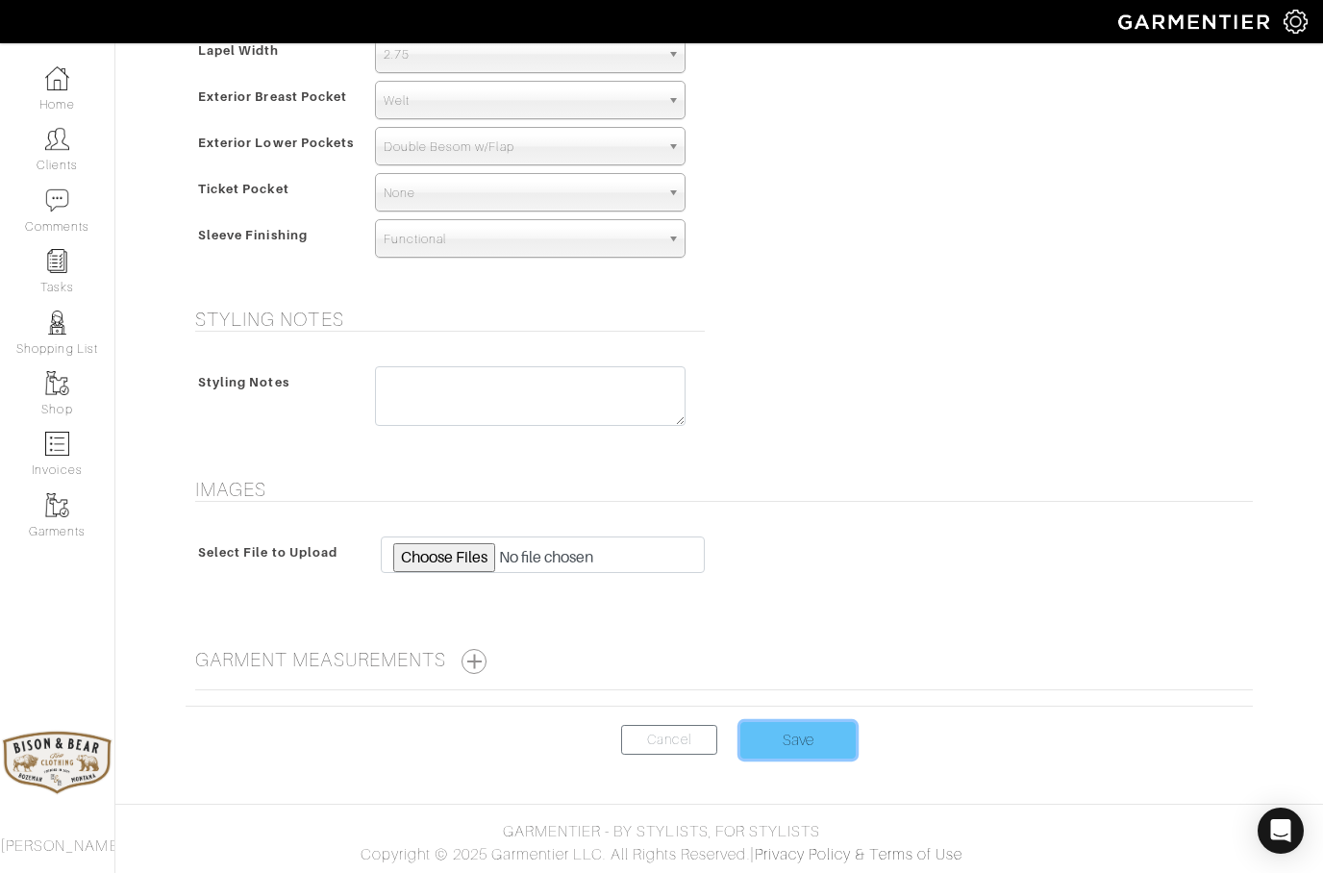
click at [785, 749] on input "Save" at bounding box center [797, 740] width 115 height 37
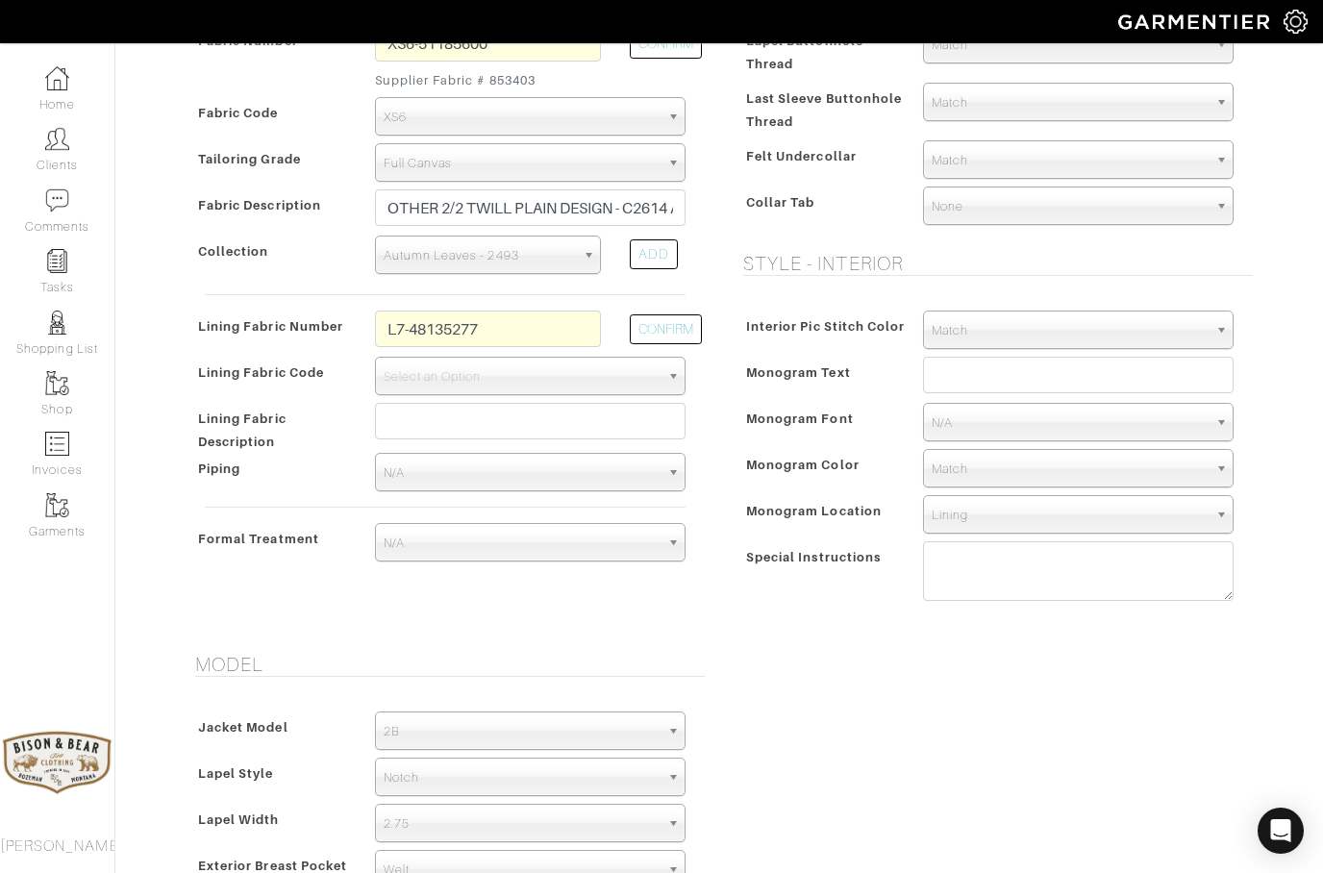
scroll to position [480, 0]
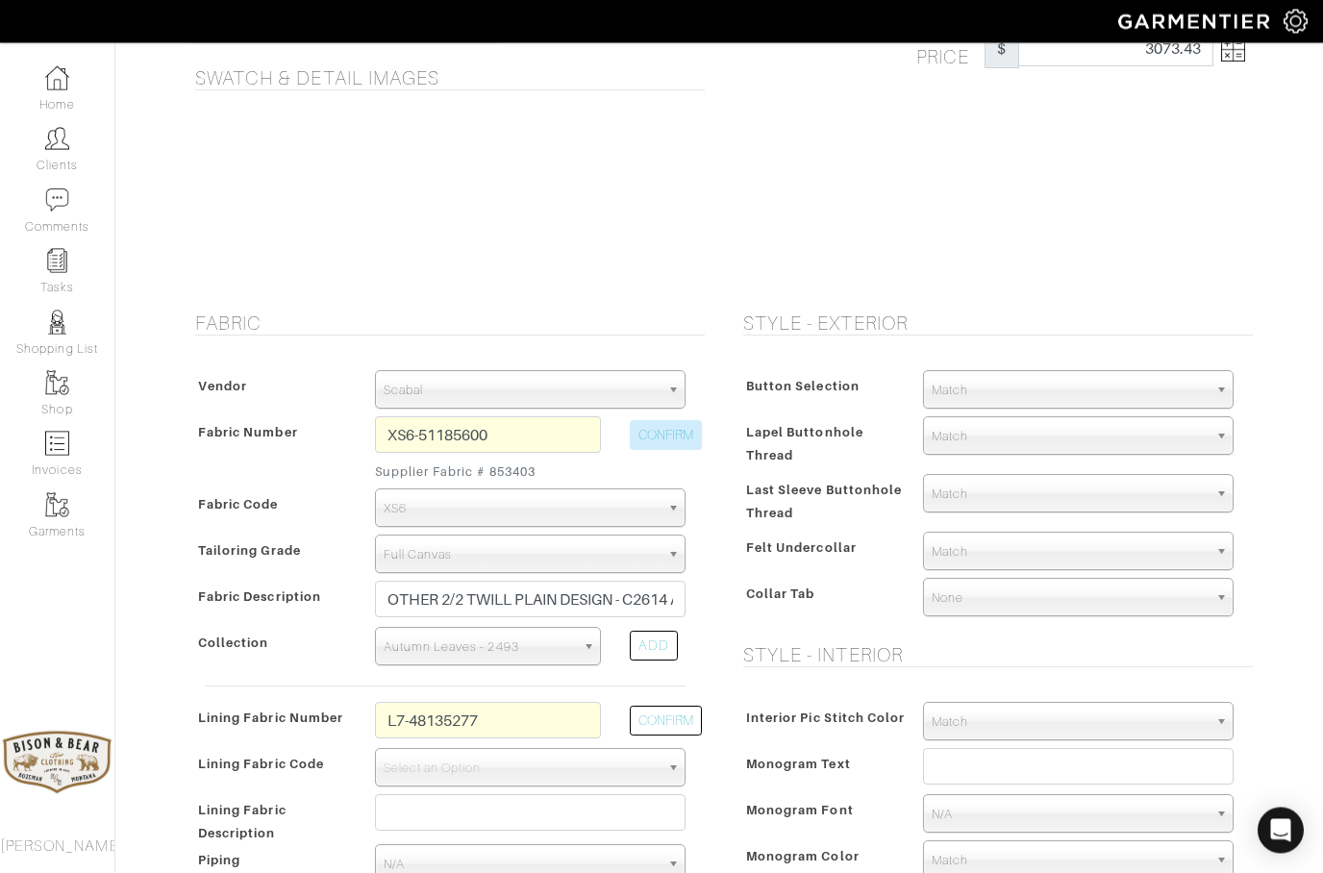
click at [657, 439] on button "CONFIRM" at bounding box center [666, 436] width 72 height 30
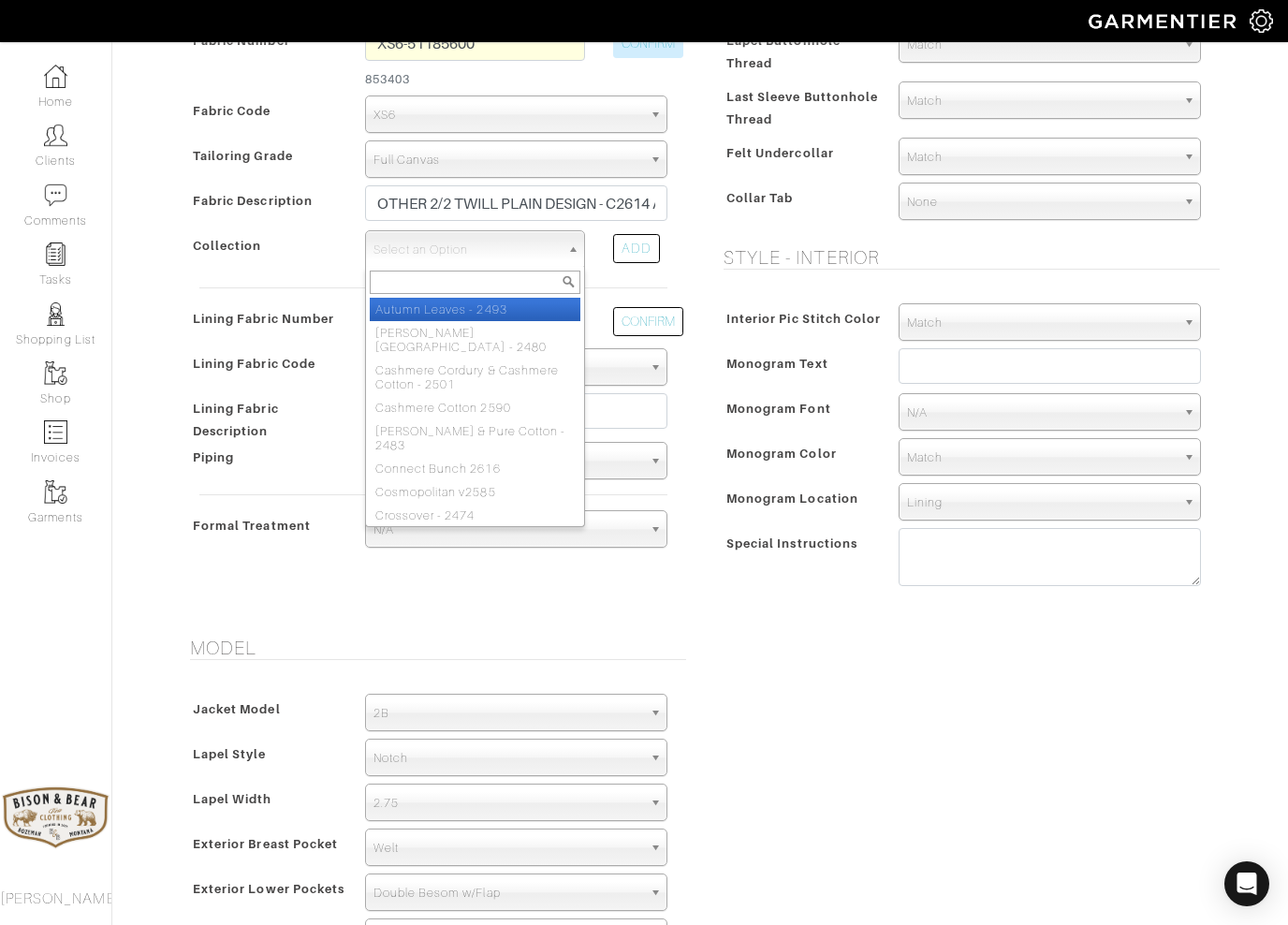
scroll to position [484, 0]
select select "367"
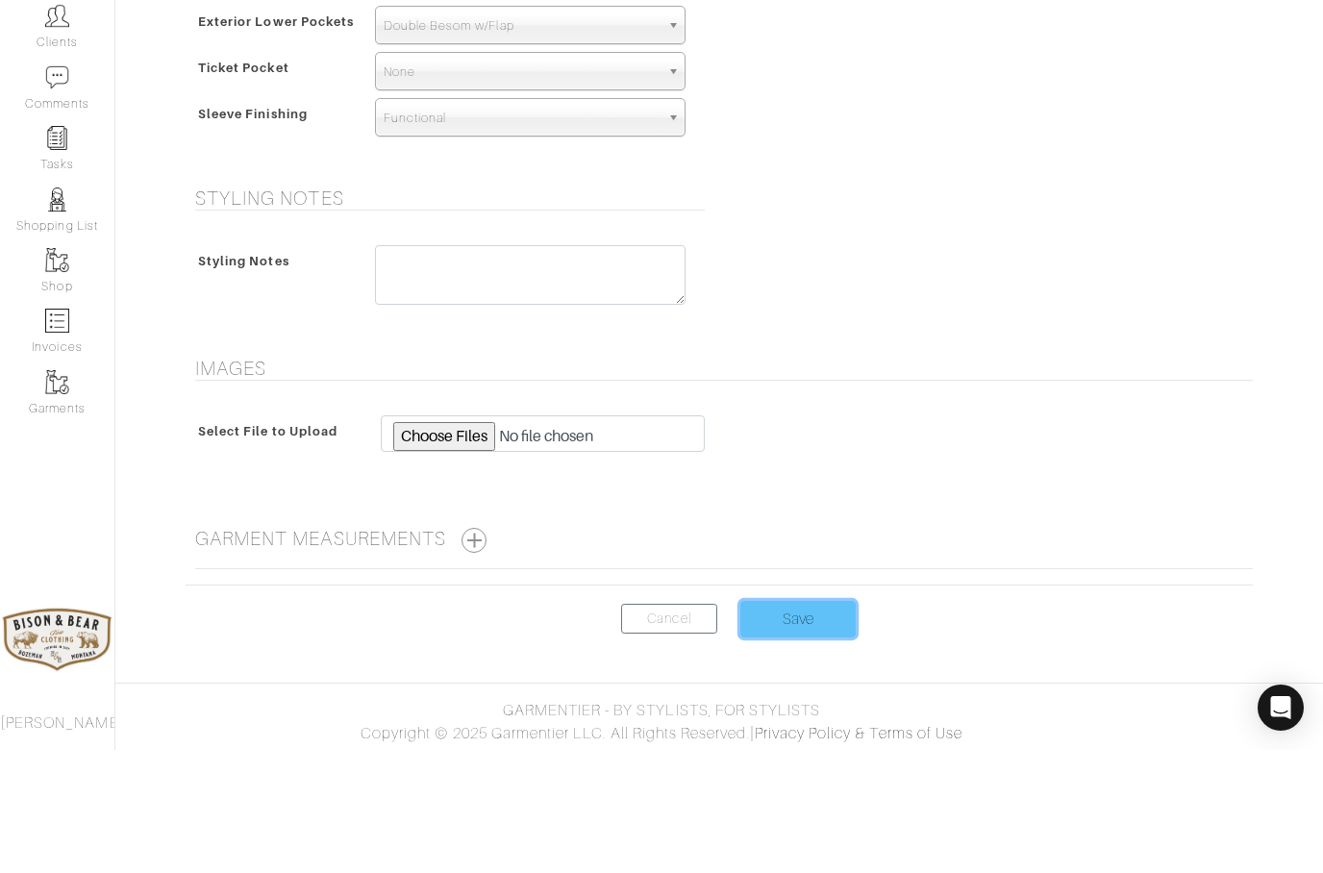
click at [798, 724] on input "Save" at bounding box center [797, 742] width 115 height 37
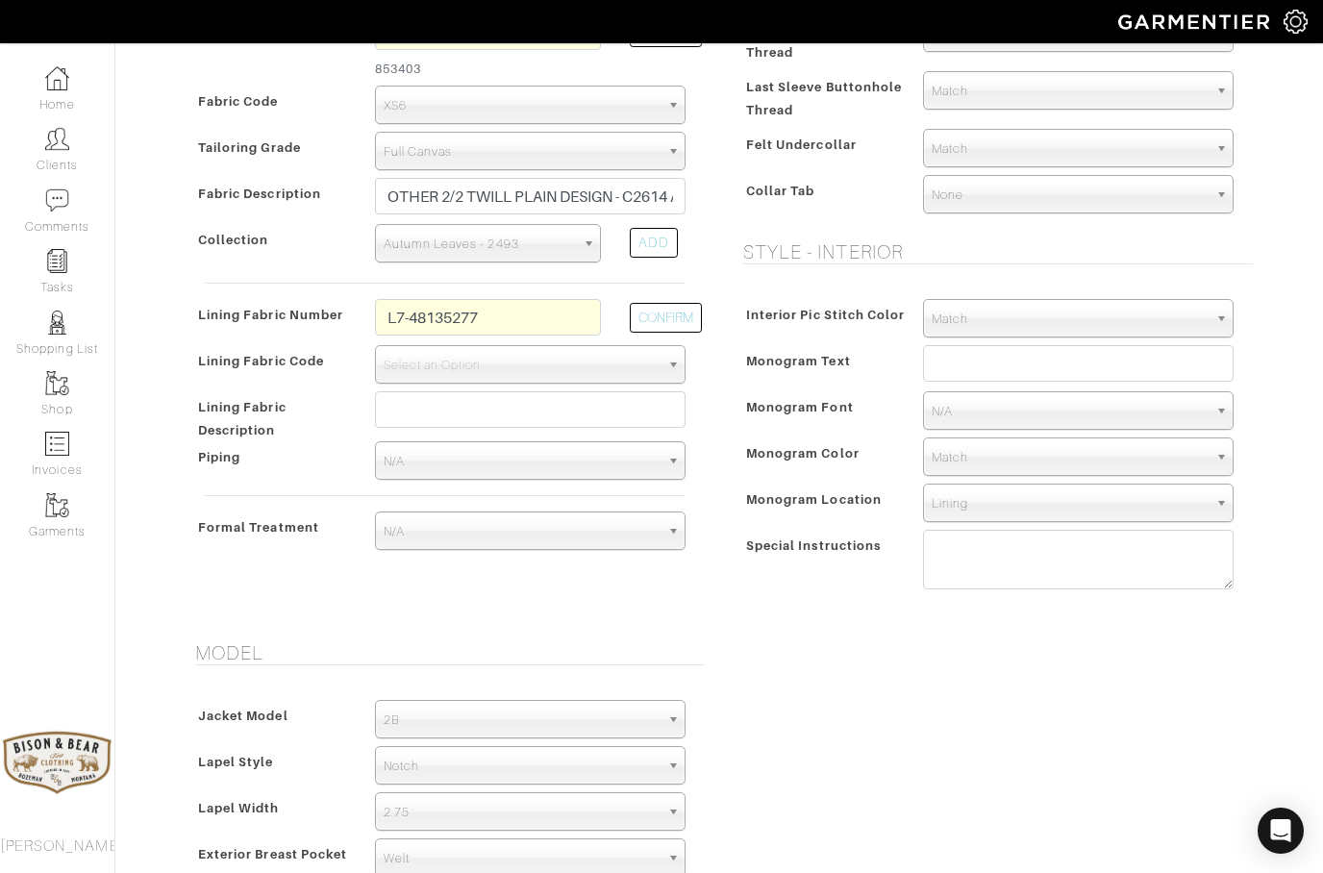
scroll to position [471, 0]
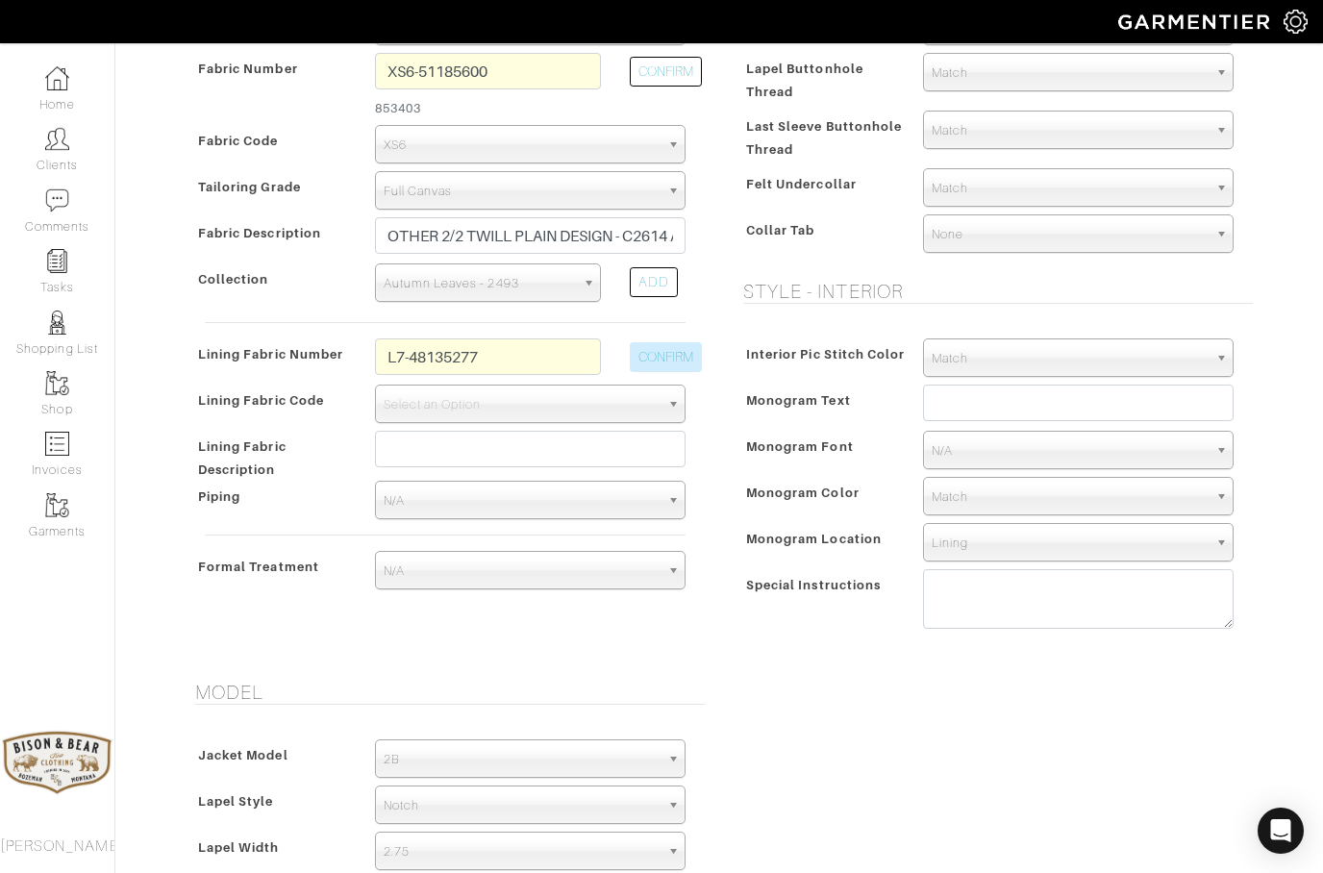
click at [640, 355] on button "CONFIRM" at bounding box center [666, 357] width 72 height 30
select select "939"
type input "Ivory Full Paisley"
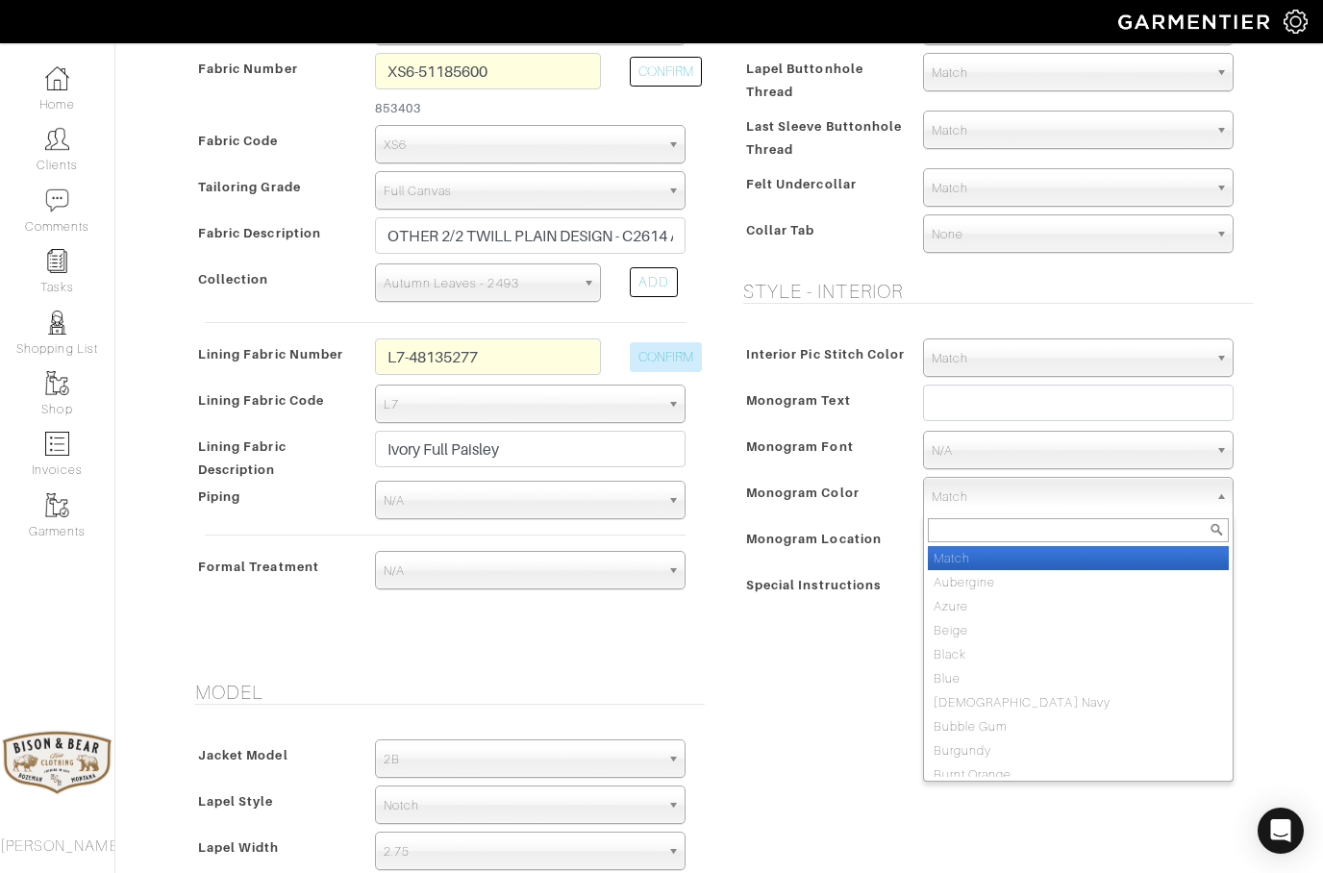
type input "3158.43"
click at [229, 604] on div "Vendor Zegna Scabal [PERSON_NAME] [PERSON_NAME] Dormeuil House Collection [GEOG…" at bounding box center [445, 302] width 519 height 629
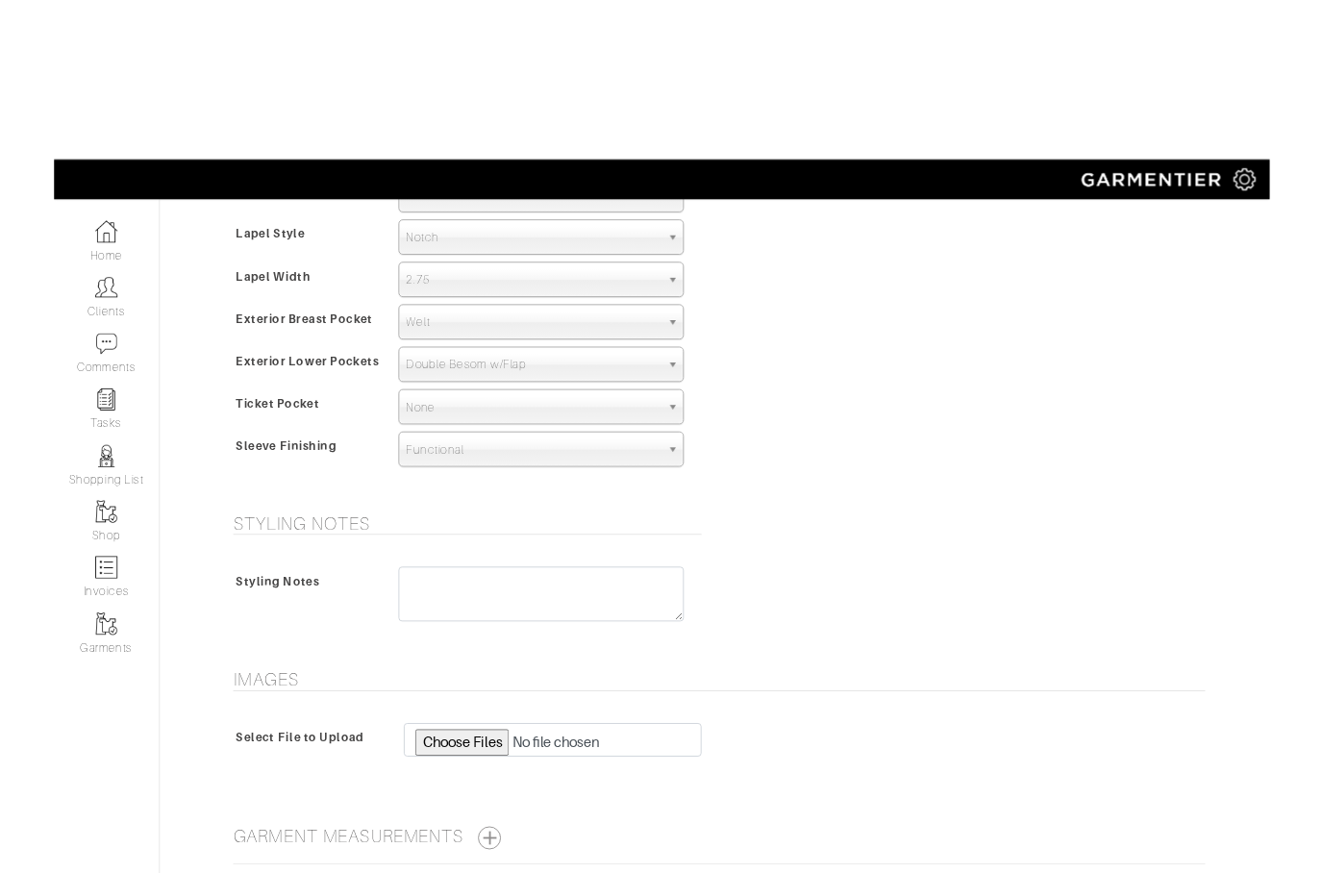
scroll to position [1268, 0]
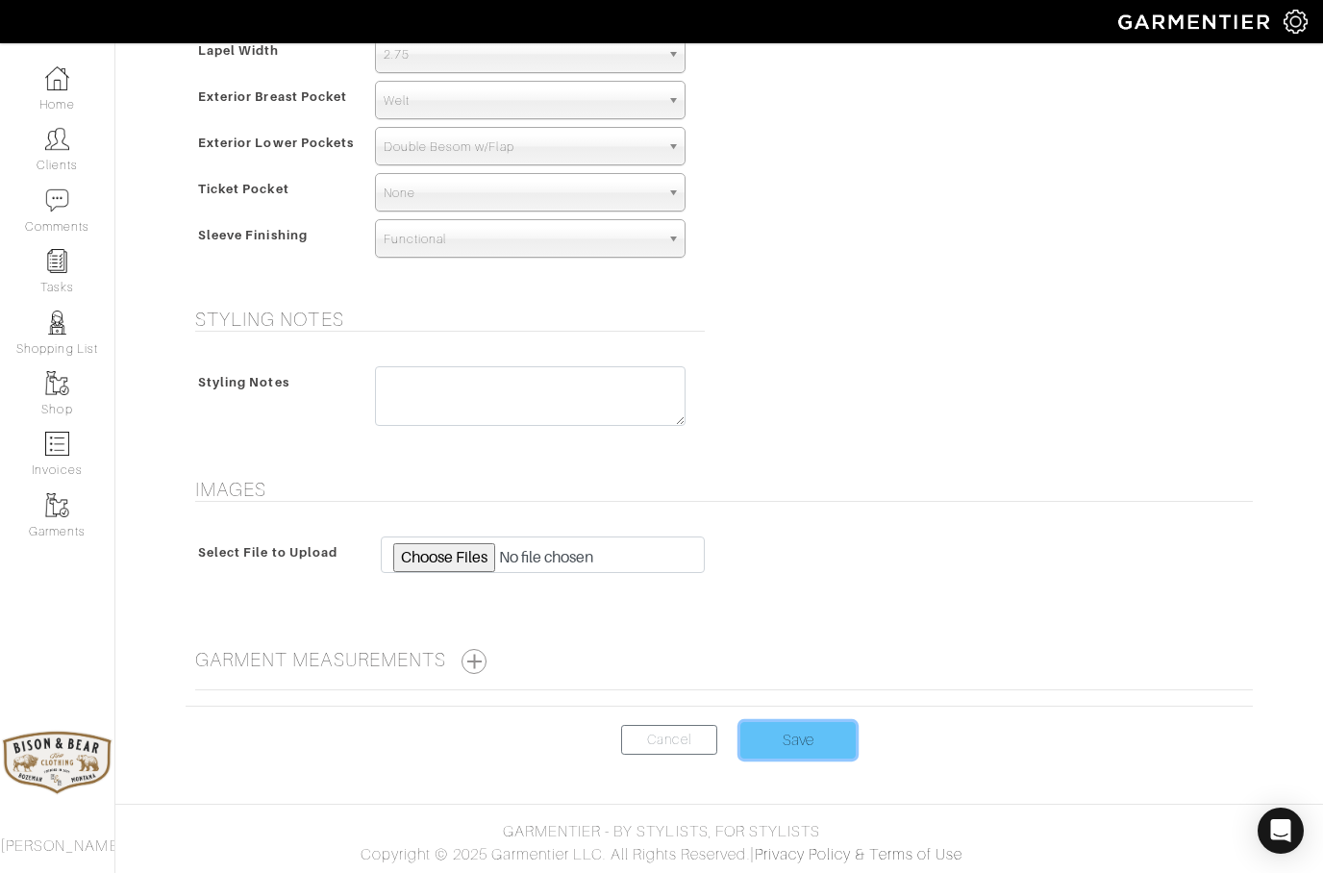
click at [788, 740] on input "Save" at bounding box center [797, 740] width 115 height 37
